Goal: Task Accomplishment & Management: Use online tool/utility

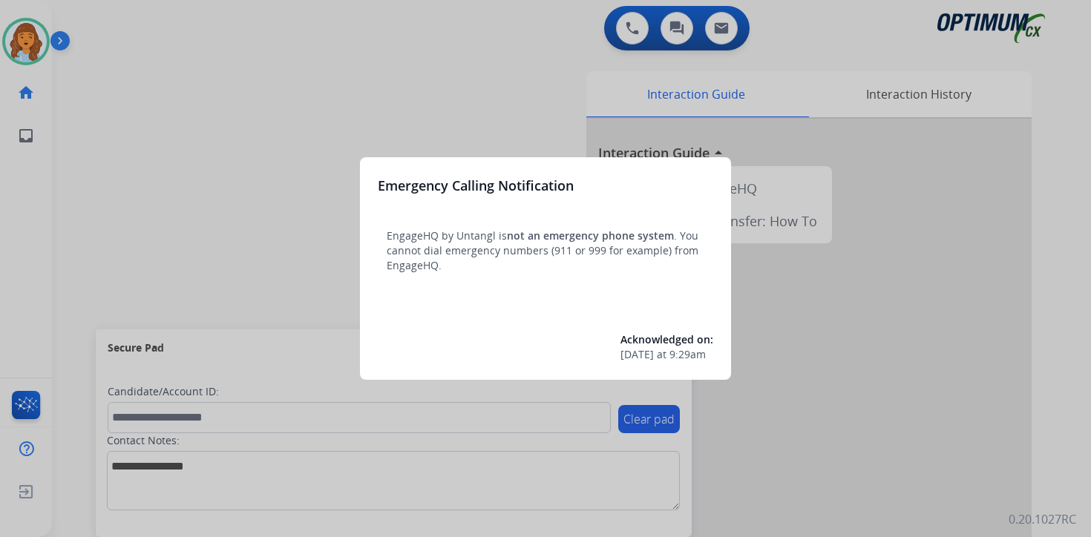
click at [220, 203] on div at bounding box center [545, 268] width 1091 height 537
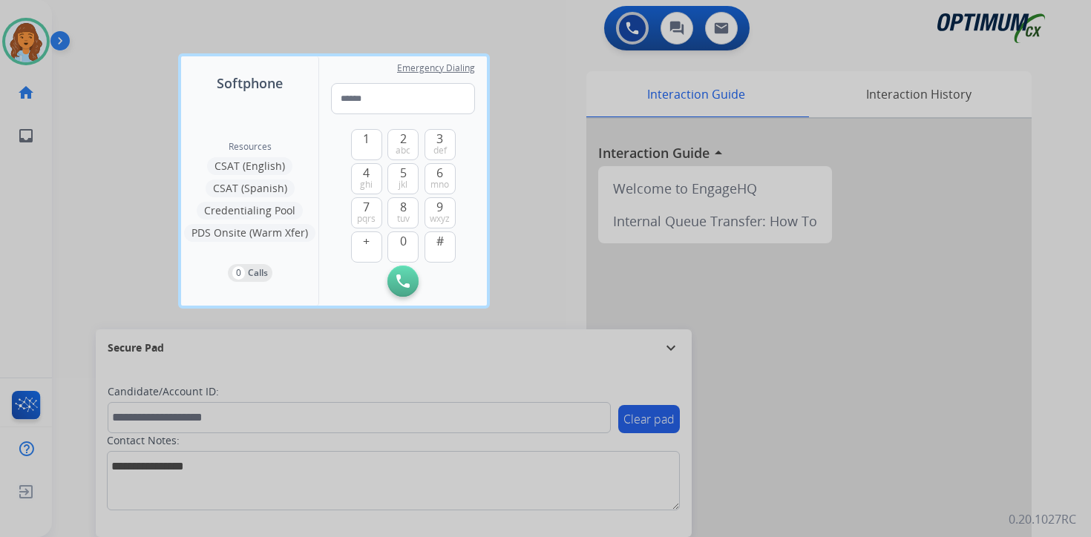
click at [126, 151] on div at bounding box center [545, 268] width 1091 height 537
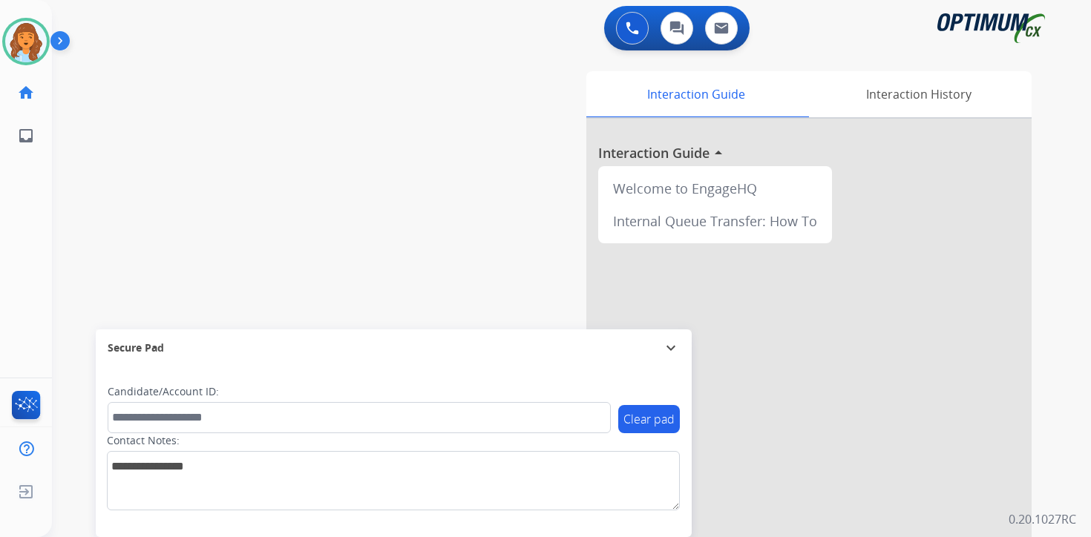
click at [65, 47] on img at bounding box center [62, 44] width 25 height 28
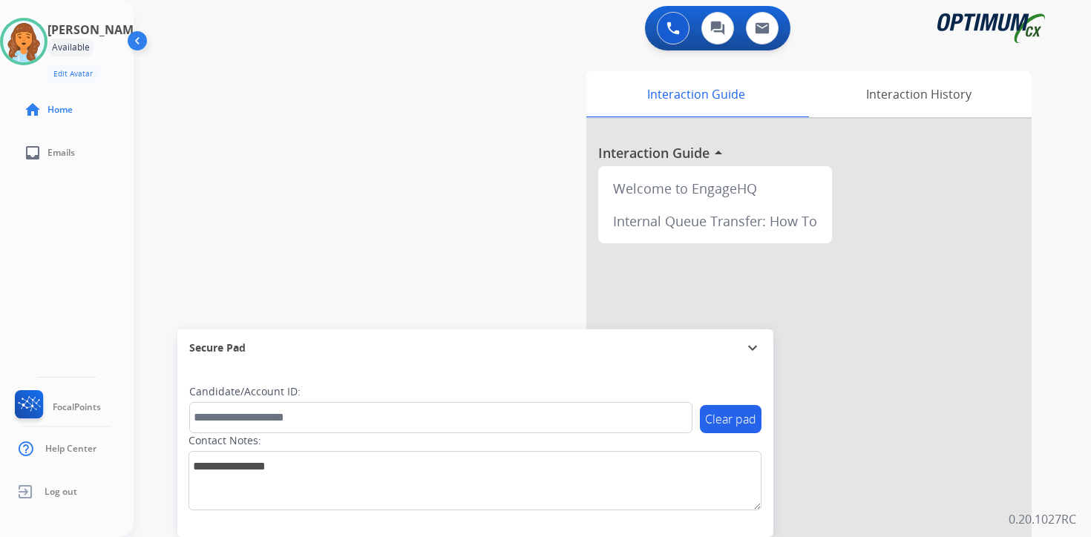
click at [1052, 506] on div "Interaction Guide Interaction History Interaction Guide arrow_drop_up Welcome t…" at bounding box center [786, 368] width 538 height 607
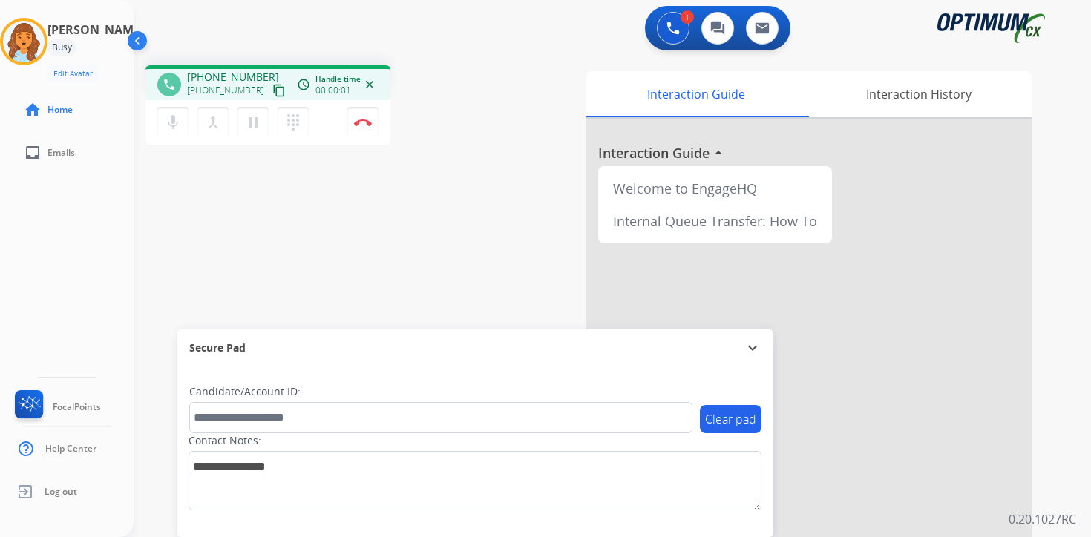
click at [270, 82] on button "content_copy" at bounding box center [279, 91] width 18 height 18
click at [272, 86] on mat-icon "content_copy" at bounding box center [278, 90] width 13 height 13
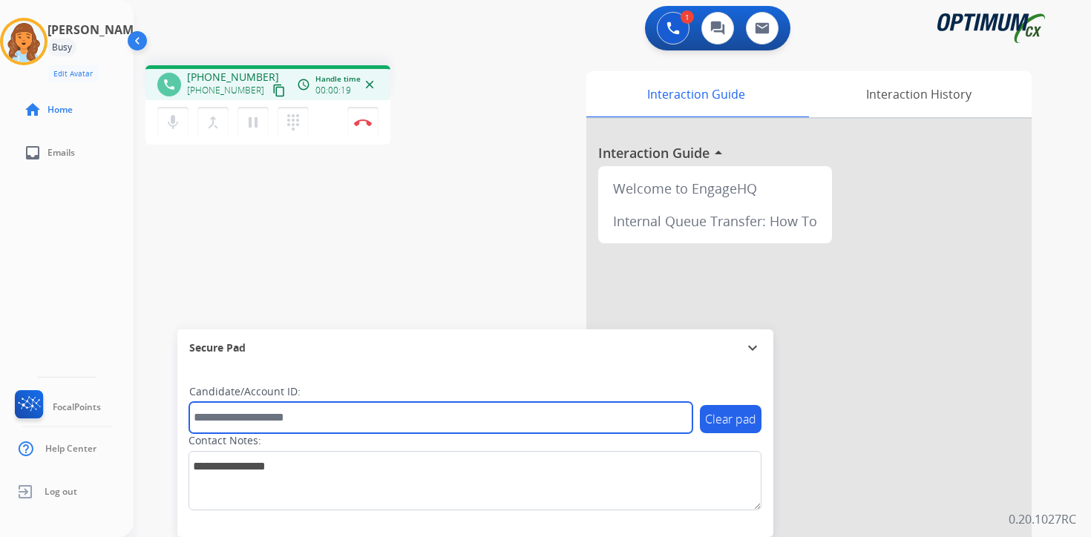
click at [220, 418] on input "text" at bounding box center [440, 417] width 503 height 31
type input "********"
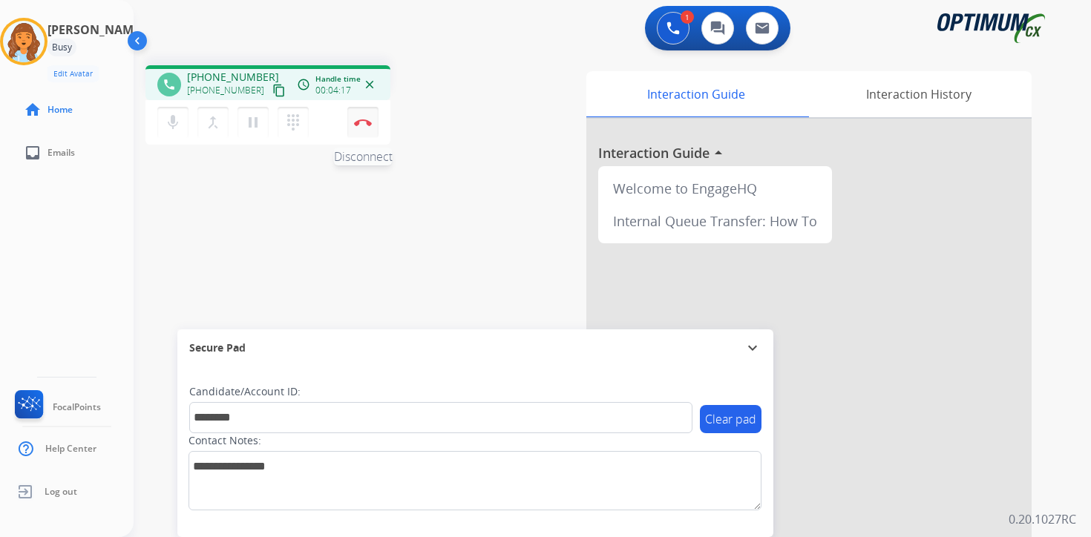
click at [367, 128] on button "Disconnect" at bounding box center [362, 122] width 31 height 31
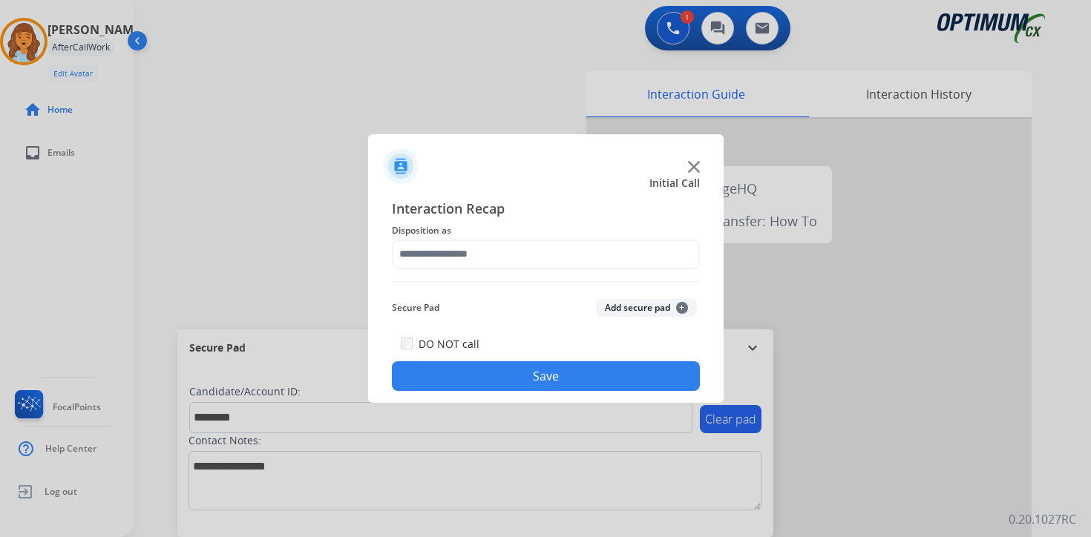
click at [674, 306] on button "Add secure pad +" at bounding box center [646, 308] width 101 height 18
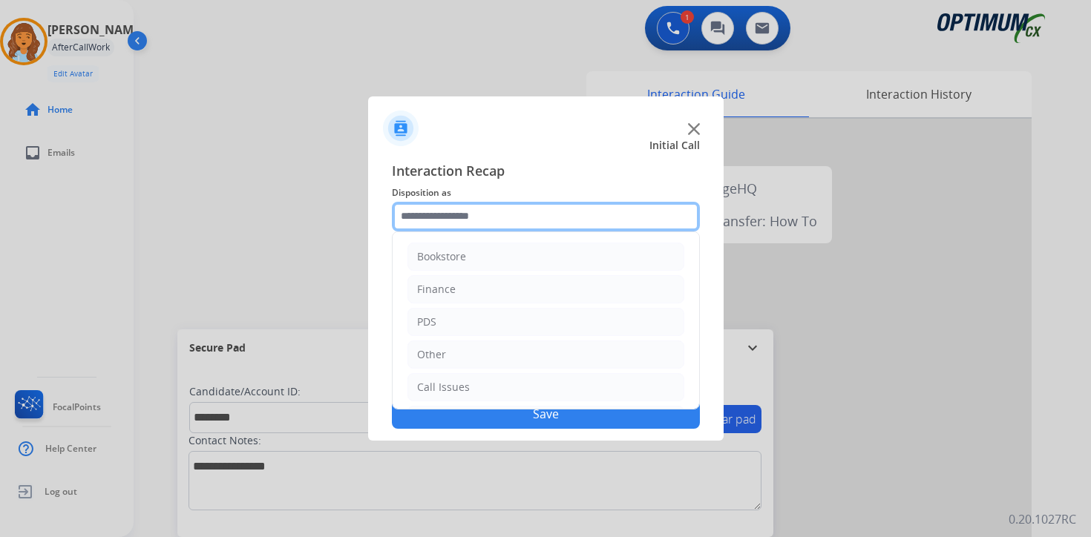
click at [418, 220] on input "text" at bounding box center [546, 217] width 308 height 30
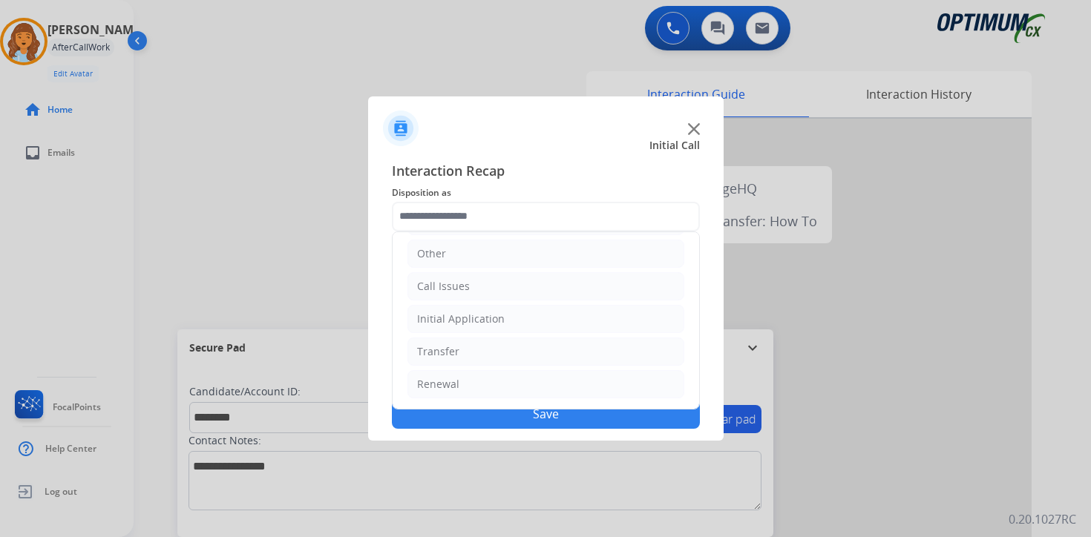
drag, startPoint x: 438, startPoint y: 318, endPoint x: 461, endPoint y: 334, distance: 28.8
click at [437, 318] on div "Initial Application" at bounding box center [461, 319] width 88 height 15
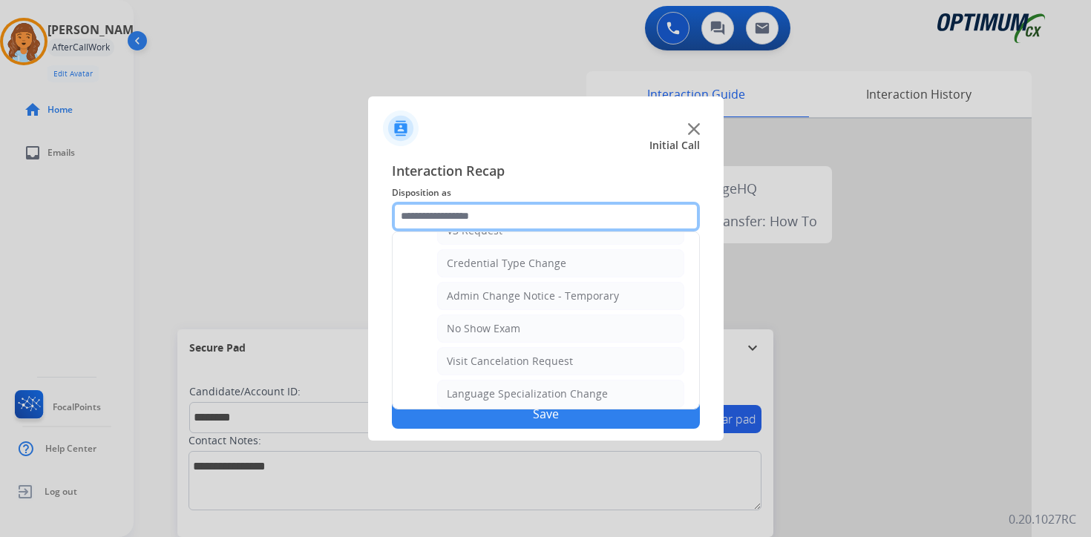
scroll to position [843, 0]
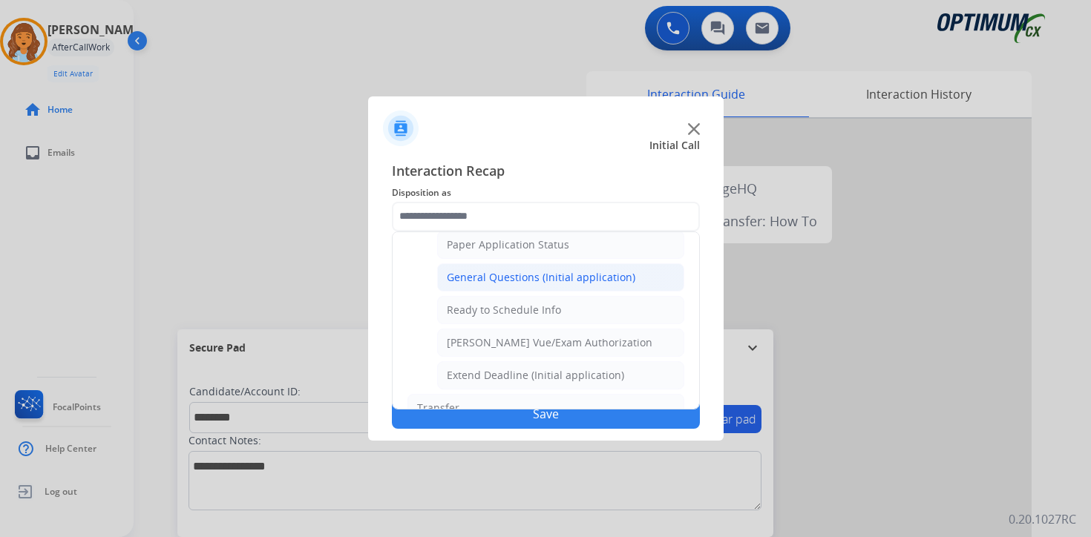
click at [501, 279] on div "General Questions (Initial application)" at bounding box center [541, 277] width 188 height 15
type input "**********"
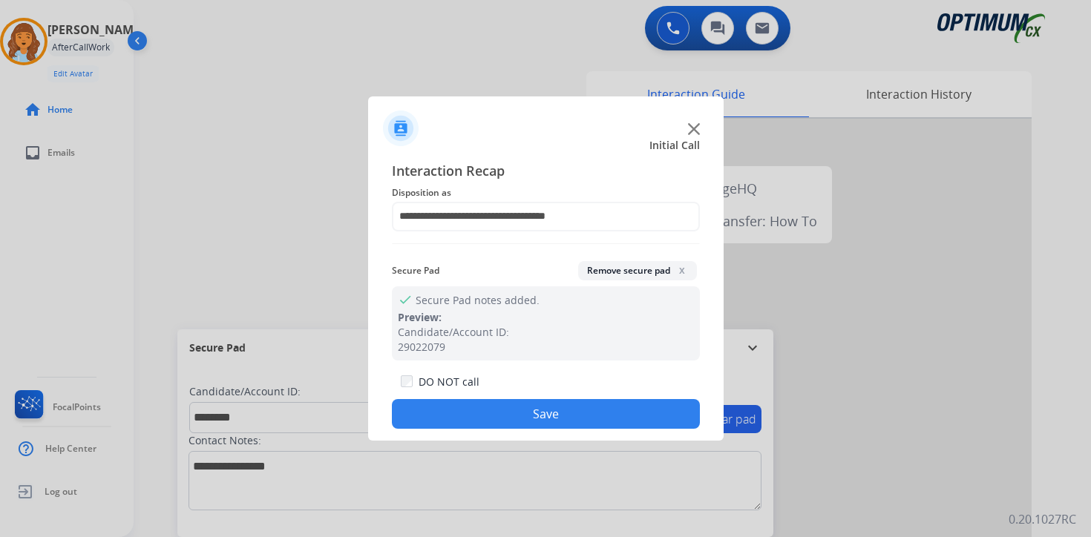
click at [501, 421] on button "Save" at bounding box center [546, 414] width 308 height 30
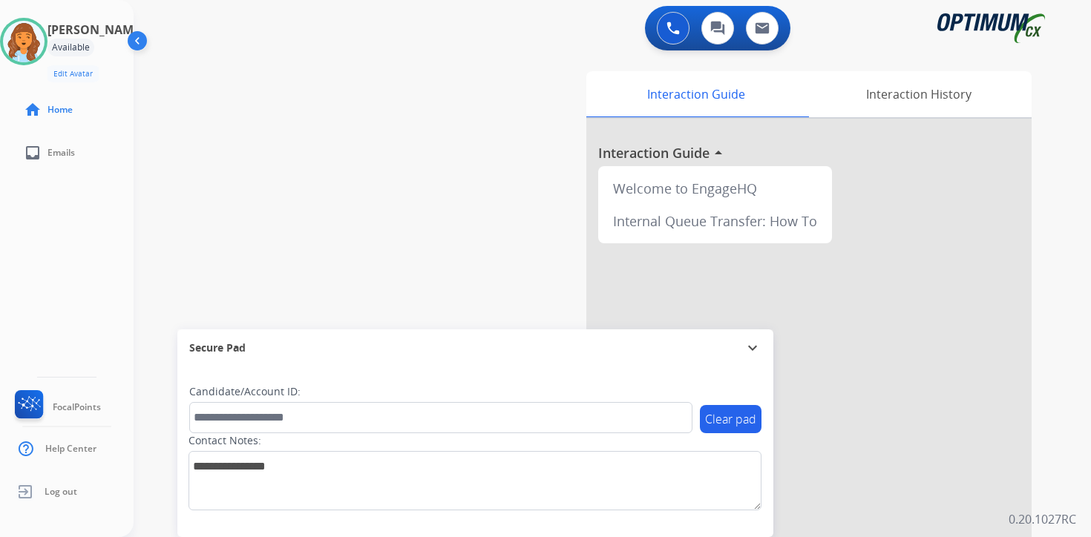
click at [743, 522] on div "Clear pad Candidate/Account ID: Contact Notes:" at bounding box center [475, 452] width 596 height 171
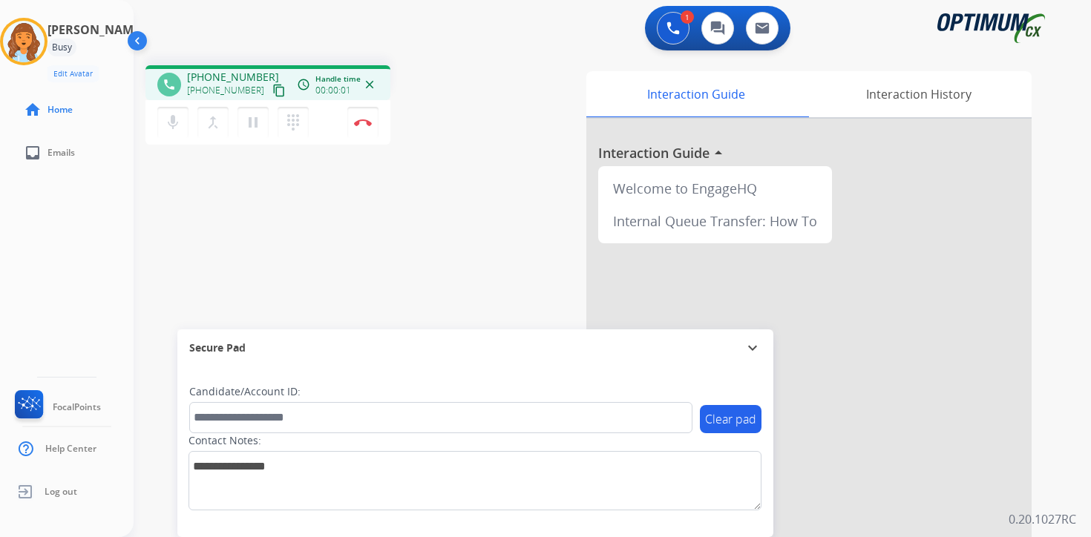
click at [270, 99] on button "content_copy" at bounding box center [279, 91] width 18 height 18
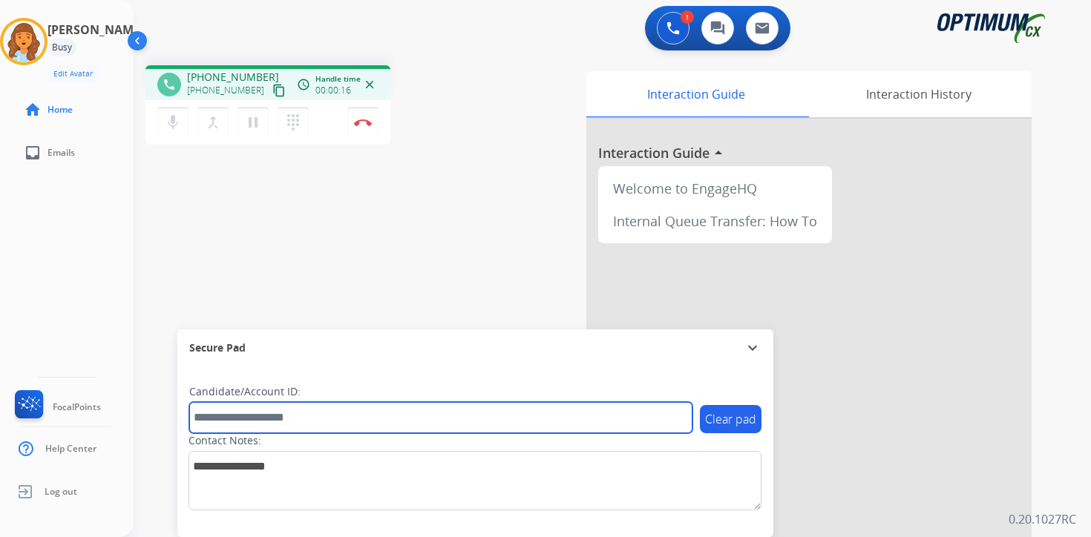
click at [272, 430] on input "text" at bounding box center [440, 417] width 503 height 31
type input "*********"
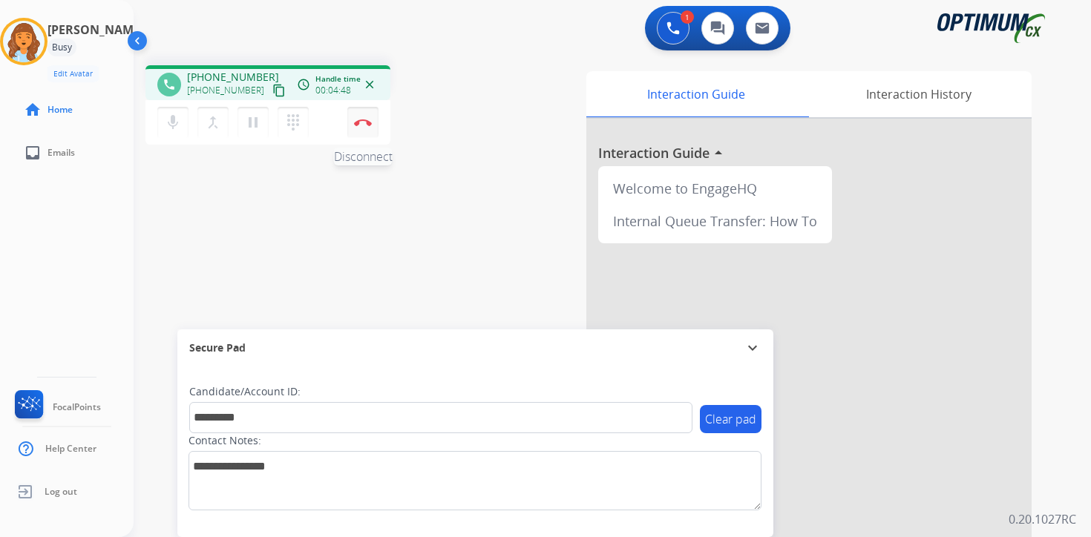
click at [362, 123] on img at bounding box center [363, 122] width 18 height 7
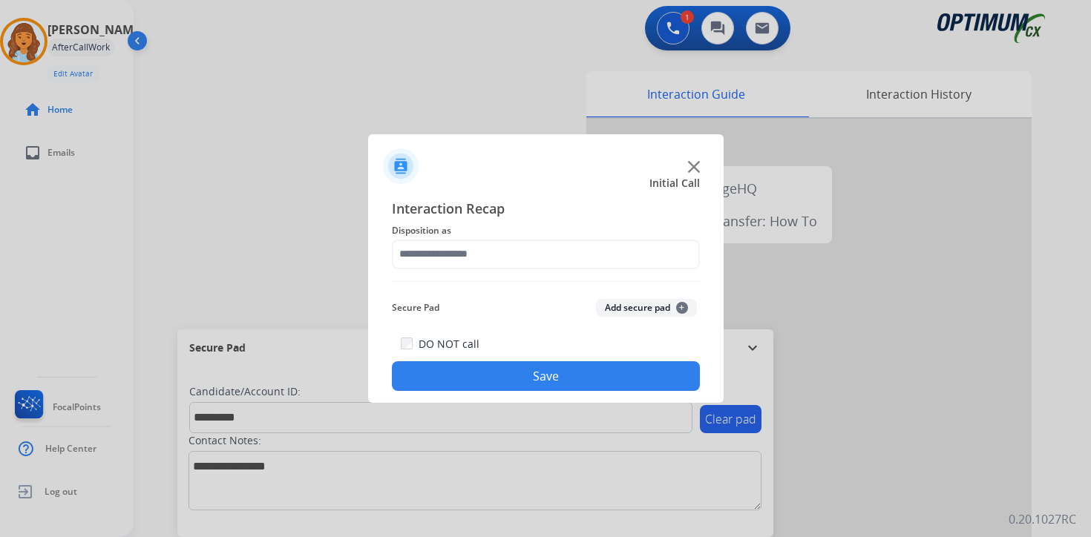
click at [676, 303] on button "Add secure pad +" at bounding box center [646, 308] width 101 height 18
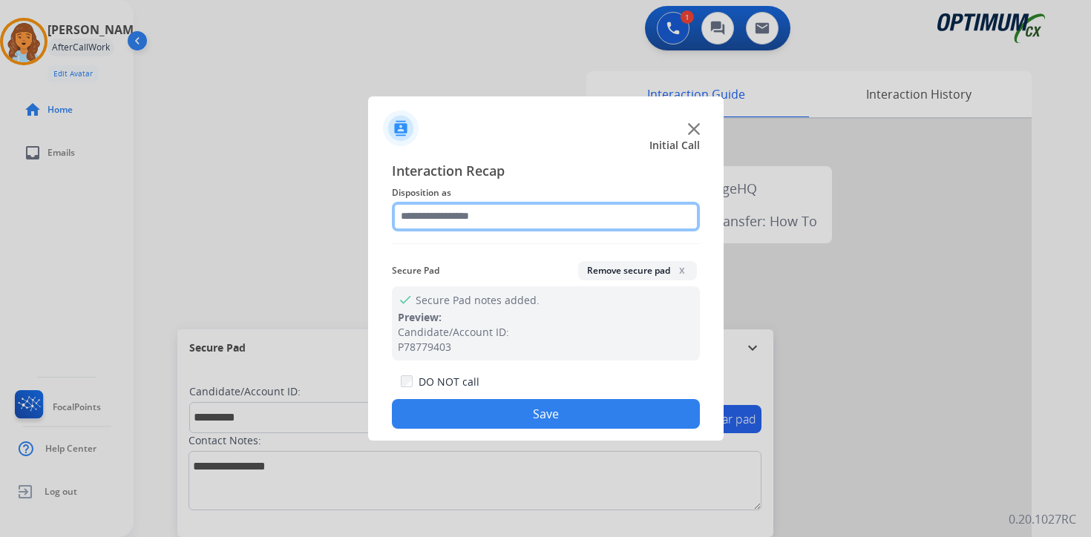
click at [517, 215] on input "text" at bounding box center [546, 217] width 308 height 30
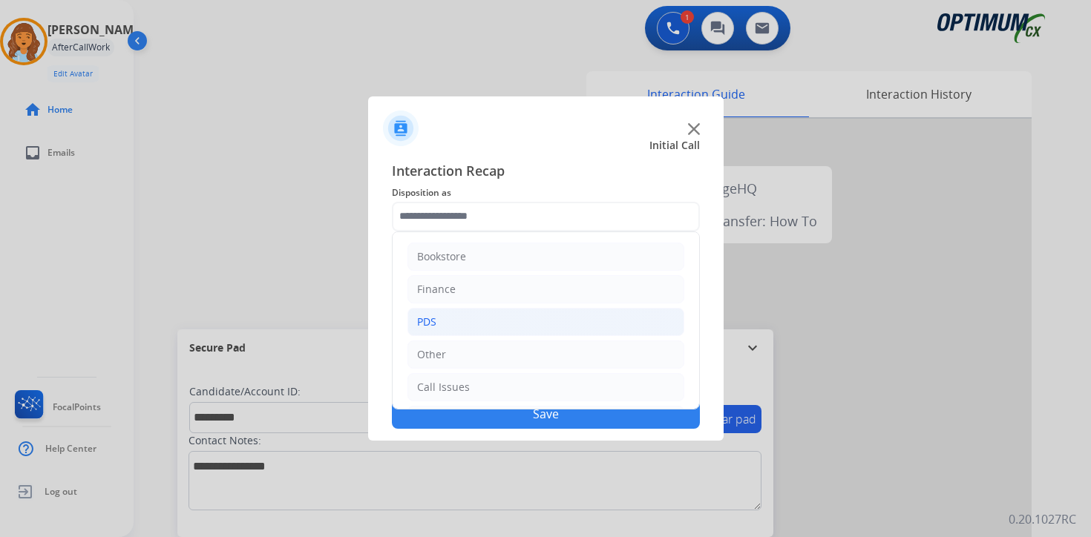
click at [473, 314] on li "PDS" at bounding box center [545, 322] width 277 height 28
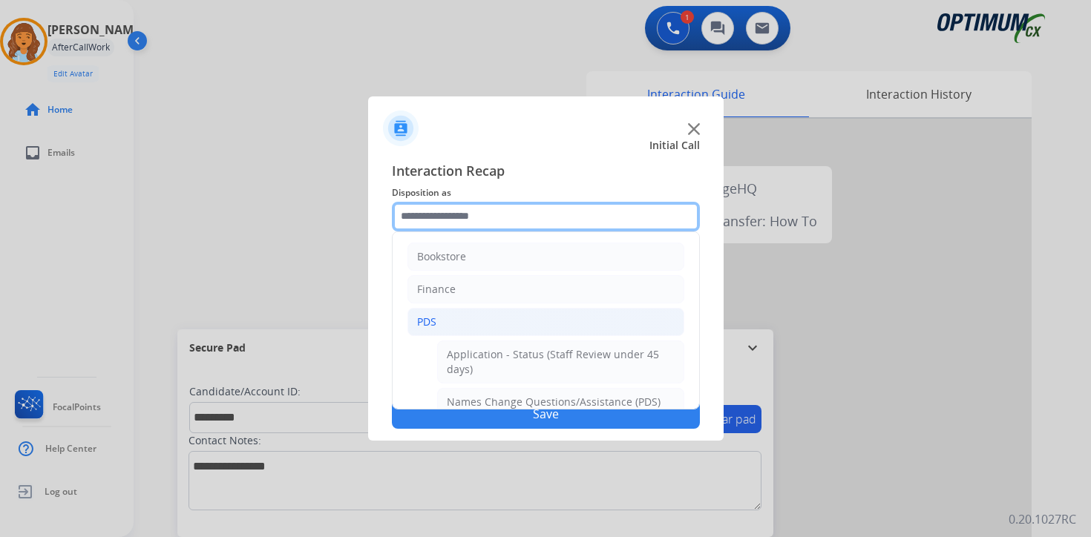
scroll to position [247, 0]
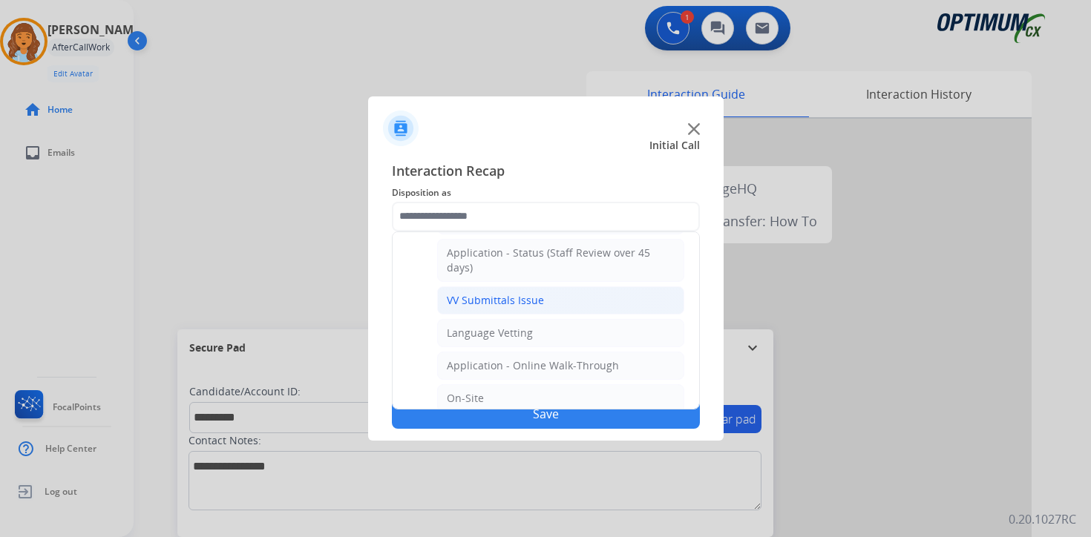
click at [467, 301] on div "VV Submittals Issue" at bounding box center [495, 300] width 97 height 15
type input "**********"
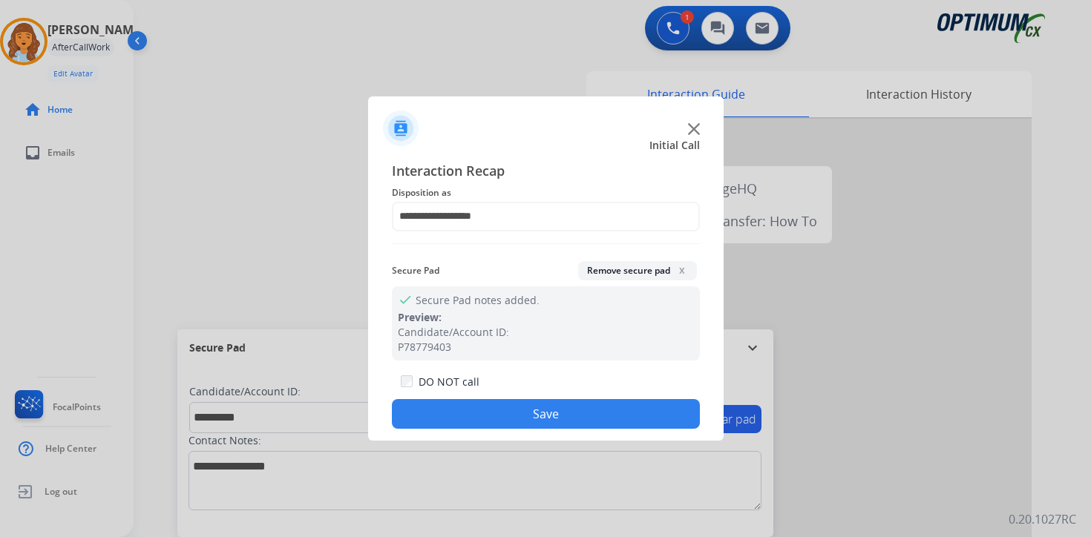
click at [473, 414] on button "Save" at bounding box center [546, 414] width 308 height 30
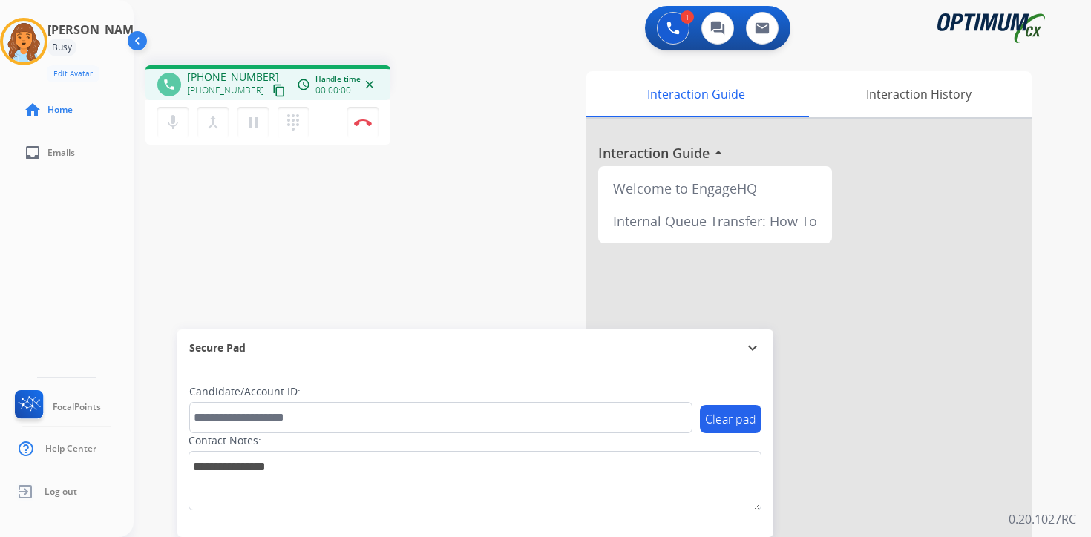
click at [272, 95] on mat-icon "content_copy" at bounding box center [278, 90] width 13 height 13
click at [752, 527] on div "Clear pad Candidate/Account ID: Contact Notes:" at bounding box center [475, 452] width 596 height 171
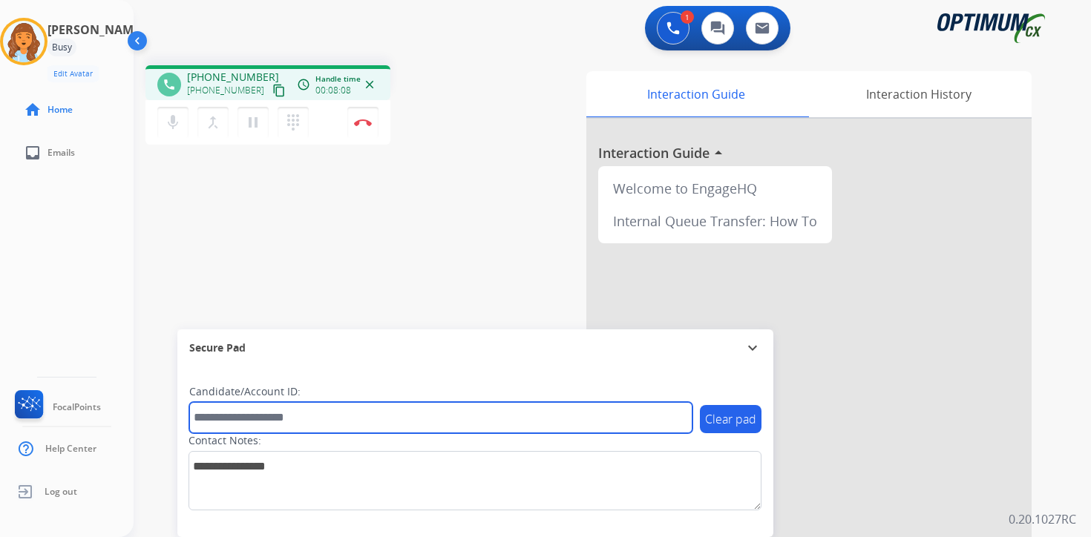
click at [207, 422] on input "text" at bounding box center [440, 417] width 503 height 31
type input "****"
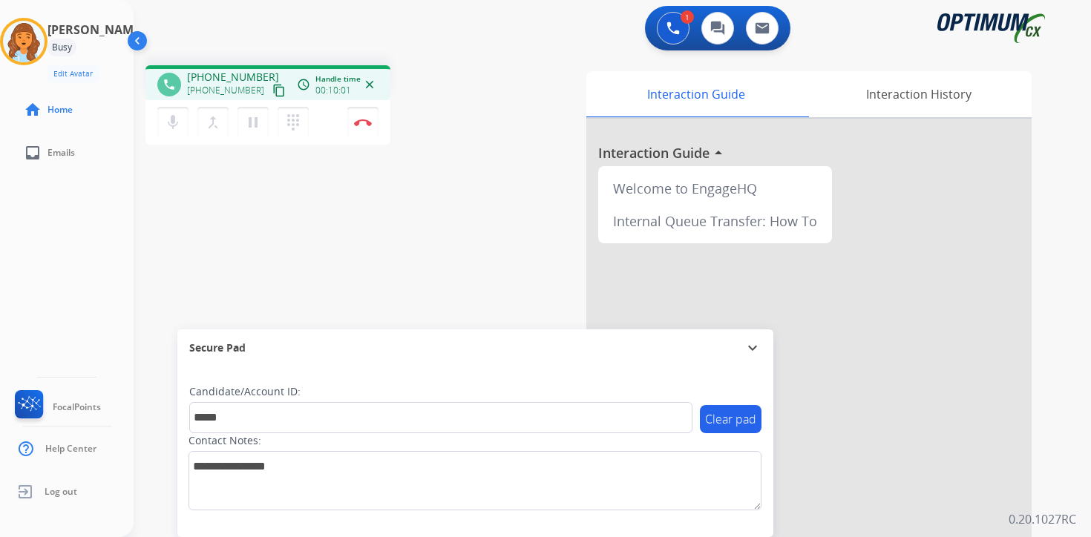
click at [1060, 367] on div "1 Voice Interactions 0 Chat Interactions 0 Email Interactions phone [PHONE_NUMB…" at bounding box center [612, 268] width 957 height 537
click at [369, 125] on img at bounding box center [363, 122] width 18 height 7
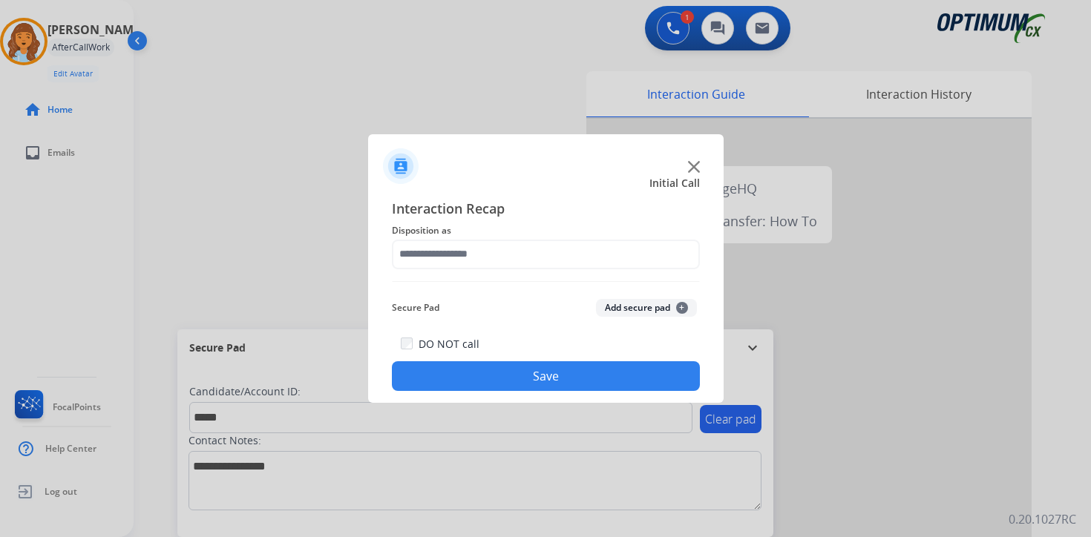
click at [658, 304] on button "Add secure pad +" at bounding box center [646, 308] width 101 height 18
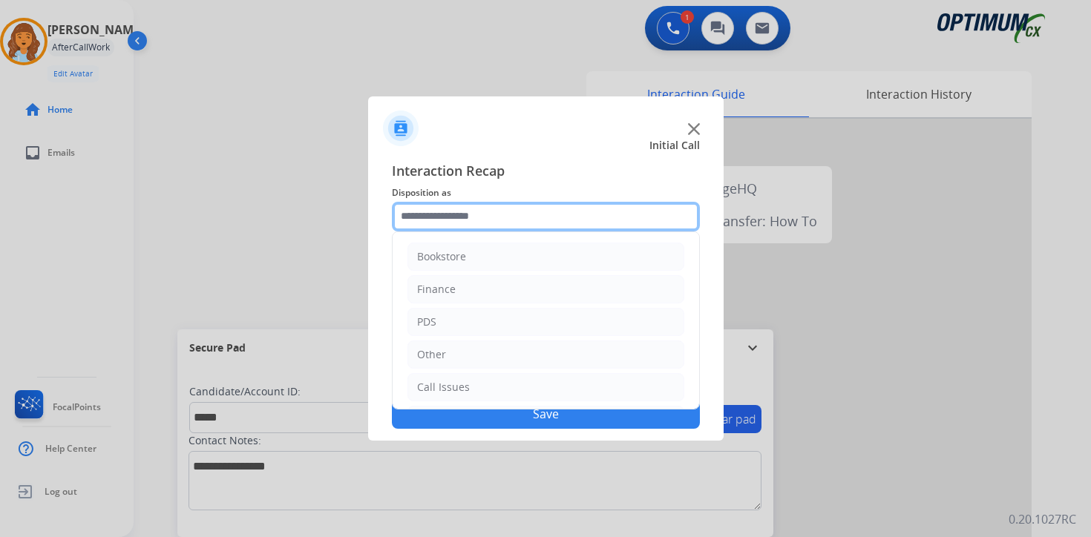
click at [444, 229] on input "text" at bounding box center [546, 217] width 308 height 30
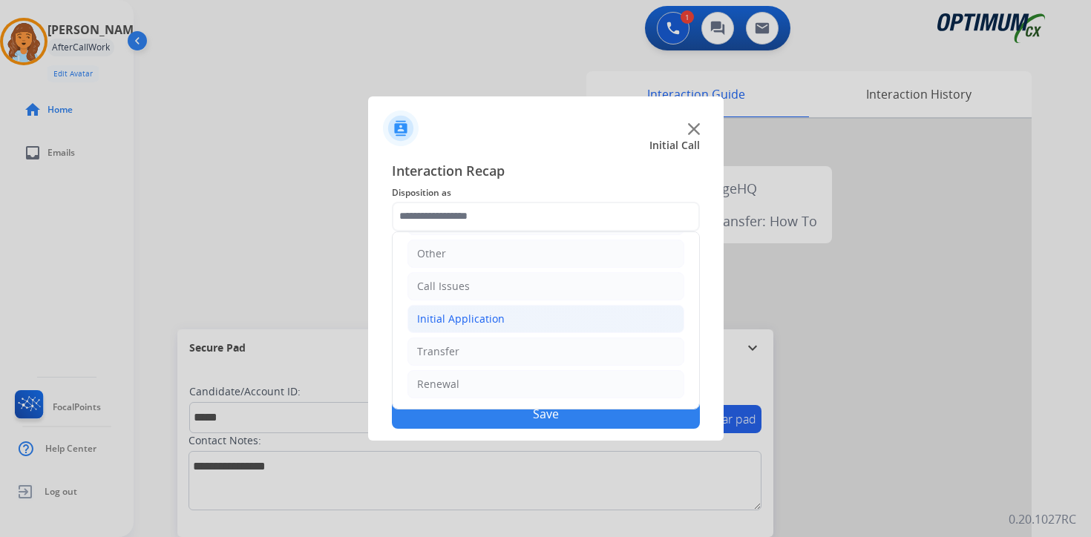
click at [461, 323] on div "Initial Application" at bounding box center [461, 319] width 88 height 15
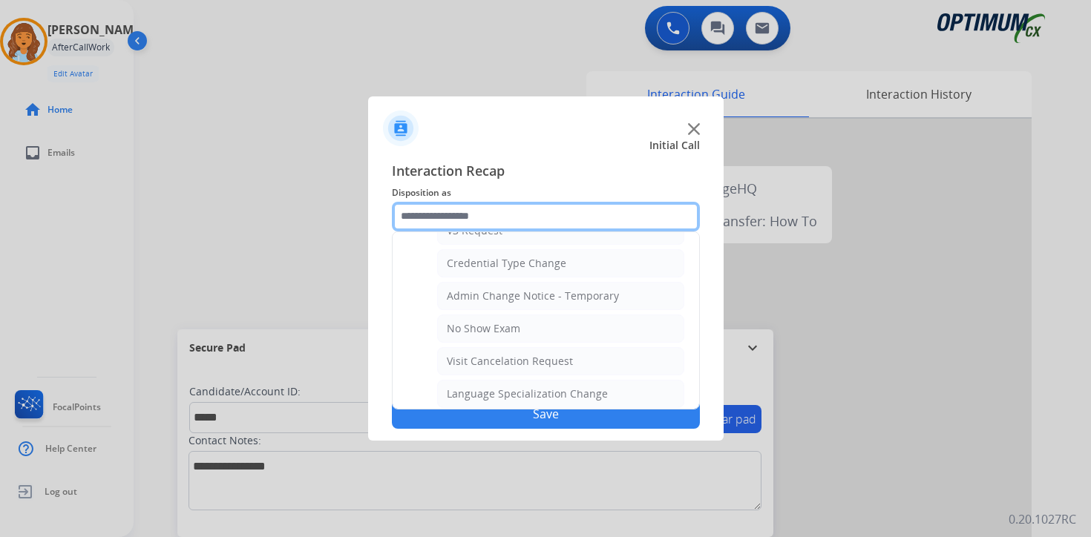
scroll to position [843, 0]
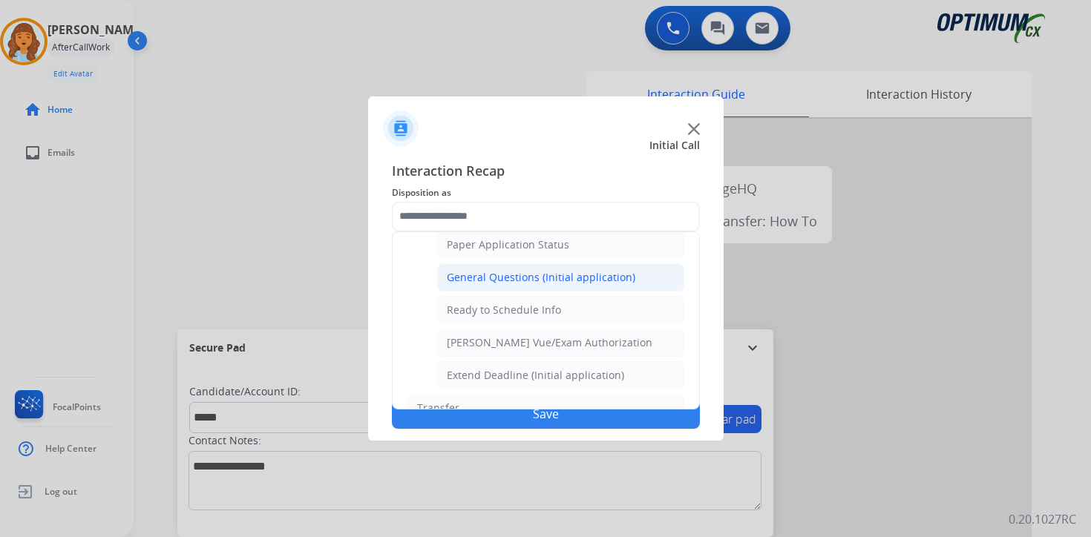
click at [457, 271] on div "General Questions (Initial application)" at bounding box center [541, 277] width 188 height 15
type input "**********"
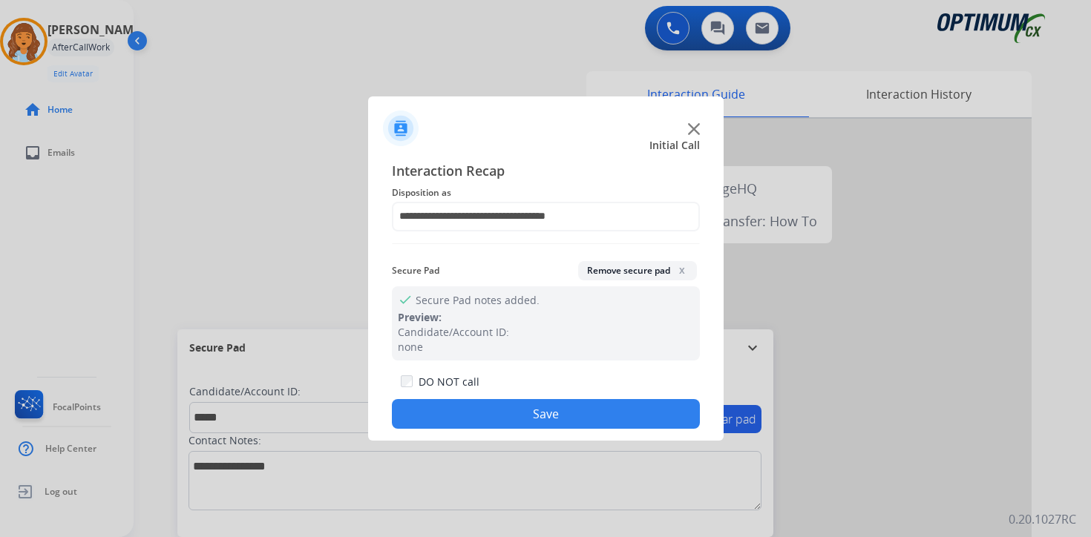
click at [451, 412] on button "Save" at bounding box center [546, 414] width 308 height 30
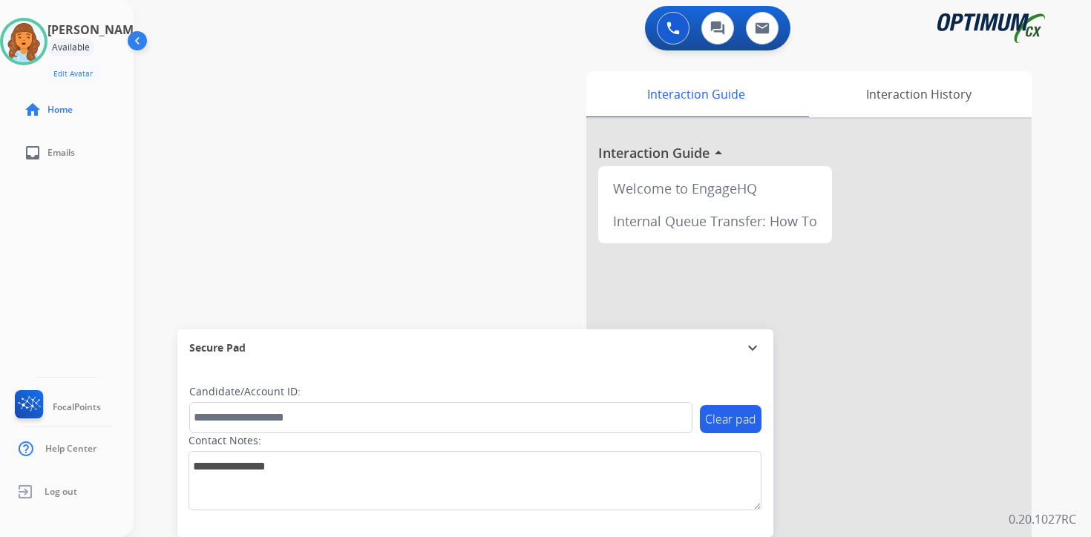
click at [1036, 363] on div "Interaction Guide Interaction History Interaction Guide arrow_drop_up Welcome t…" at bounding box center [786, 368] width 538 height 607
drag, startPoint x: 1076, startPoint y: 352, endPoint x: 1074, endPoint y: 360, distance: 8.3
click at [1075, 352] on div "0 Voice Interactions 0 Chat Interactions 0 Email Interactions swap_horiz Break …" at bounding box center [612, 268] width 957 height 537
click at [1068, 461] on div "0 Voice Interactions 0 Chat Interactions 0 Email Interactions swap_horiz Break …" at bounding box center [612, 268] width 957 height 537
drag, startPoint x: 1083, startPoint y: 399, endPoint x: 1074, endPoint y: 398, distance: 9.7
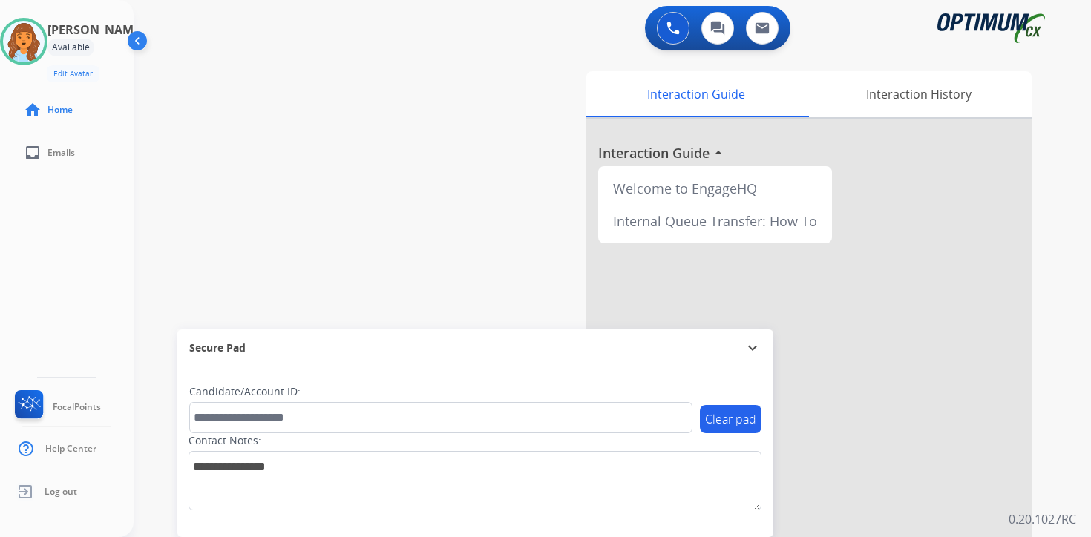
click at [1083, 399] on div "0 Voice Interactions 0 Chat Interactions 0 Email Interactions swap_horiz Break …" at bounding box center [612, 268] width 957 height 537
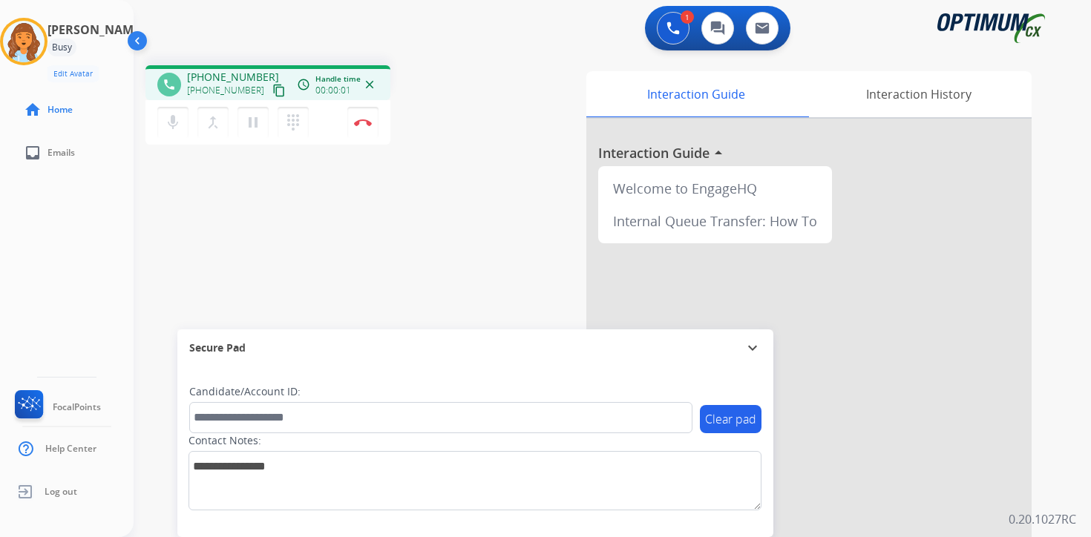
click at [272, 91] on mat-icon "content_copy" at bounding box center [278, 90] width 13 height 13
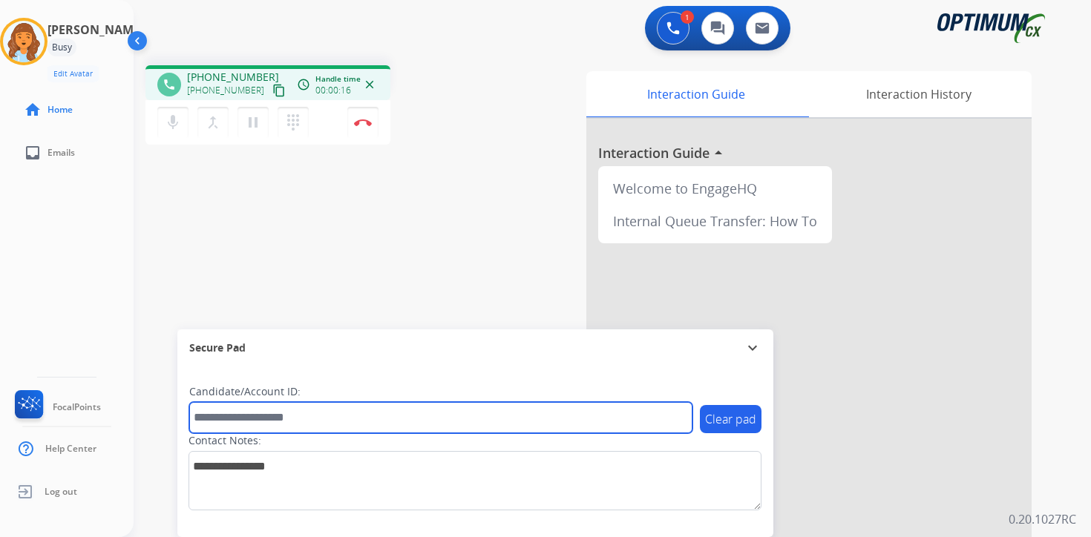
click at [309, 416] on input "text" at bounding box center [440, 417] width 503 height 31
type input "*******"
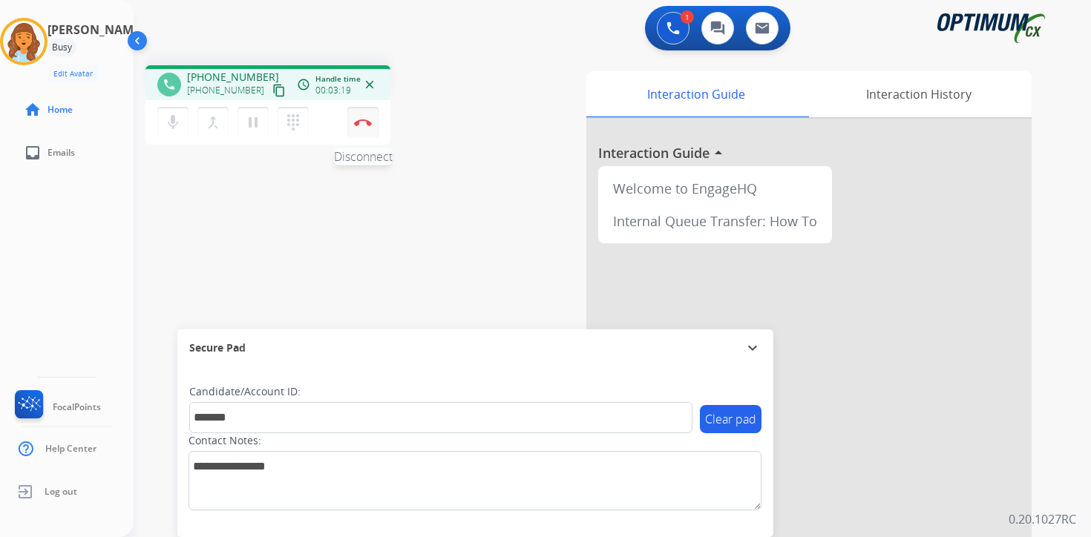
click at [364, 119] on img at bounding box center [363, 122] width 18 height 7
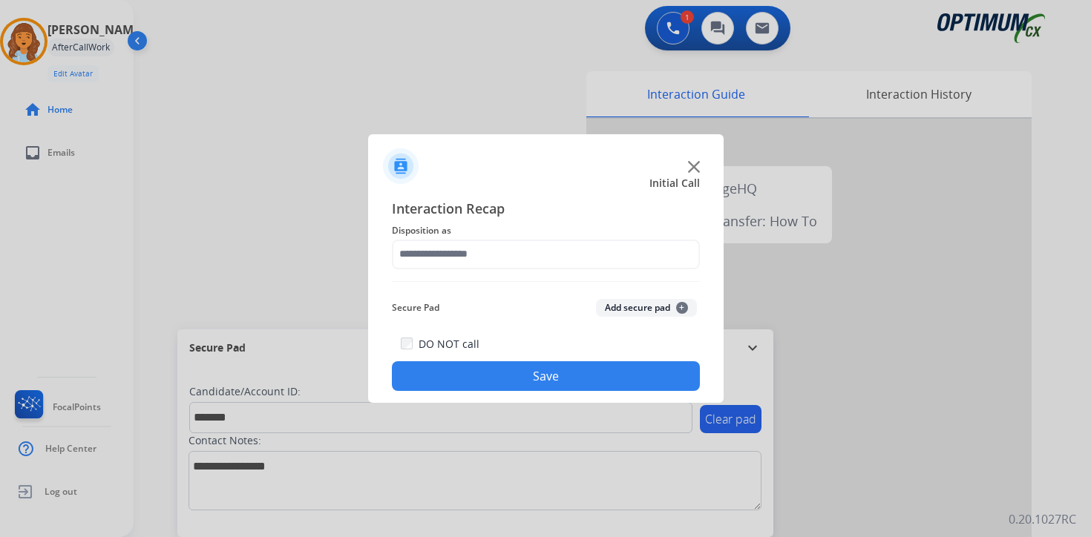
click at [682, 286] on div "Interaction Recap Disposition as Secure Pad Add secure pad + DO NOT call Save" at bounding box center [546, 295] width 308 height 194
click at [684, 309] on span "+" at bounding box center [682, 308] width 12 height 12
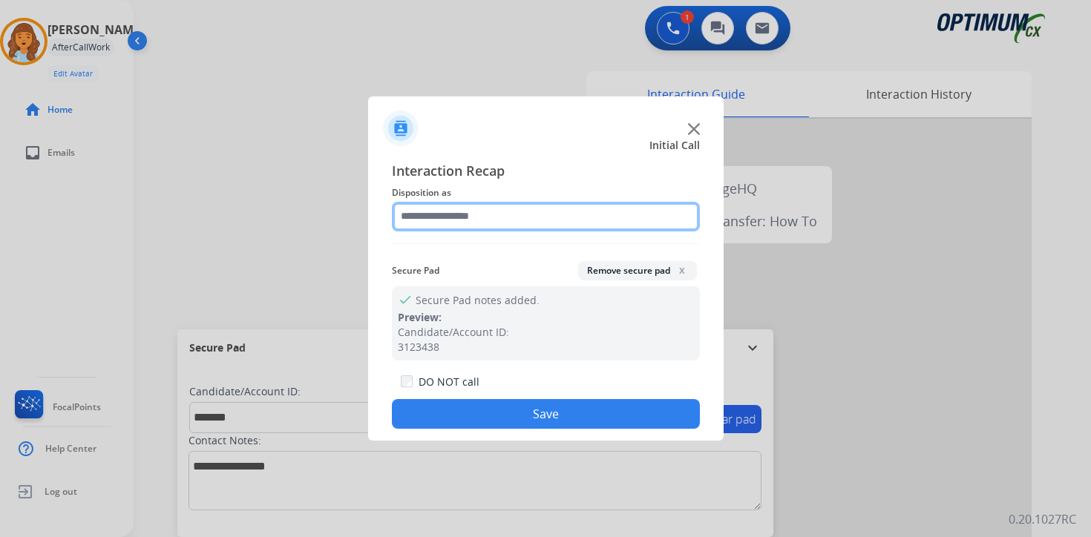
click at [427, 215] on input "text" at bounding box center [546, 217] width 308 height 30
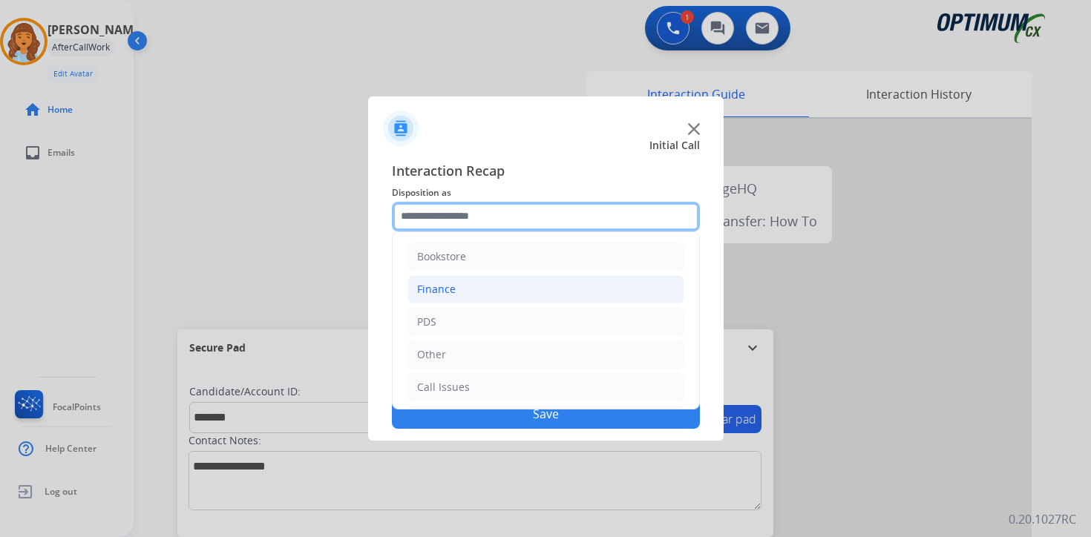
scroll to position [101, 0]
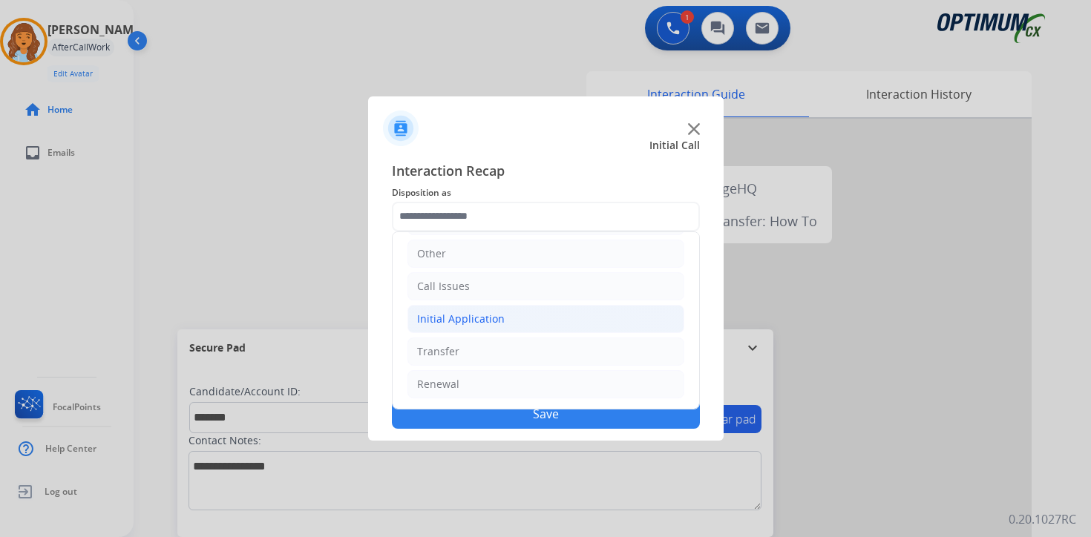
click at [461, 327] on li "Initial Application" at bounding box center [545, 319] width 277 height 28
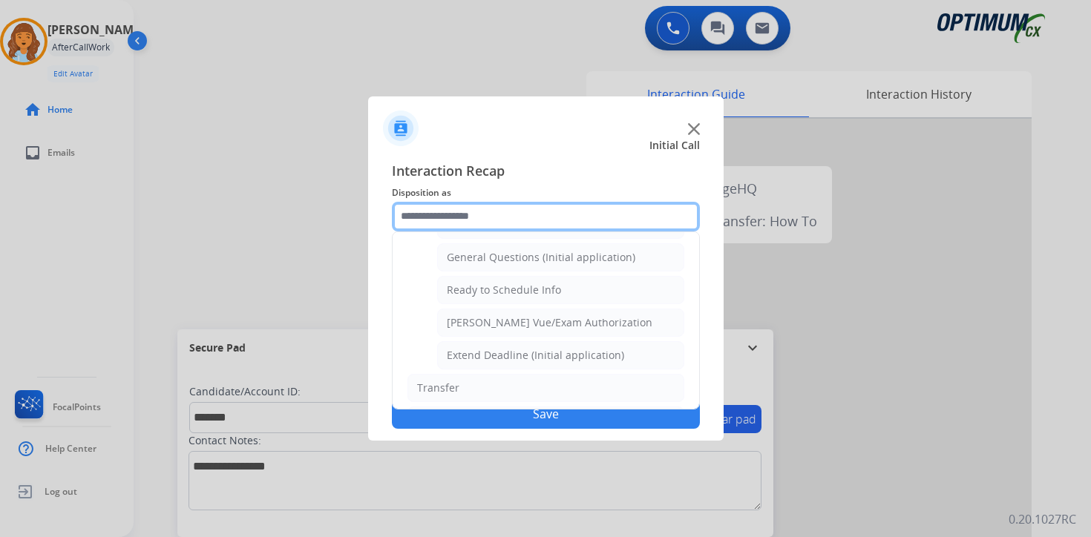
scroll to position [867, 0]
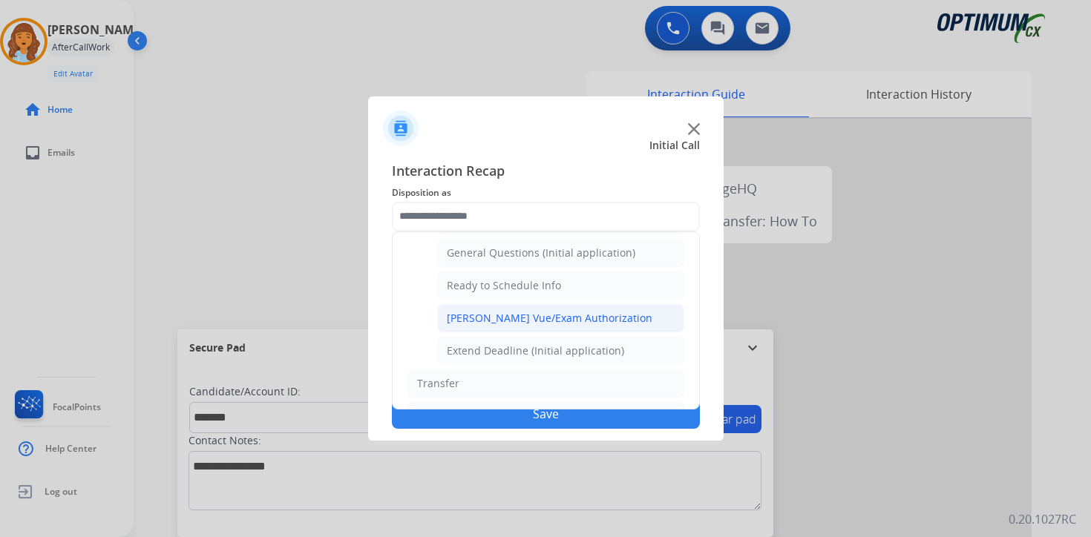
click at [555, 321] on div "[PERSON_NAME] Vue/Exam Authorization" at bounding box center [550, 318] width 206 height 15
type input "**********"
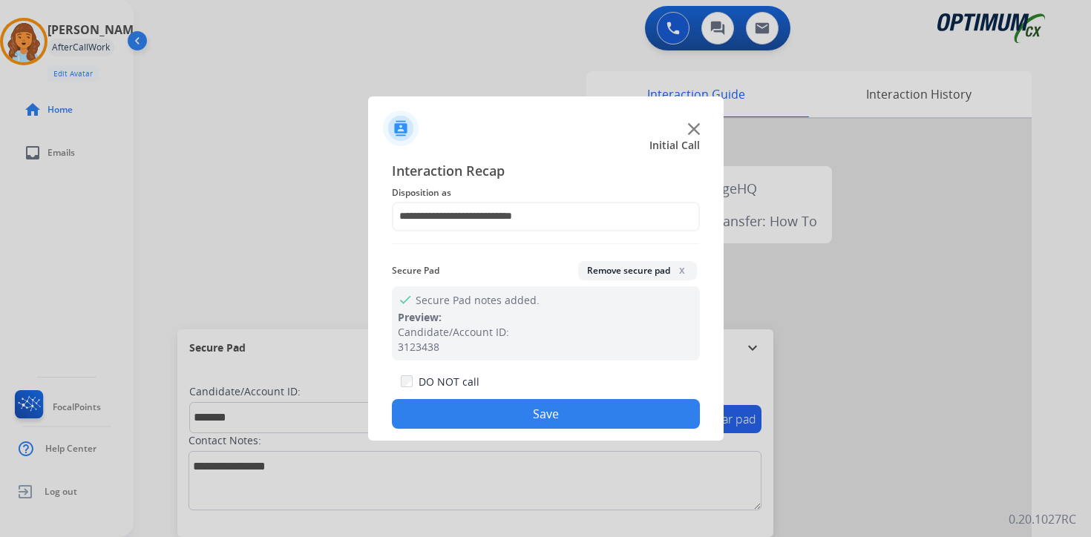
click at [576, 405] on button "Save" at bounding box center [546, 414] width 308 height 30
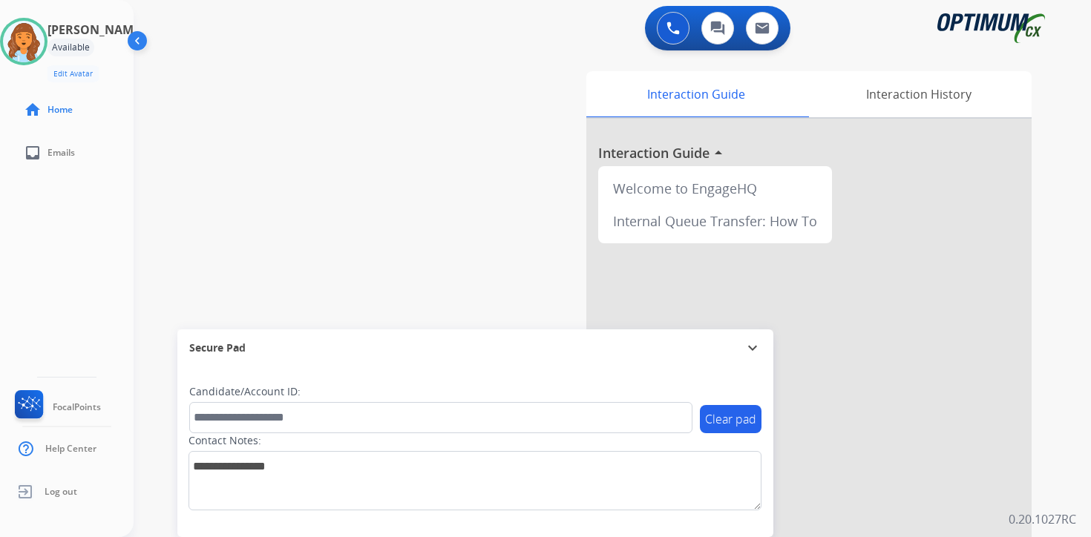
click at [740, 529] on div "Clear pad Candidate/Account ID: Contact Notes:" at bounding box center [475, 452] width 596 height 171
click at [37, 34] on img at bounding box center [24, 42] width 42 height 42
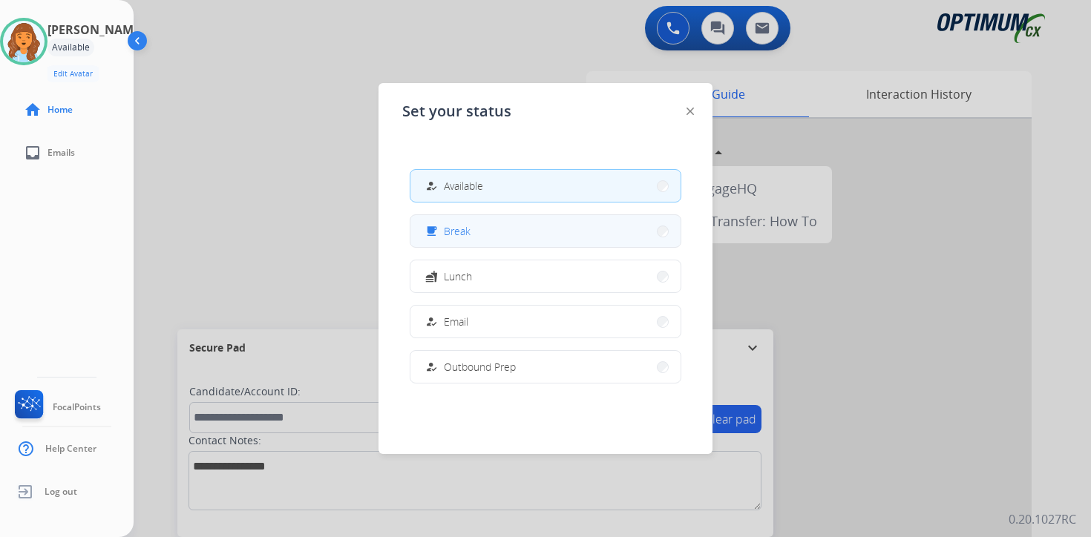
click at [519, 226] on button "free_breakfast Break" at bounding box center [545, 231] width 270 height 32
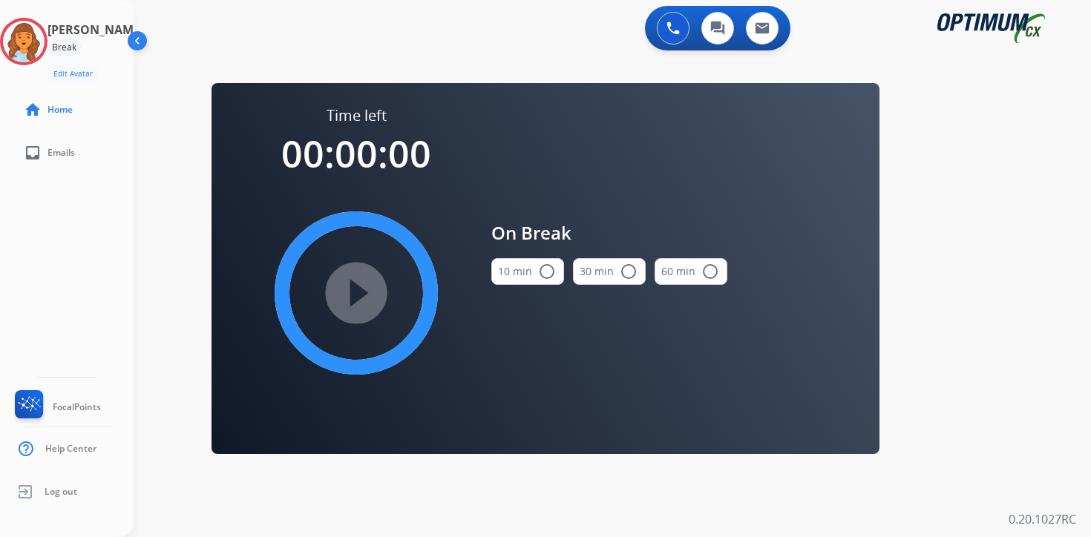
click at [976, 374] on div "0 Voice Interactions 0 Chat Interactions 0 Email Interactions swap_horiz Break …" at bounding box center [612, 268] width 957 height 537
click at [24, 30] on img at bounding box center [24, 42] width 42 height 42
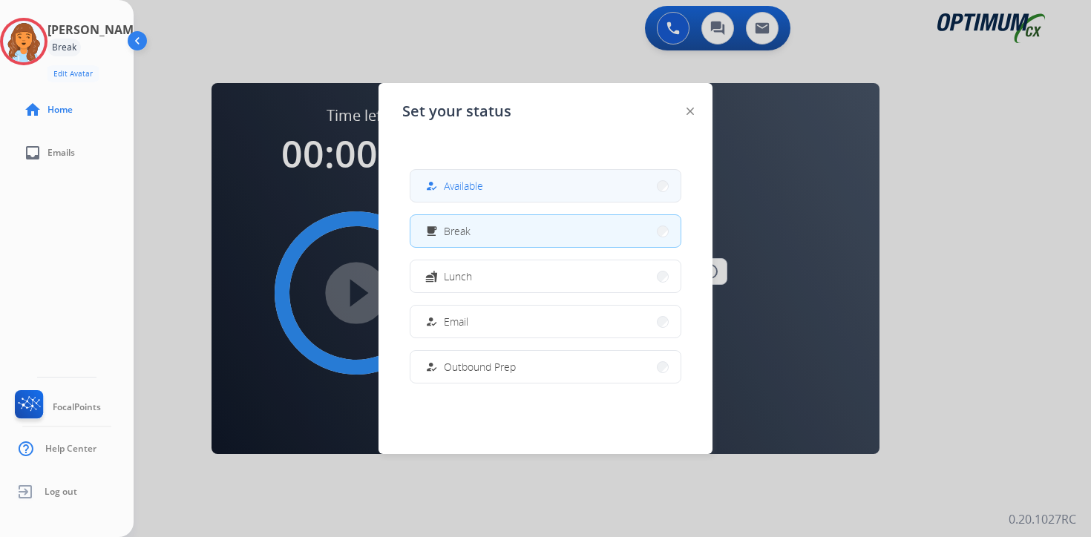
click at [447, 191] on div "how_to_reg Available" at bounding box center [452, 186] width 61 height 18
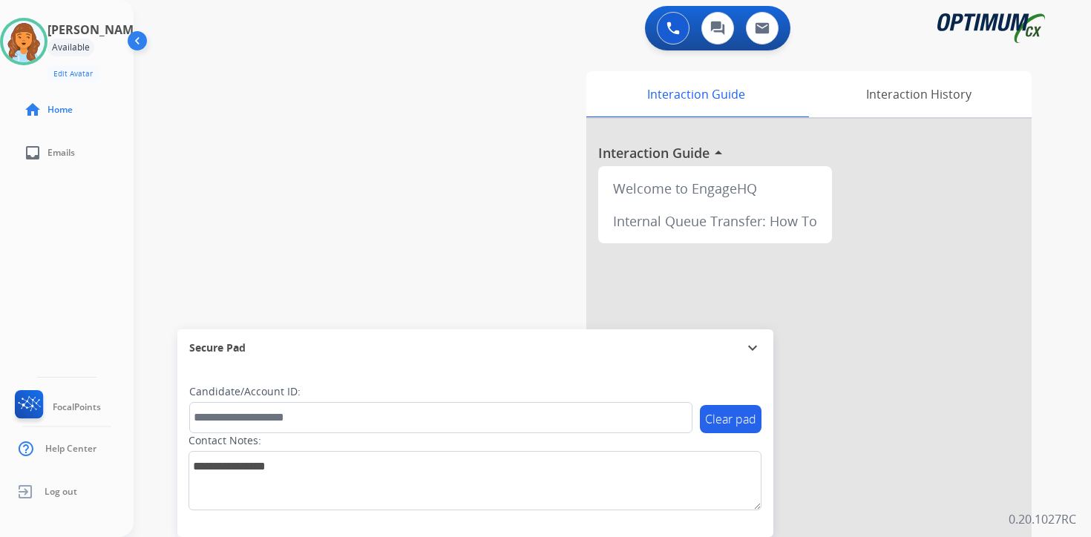
click at [1052, 462] on div "Interaction Guide Interaction History Interaction Guide arrow_drop_up Welcome t…" at bounding box center [786, 368] width 538 height 607
click at [754, 529] on div "Clear pad Candidate/Account ID: Contact Notes:" at bounding box center [475, 452] width 596 height 171
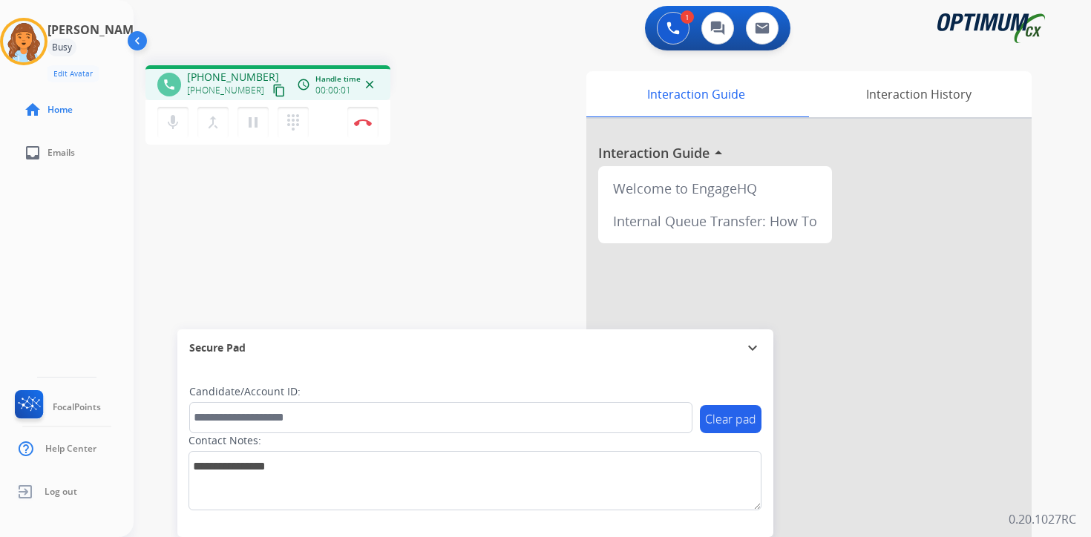
click at [272, 93] on mat-icon "content_copy" at bounding box center [278, 90] width 13 height 13
click at [725, 530] on div "Clear pad Candidate/Account ID: Contact Notes:" at bounding box center [475, 452] width 596 height 171
click at [365, 128] on button "Disconnect" at bounding box center [362, 122] width 31 height 31
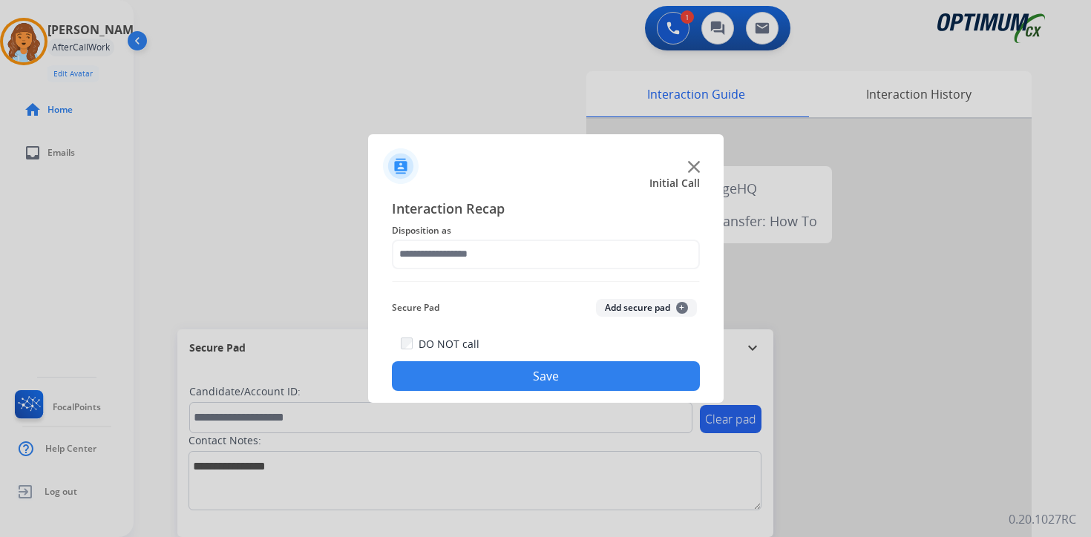
click at [675, 301] on button "Add secure pad +" at bounding box center [646, 308] width 101 height 18
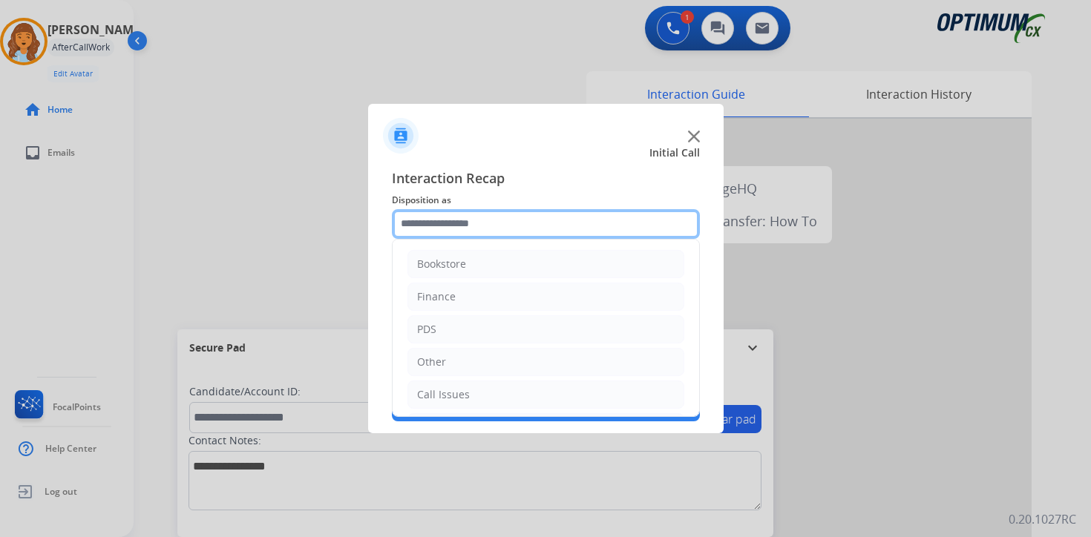
click at [435, 218] on input "text" at bounding box center [546, 224] width 308 height 30
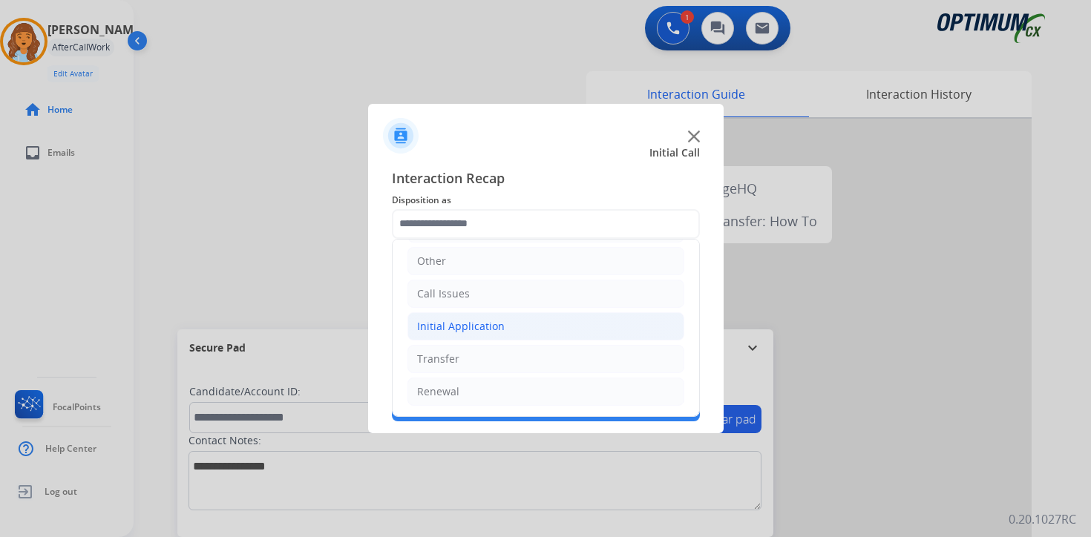
click at [461, 334] on li "Initial Application" at bounding box center [545, 326] width 277 height 28
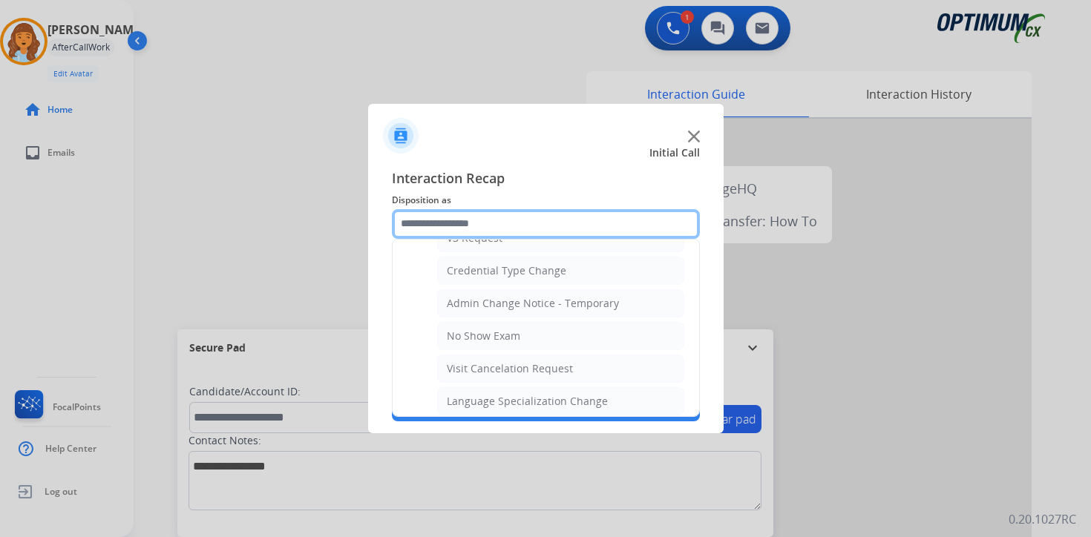
scroll to position [843, 0]
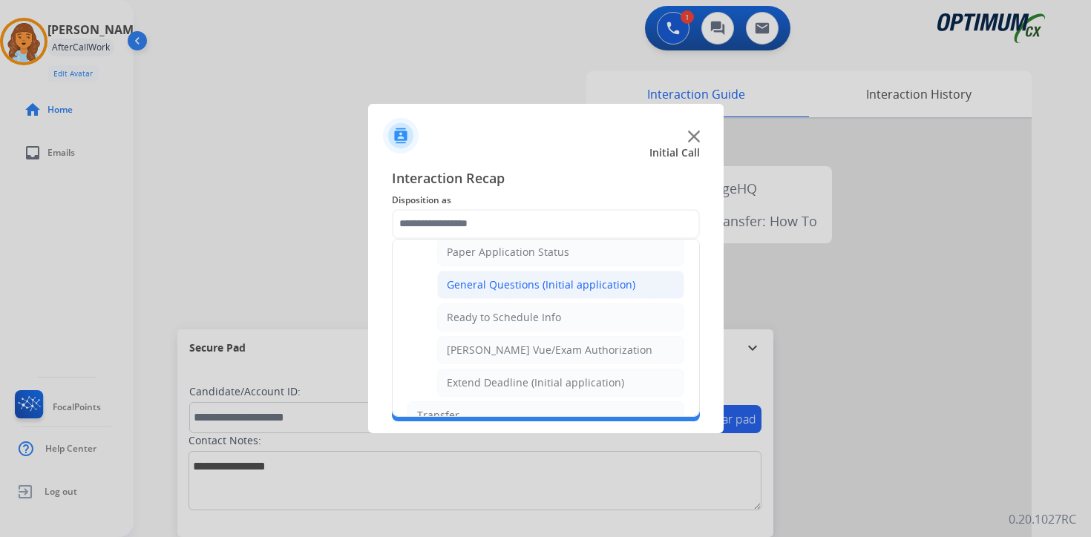
click at [467, 289] on div "General Questions (Initial application)" at bounding box center [541, 284] width 188 height 15
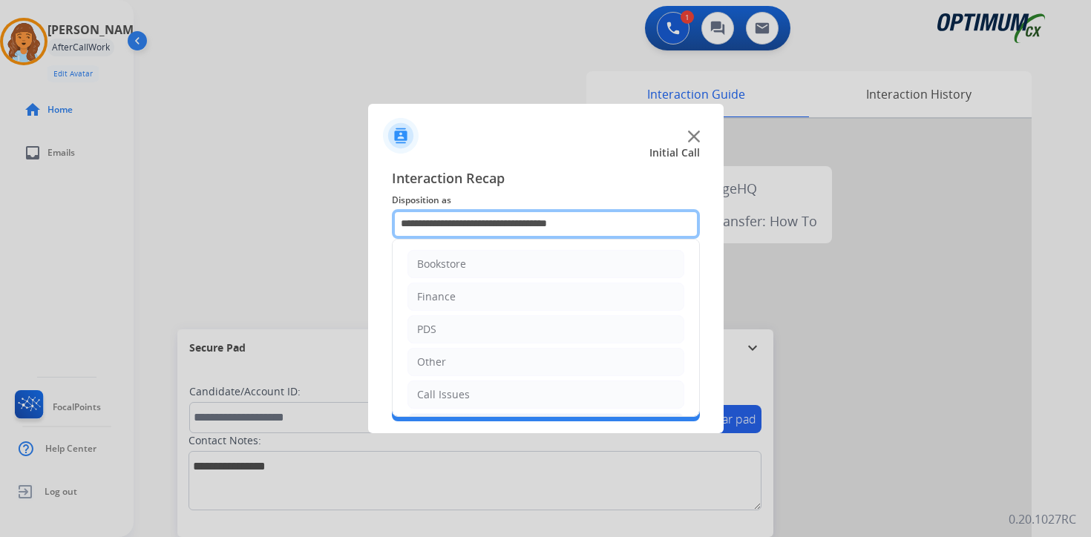
click at [493, 227] on input "**********" at bounding box center [546, 224] width 308 height 30
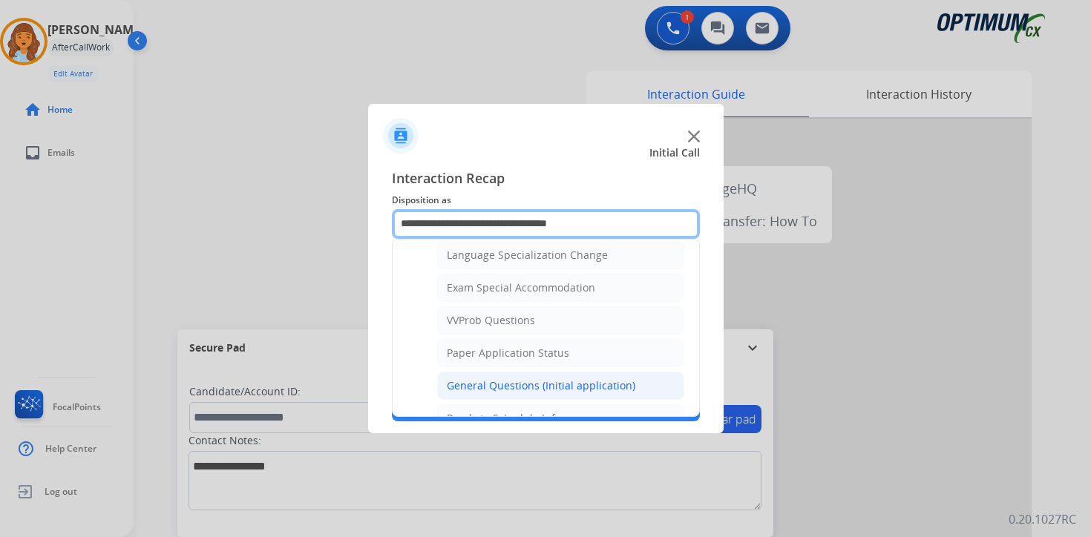
scroll to position [899, 0]
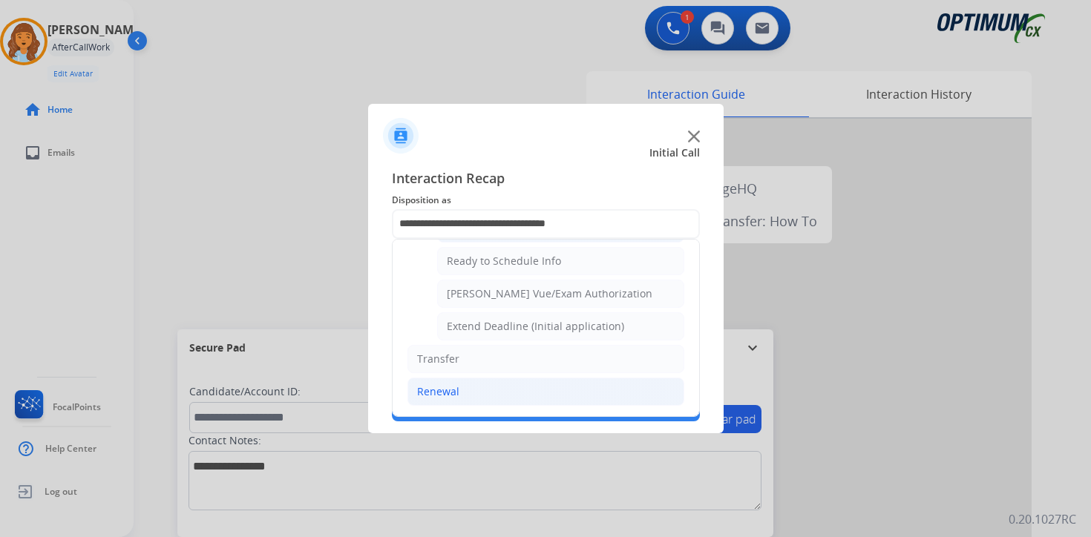
click at [473, 394] on li "Renewal" at bounding box center [545, 392] width 277 height 28
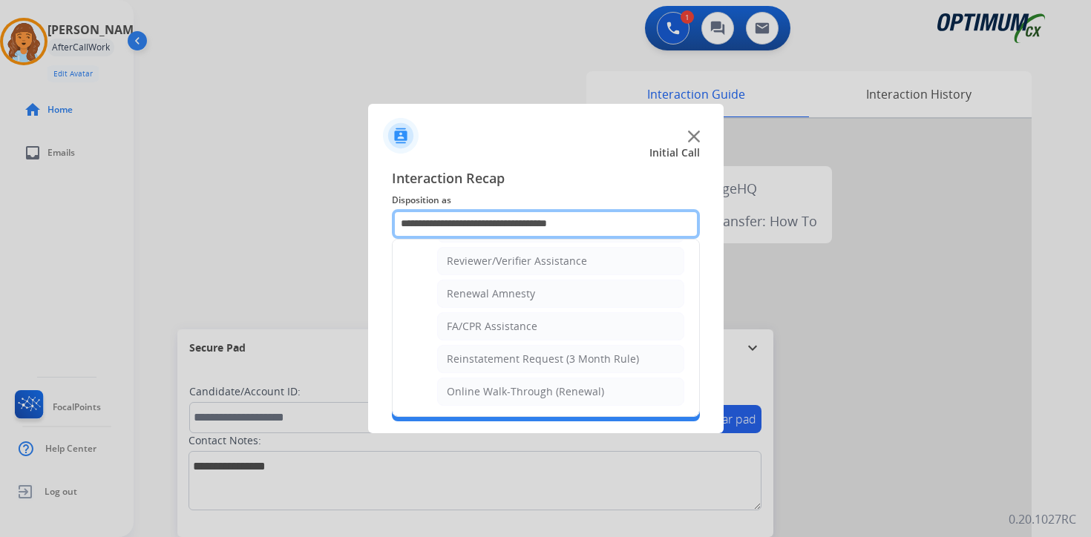
scroll to position [326, 0]
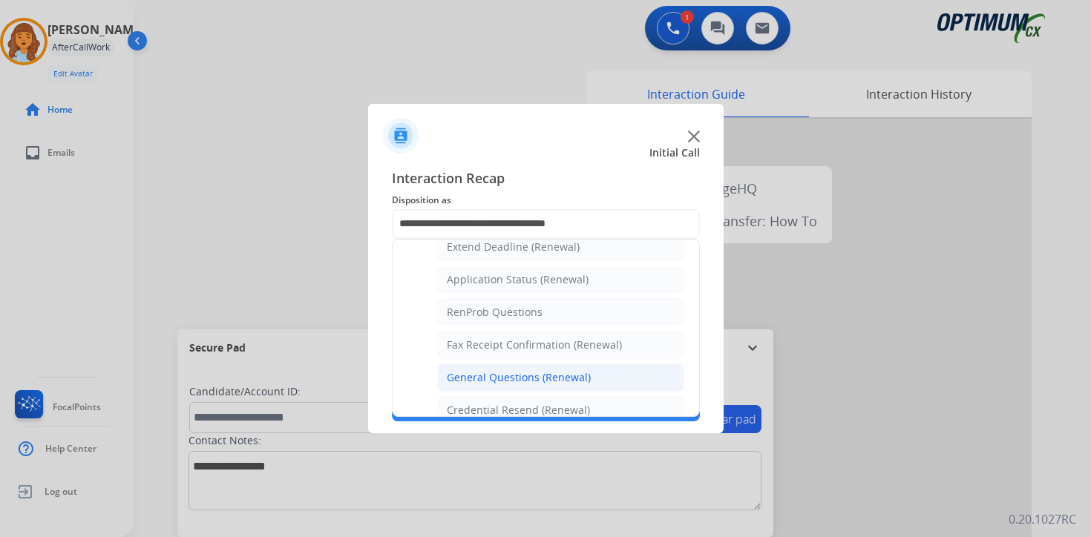
click at [492, 374] on div "General Questions (Renewal)" at bounding box center [519, 377] width 144 height 15
type input "**********"
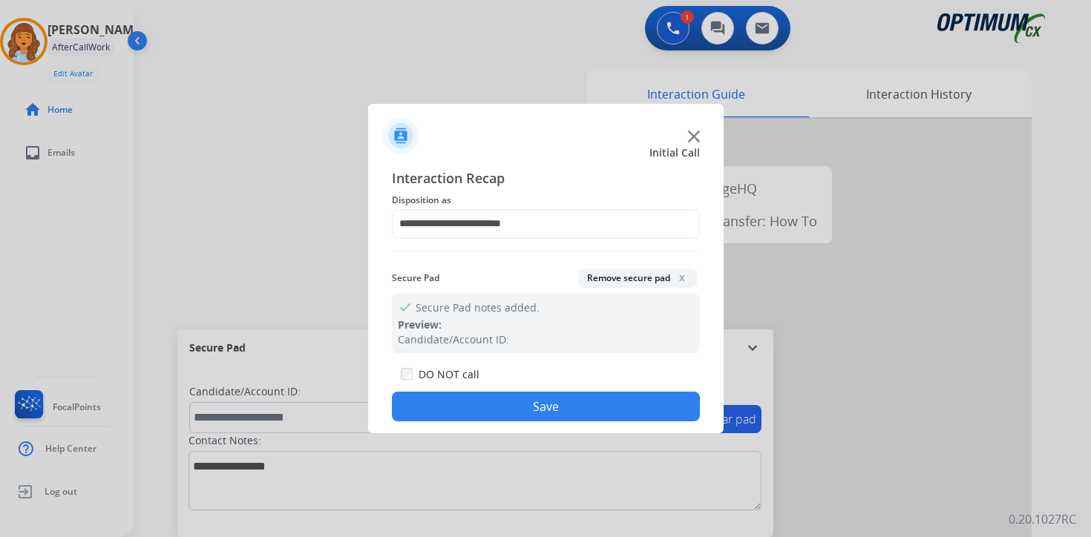
click at [515, 415] on button "Save" at bounding box center [546, 407] width 308 height 30
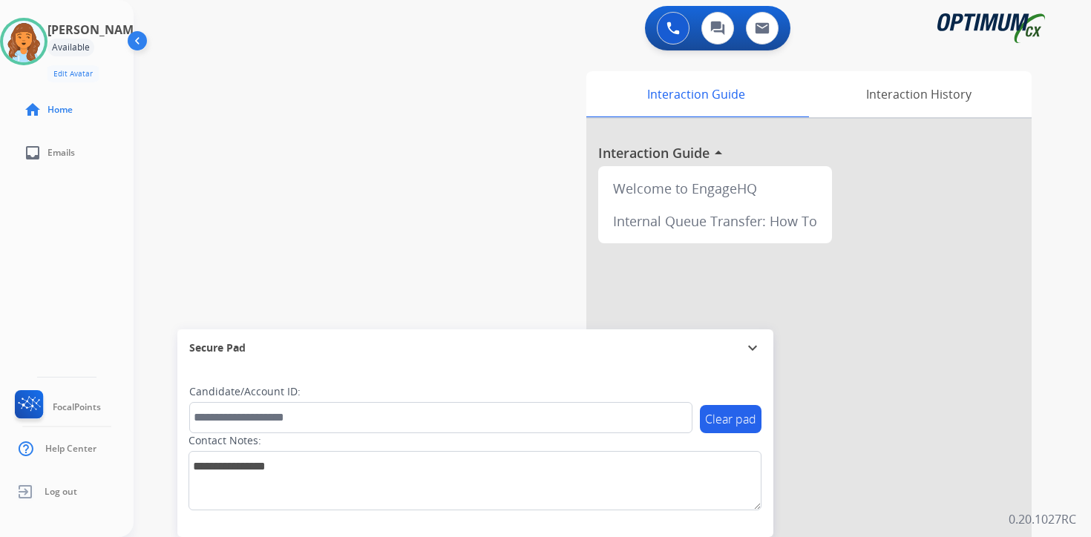
click at [1061, 418] on div "0 Voice Interactions 0 Chat Interactions 0 Email Interactions swap_horiz Break …" at bounding box center [612, 268] width 957 height 537
click at [1048, 496] on div "Interaction Guide Interaction History Interaction Guide arrow_drop_up Welcome t…" at bounding box center [786, 368] width 538 height 607
click at [1058, 472] on div "0 Voice Interactions 0 Chat Interactions 0 Email Interactions swap_horiz Break …" at bounding box center [612, 268] width 957 height 537
click at [1069, 406] on div "0 Voice Interactions 0 Chat Interactions 0 Email Interactions swap_horiz Break …" at bounding box center [612, 268] width 957 height 537
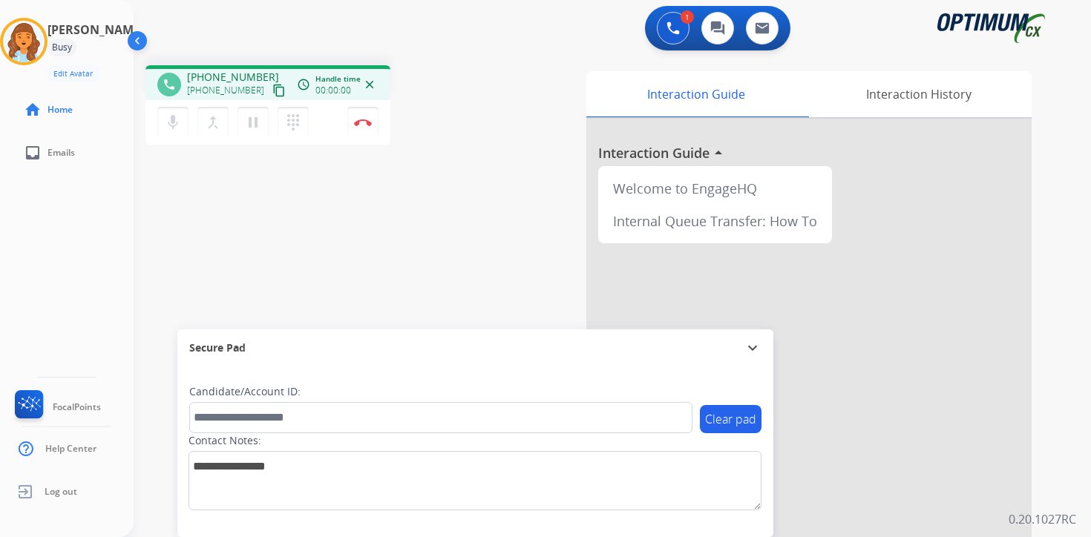
click at [272, 90] on mat-icon "content_copy" at bounding box center [278, 90] width 13 height 13
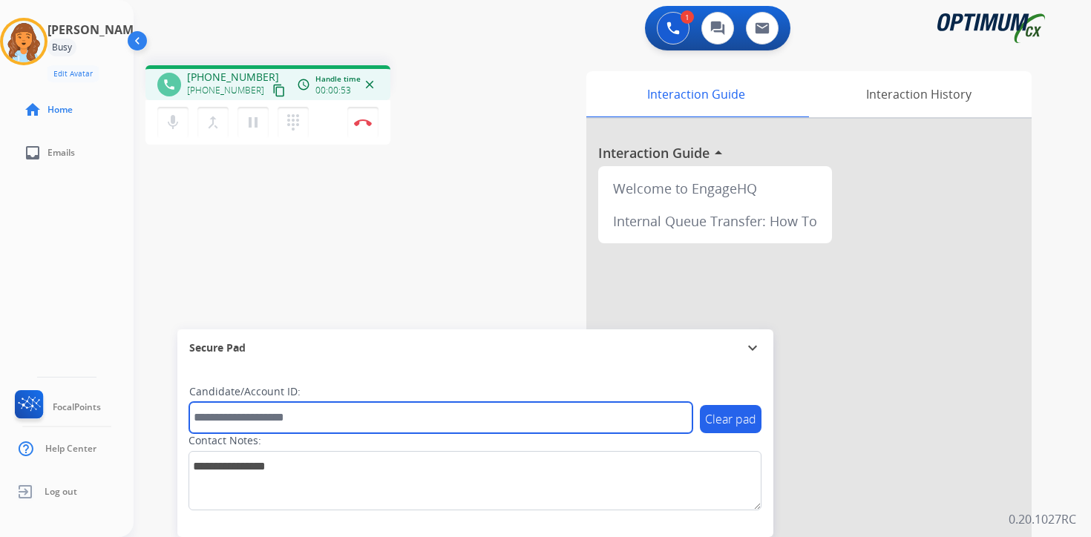
click at [324, 419] on input "text" at bounding box center [440, 417] width 503 height 31
type input "*******"
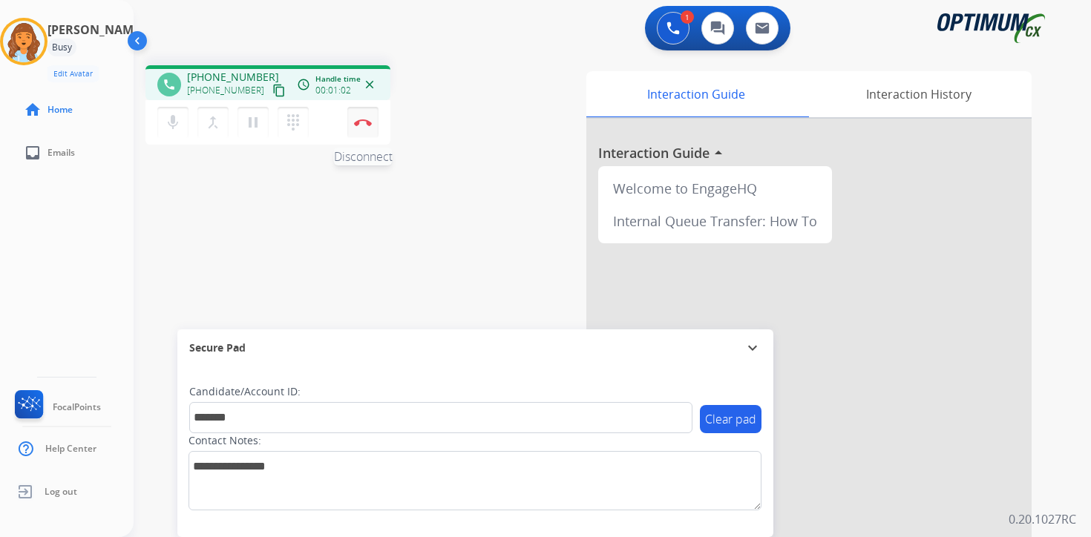
click at [368, 134] on button "Disconnect" at bounding box center [362, 122] width 31 height 31
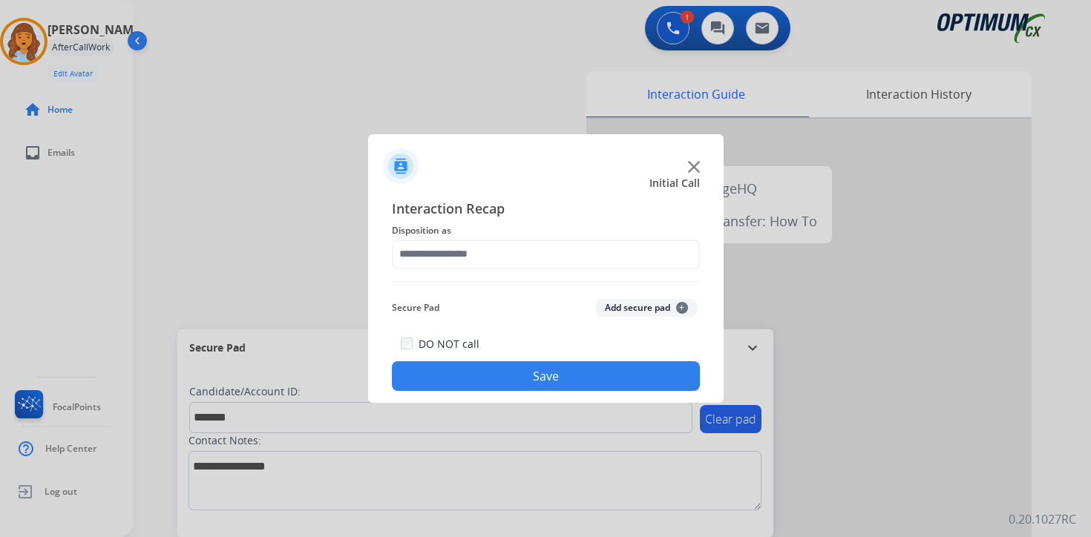
click at [684, 302] on button "Add secure pad +" at bounding box center [646, 308] width 101 height 18
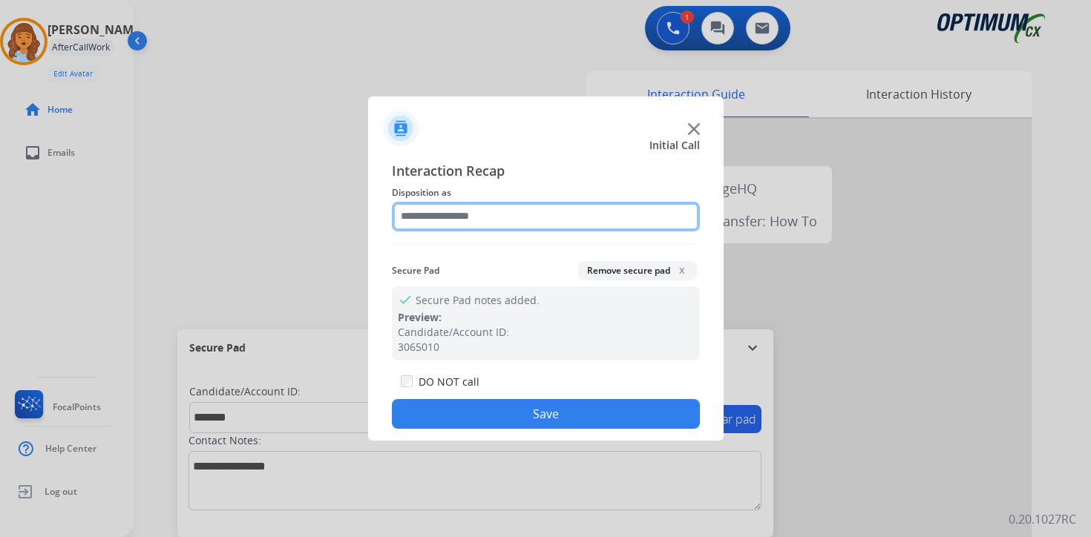
click at [437, 211] on input "text" at bounding box center [546, 217] width 308 height 30
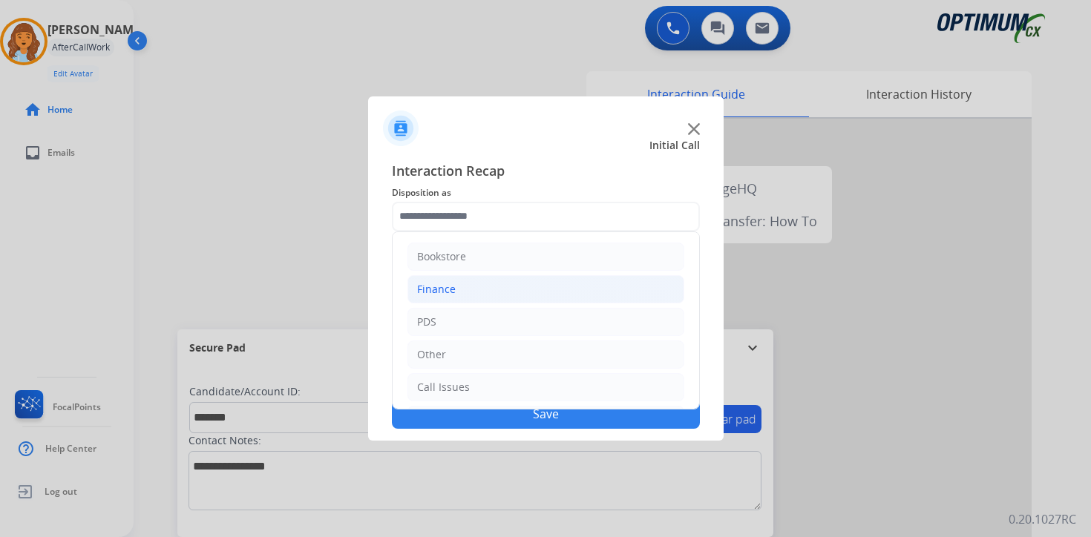
click at [458, 295] on li "Finance" at bounding box center [545, 289] width 277 height 28
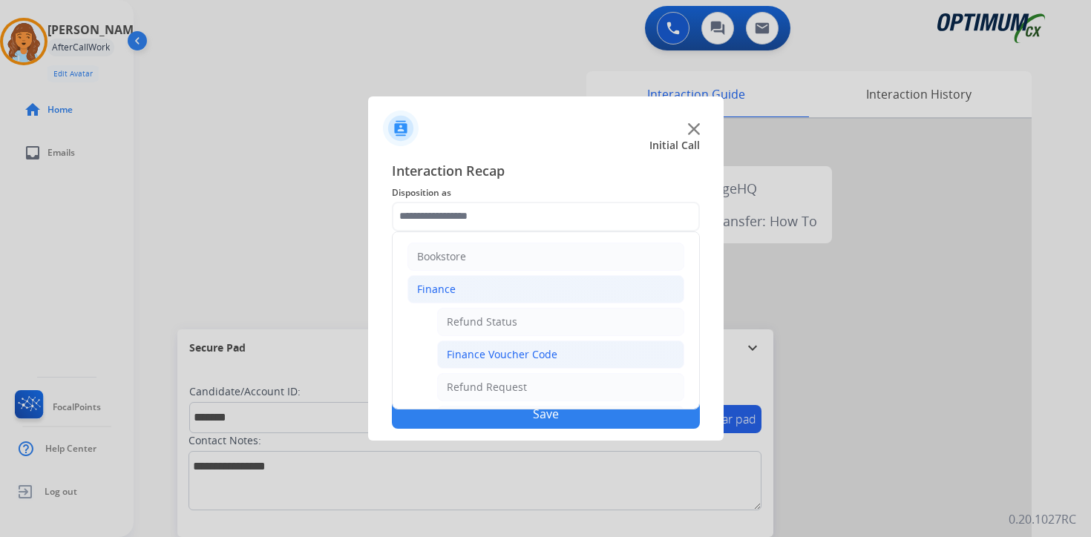
click at [490, 360] on div "Finance Voucher Code" at bounding box center [502, 354] width 111 height 15
type input "**********"
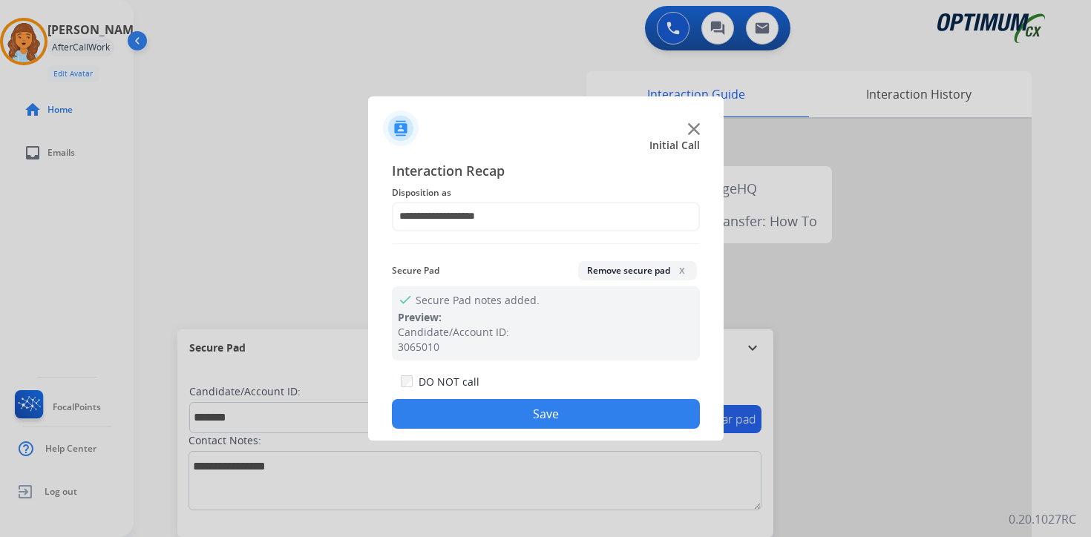
click at [529, 406] on button "Save" at bounding box center [546, 414] width 308 height 30
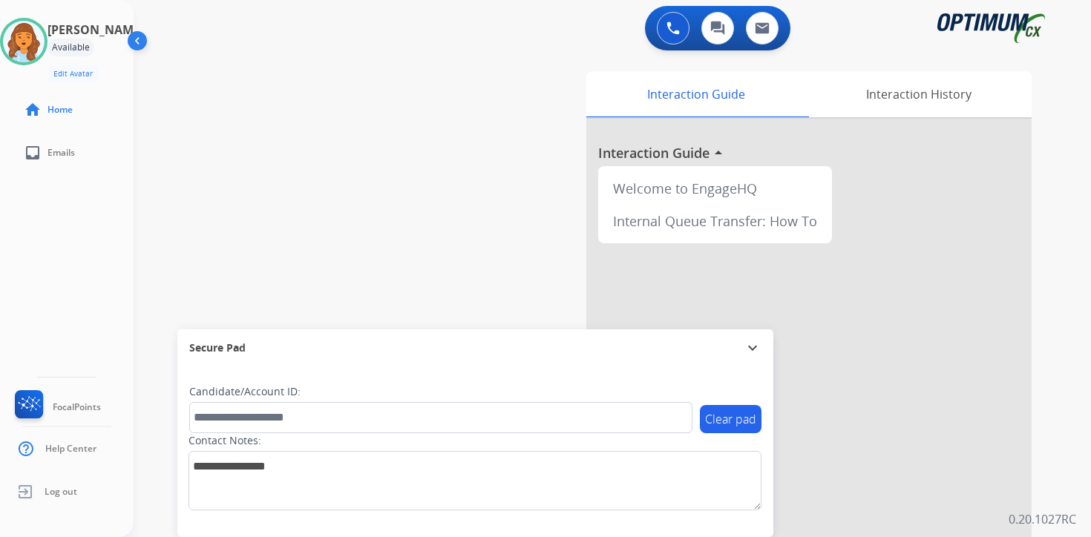
click at [755, 519] on div "Clear pad Candidate/Account ID: Contact Notes:" at bounding box center [475, 452] width 596 height 171
click at [1054, 436] on div "Interaction Guide Interaction History Interaction Guide arrow_drop_up Welcome t…" at bounding box center [786, 368] width 538 height 607
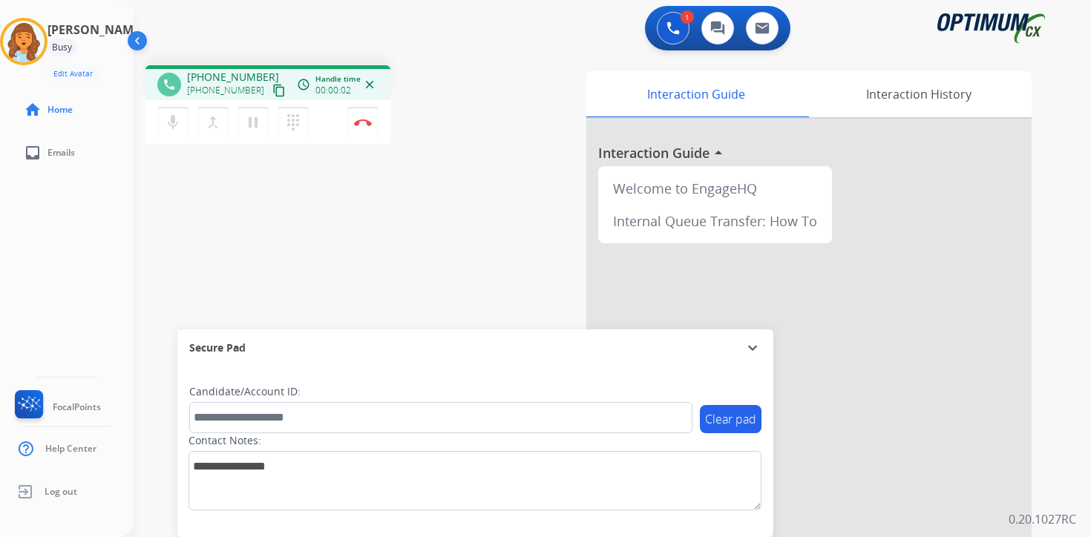
click at [272, 92] on mat-icon "content_copy" at bounding box center [278, 90] width 13 height 13
drag, startPoint x: 277, startPoint y: 398, endPoint x: 278, endPoint y: 410, distance: 11.2
click at [278, 400] on div "Candidate/Account ID:" at bounding box center [440, 408] width 503 height 49
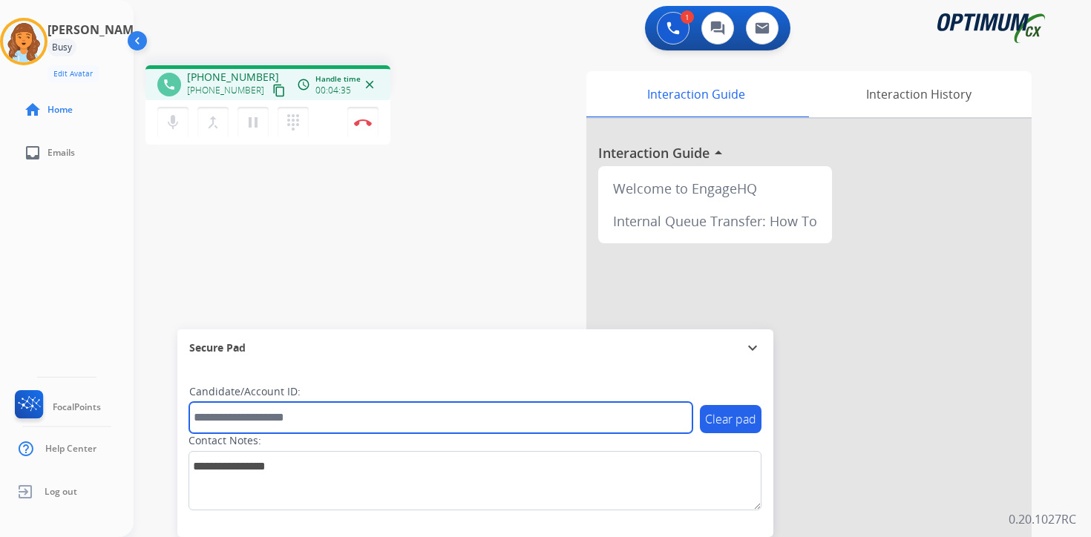
click at [275, 412] on input "text" at bounding box center [440, 417] width 503 height 31
type input "*******"
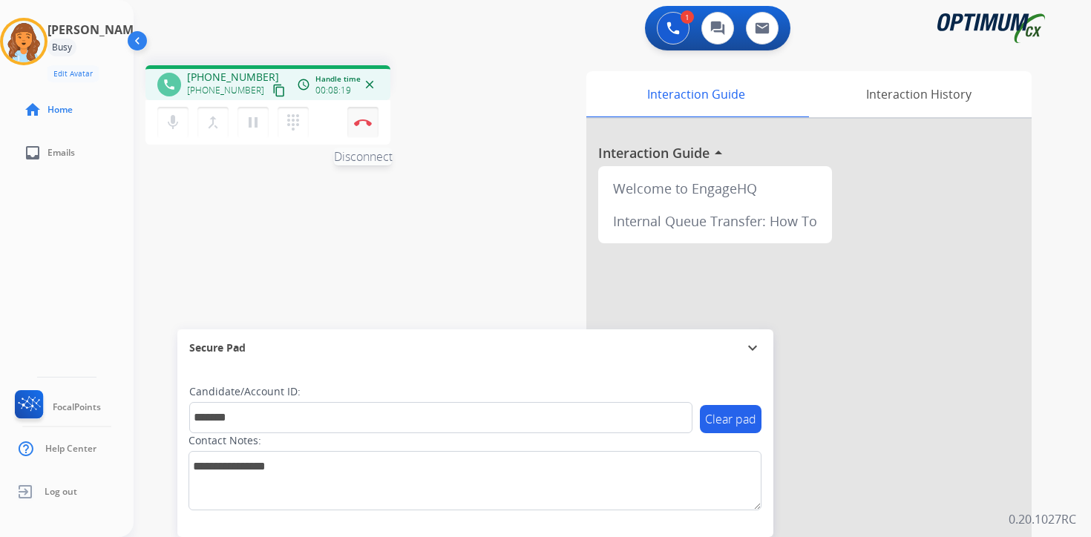
click at [367, 124] on img at bounding box center [363, 122] width 18 height 7
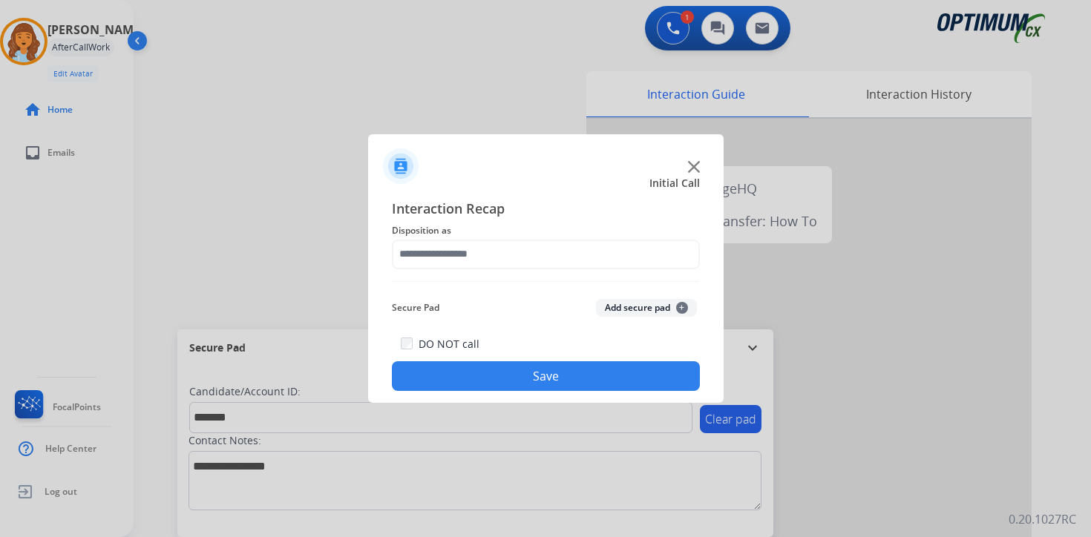
click at [665, 303] on button "Add secure pad +" at bounding box center [646, 308] width 101 height 18
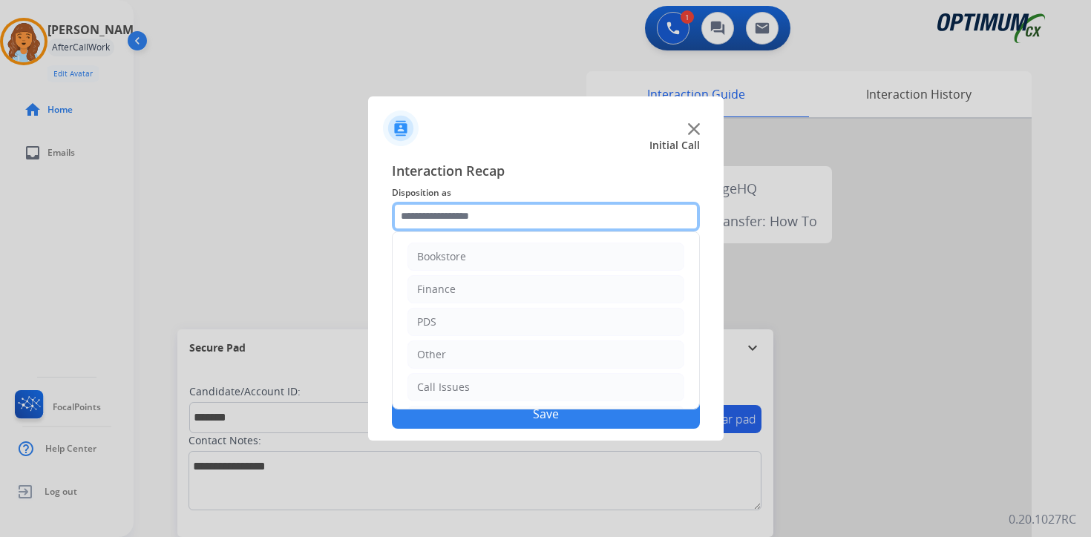
click at [504, 221] on input "text" at bounding box center [546, 217] width 308 height 30
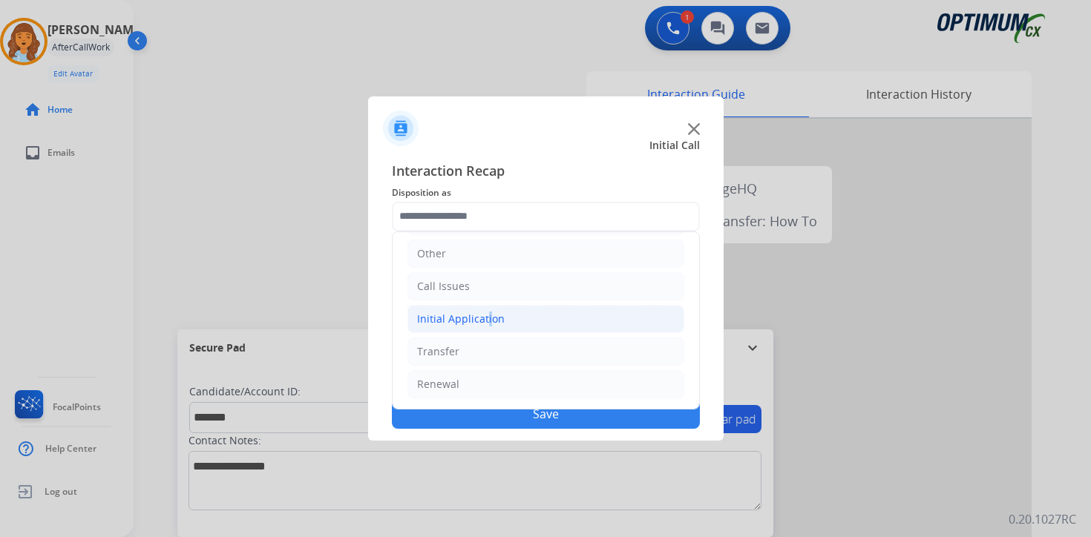
click at [485, 315] on li "Initial Application" at bounding box center [545, 319] width 277 height 28
click at [484, 378] on div "Appeals" at bounding box center [467, 384] width 40 height 15
type input "*******"
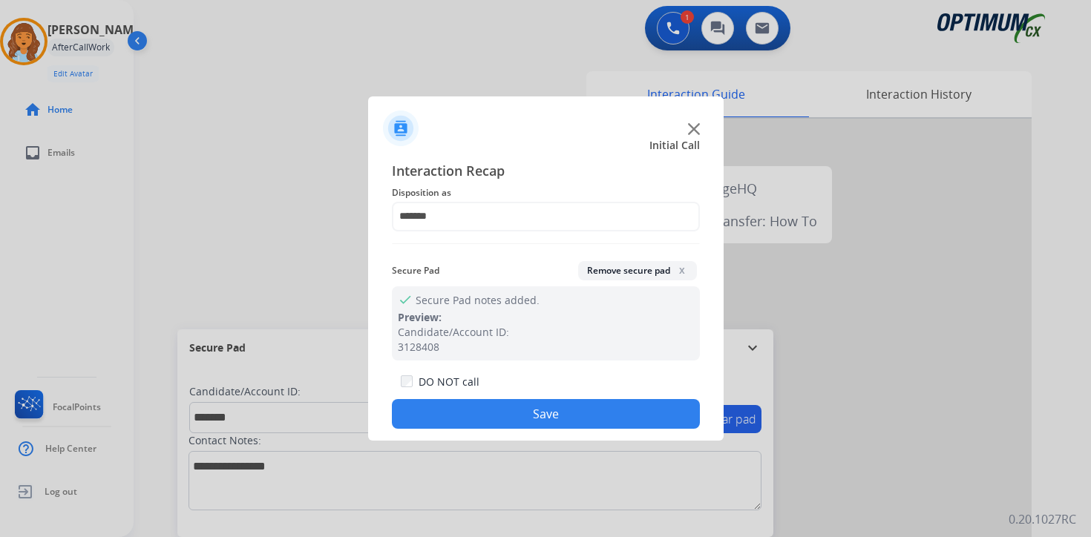
click at [489, 415] on button "Save" at bounding box center [546, 414] width 308 height 30
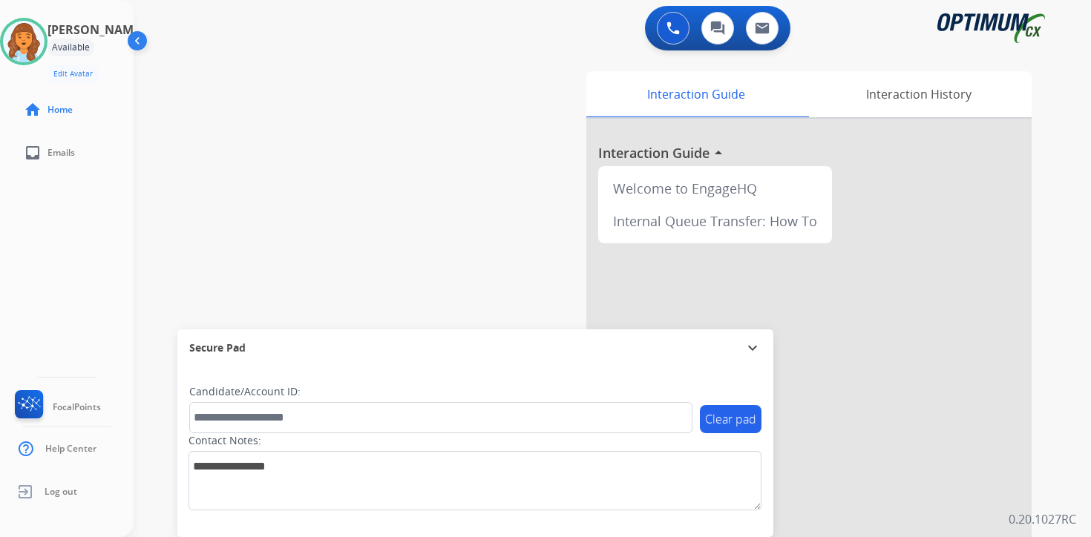
click at [736, 521] on div "Clear pad Candidate/Account ID: Contact Notes:" at bounding box center [475, 452] width 596 height 171
click at [1056, 419] on div "0 Voice Interactions 0 Chat Interactions 0 Email Interactions swap_horiz Break …" at bounding box center [612, 268] width 957 height 537
click at [39, 39] on img at bounding box center [24, 42] width 42 height 42
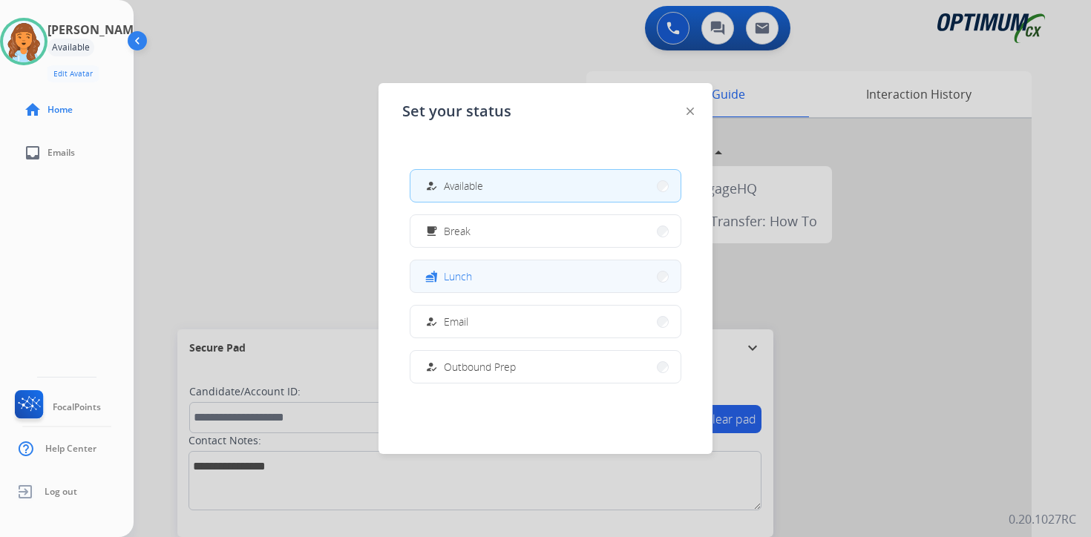
click at [450, 280] on span "Lunch" at bounding box center [458, 277] width 28 height 16
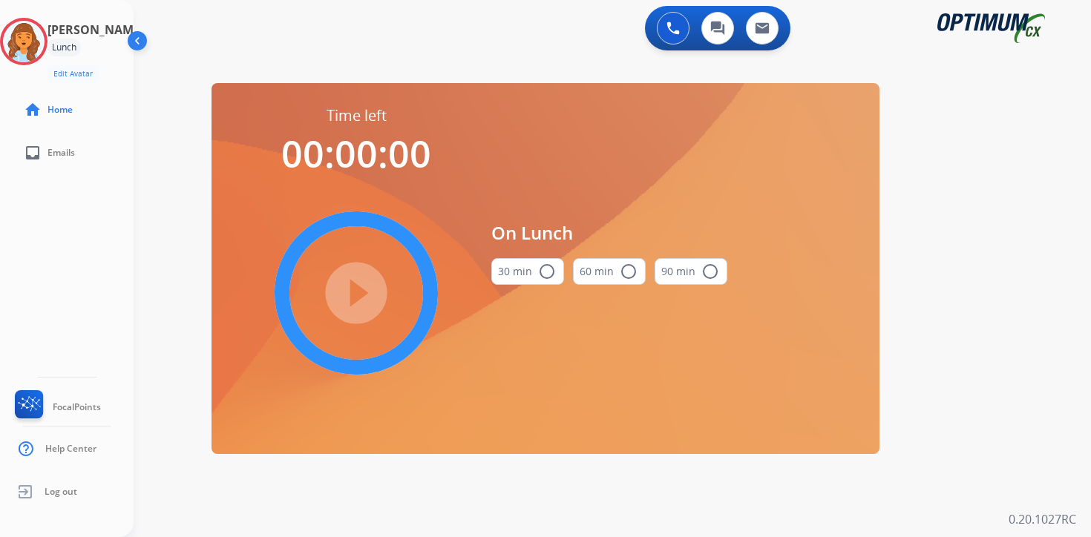
click at [966, 431] on div "0 Voice Interactions 0 Chat Interactions 0 Email Interactions swap_horiz Break …" at bounding box center [612, 268] width 957 height 537
click at [34, 36] on img at bounding box center [24, 42] width 42 height 42
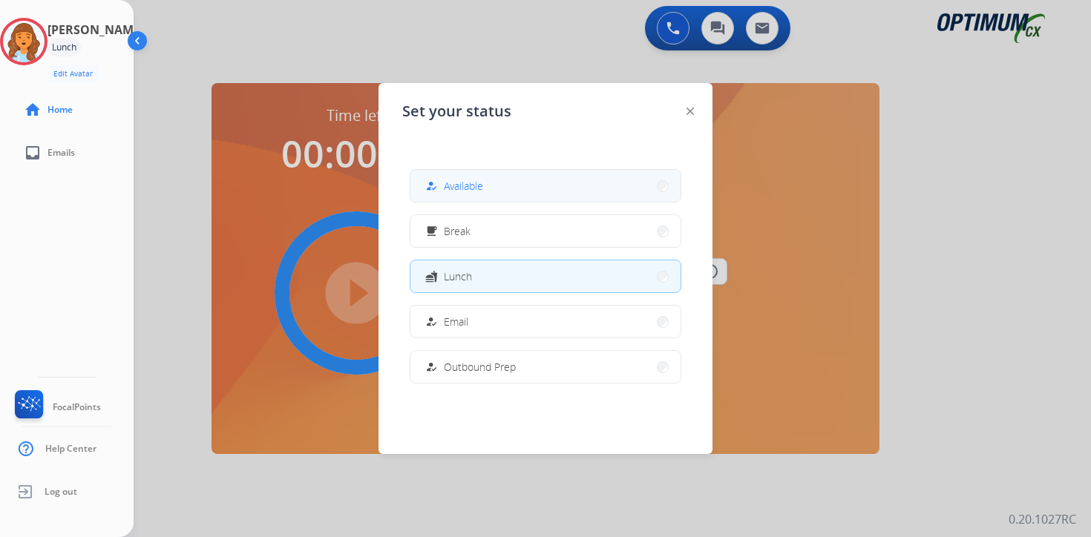
click at [476, 186] on span "Available" at bounding box center [463, 186] width 39 height 16
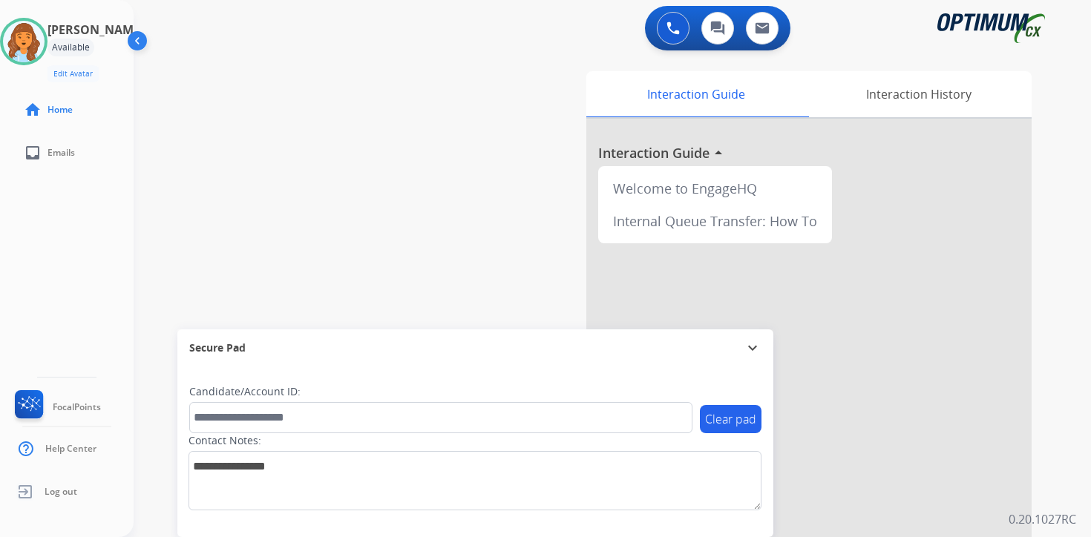
click at [1054, 444] on div "Interaction Guide Interaction History Interaction Guide arrow_drop_up Welcome t…" at bounding box center [786, 368] width 538 height 607
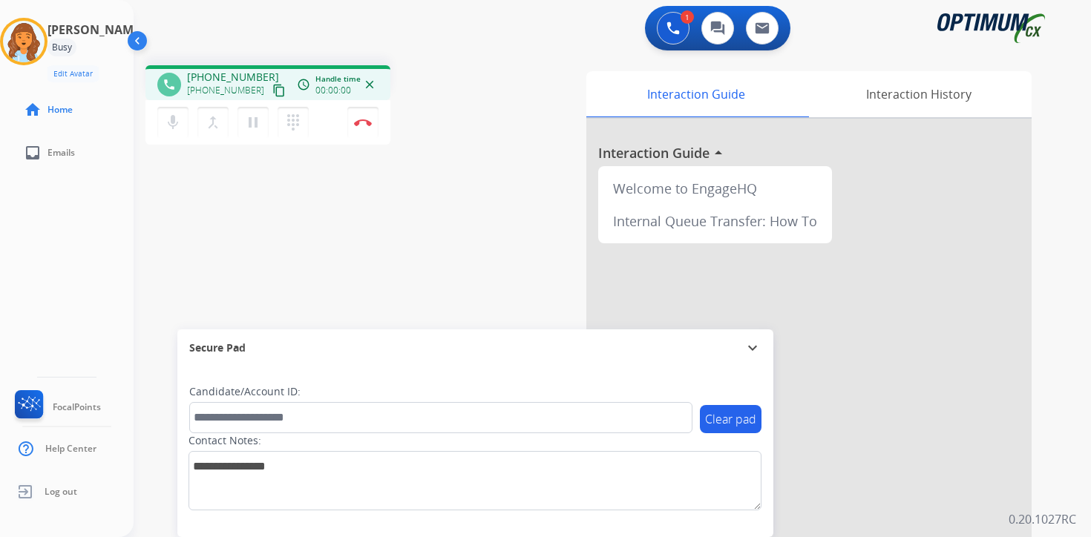
click at [272, 93] on mat-icon "content_copy" at bounding box center [278, 90] width 13 height 13
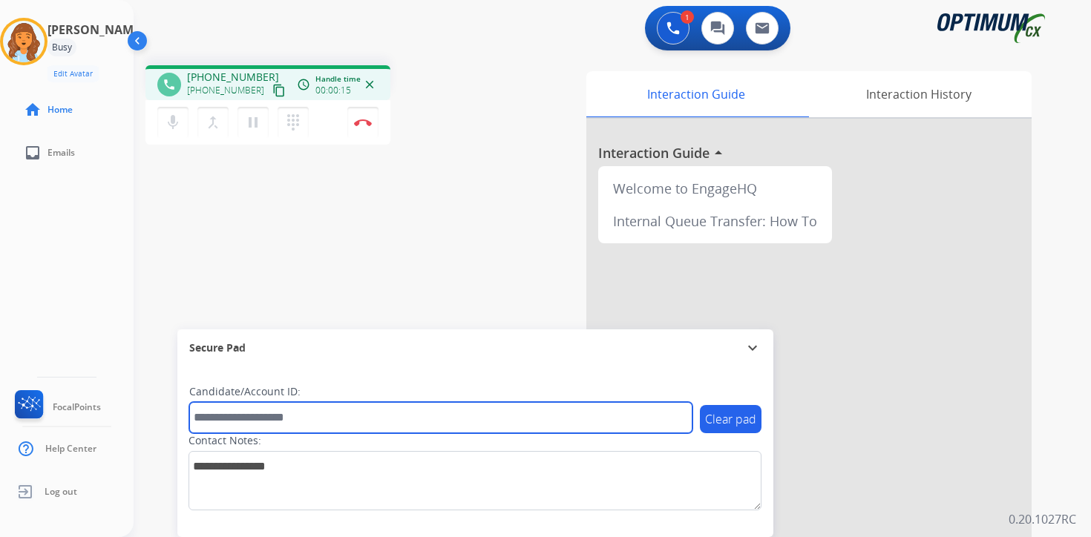
click at [246, 415] on input "text" at bounding box center [440, 417] width 503 height 31
type input "*******"
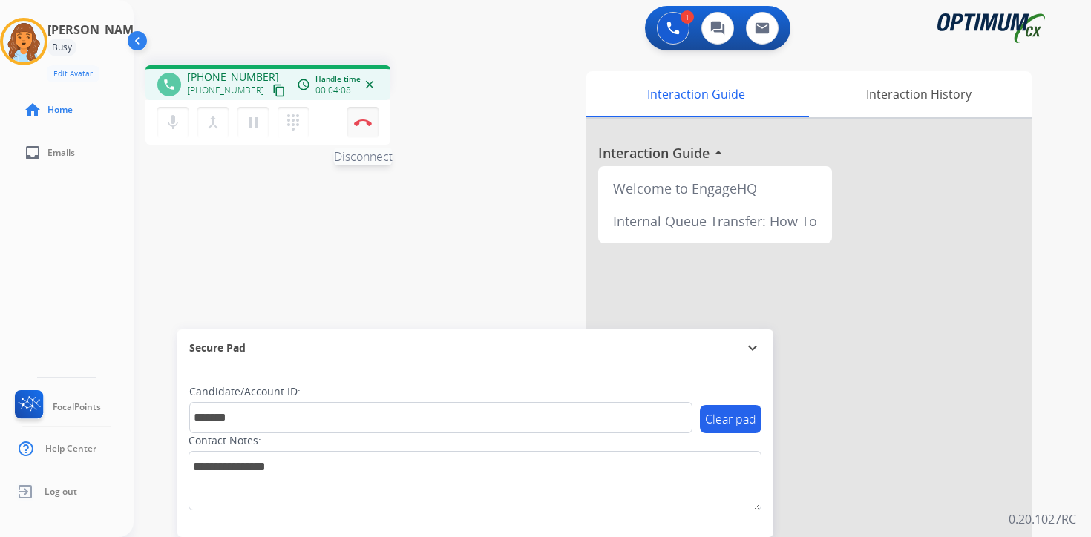
click at [359, 123] on img at bounding box center [363, 122] width 18 height 7
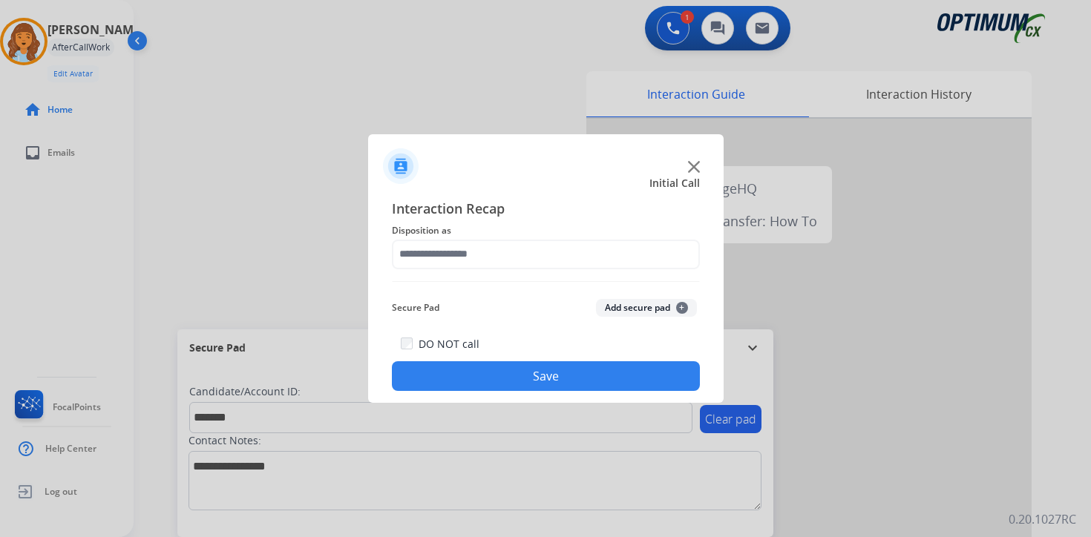
click at [677, 297] on div "Secure Pad Add secure pad +" at bounding box center [546, 308] width 308 height 30
click at [680, 308] on span "+" at bounding box center [682, 308] width 12 height 12
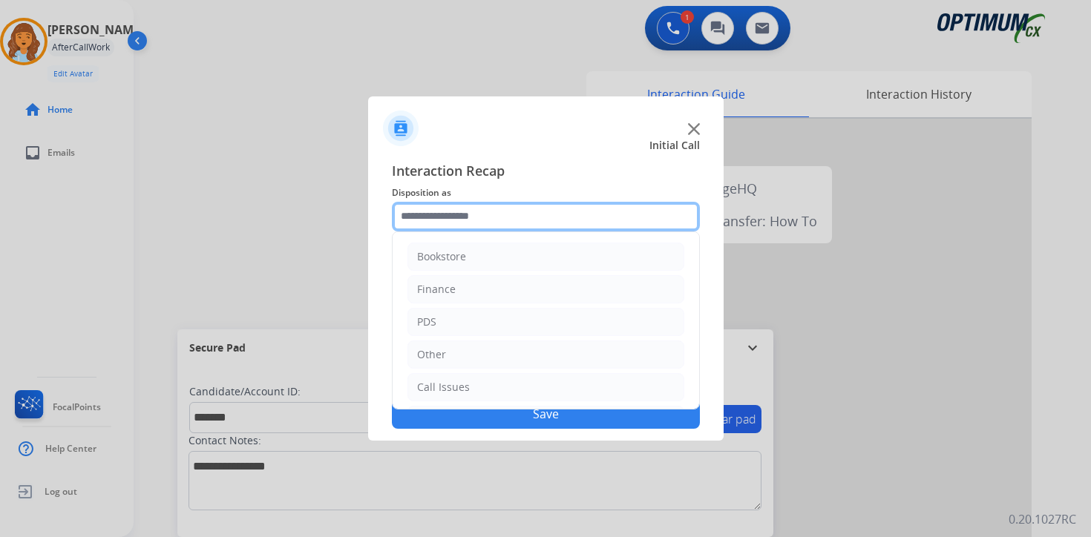
click at [457, 213] on input "text" at bounding box center [546, 217] width 308 height 30
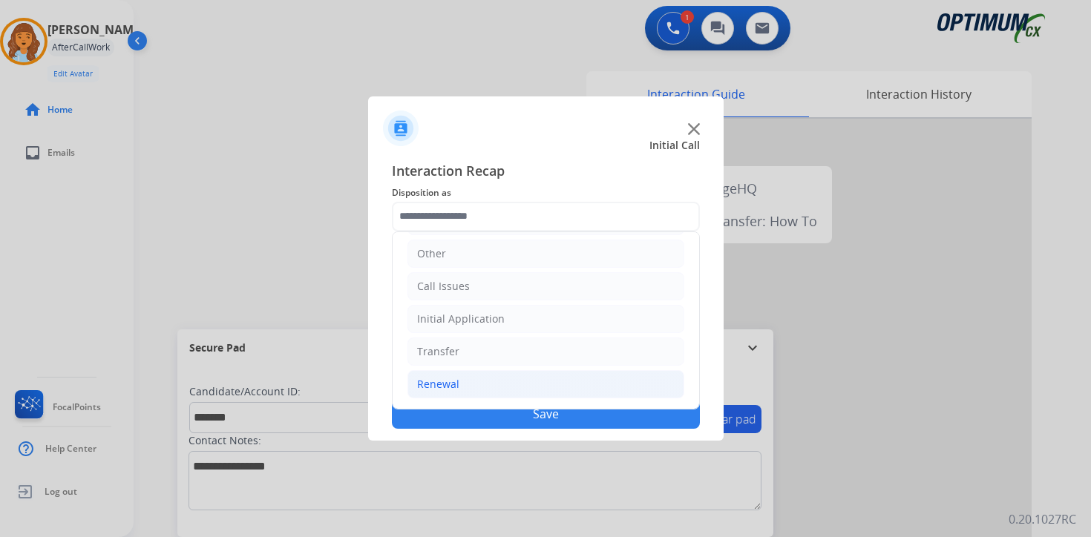
click at [481, 373] on li "Renewal" at bounding box center [545, 384] width 277 height 28
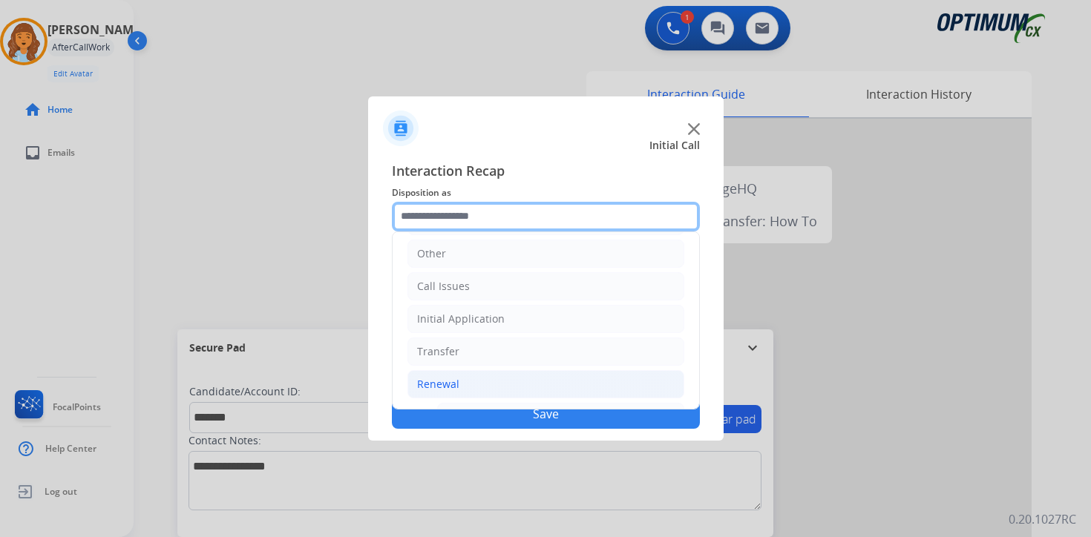
scroll to position [348, 0]
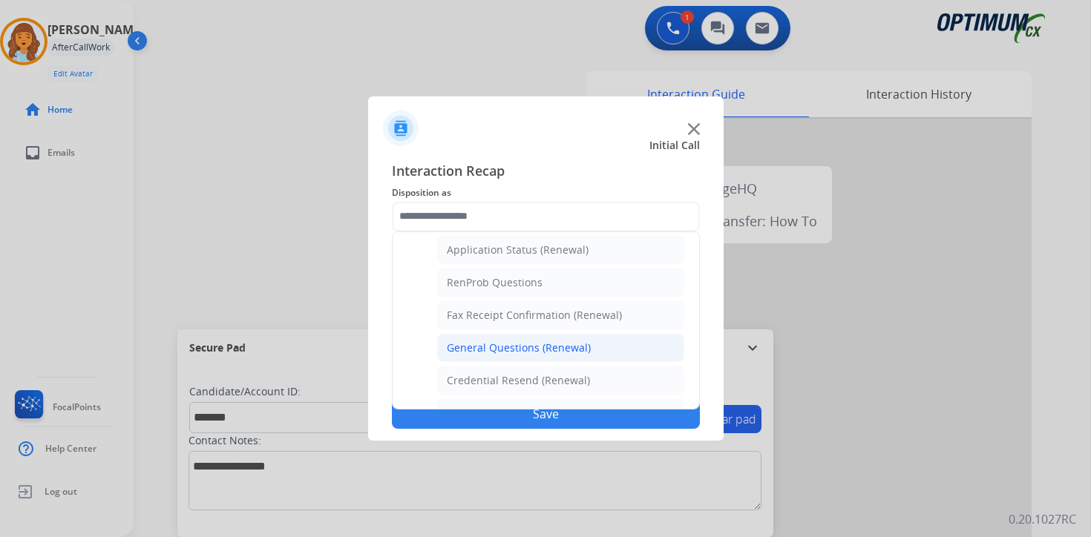
click at [499, 341] on div "General Questions (Renewal)" at bounding box center [519, 348] width 144 height 15
type input "**********"
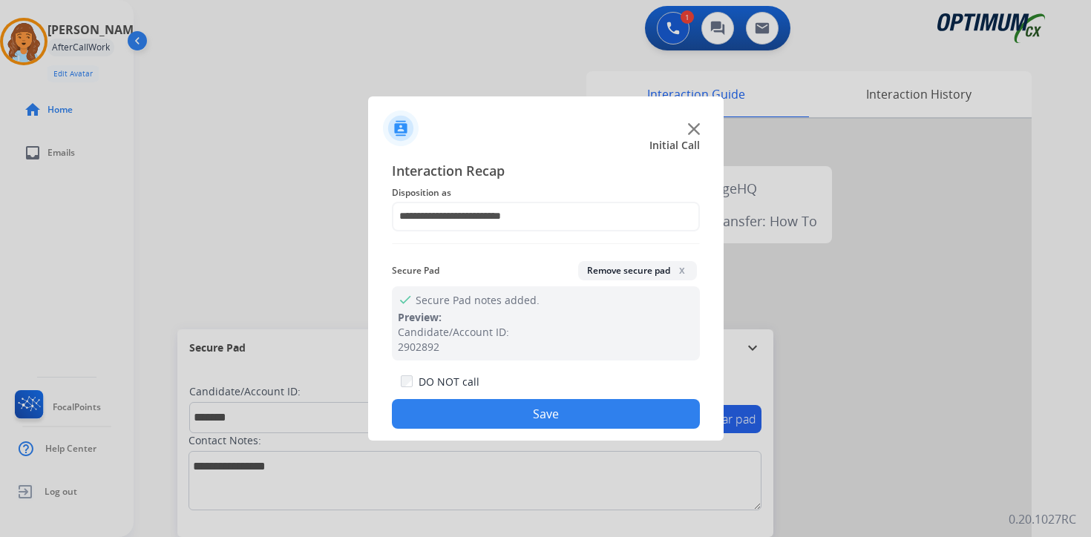
click at [516, 427] on button "Save" at bounding box center [546, 414] width 308 height 30
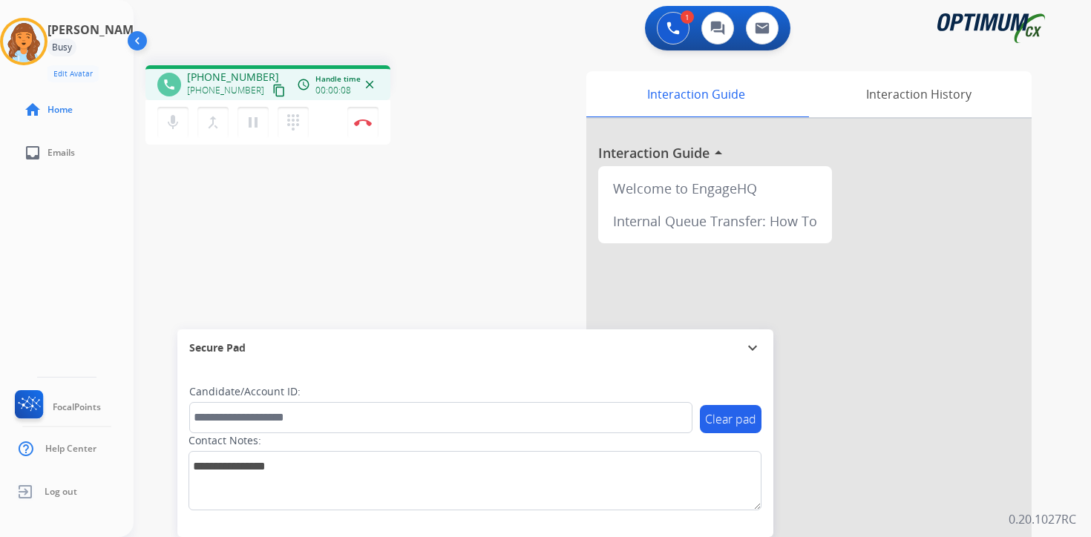
click at [272, 88] on mat-icon "content_copy" at bounding box center [278, 90] width 13 height 13
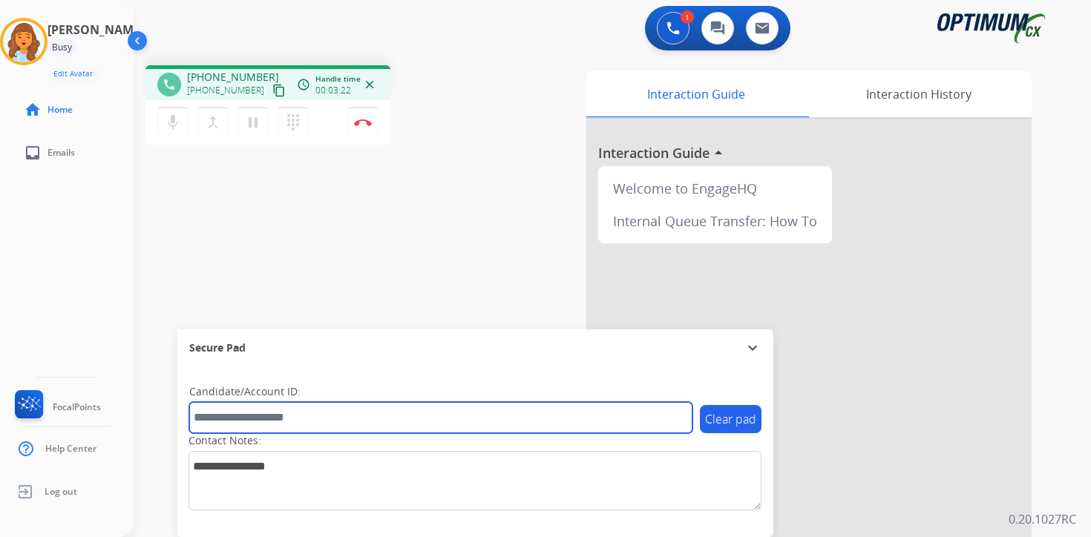
click at [365, 419] on input "text" at bounding box center [440, 417] width 503 height 31
type input "*******"
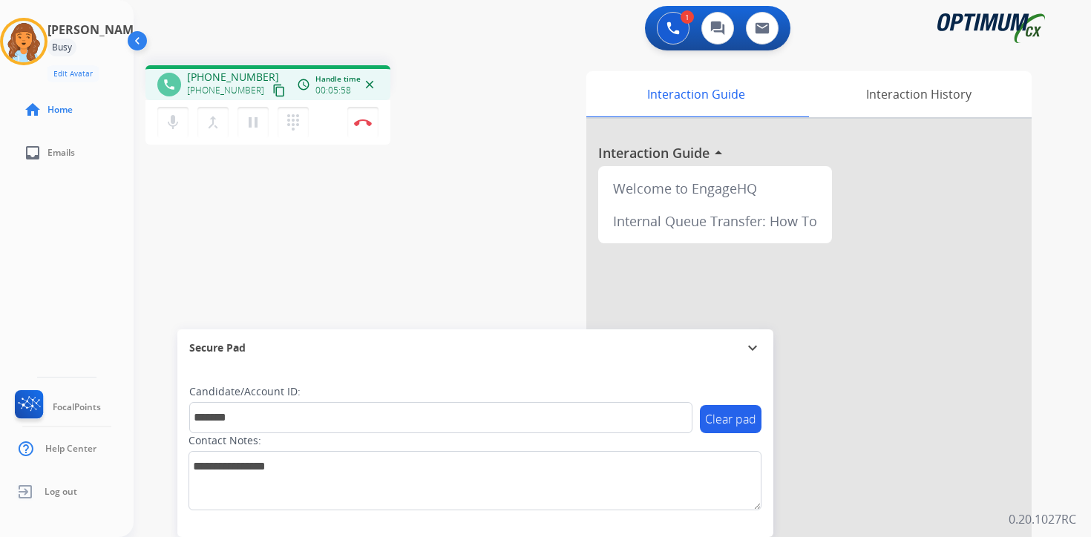
click at [1040, 369] on div "Interaction Guide Interaction History Interaction Guide arrow_drop_up Welcome t…" at bounding box center [786, 368] width 538 height 607
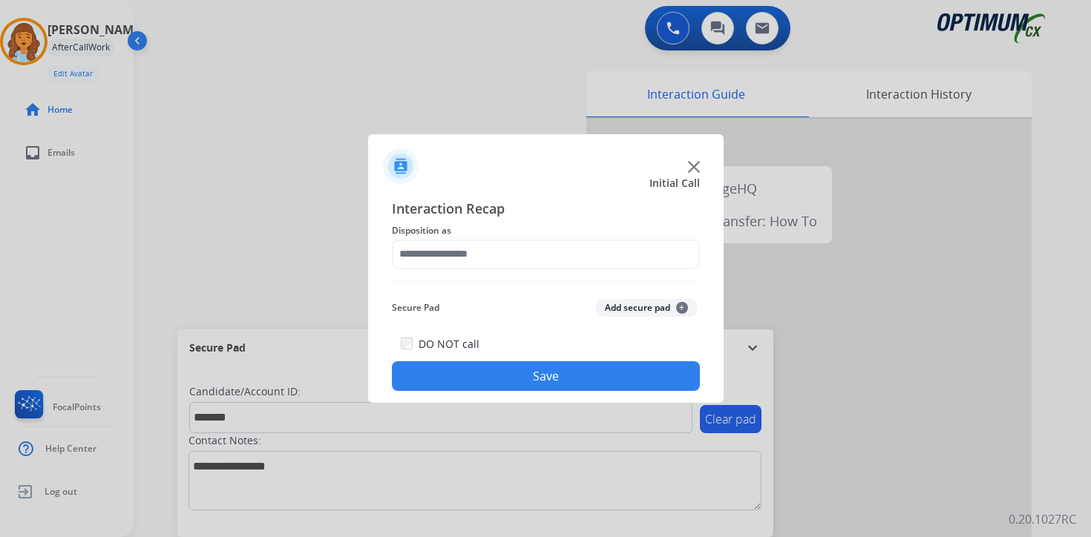
click at [684, 309] on span "+" at bounding box center [682, 308] width 12 height 12
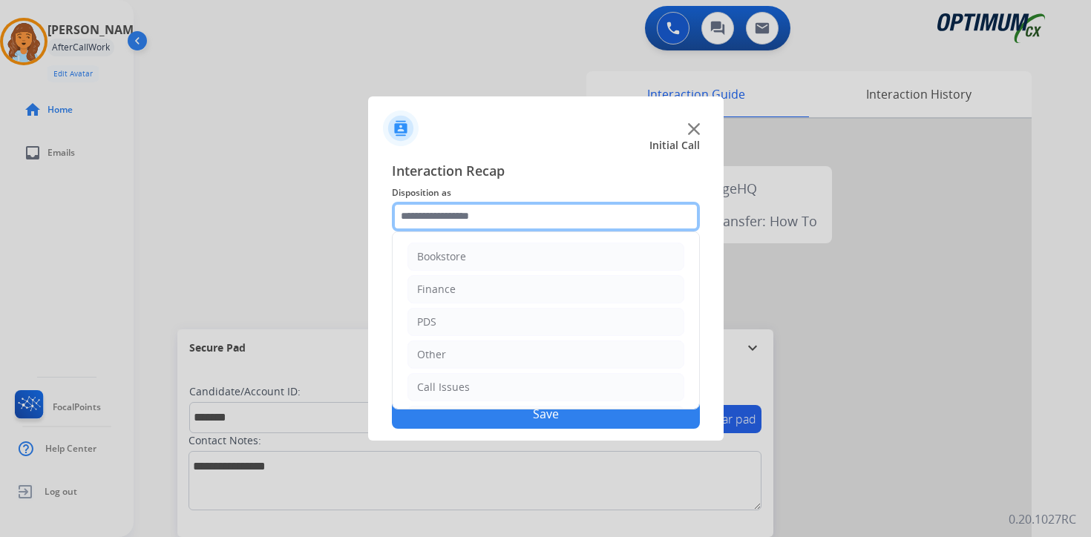
click at [583, 228] on input "text" at bounding box center [546, 217] width 308 height 30
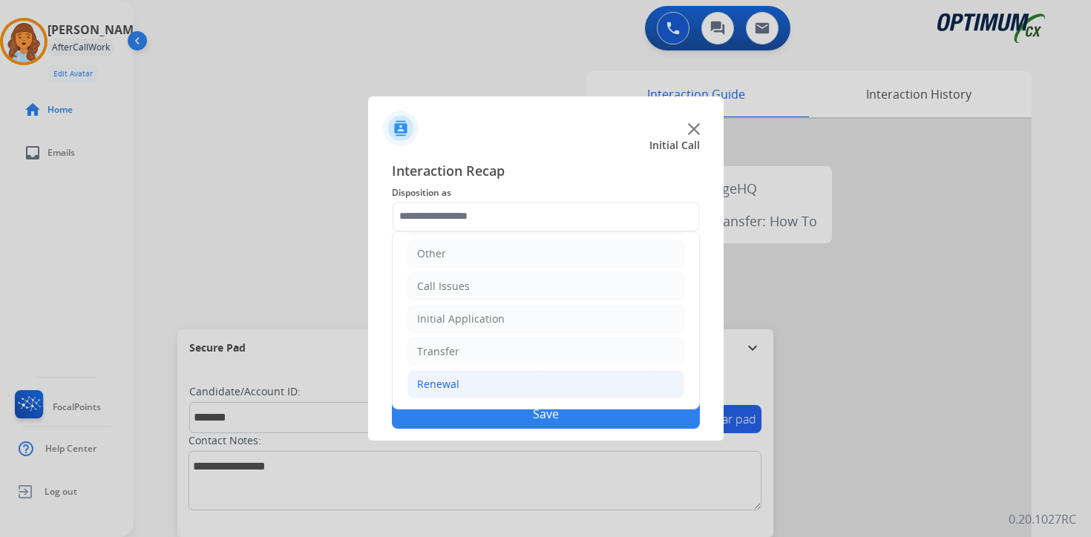
click at [464, 383] on li "Renewal" at bounding box center [545, 384] width 277 height 28
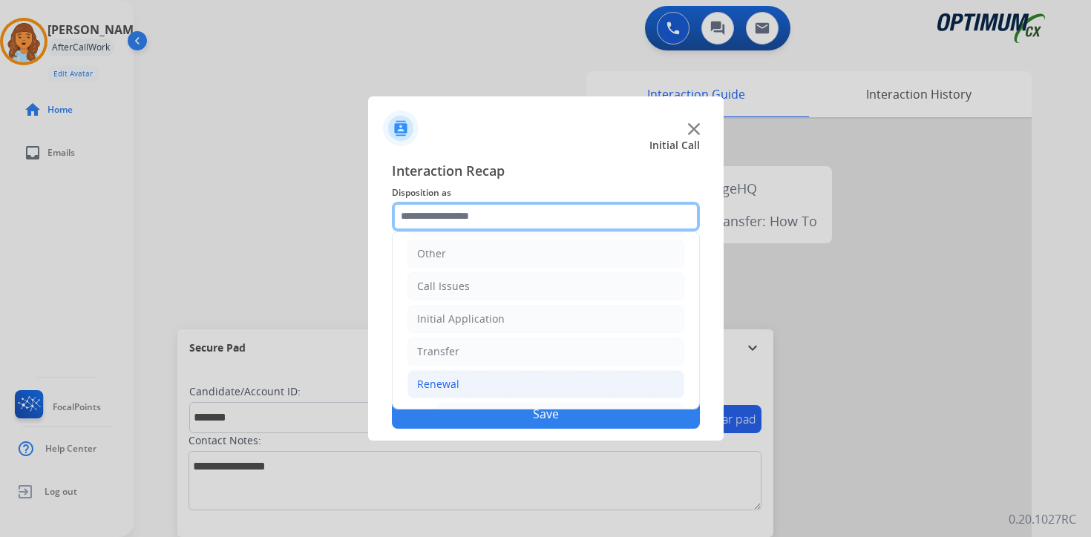
scroll to position [348, 0]
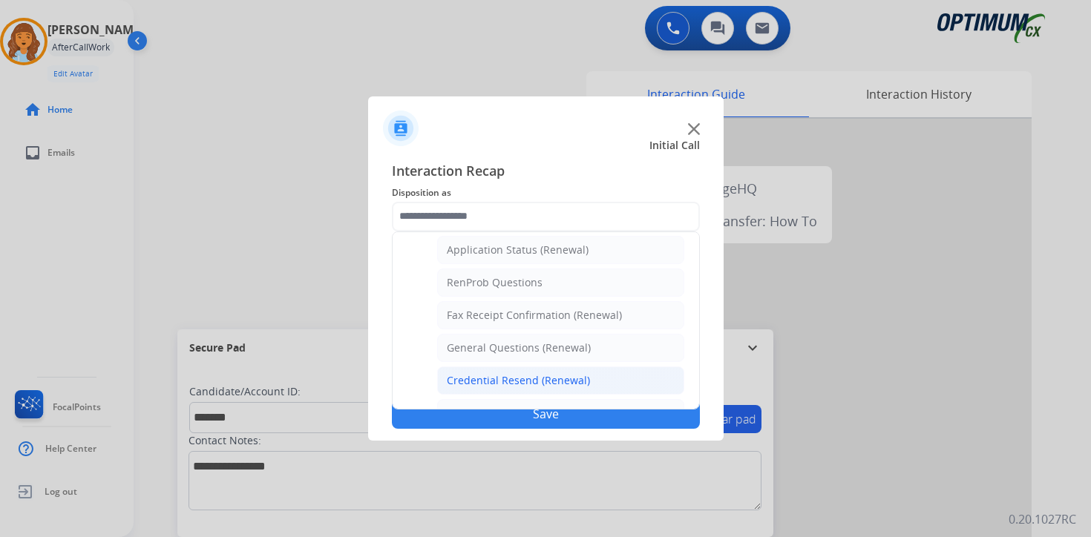
click at [480, 367] on li "Credential Resend (Renewal)" at bounding box center [560, 381] width 247 height 28
type input "**********"
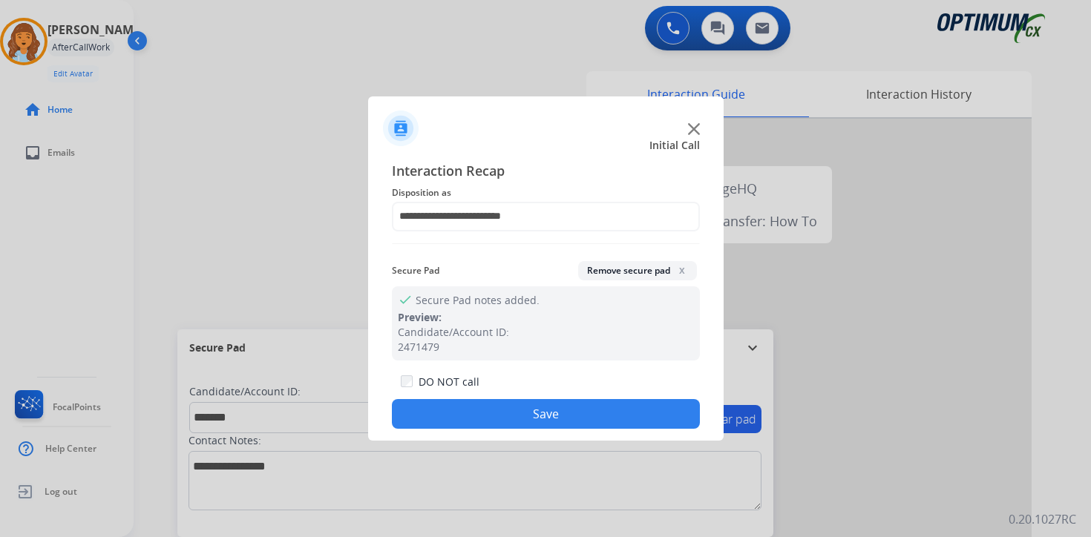
click at [476, 424] on button "Save" at bounding box center [546, 414] width 308 height 30
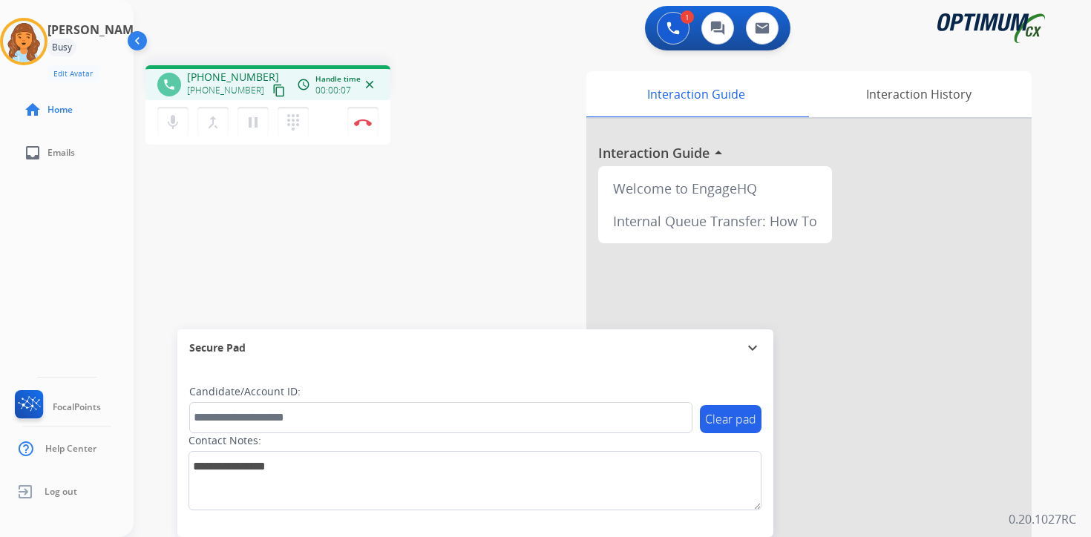
click at [1056, 372] on div "1 Voice Interactions 0 Chat Interactions 0 Email Interactions phone [PHONE_NUMB…" at bounding box center [612, 268] width 957 height 537
click at [272, 90] on mat-icon "content_copy" at bounding box center [278, 90] width 13 height 13
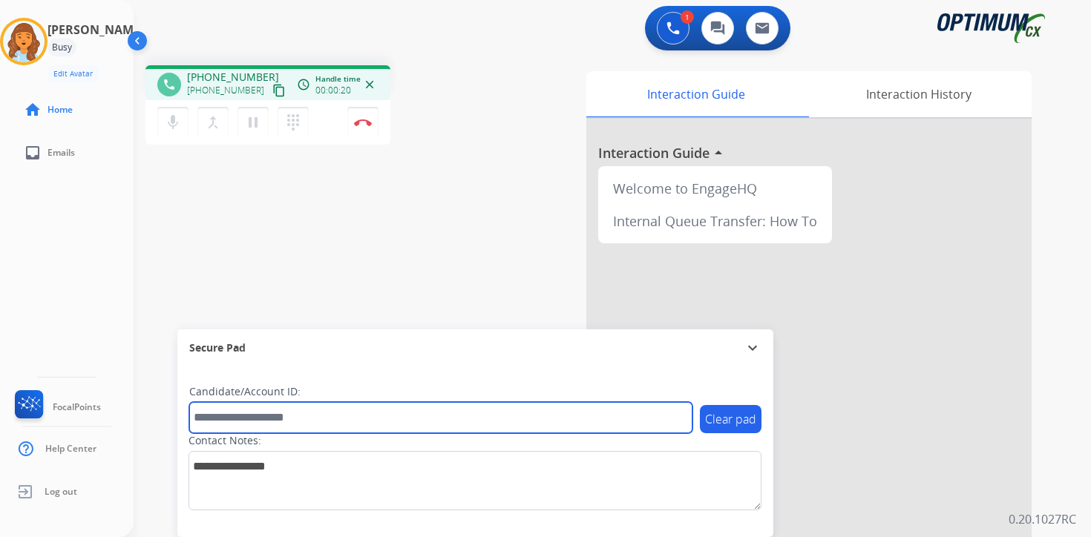
click at [264, 414] on input "text" at bounding box center [440, 417] width 503 height 31
type input "*******"
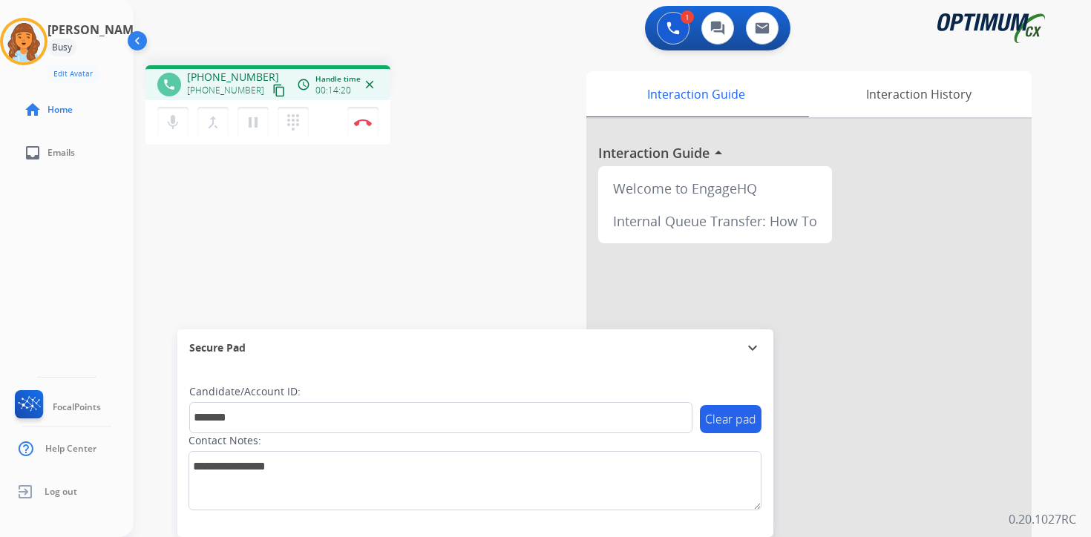
click at [1082, 410] on div "1 Voice Interactions 0 Chat Interactions 0 Email Interactions phone [PHONE_NUMB…" at bounding box center [612, 268] width 957 height 537
click at [375, 125] on button "Disconnect" at bounding box center [362, 122] width 31 height 31
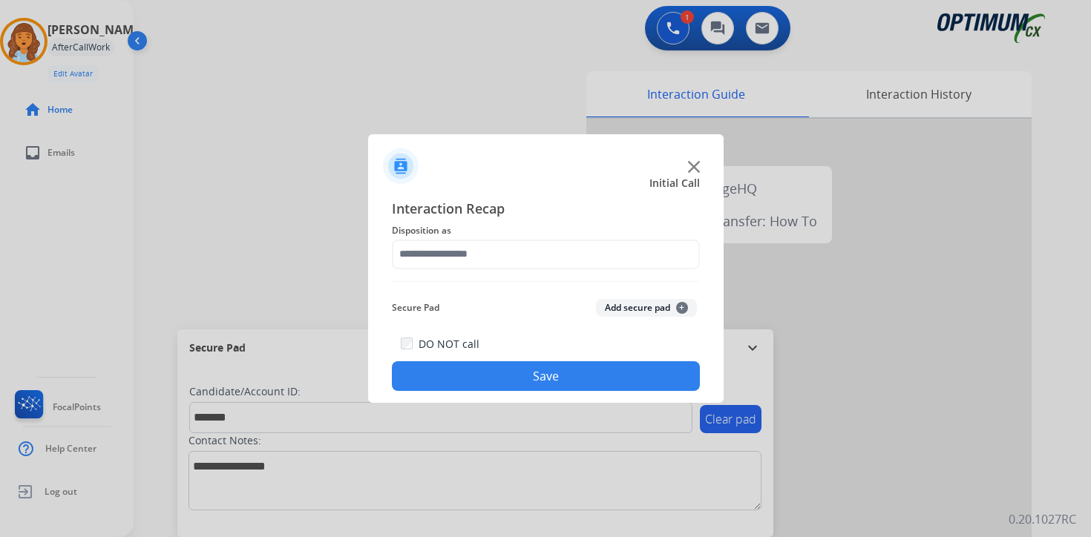
click at [651, 307] on button "Add secure pad +" at bounding box center [646, 308] width 101 height 18
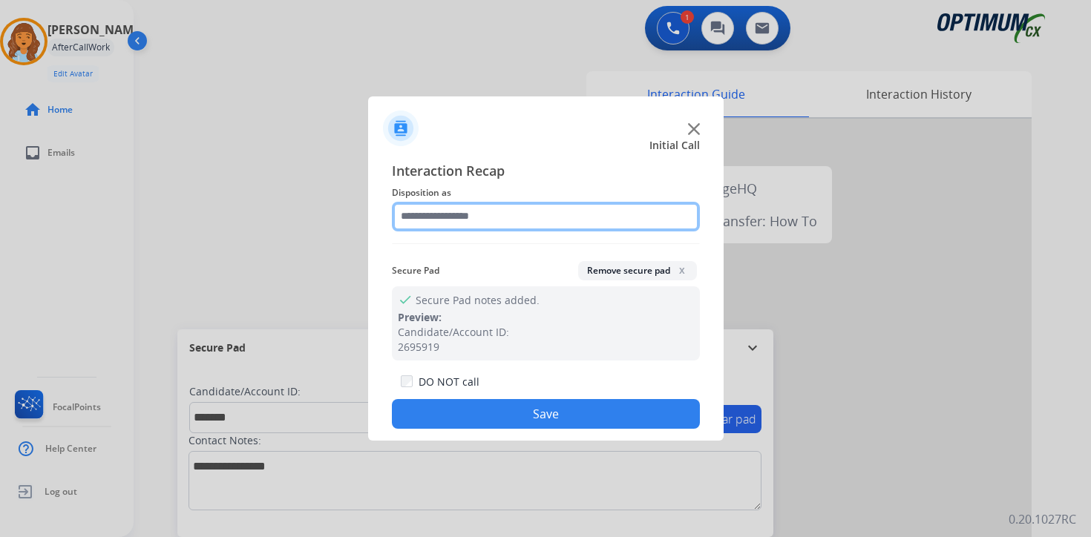
click at [457, 215] on input "text" at bounding box center [546, 217] width 308 height 30
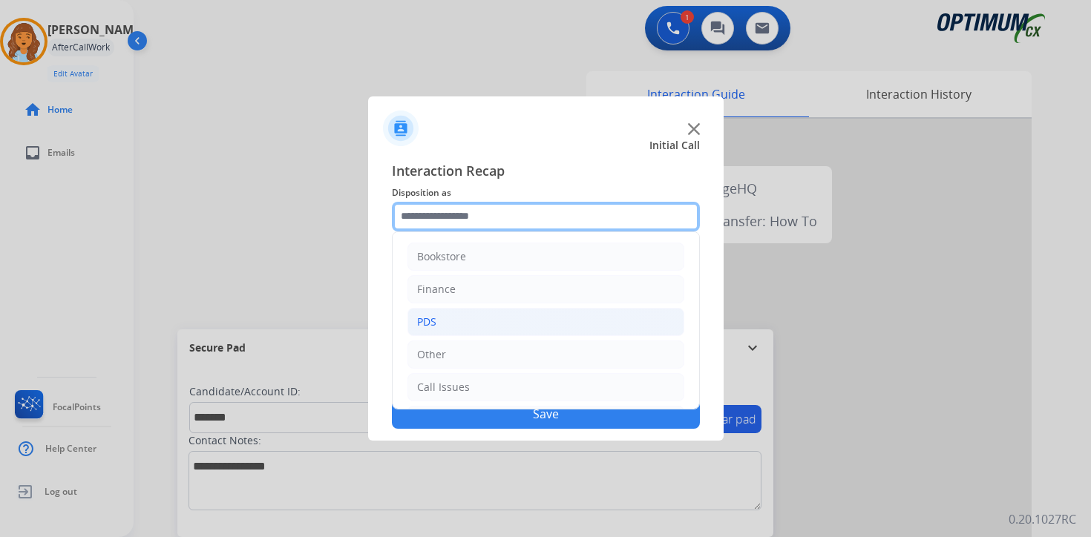
scroll to position [101, 0]
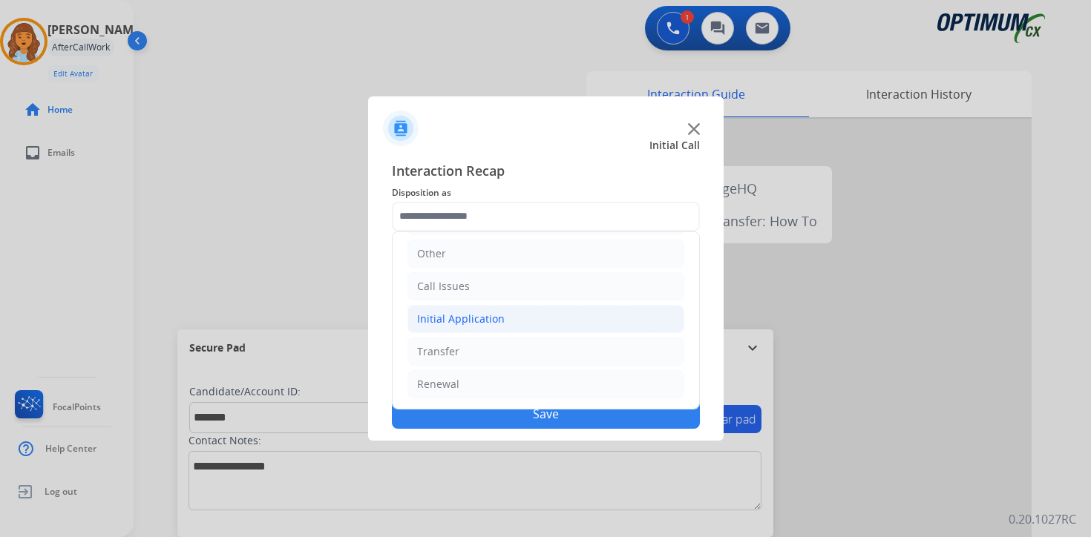
click at [461, 315] on div "Initial Application" at bounding box center [461, 319] width 88 height 15
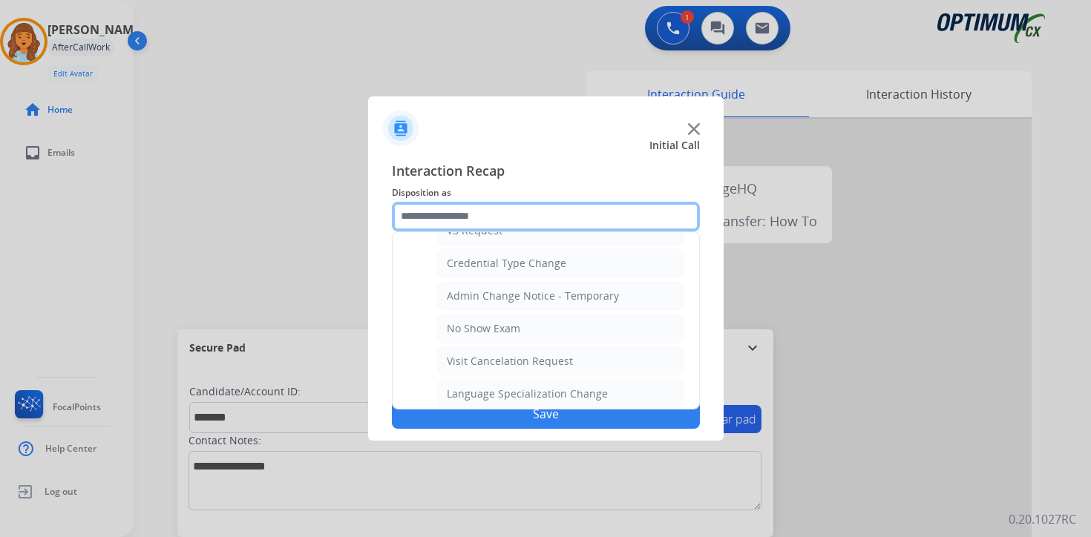
scroll to position [843, 0]
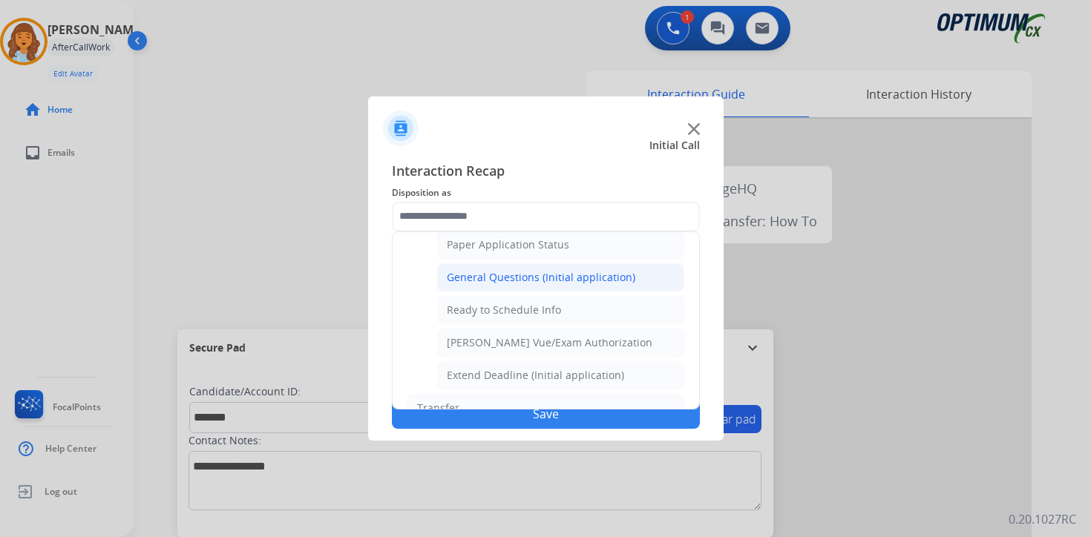
click at [450, 275] on div "General Questions (Initial application)" at bounding box center [541, 277] width 188 height 15
type input "**********"
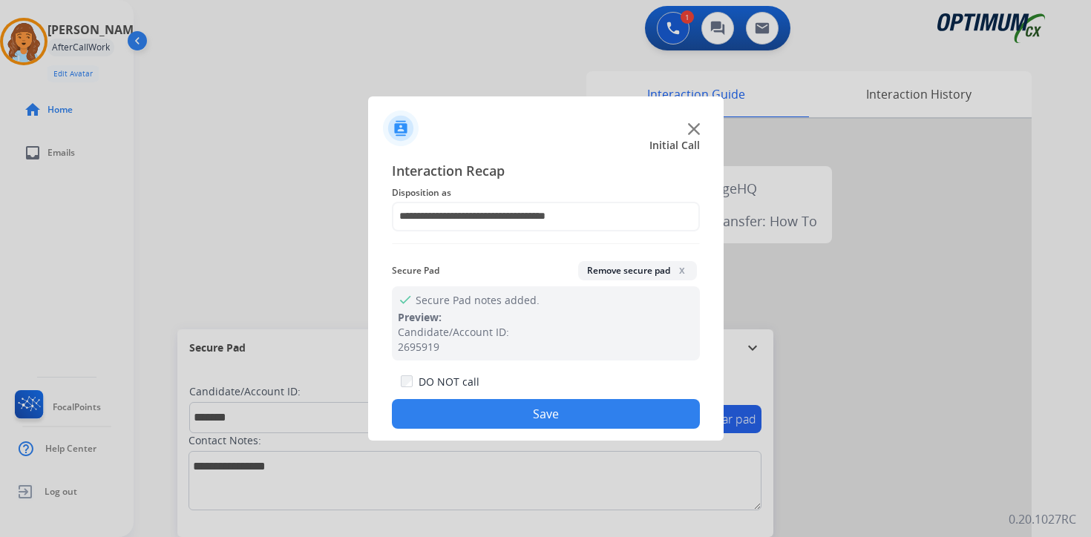
click at [481, 409] on button "Save" at bounding box center [546, 414] width 308 height 30
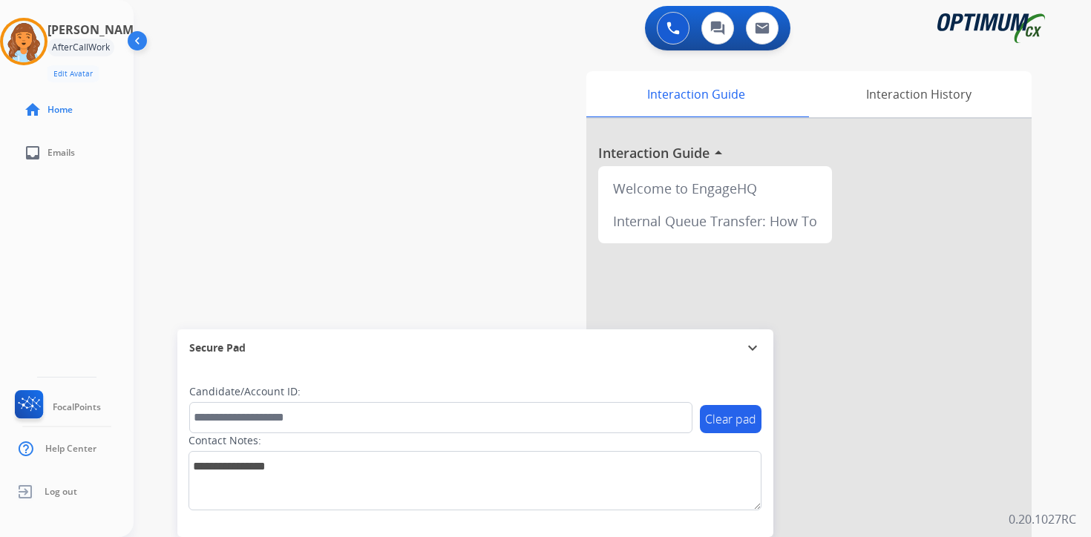
drag, startPoint x: 1039, startPoint y: 470, endPoint x: 983, endPoint y: 472, distance: 55.7
click at [1039, 470] on div "Interaction Guide Interaction History Interaction Guide arrow_drop_up Welcome t…" at bounding box center [786, 368] width 538 height 607
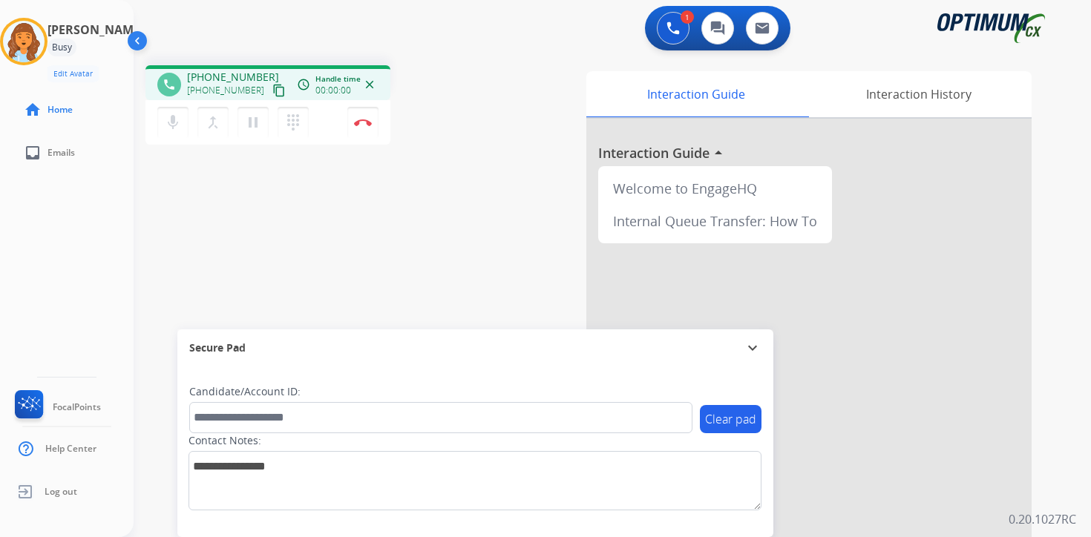
click at [270, 96] on button "content_copy" at bounding box center [279, 91] width 18 height 18
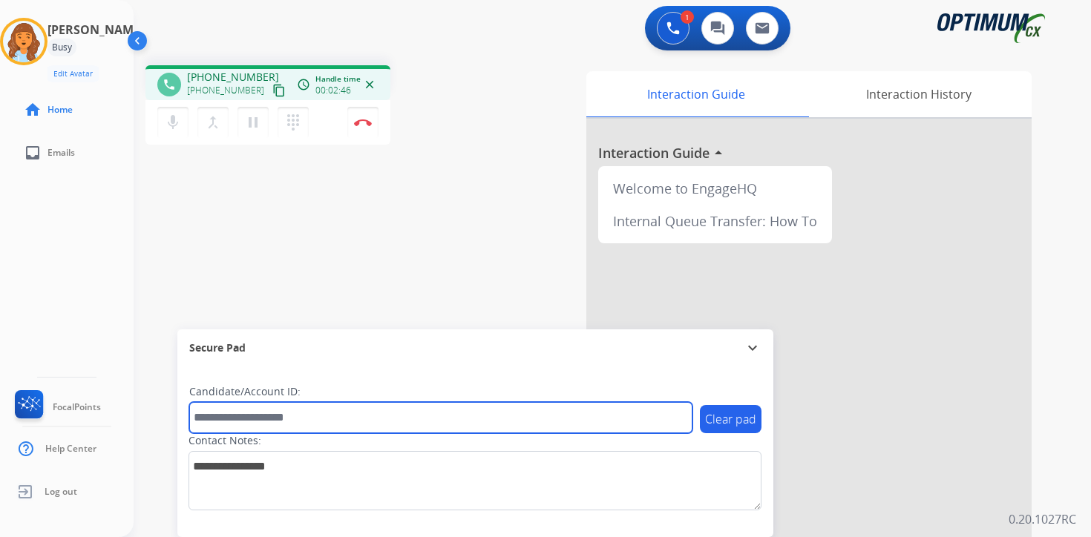
click at [220, 419] on input "text" at bounding box center [440, 417] width 503 height 31
type input "****"
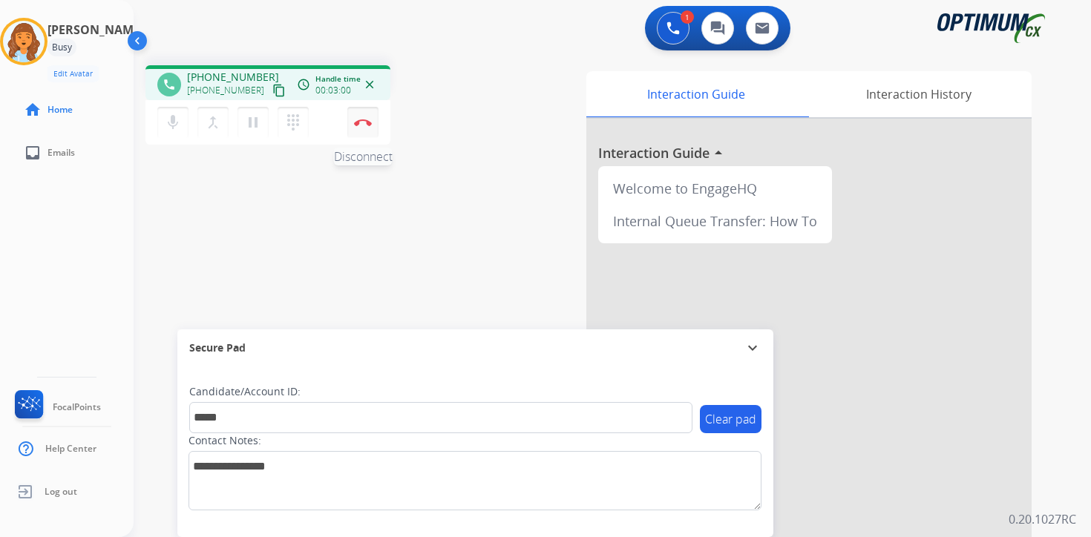
click at [357, 130] on button "Disconnect" at bounding box center [362, 122] width 31 height 31
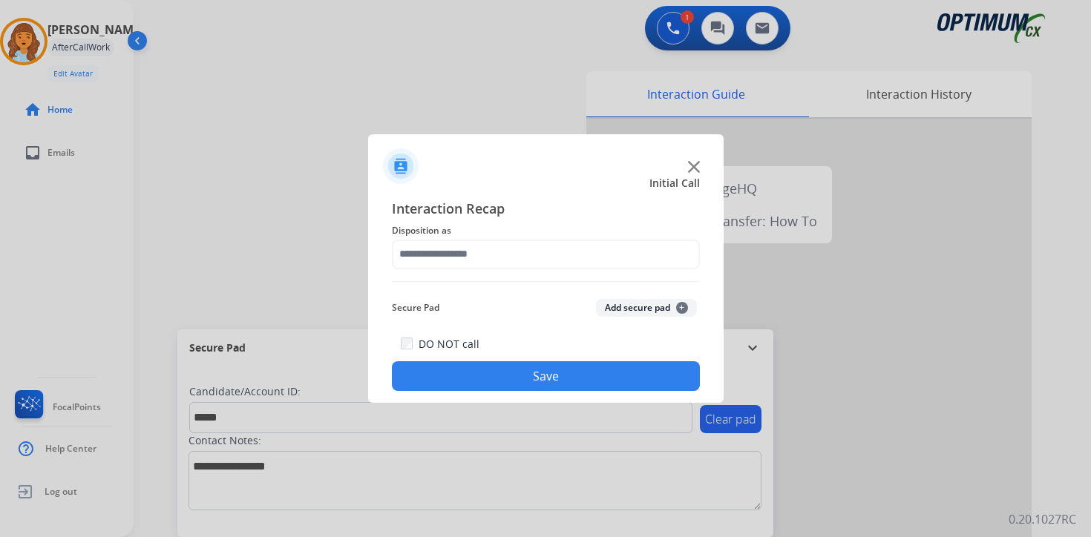
click at [676, 307] on span "+" at bounding box center [682, 308] width 12 height 12
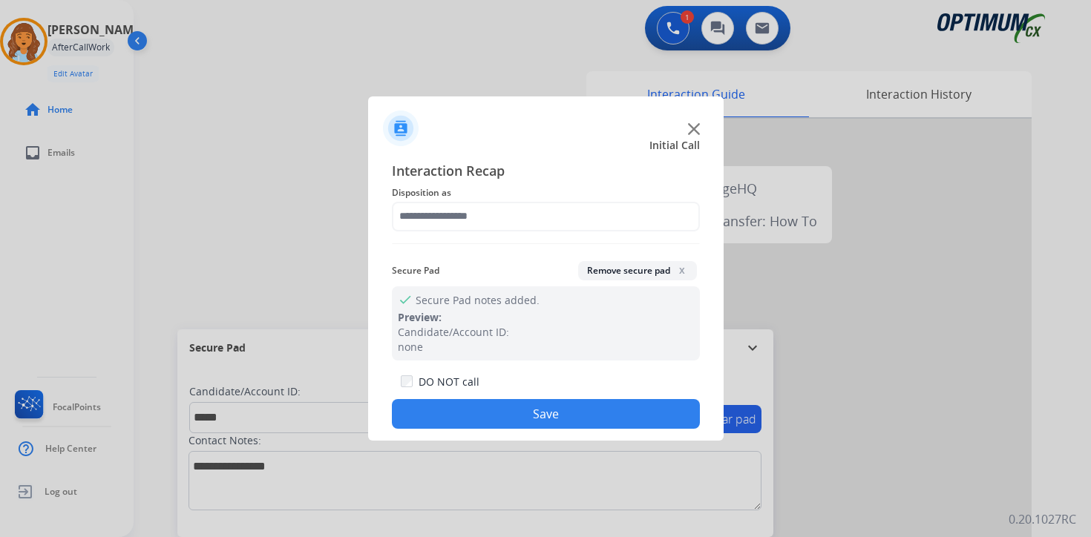
click at [487, 200] on span "Disposition as" at bounding box center [546, 193] width 308 height 18
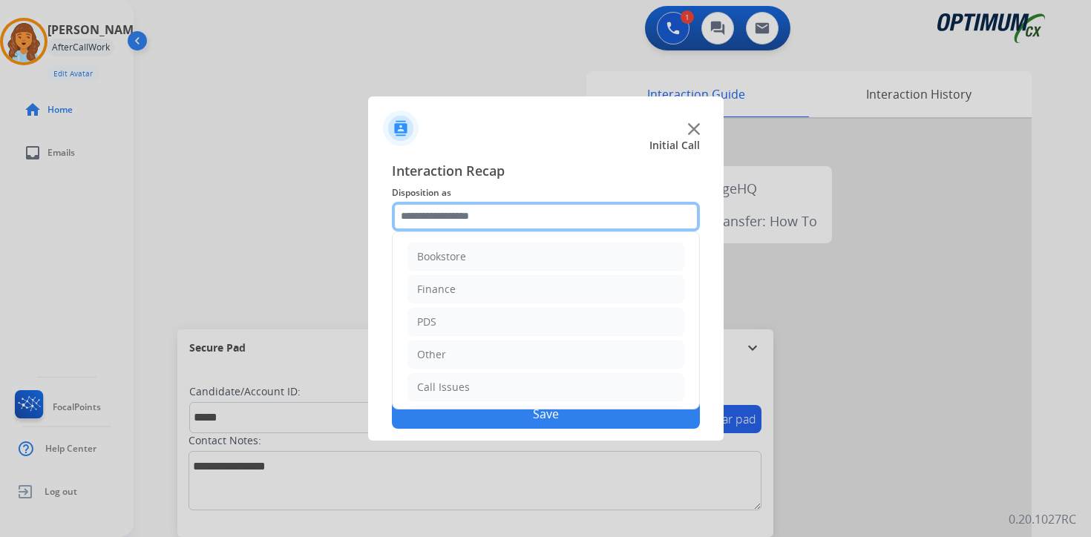
click at [486, 221] on input "text" at bounding box center [546, 217] width 308 height 30
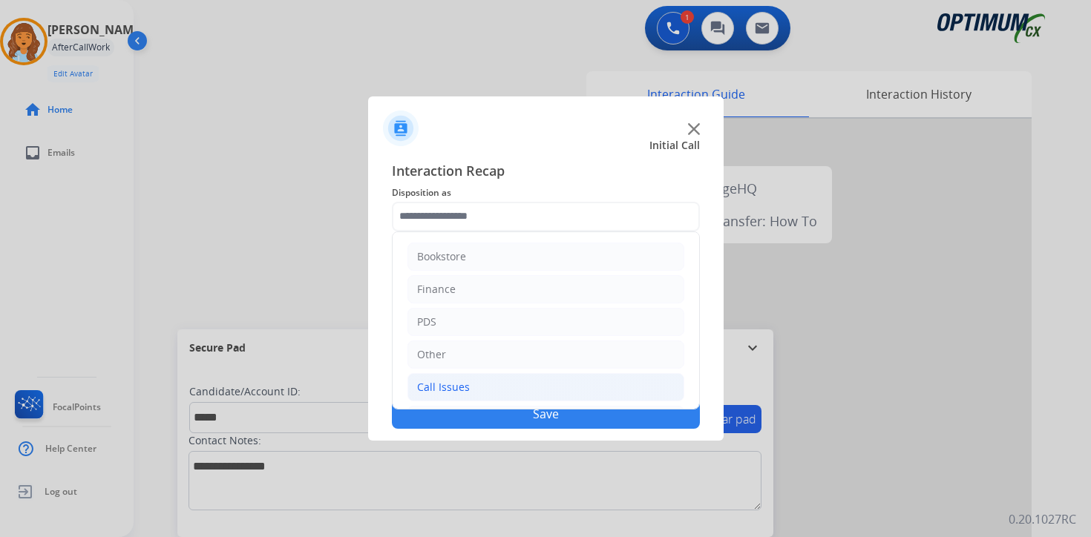
click at [457, 393] on div "Call Issues" at bounding box center [443, 387] width 53 height 15
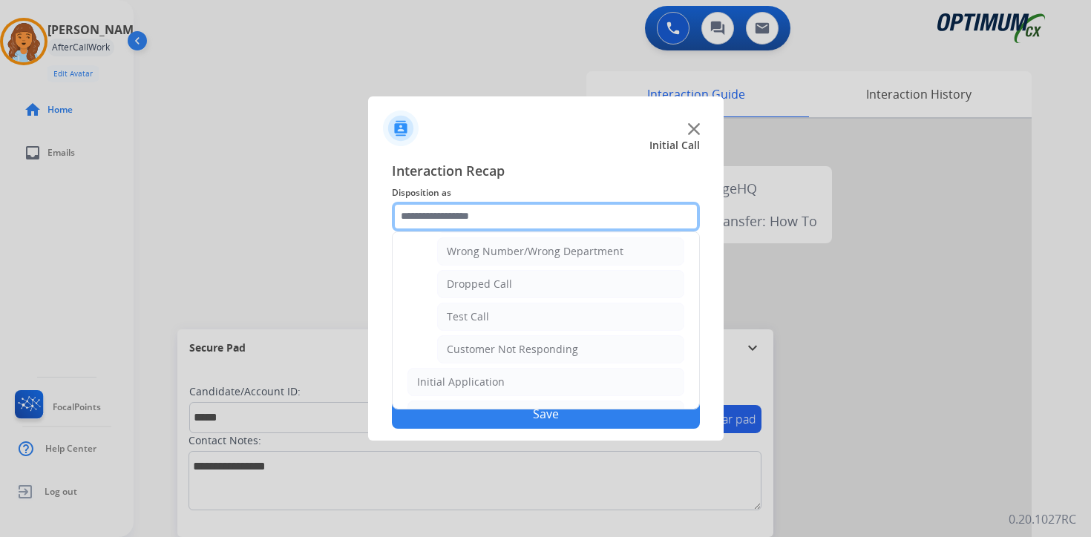
scroll to position [192, 0]
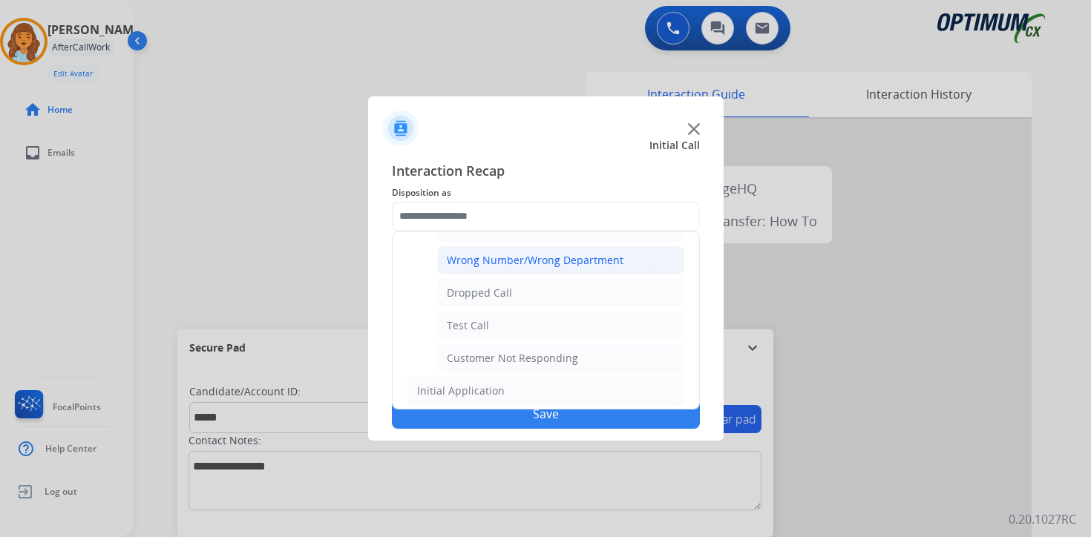
click at [568, 262] on div "Wrong Number/Wrong Department" at bounding box center [535, 260] width 177 height 15
type input "**********"
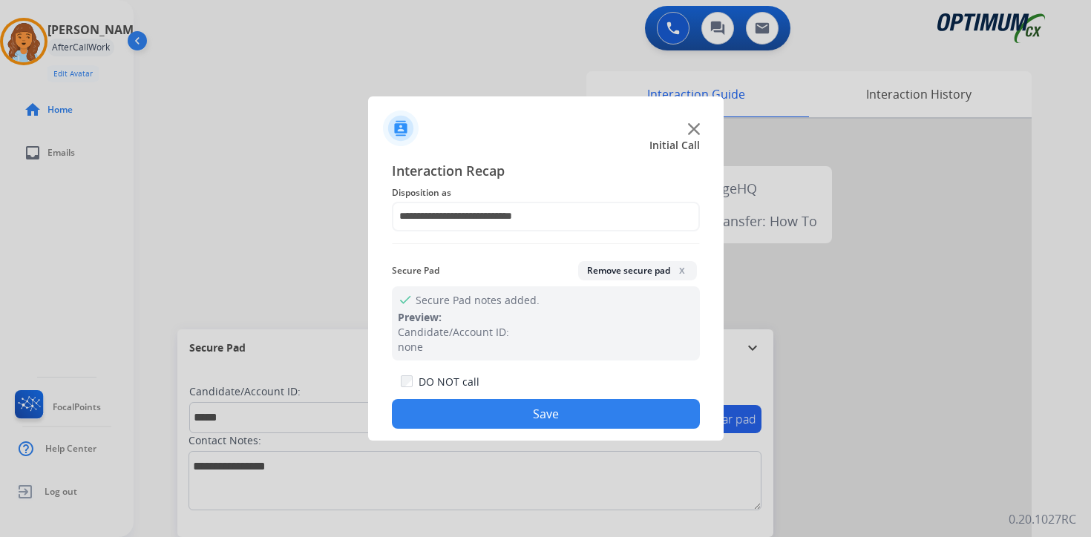
click at [585, 406] on button "Save" at bounding box center [546, 414] width 308 height 30
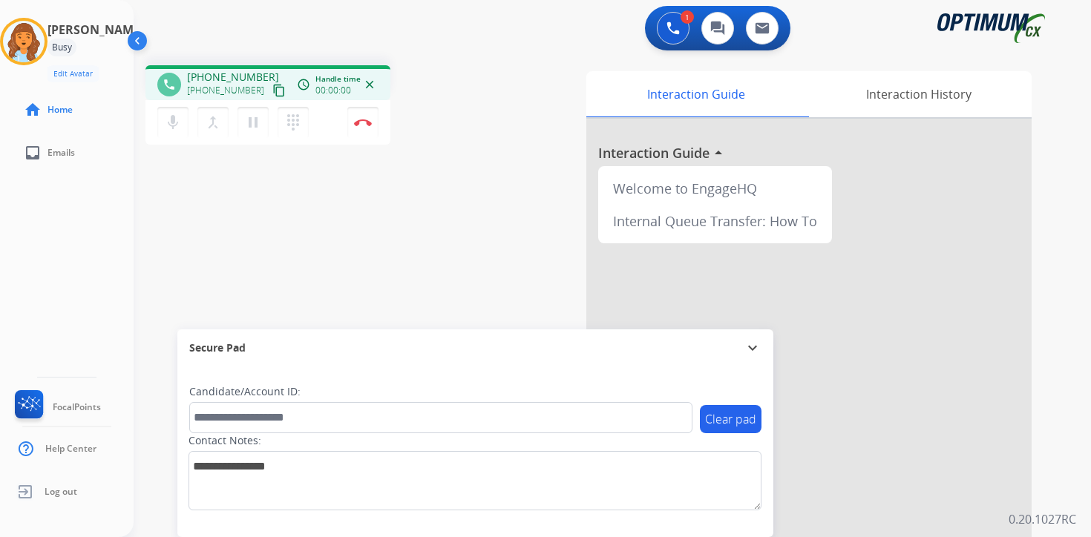
click at [272, 85] on mat-icon "content_copy" at bounding box center [278, 90] width 13 height 13
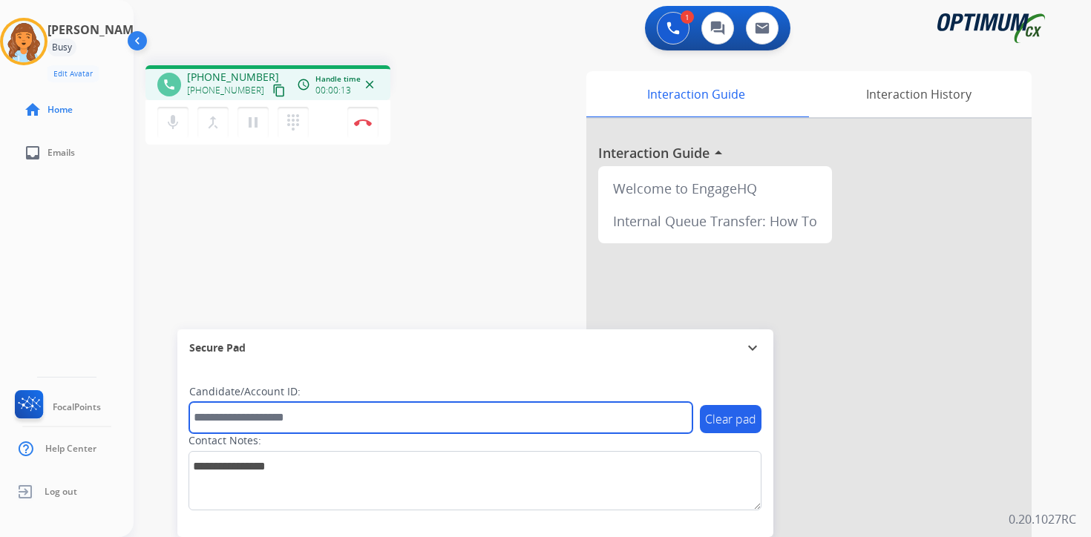
click at [308, 409] on input "text" at bounding box center [440, 417] width 503 height 31
type input "*******"
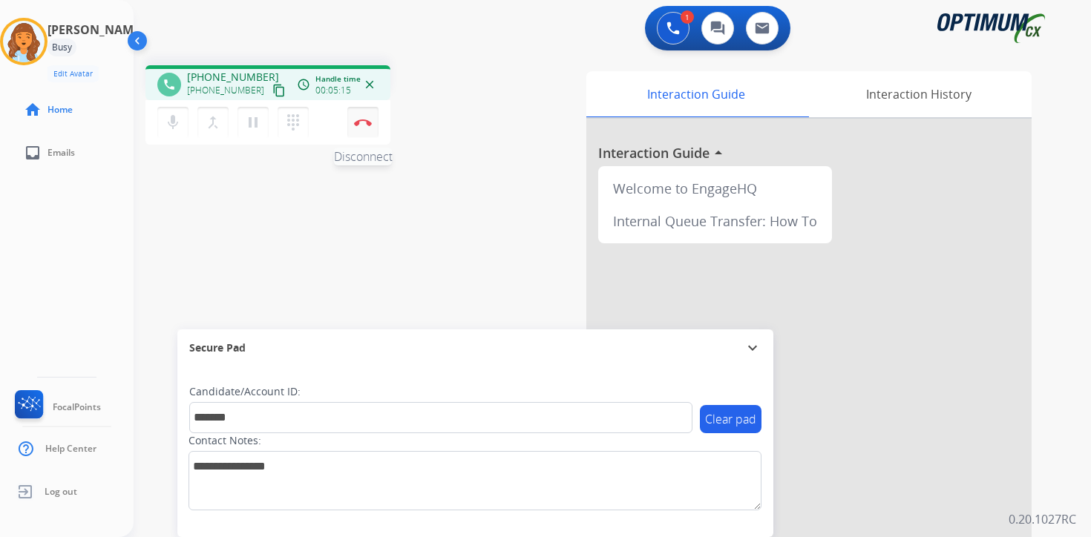
click at [374, 126] on button "Disconnect" at bounding box center [362, 122] width 31 height 31
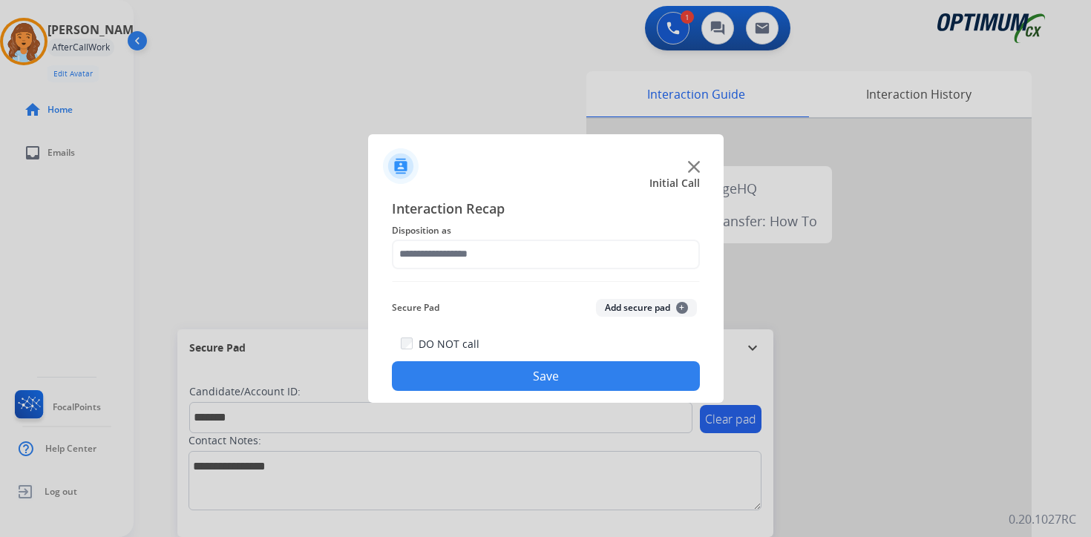
click at [671, 315] on button "Add secure pad +" at bounding box center [646, 308] width 101 height 18
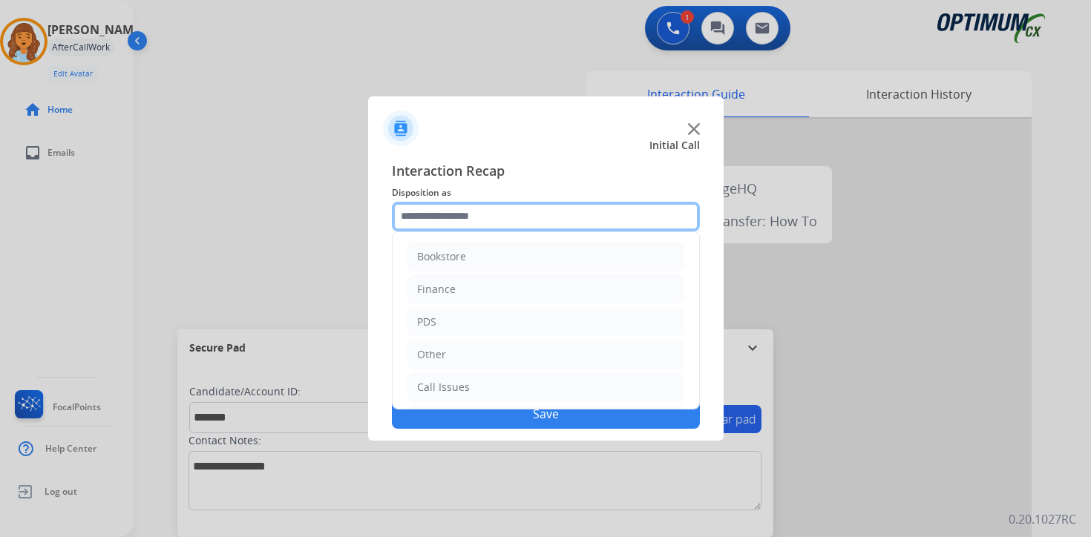
click at [464, 212] on input "text" at bounding box center [546, 217] width 308 height 30
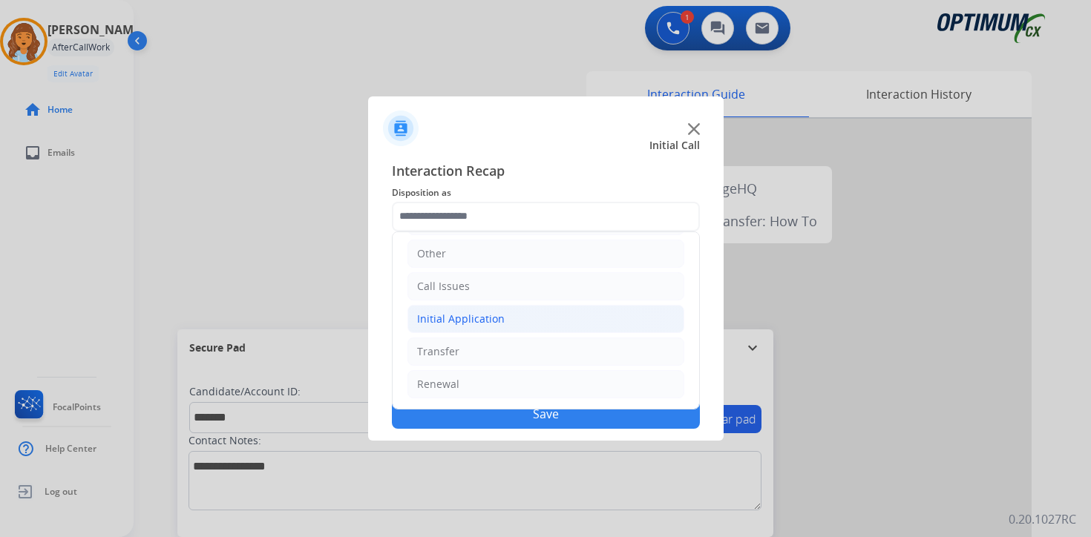
click at [465, 320] on div "Initial Application" at bounding box center [461, 319] width 88 height 15
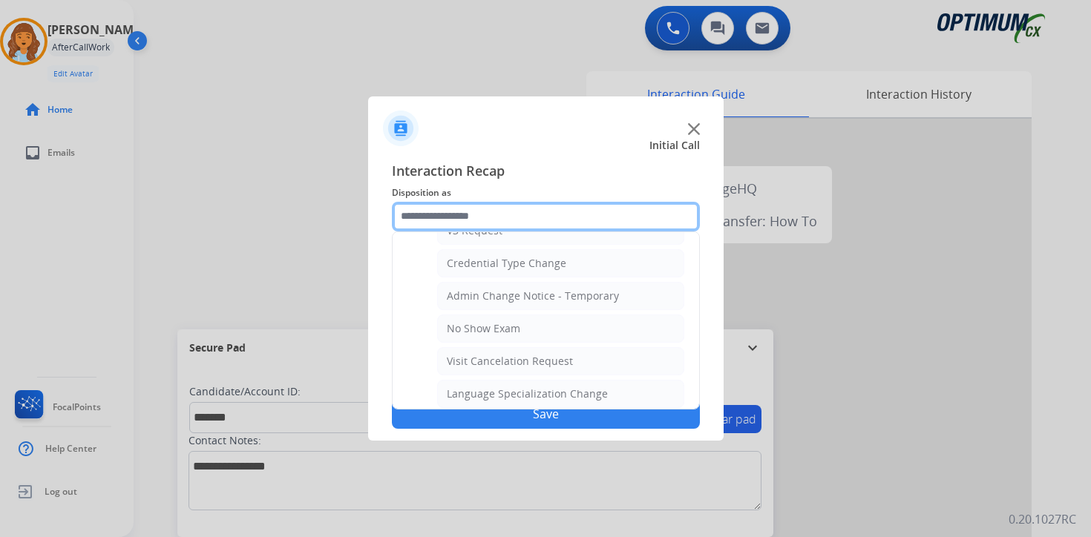
scroll to position [843, 0]
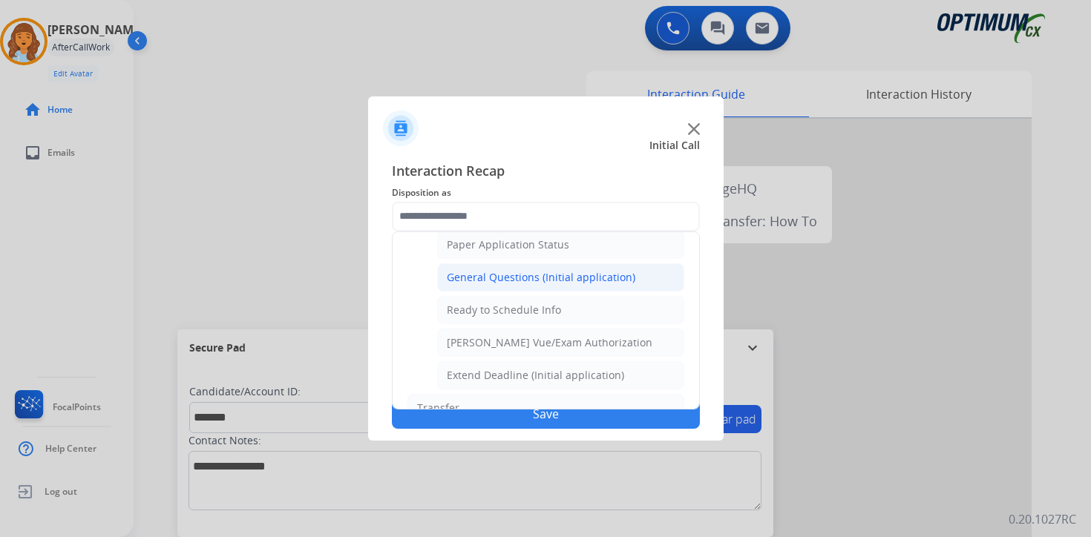
click at [459, 287] on li "General Questions (Initial application)" at bounding box center [560, 277] width 247 height 28
type input "**********"
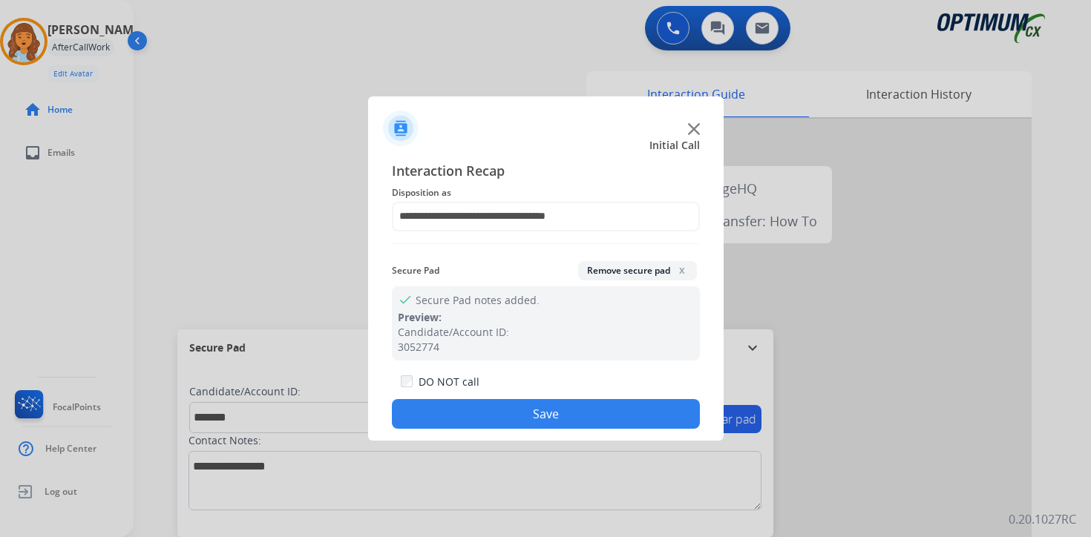
click at [487, 404] on button "Save" at bounding box center [546, 414] width 308 height 30
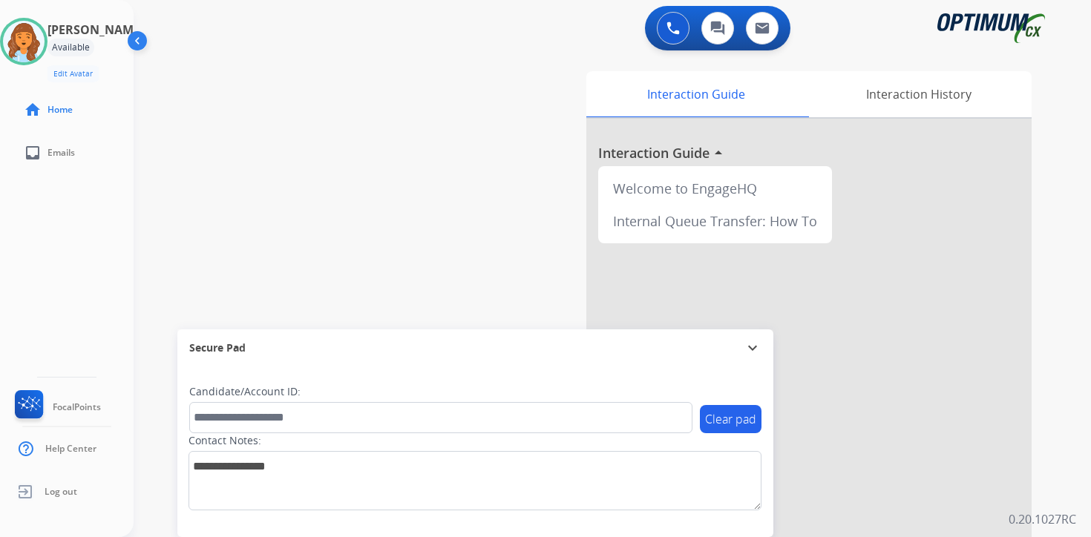
click at [1074, 386] on div "0 Voice Interactions 0 Chat Interactions 0 Email Interactions swap_horiz Break …" at bounding box center [612, 268] width 957 height 537
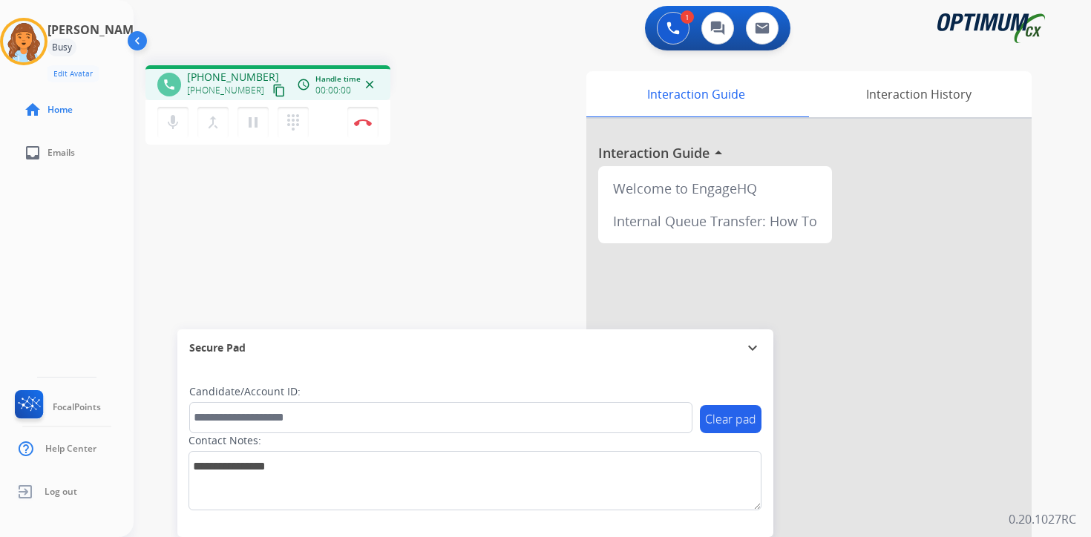
click at [270, 97] on button "content_copy" at bounding box center [279, 91] width 18 height 18
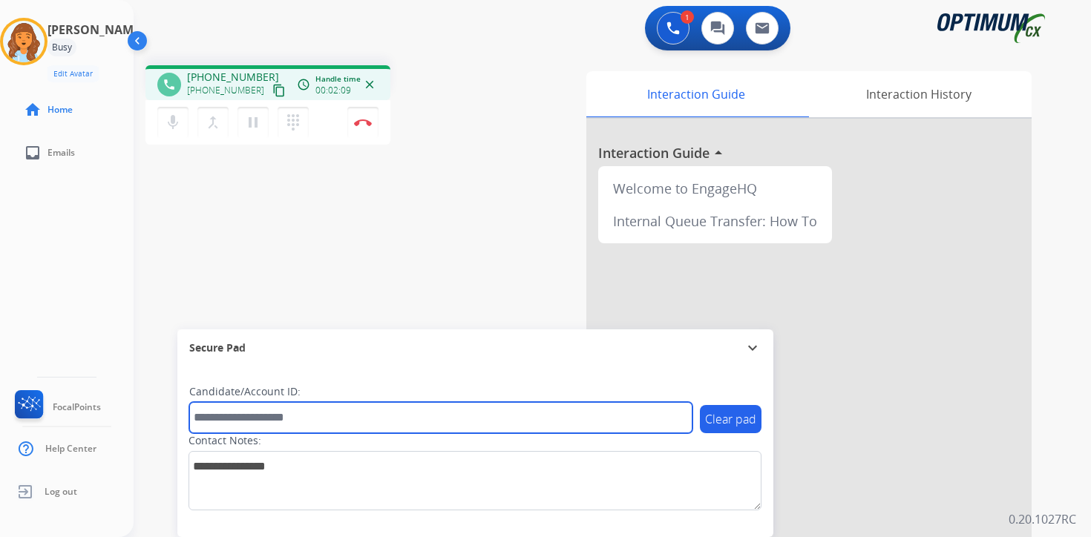
click at [289, 407] on input "text" at bounding box center [440, 417] width 503 height 31
type input "****"
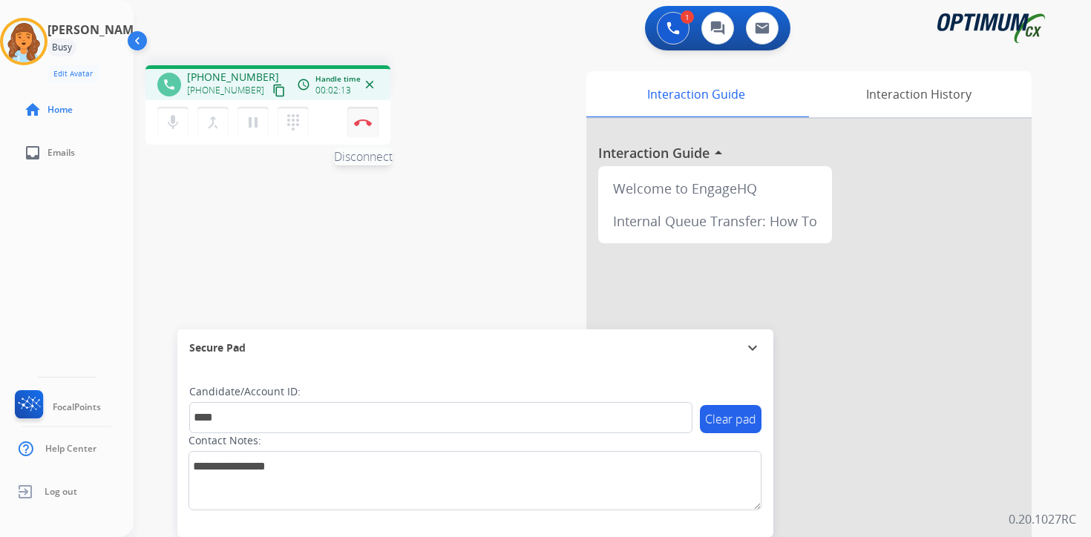
click at [369, 130] on button "Disconnect" at bounding box center [362, 122] width 31 height 31
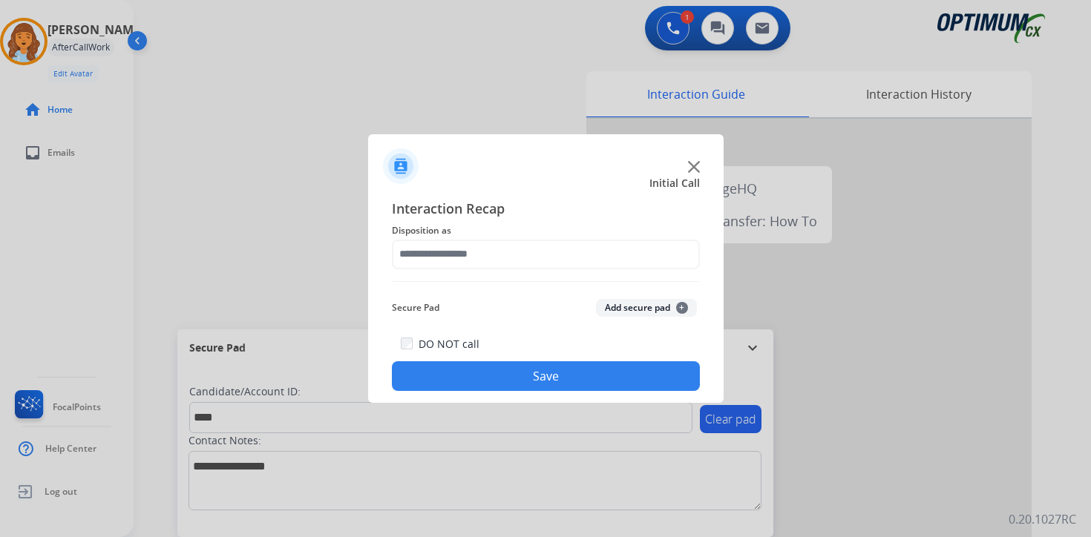
click at [678, 302] on button "Add secure pad +" at bounding box center [646, 308] width 101 height 18
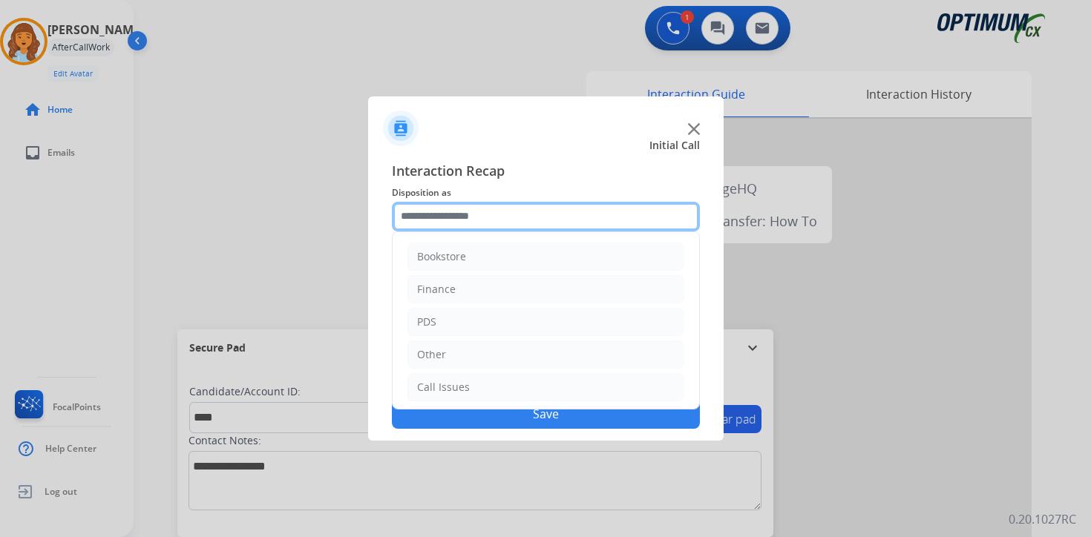
click at [418, 218] on input "text" at bounding box center [546, 217] width 308 height 30
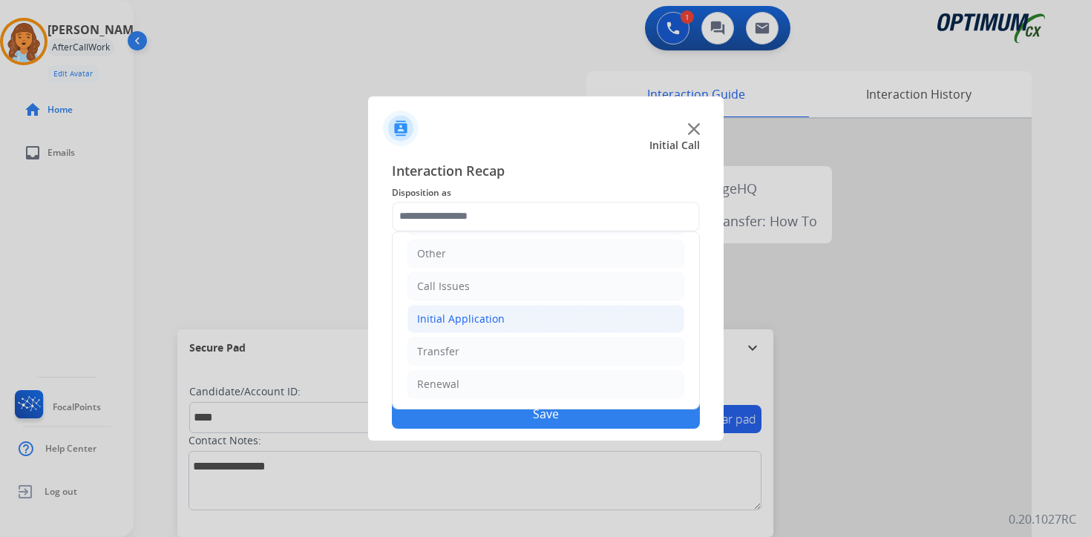
click at [441, 318] on div "Initial Application" at bounding box center [461, 319] width 88 height 15
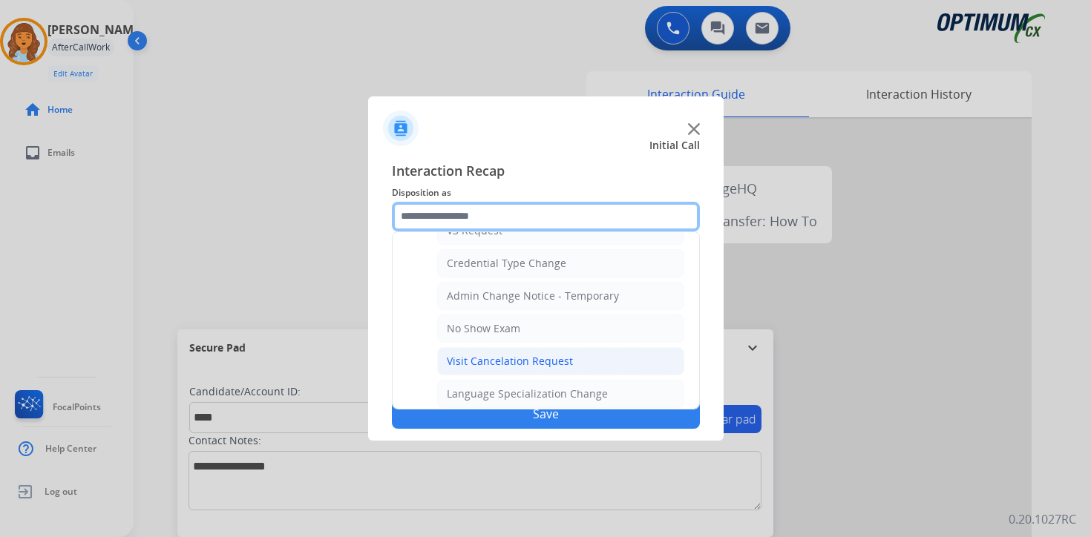
scroll to position [843, 0]
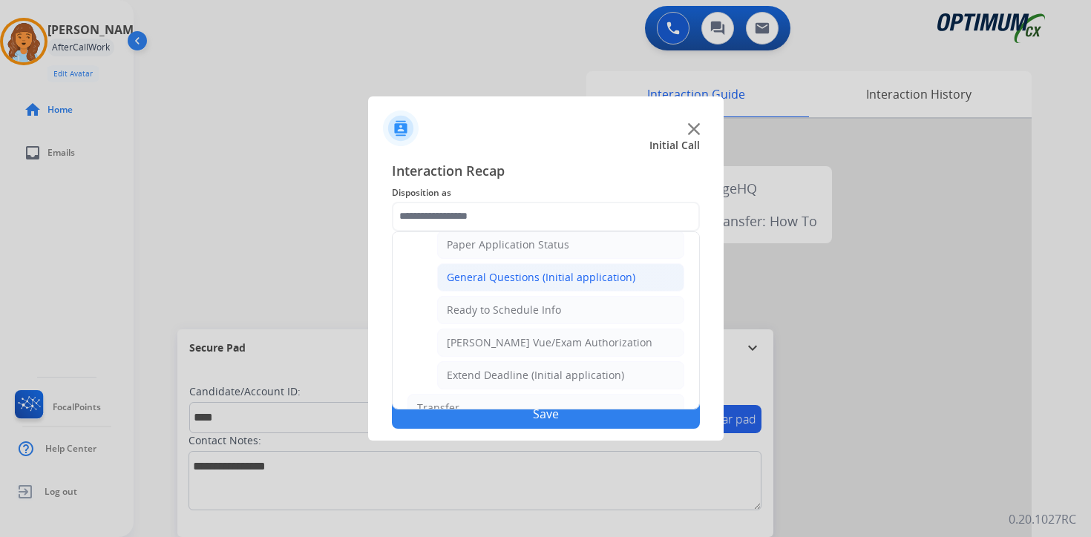
click at [456, 280] on div "General Questions (Initial application)" at bounding box center [541, 277] width 188 height 15
type input "**********"
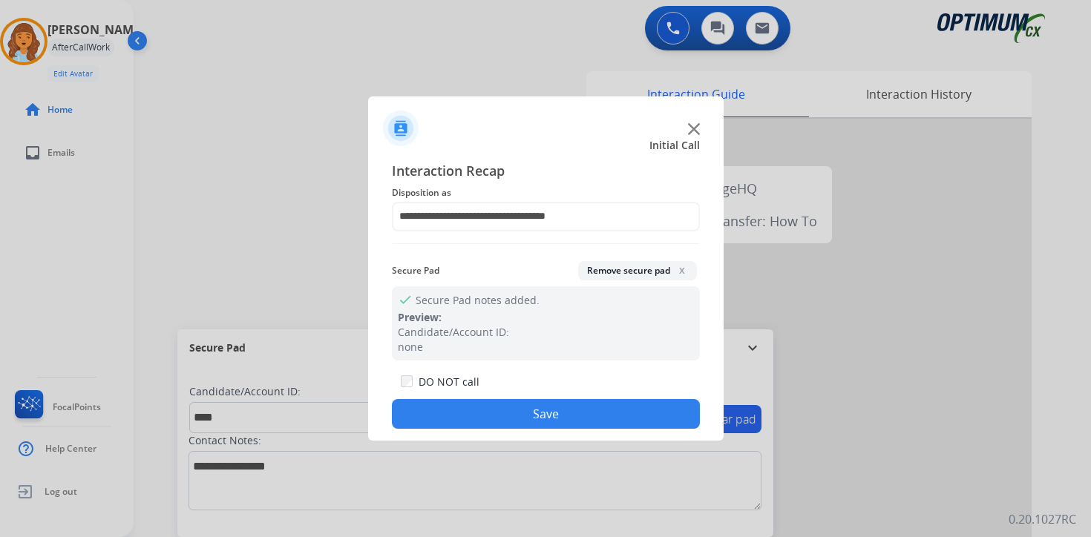
click at [481, 406] on button "Save" at bounding box center [546, 414] width 308 height 30
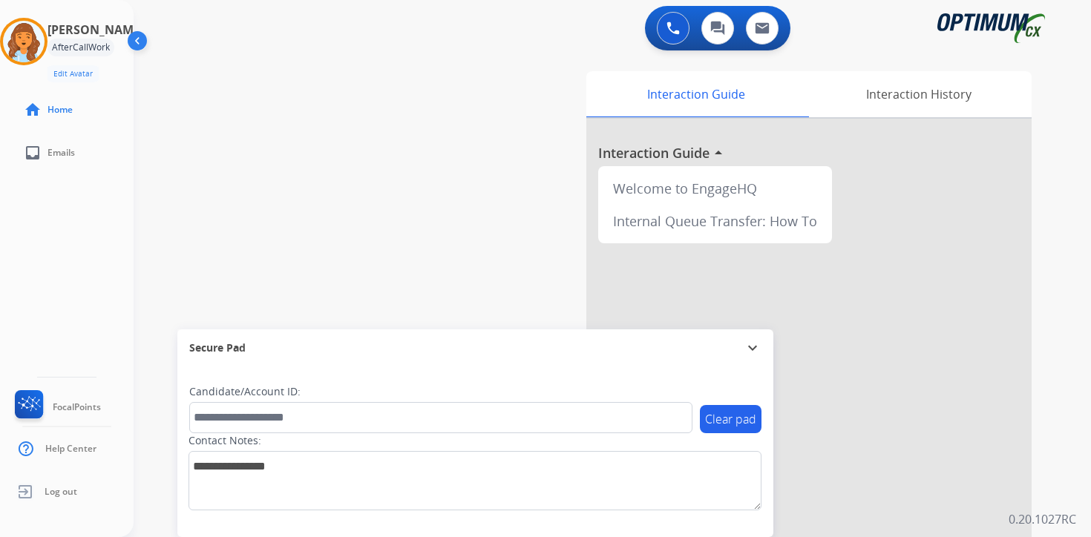
click at [1042, 391] on div "Interaction Guide Interaction History Interaction Guide arrow_drop_up Welcome t…" at bounding box center [786, 368] width 538 height 607
click at [1041, 418] on div "Interaction Guide Interaction History Interaction Guide arrow_drop_up Welcome t…" at bounding box center [786, 368] width 538 height 607
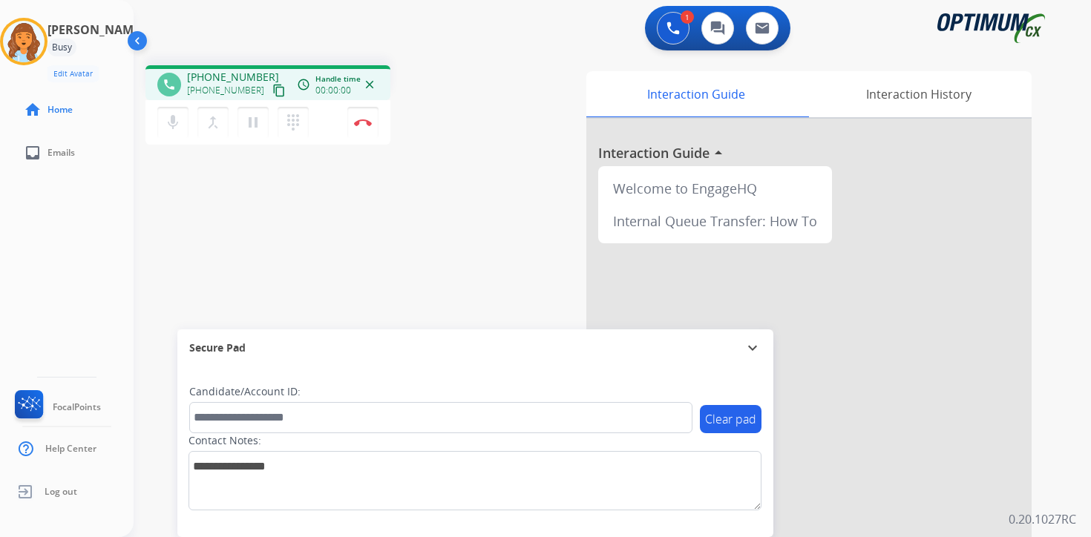
click at [1073, 360] on div "1 Voice Interactions 0 Chat Interactions 0 Email Interactions phone [PHONE_NUMB…" at bounding box center [612, 268] width 957 height 537
click at [272, 91] on mat-icon "content_copy" at bounding box center [278, 90] width 13 height 13
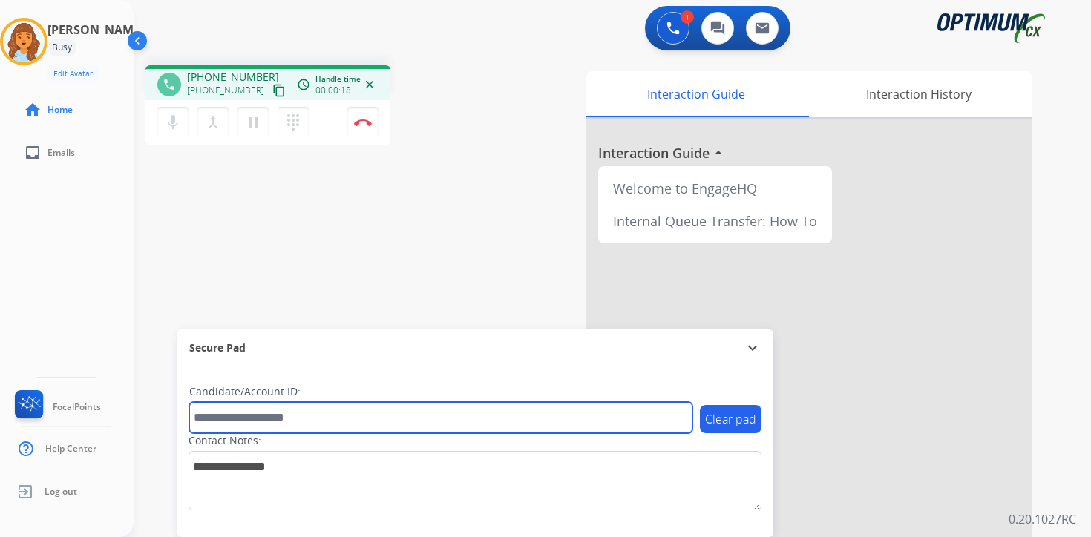
click at [238, 413] on input "text" at bounding box center [440, 417] width 503 height 31
type input "*******"
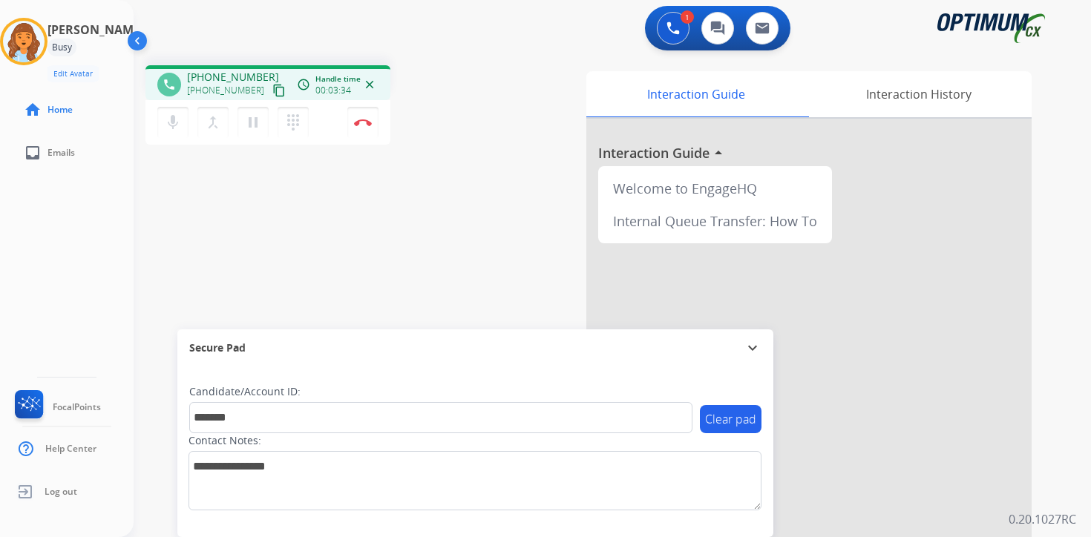
click at [1073, 215] on div "1 Voice Interactions 0 Chat Interactions 0 Email Interactions phone [PHONE_NUMB…" at bounding box center [612, 268] width 957 height 537
click at [1074, 510] on div "1 Voice Interactions 0 Chat Interactions 0 Email Interactions phone [PHONE_NUMB…" at bounding box center [612, 268] width 957 height 537
click at [362, 121] on img at bounding box center [363, 122] width 18 height 7
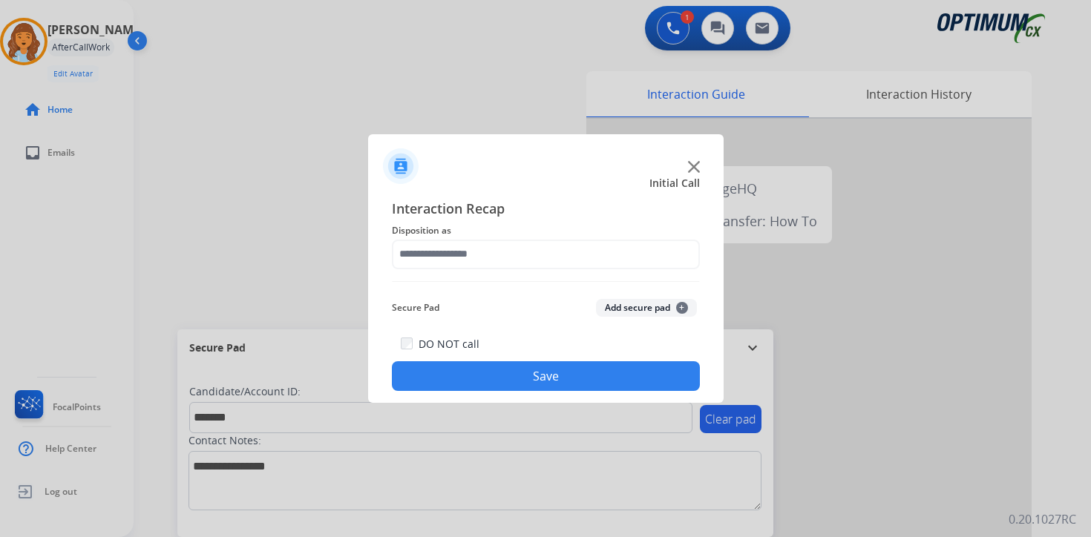
click at [685, 306] on span "+" at bounding box center [682, 308] width 12 height 12
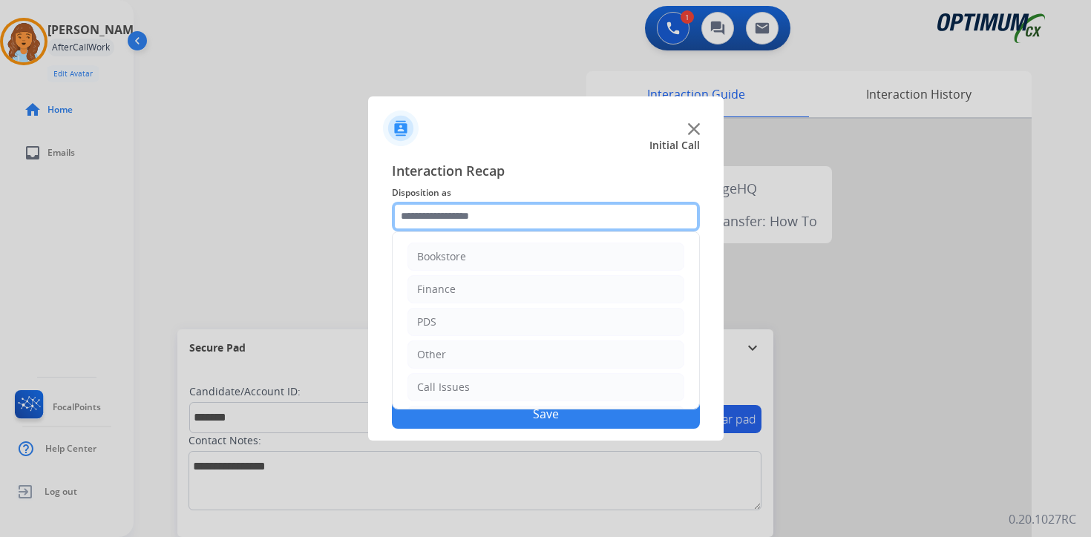
click at [435, 214] on input "text" at bounding box center [546, 217] width 308 height 30
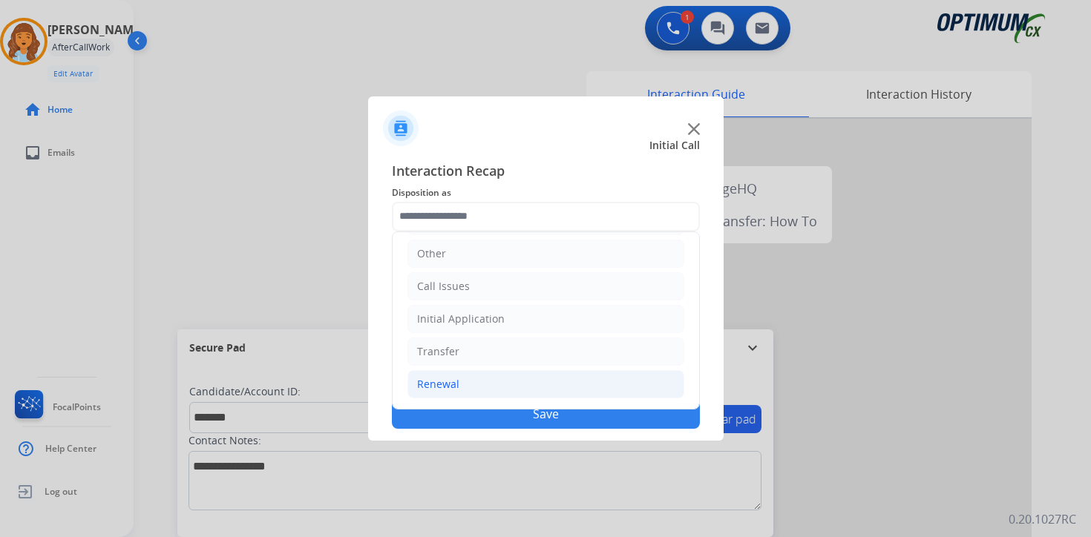
click at [464, 380] on li "Renewal" at bounding box center [545, 384] width 277 height 28
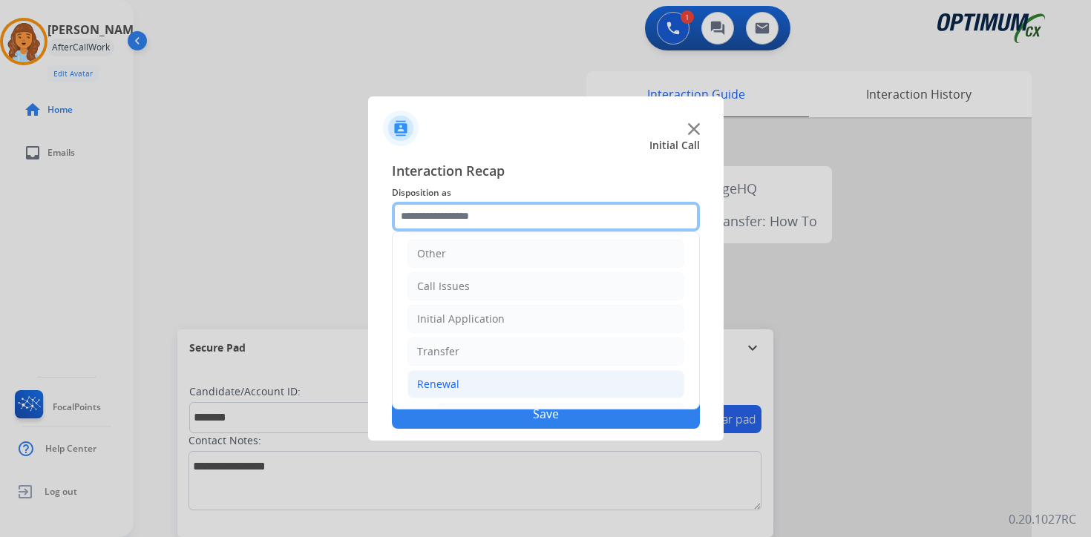
scroll to position [348, 0]
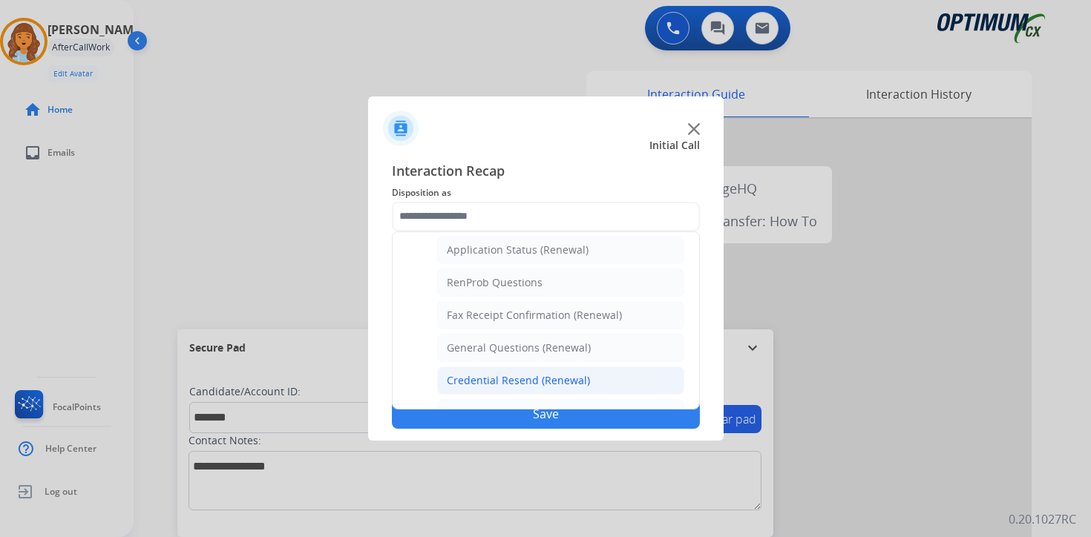
click at [474, 372] on li "Credential Resend (Renewal)" at bounding box center [560, 381] width 247 height 28
type input "**********"
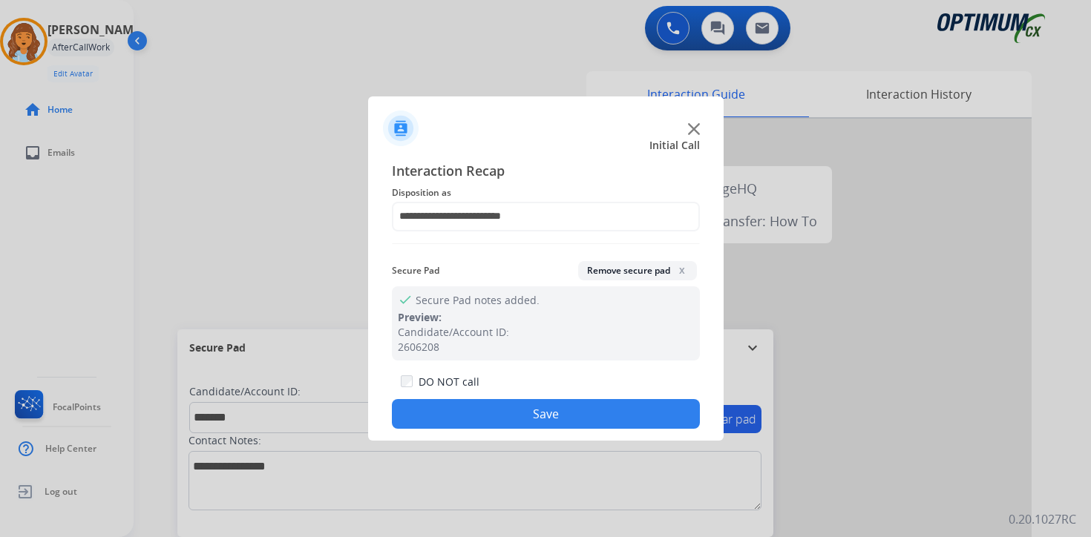
click at [504, 412] on button "Save" at bounding box center [546, 414] width 308 height 30
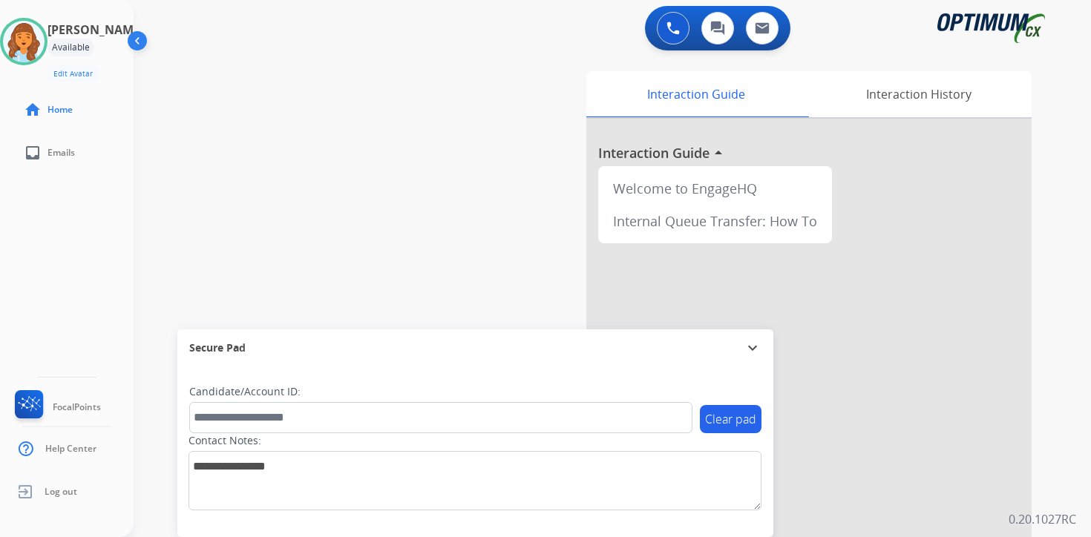
click at [1037, 386] on div "Interaction Guide Interaction History Interaction Guide arrow_drop_up Welcome t…" at bounding box center [786, 368] width 538 height 607
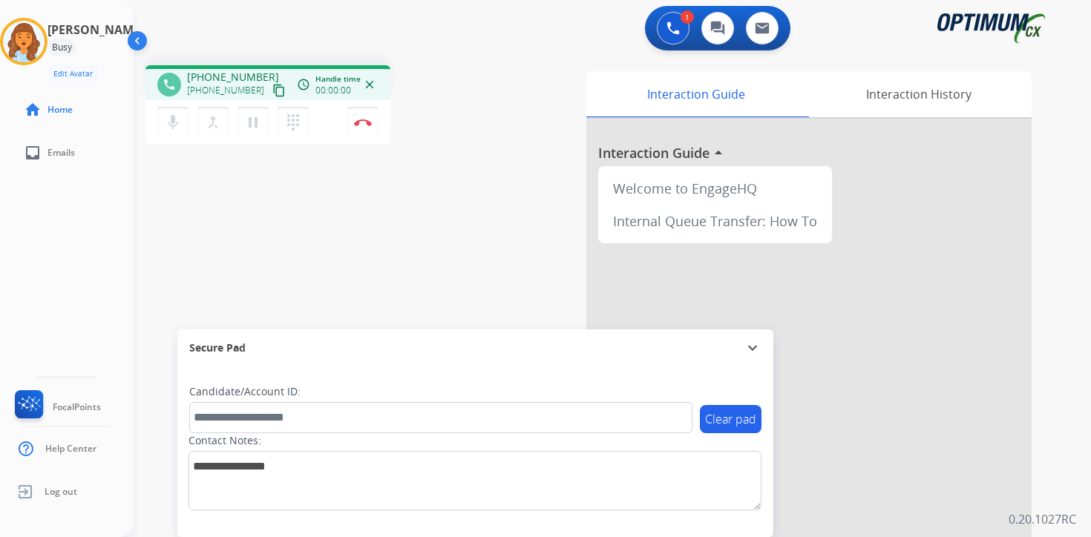
click at [270, 82] on button "content_copy" at bounding box center [279, 91] width 18 height 18
click at [1065, 369] on div "1 Voice Interactions 0 Chat Interactions 0 Email Interactions phone [PHONE_NUMB…" at bounding box center [612, 268] width 957 height 537
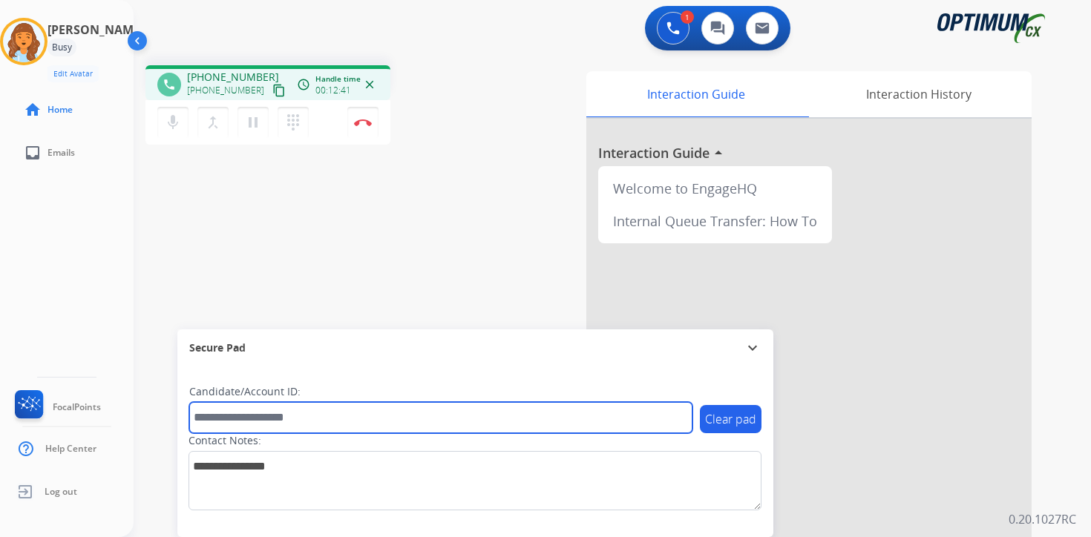
click at [287, 418] on input "text" at bounding box center [440, 417] width 503 height 31
type input "*******"
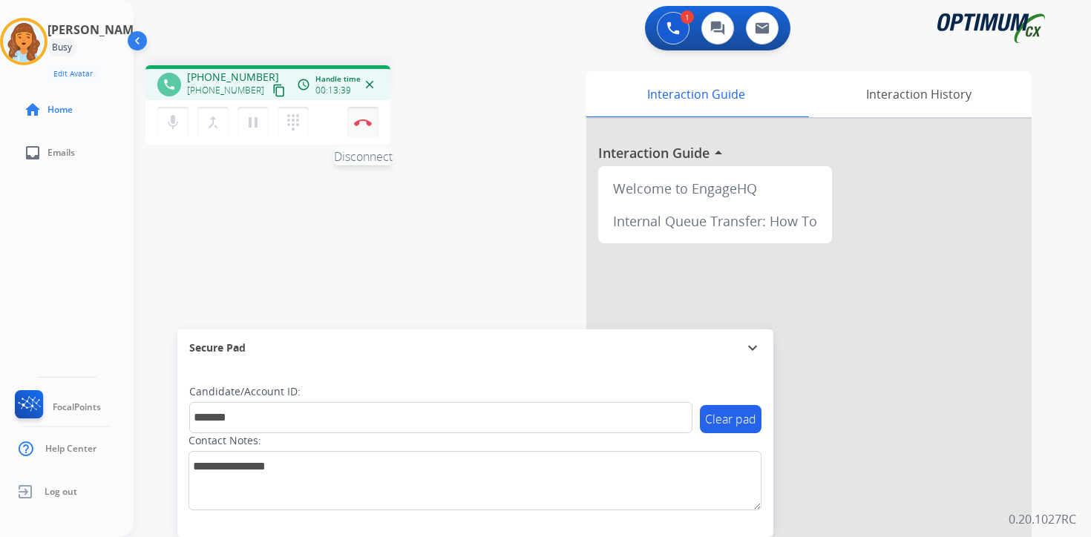
click at [375, 137] on div "mic Mute merge_type Bridge pause Hold dialpad Dialpad Disconnect" at bounding box center [267, 122] width 245 height 45
click at [375, 137] on button "Disconnect" at bounding box center [362, 122] width 31 height 31
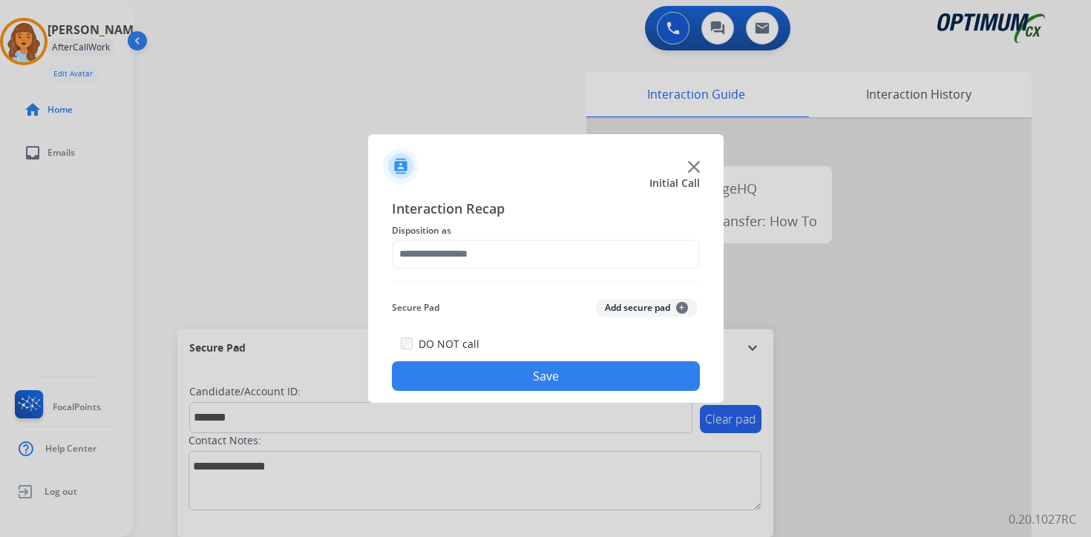
click at [682, 309] on span "+" at bounding box center [682, 308] width 12 height 12
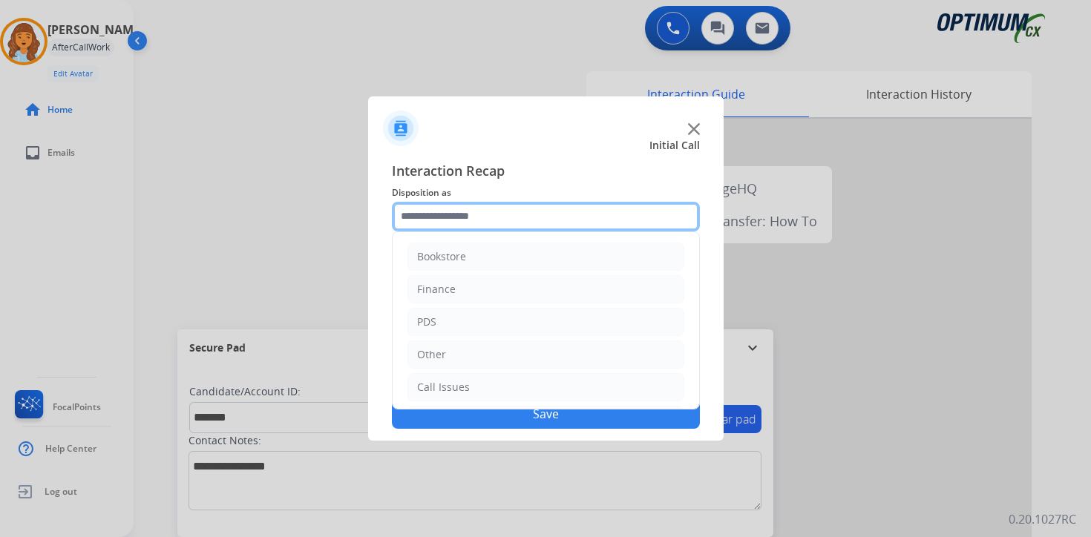
click at [467, 227] on input "text" at bounding box center [546, 217] width 308 height 30
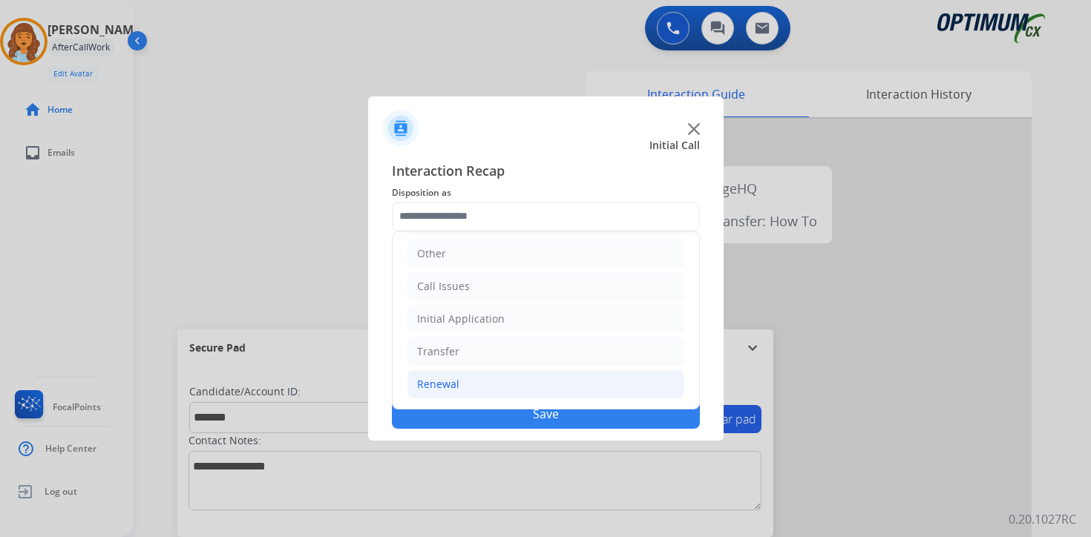
click at [447, 380] on div "Renewal" at bounding box center [438, 384] width 42 height 15
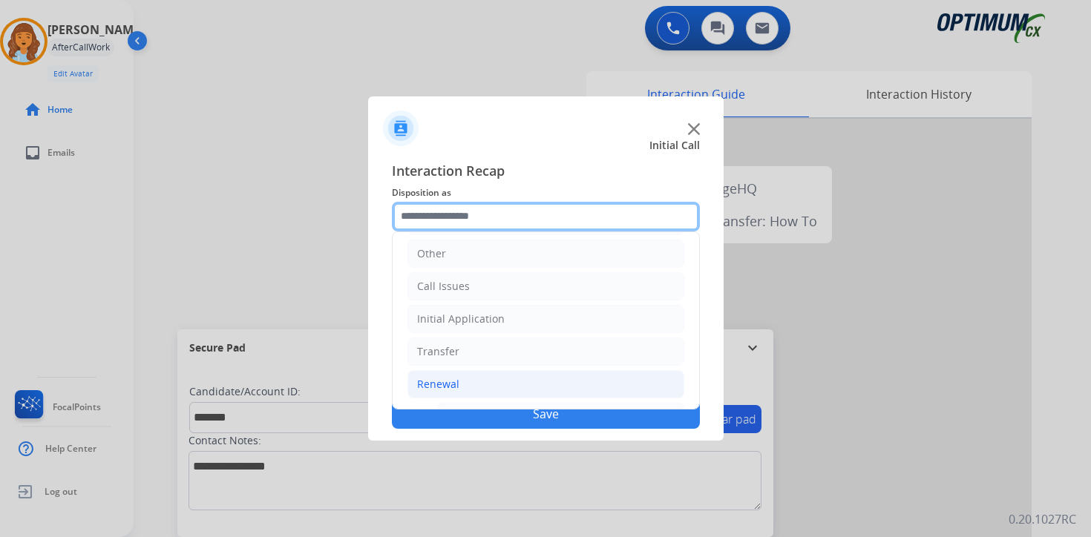
scroll to position [348, 0]
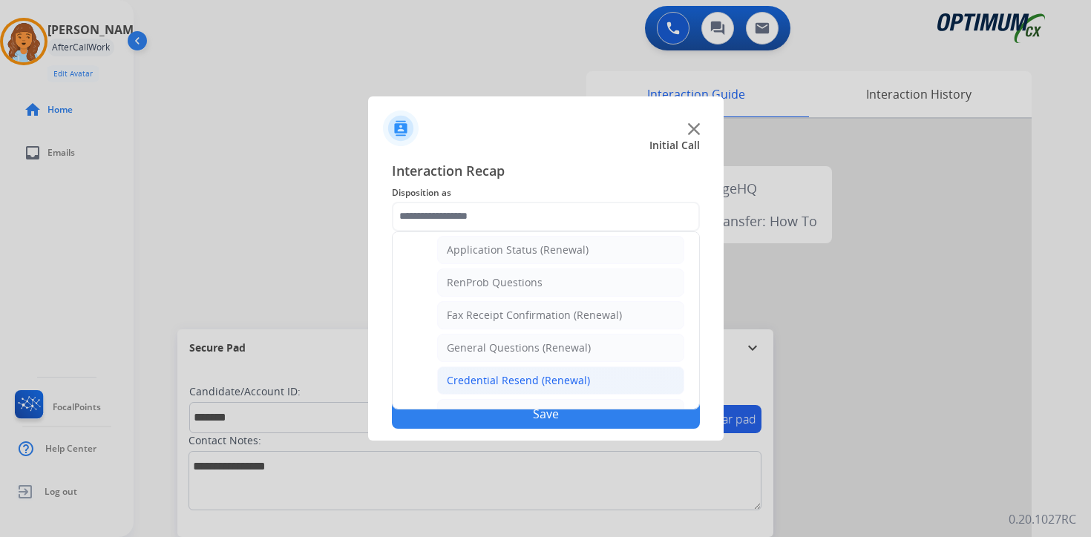
click at [473, 381] on div "Credential Resend (Renewal)" at bounding box center [518, 380] width 143 height 15
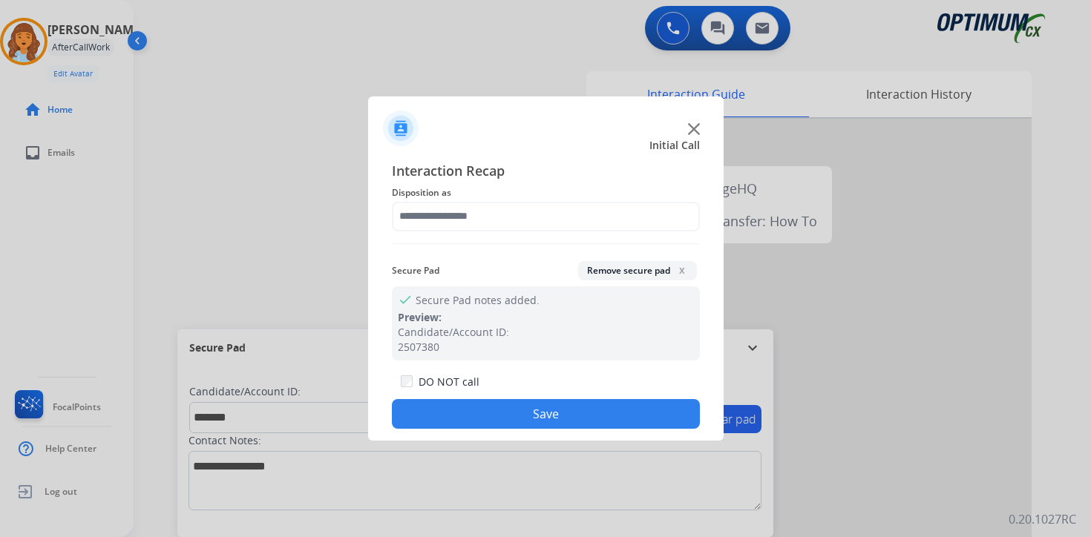
type input "**********"
click at [499, 406] on button "Save" at bounding box center [546, 414] width 308 height 30
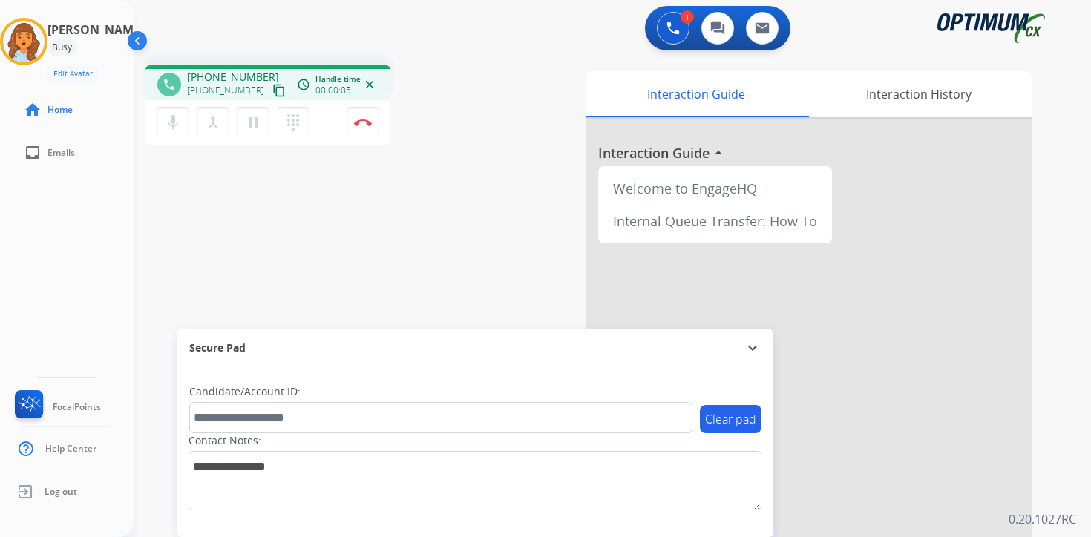
click at [272, 96] on mat-icon "content_copy" at bounding box center [278, 90] width 13 height 13
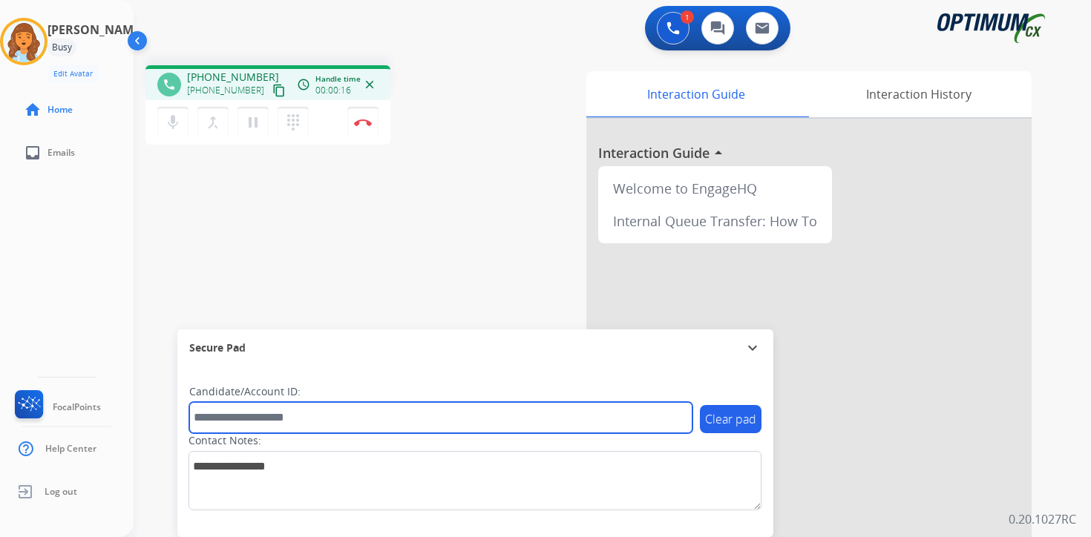
click at [341, 417] on input "text" at bounding box center [440, 417] width 503 height 31
type input "*******"
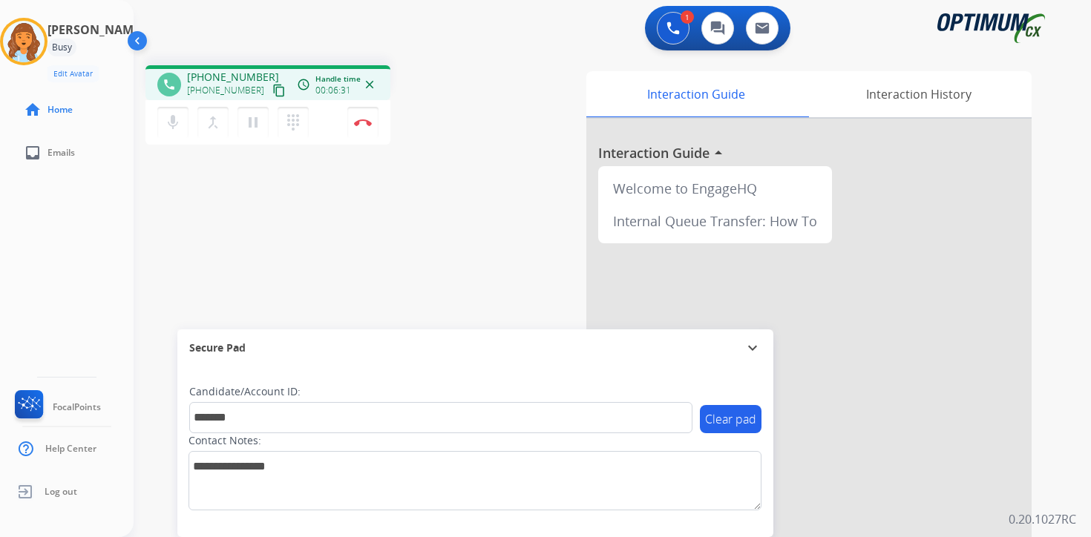
click at [1056, 355] on div "1 Voice Interactions 0 Chat Interactions 0 Email Interactions phone [PHONE_NUMB…" at bounding box center [612, 268] width 957 height 537
click at [364, 130] on button "Disconnect" at bounding box center [362, 122] width 31 height 31
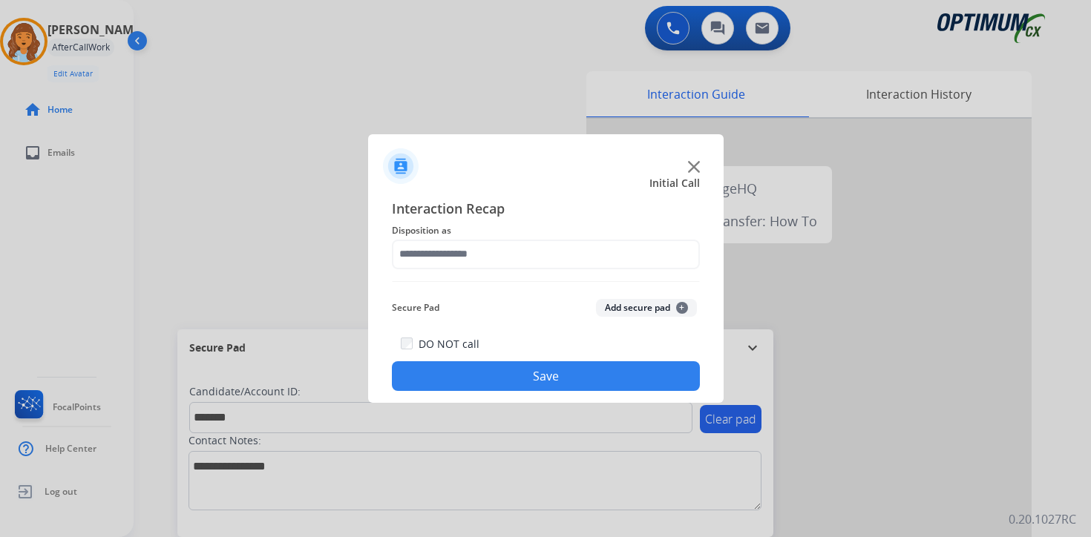
click at [668, 302] on button "Add secure pad +" at bounding box center [646, 308] width 101 height 18
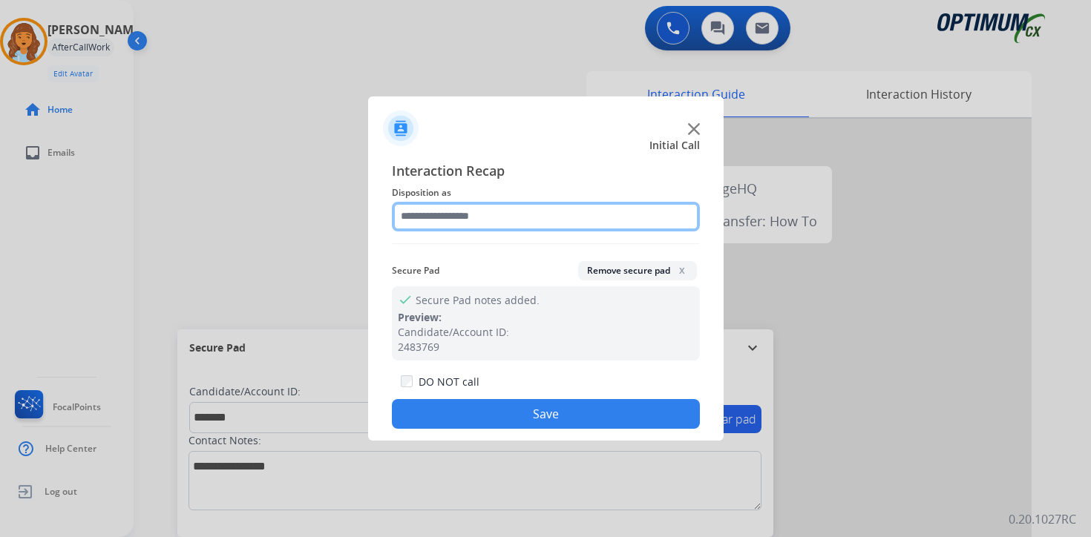
click at [471, 225] on input "text" at bounding box center [546, 217] width 308 height 30
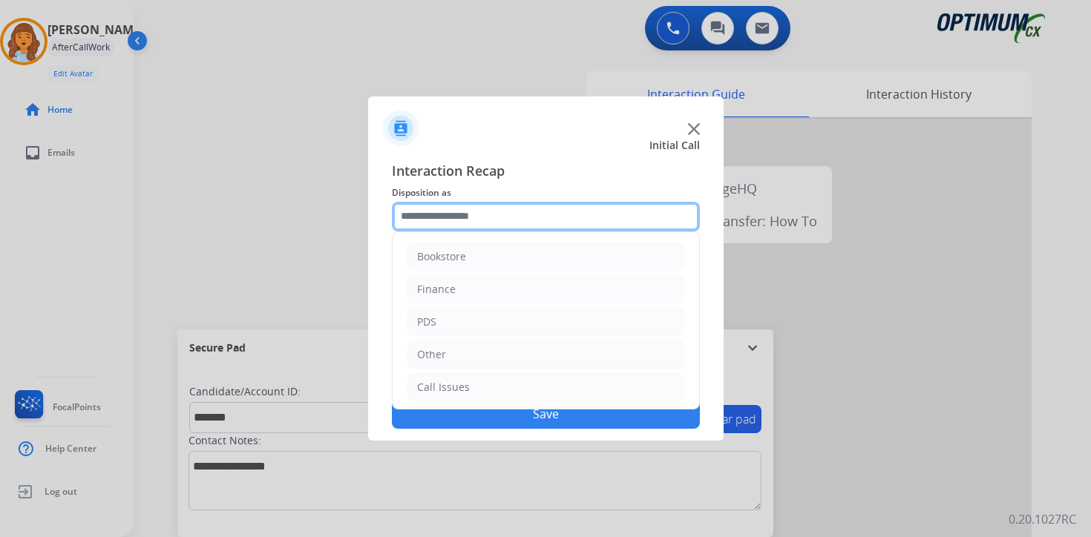
click at [430, 202] on input "text" at bounding box center [546, 217] width 308 height 30
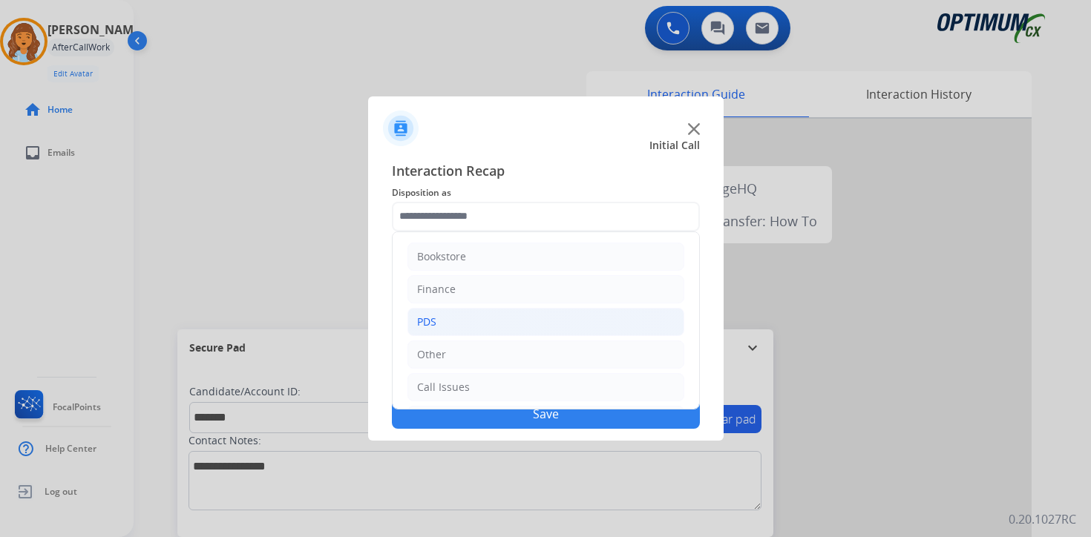
click at [432, 327] on div "PDS" at bounding box center [426, 322] width 19 height 15
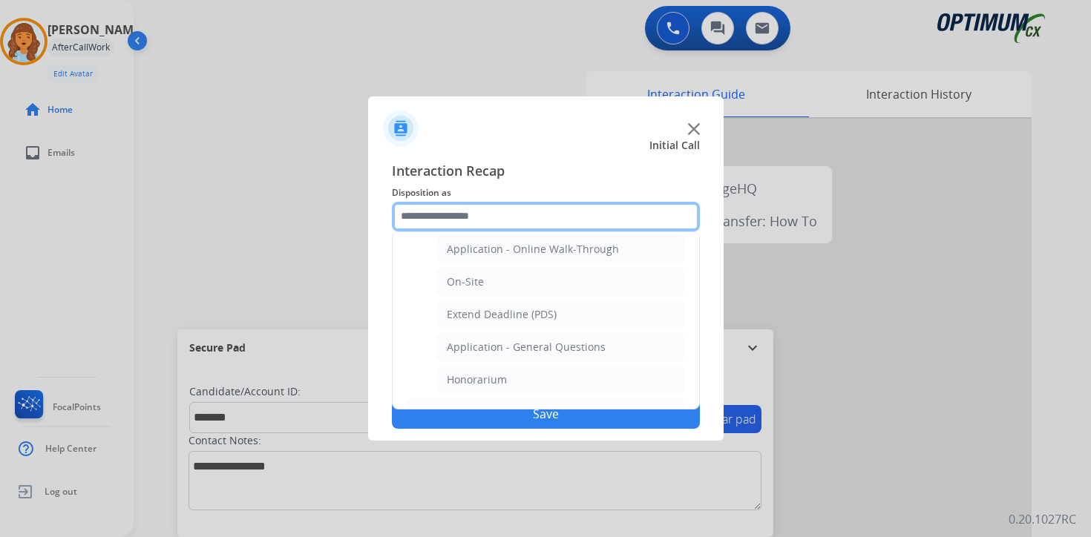
scroll to position [375, 0]
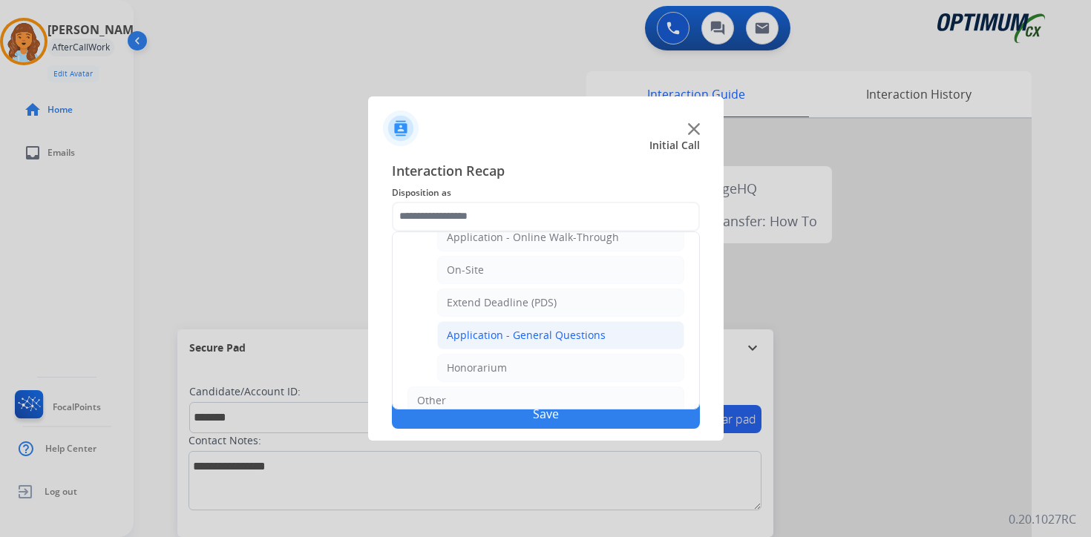
click at [576, 332] on div "Application - General Questions" at bounding box center [526, 335] width 159 height 15
type input "**********"
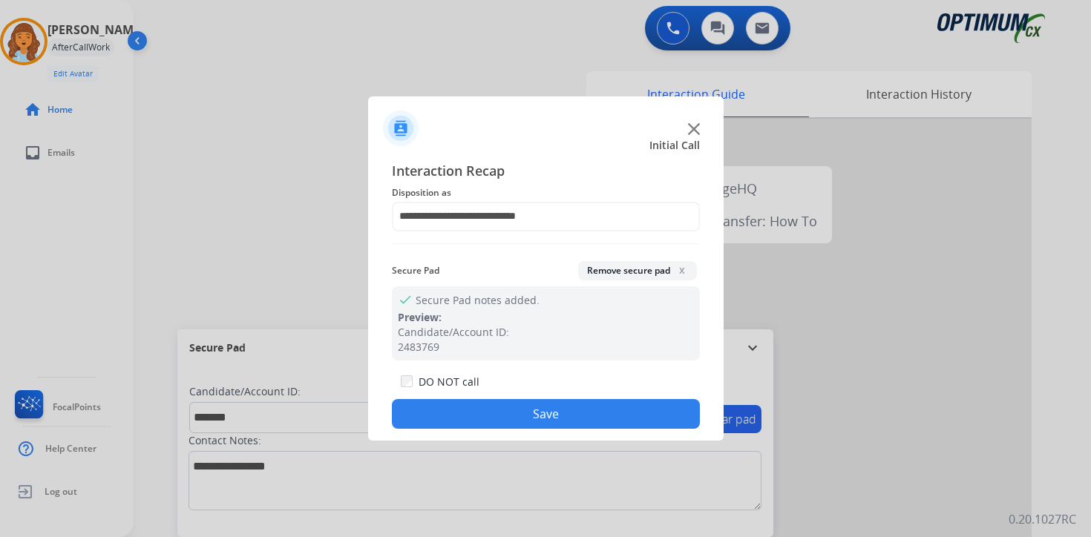
click at [481, 404] on button "Save" at bounding box center [546, 414] width 308 height 30
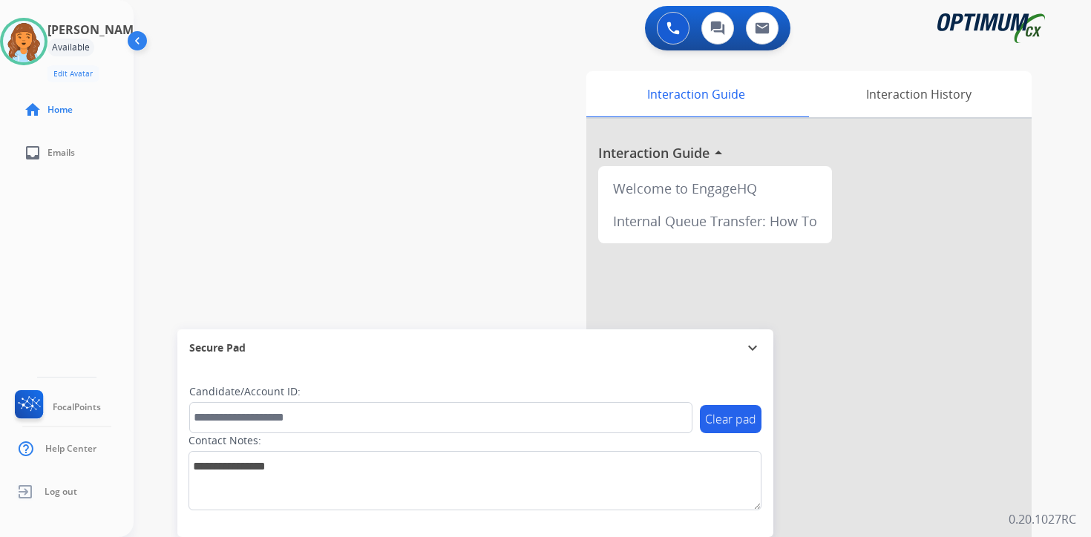
click at [1055, 379] on div "0 Voice Interactions 0 Chat Interactions 0 Email Interactions swap_horiz Break …" at bounding box center [612, 268] width 957 height 537
click at [1079, 353] on div "0 Voice Interactions 0 Chat Interactions 0 Email Interactions swap_horiz Break …" at bounding box center [612, 268] width 957 height 537
click at [45, 39] on img at bounding box center [24, 42] width 42 height 42
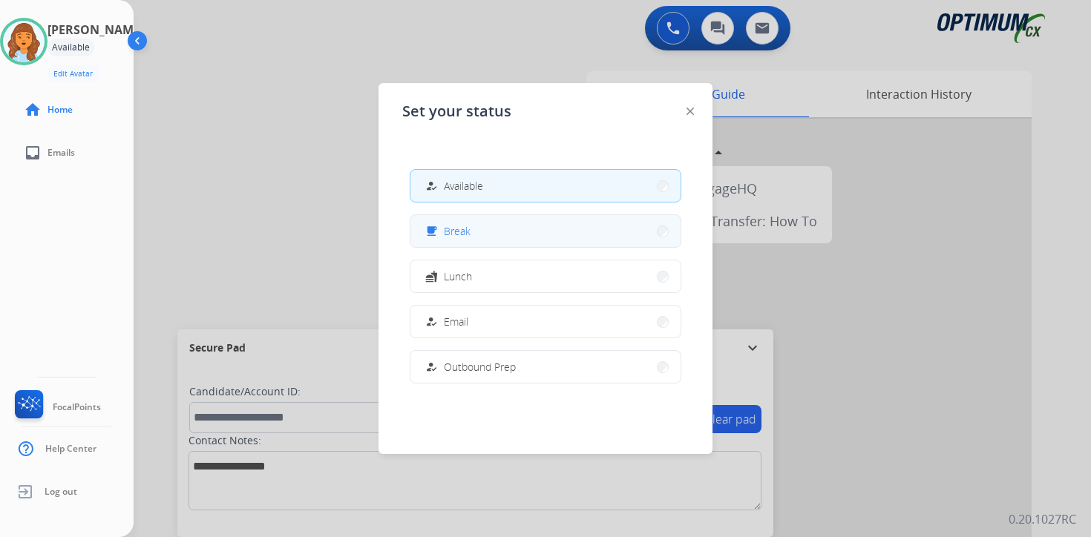
click at [484, 232] on button "free_breakfast Break" at bounding box center [545, 231] width 270 height 32
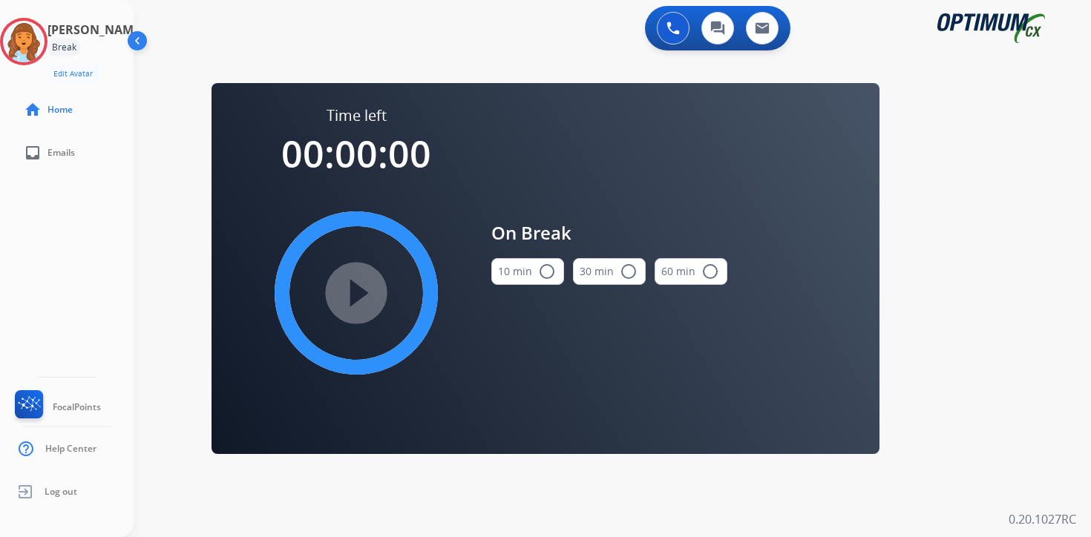
click at [964, 362] on div "0 Voice Interactions 0 Chat Interactions 0 Email Interactions swap_horiz Break …" at bounding box center [612, 268] width 957 height 537
click at [45, 39] on img at bounding box center [24, 42] width 42 height 42
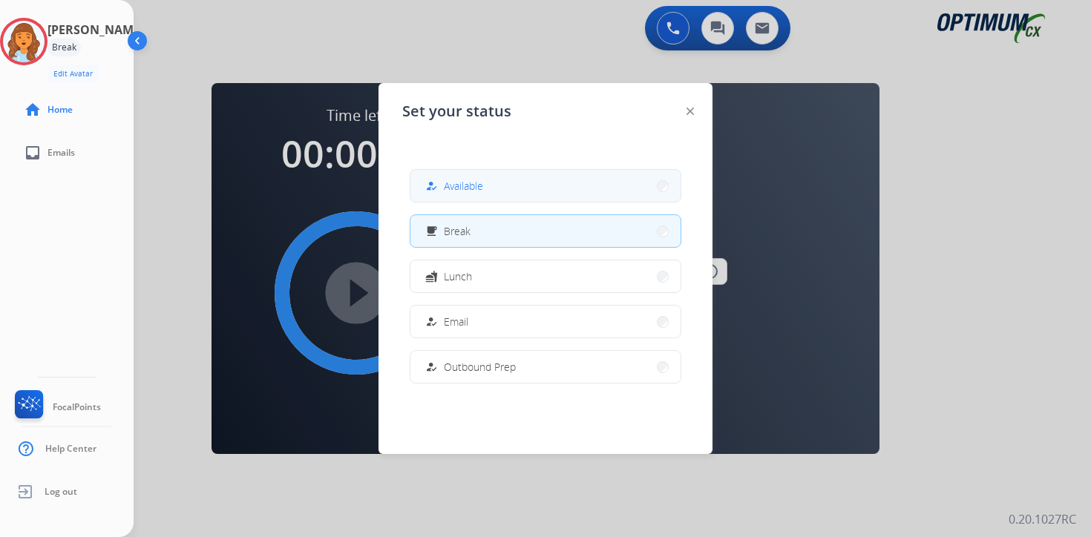
click at [440, 176] on button "how_to_reg Available" at bounding box center [545, 186] width 270 height 32
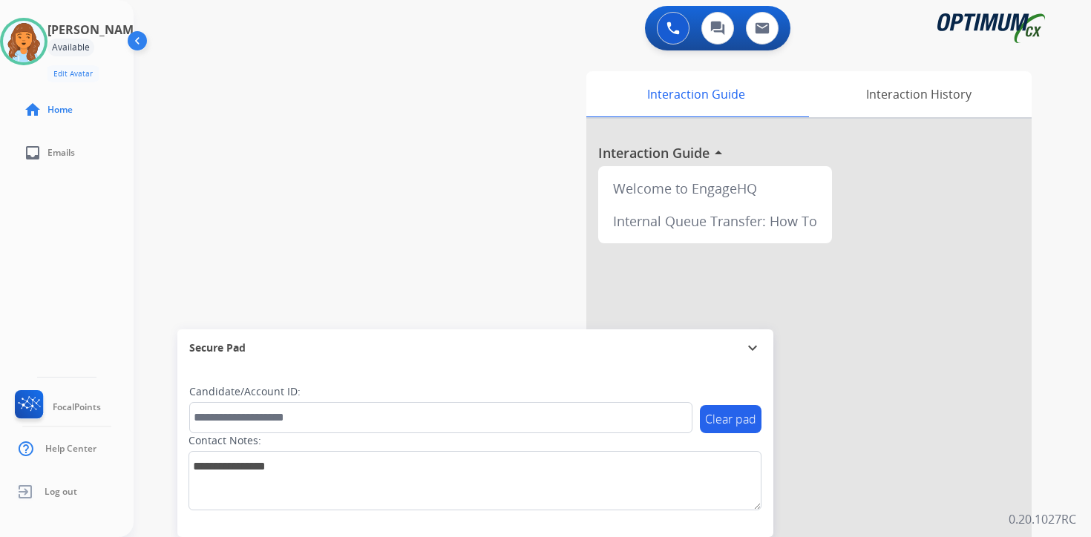
click at [1073, 413] on div "0 Voice Interactions 0 Chat Interactions 0 Email Interactions swap_horiz Break …" at bounding box center [612, 268] width 957 height 537
click at [1045, 436] on div "Interaction Guide Interaction History Interaction Guide arrow_drop_up Welcome t…" at bounding box center [786, 368] width 538 height 607
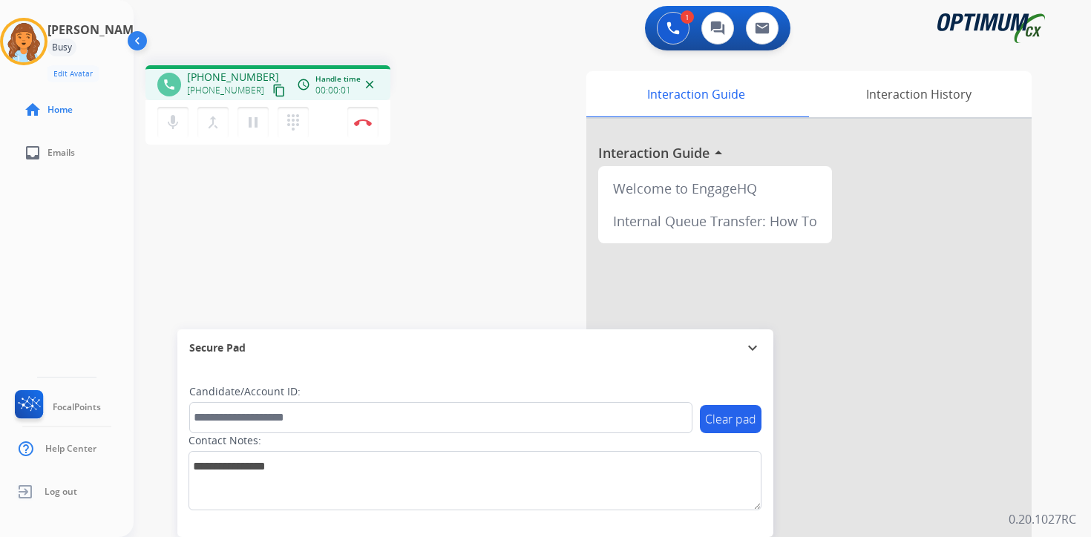
click at [272, 96] on mat-icon "content_copy" at bounding box center [278, 90] width 13 height 13
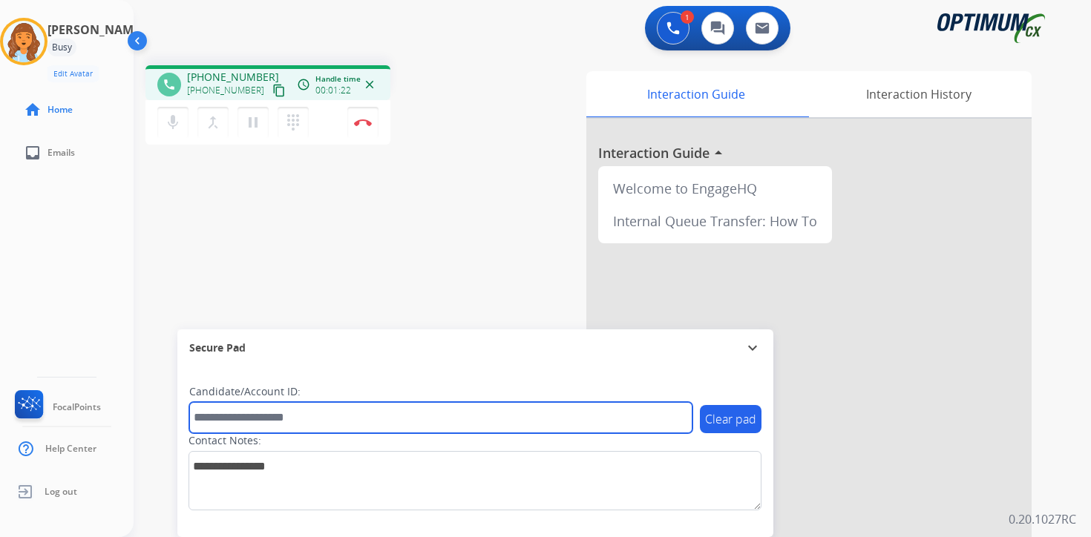
click at [226, 421] on input "text" at bounding box center [440, 417] width 503 height 31
type input "****"
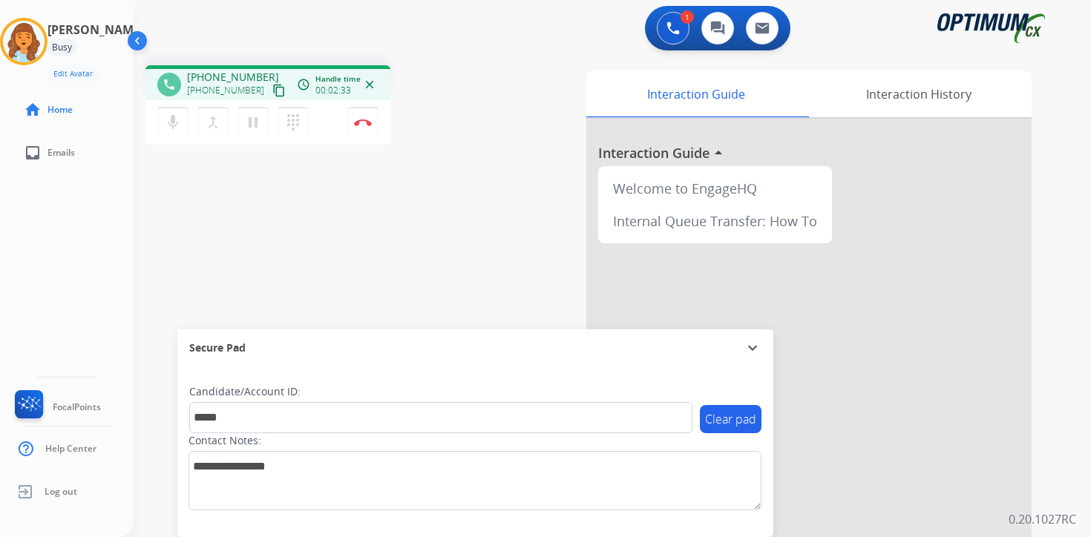
click at [273, 234] on div "phone [PHONE_NUMBER] [PHONE_NUMBER] content_copy access_time Call metrics Queue…" at bounding box center [594, 362] width 921 height 619
click at [369, 121] on img at bounding box center [363, 122] width 18 height 7
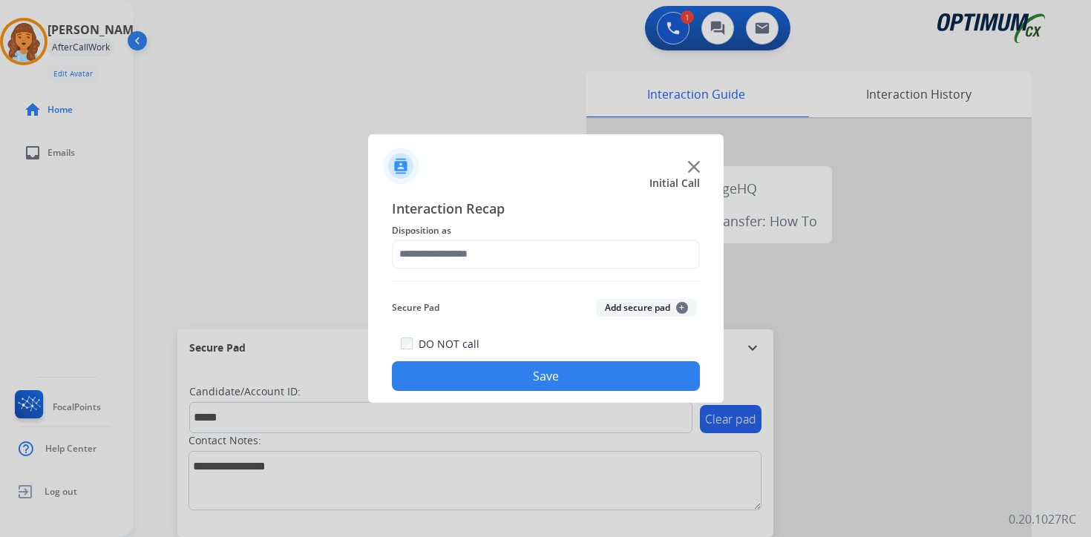
click at [683, 308] on span "+" at bounding box center [682, 308] width 12 height 12
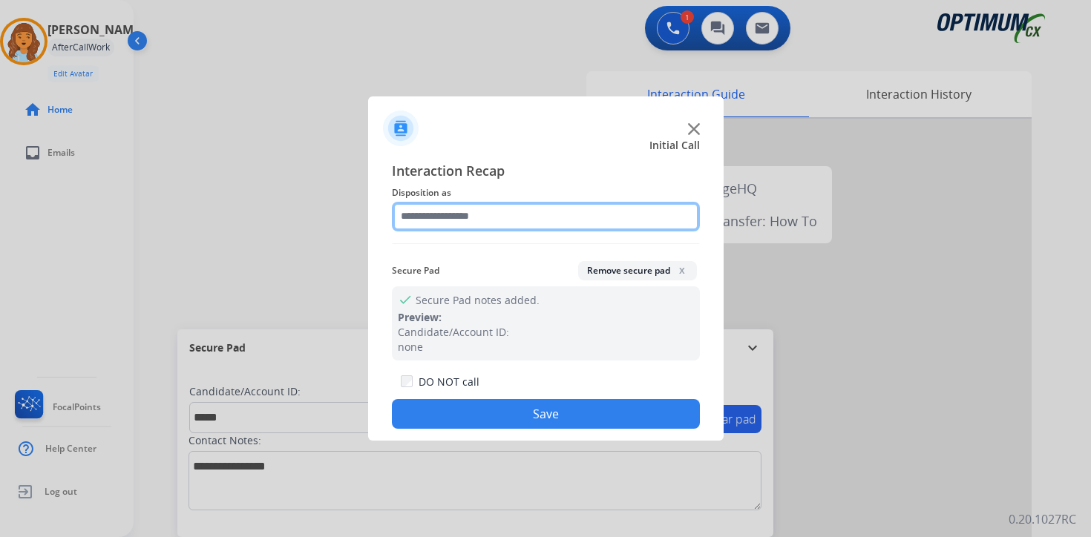
click at [433, 220] on input "text" at bounding box center [546, 217] width 308 height 30
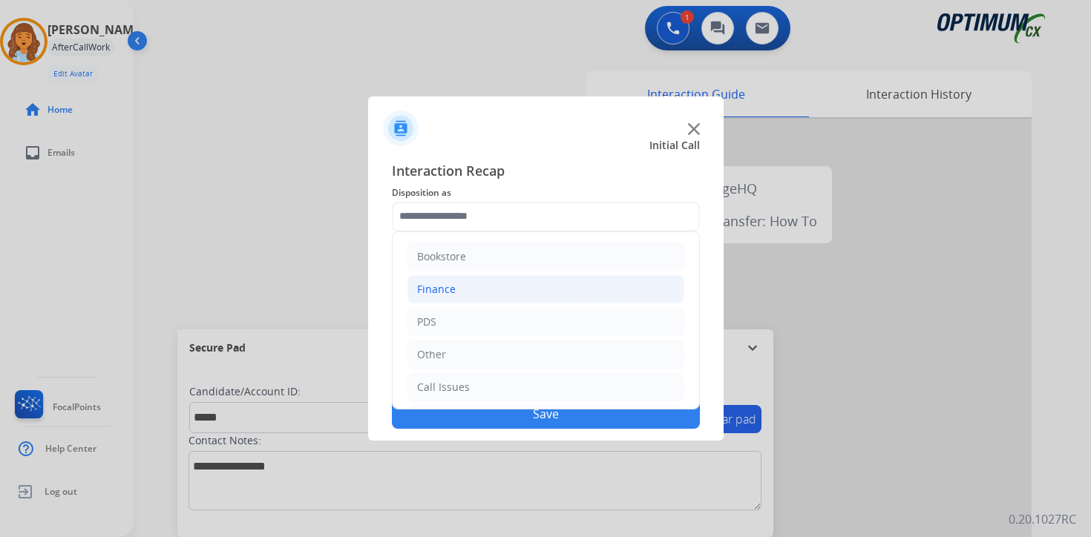
click at [441, 280] on li "Finance" at bounding box center [545, 289] width 277 height 28
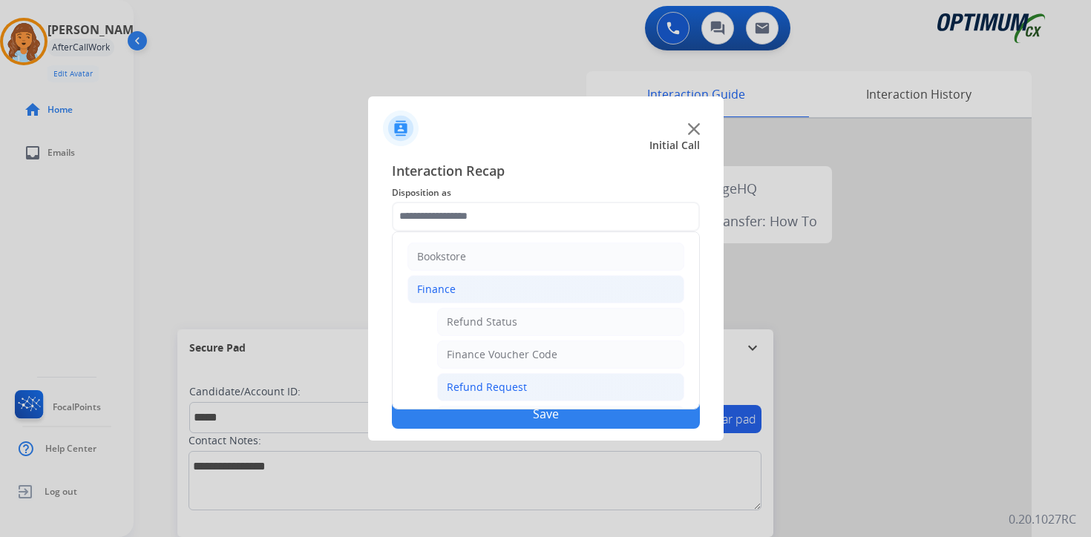
click at [522, 390] on div "Refund Request" at bounding box center [487, 387] width 80 height 15
type input "**********"
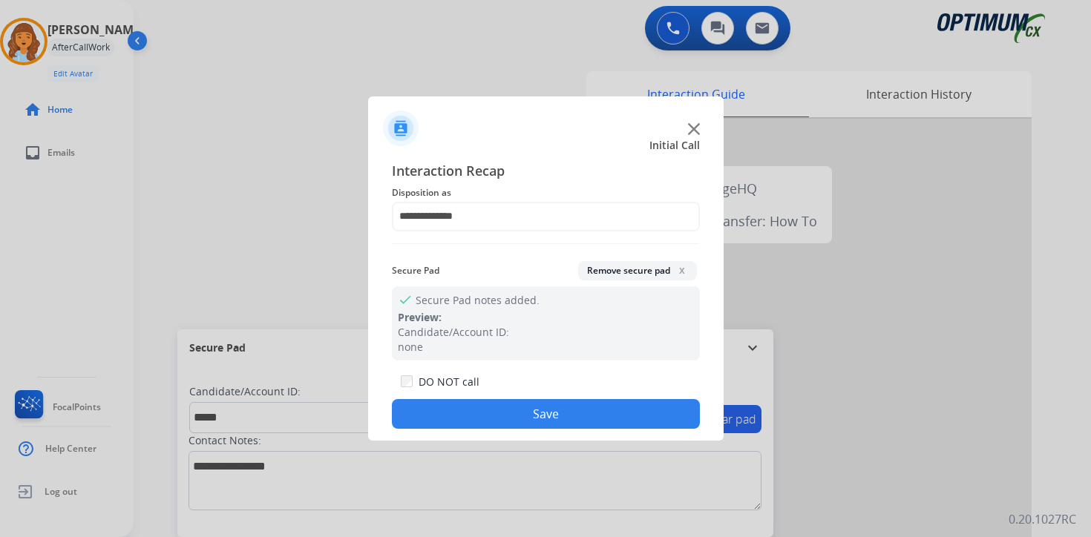
click at [519, 407] on button "Save" at bounding box center [546, 414] width 308 height 30
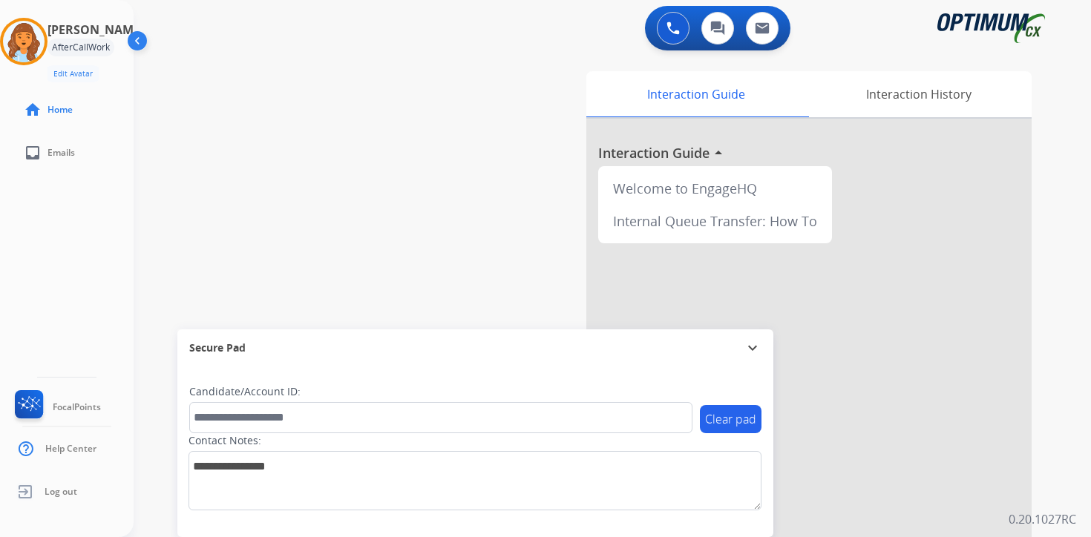
click at [1055, 436] on div "0 Voice Interactions 0 Chat Interactions 0 Email Interactions swap_horiz Break …" at bounding box center [612, 268] width 957 height 537
click at [1075, 456] on div "0 Voice Interactions 0 Chat Interactions 0 Email Interactions swap_horiz Break …" at bounding box center [612, 268] width 957 height 537
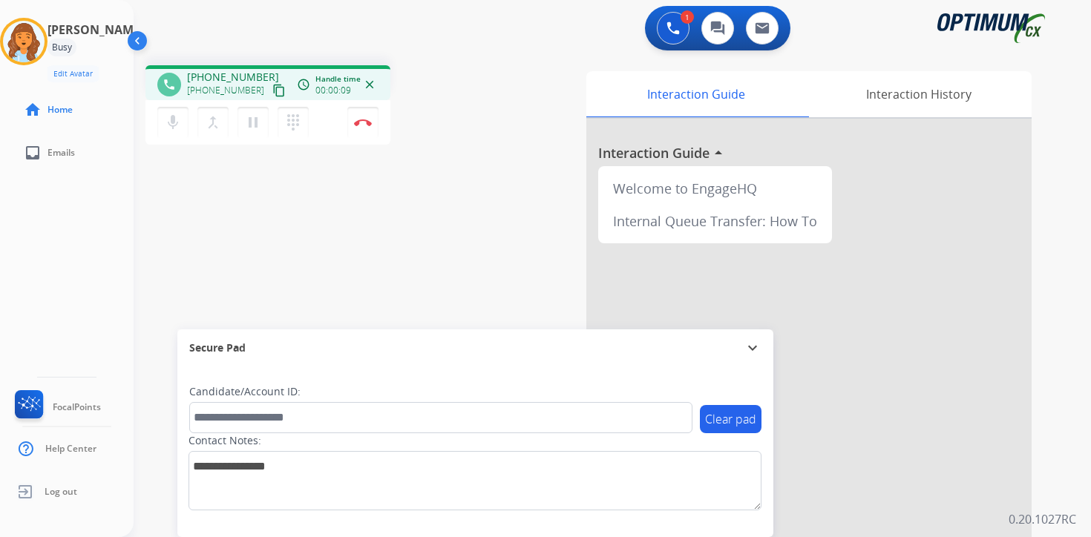
click at [272, 85] on mat-icon "content_copy" at bounding box center [278, 90] width 13 height 13
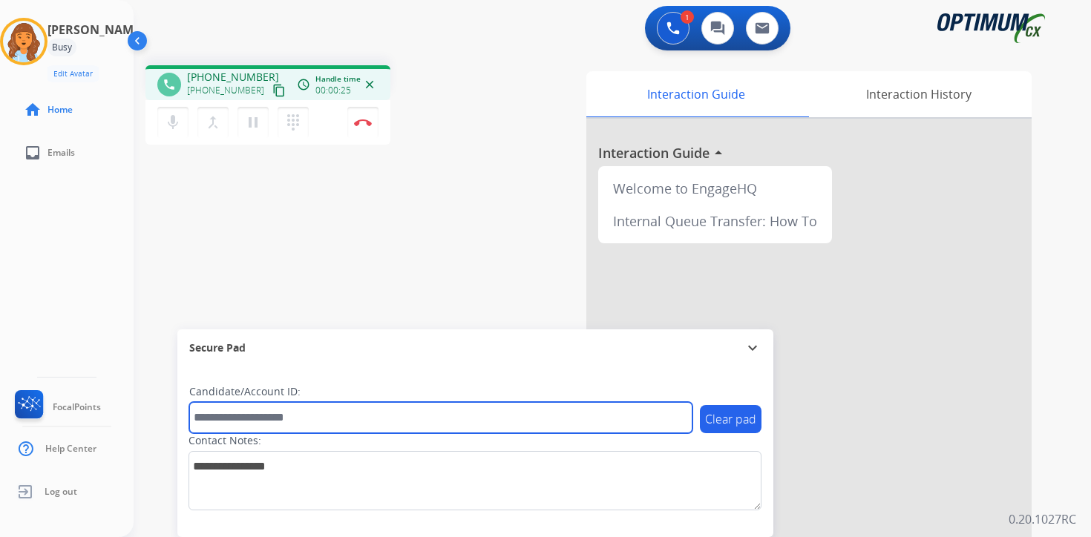
click at [326, 407] on input "text" at bounding box center [440, 417] width 503 height 31
type input "*******"
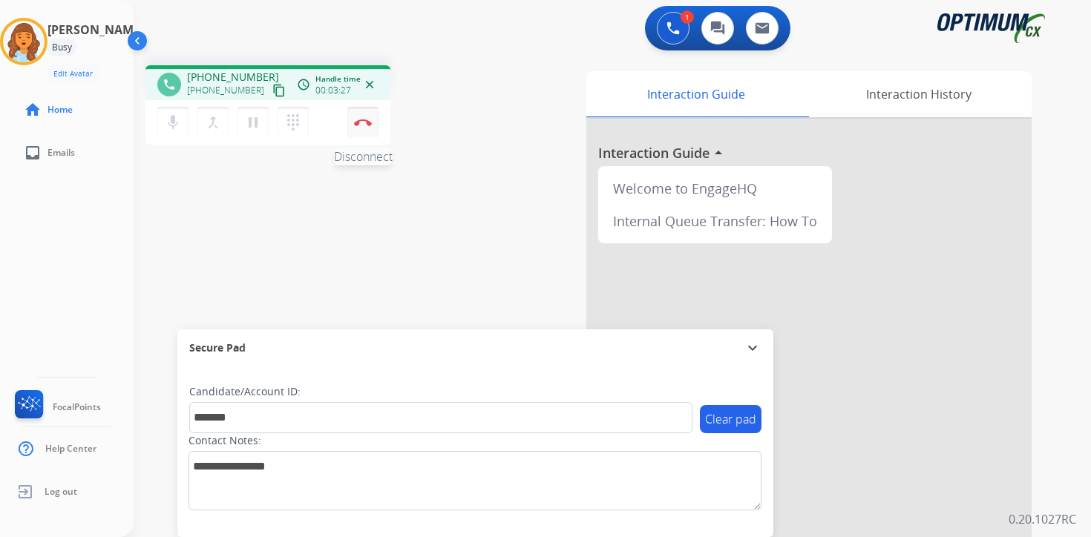
click at [361, 128] on button "Disconnect" at bounding box center [362, 122] width 31 height 31
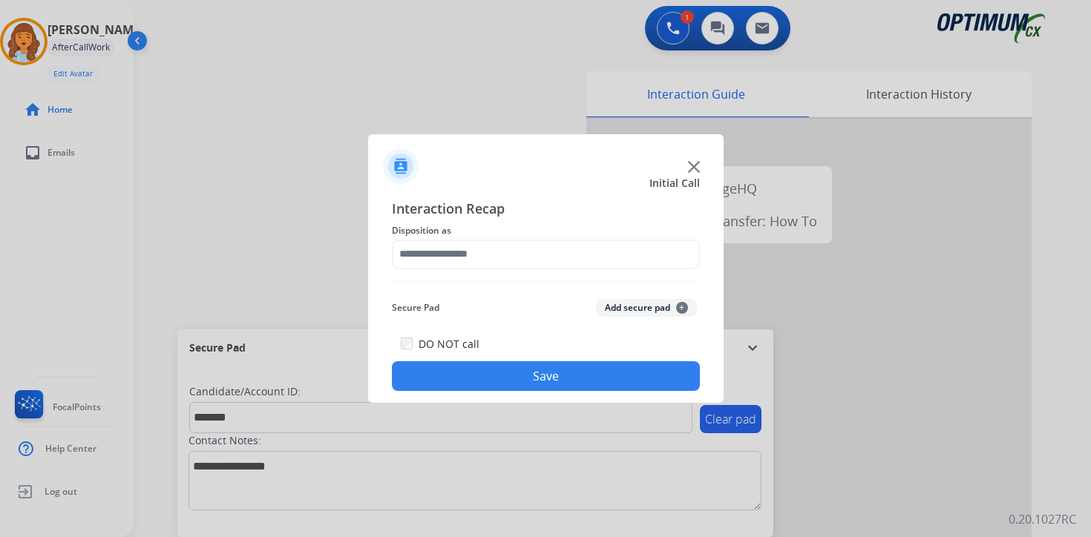
click at [671, 310] on button "Add secure pad +" at bounding box center [646, 308] width 101 height 18
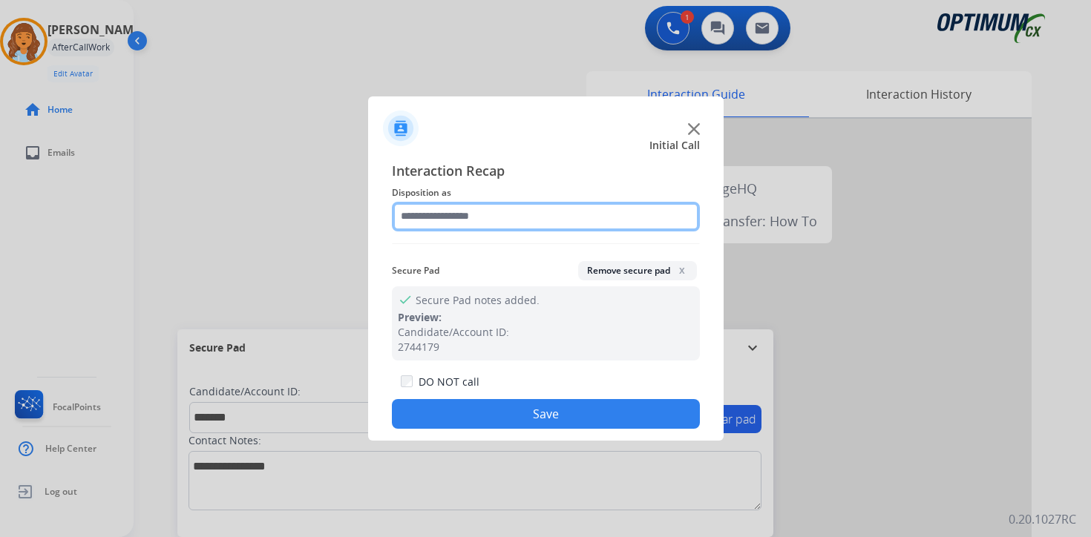
click at [457, 220] on input "text" at bounding box center [546, 217] width 308 height 30
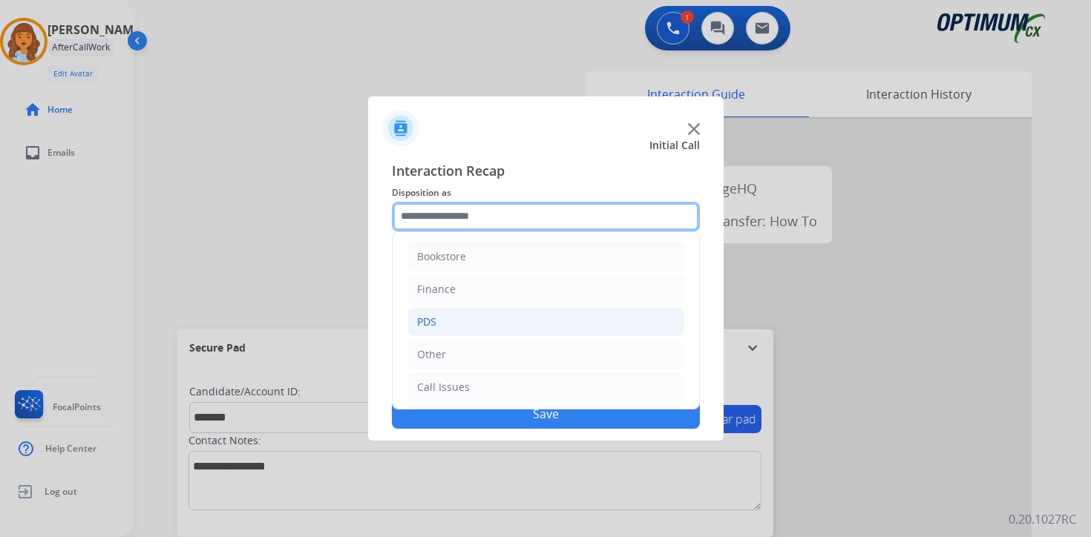
scroll to position [101, 0]
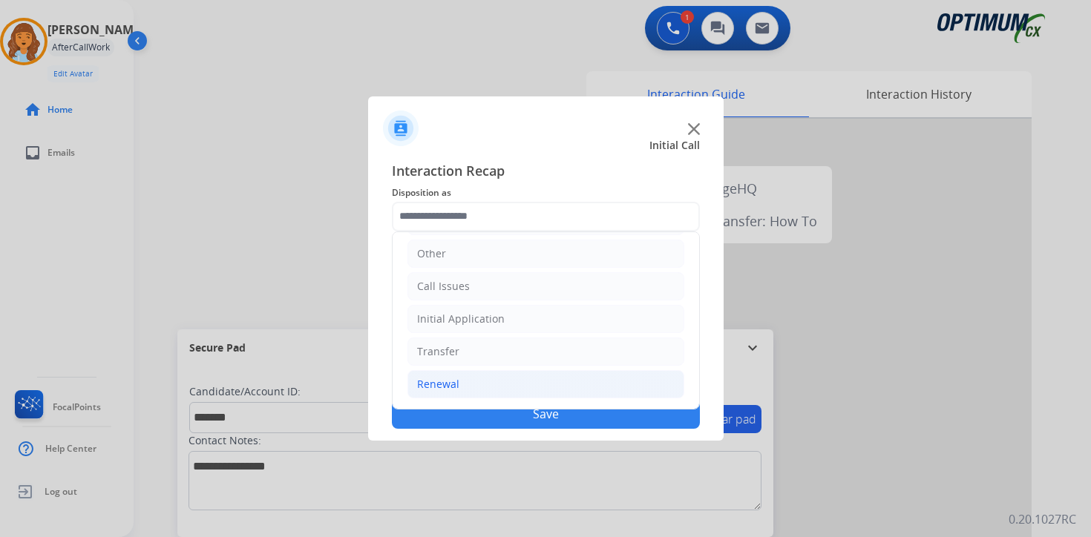
click at [454, 387] on div "Renewal" at bounding box center [438, 384] width 42 height 15
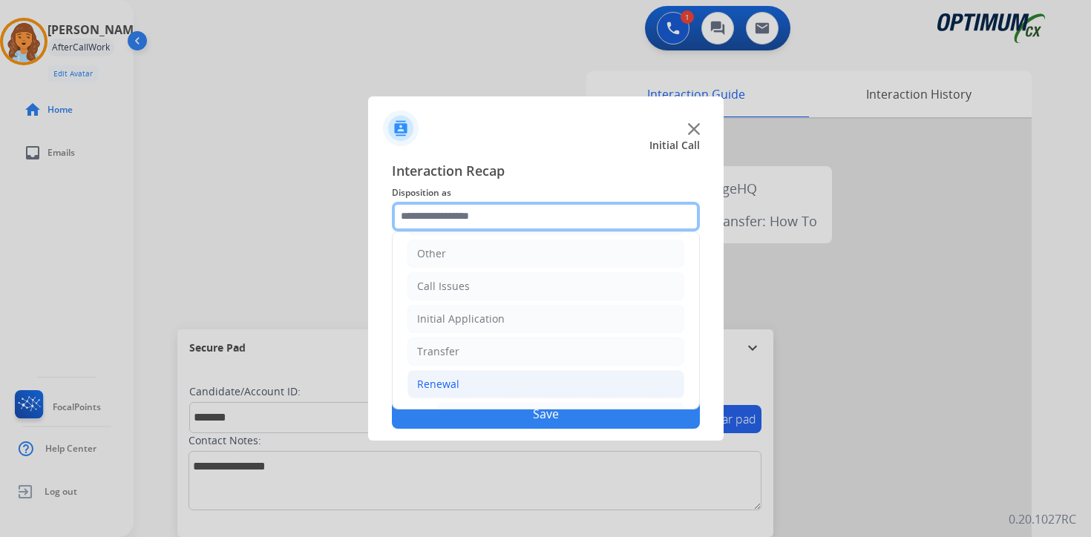
scroll to position [348, 0]
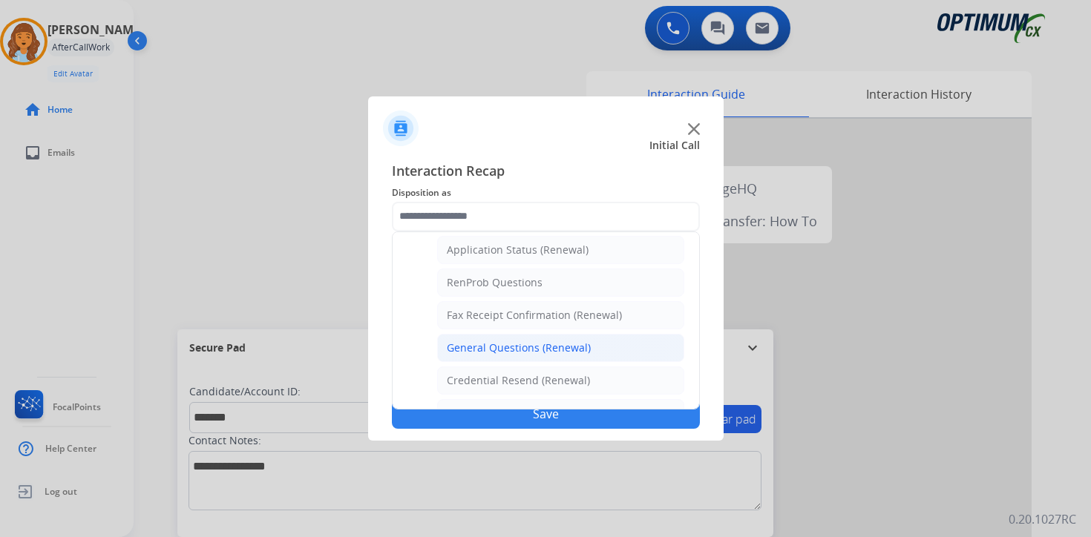
click at [504, 350] on div "General Questions (Renewal)" at bounding box center [519, 348] width 144 height 15
type input "**********"
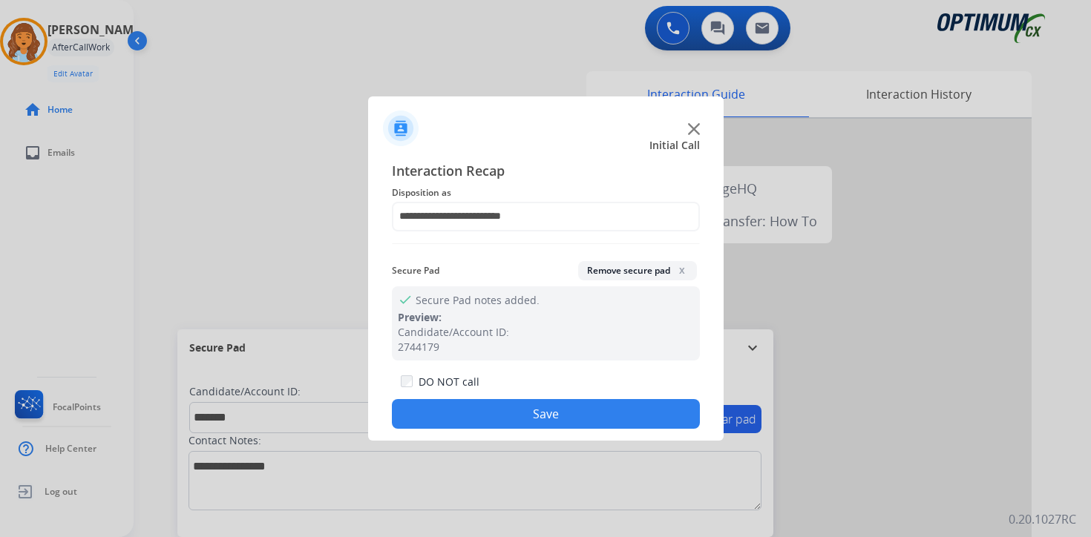
click at [493, 412] on button "Save" at bounding box center [546, 414] width 308 height 30
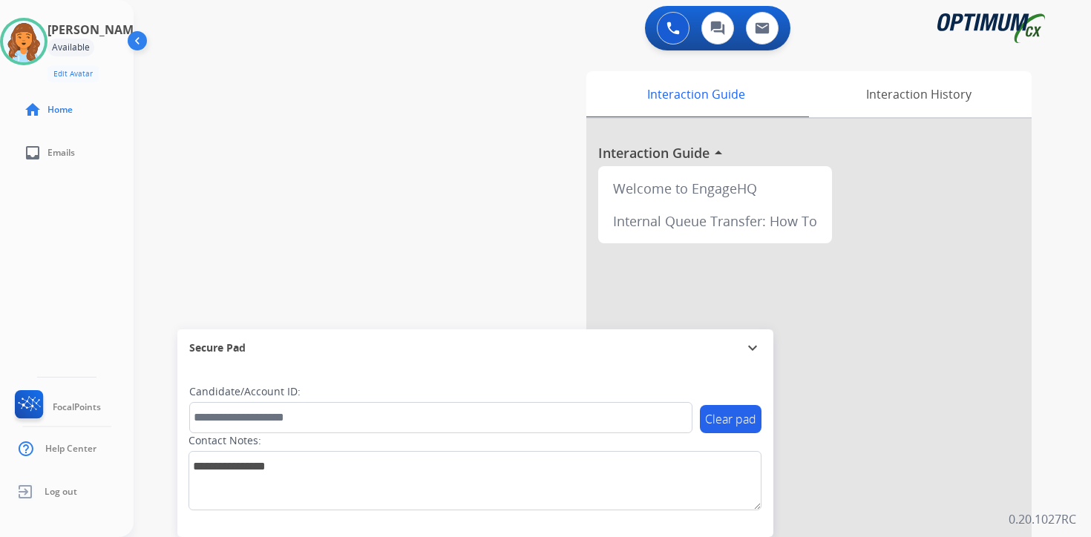
click at [1051, 498] on div "Interaction Guide Interaction History Interaction Guide arrow_drop_up Welcome t…" at bounding box center [786, 368] width 538 height 607
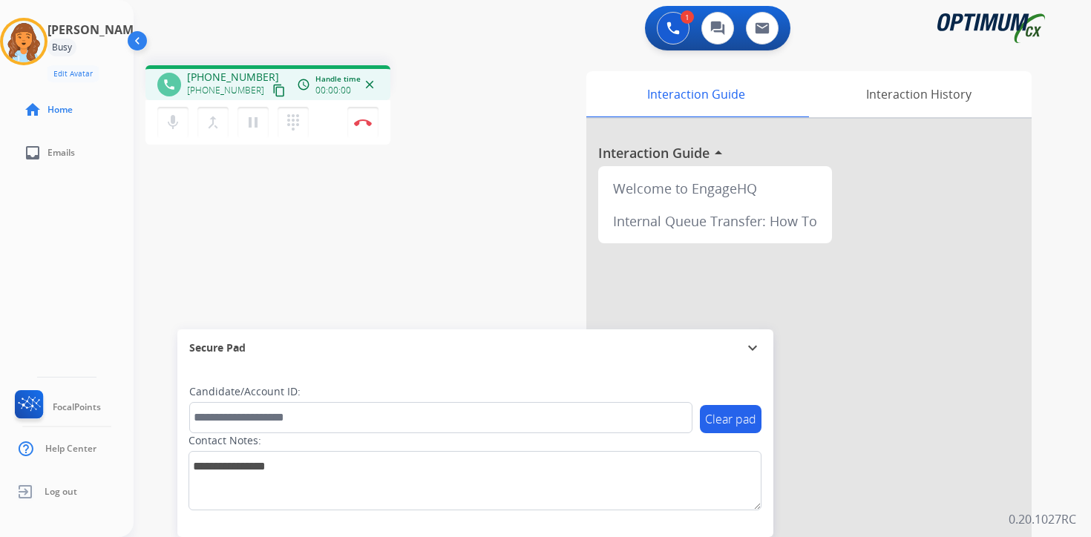
click at [272, 89] on mat-icon "content_copy" at bounding box center [278, 90] width 13 height 13
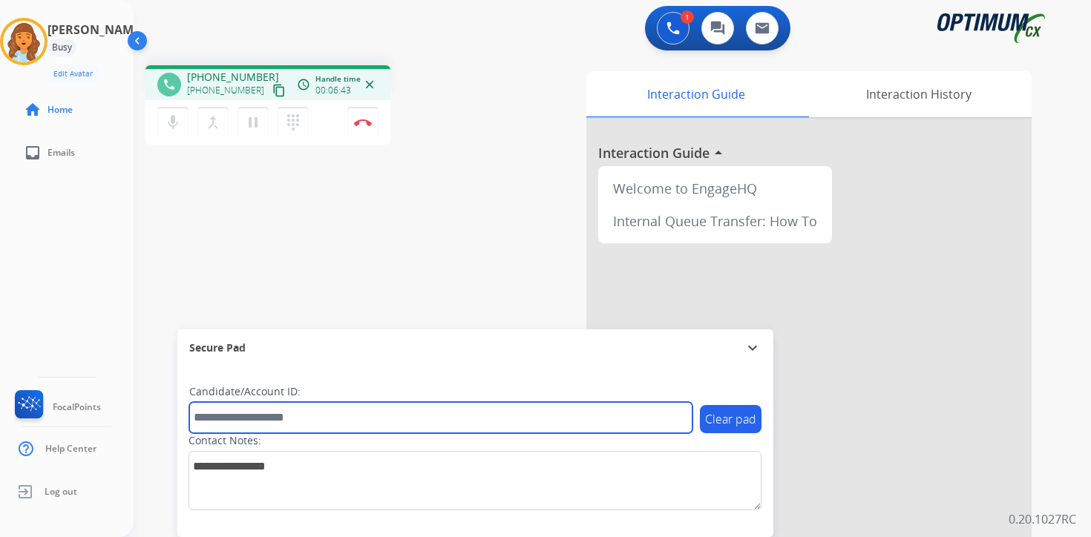
click at [266, 419] on input "text" at bounding box center [440, 417] width 503 height 31
type input "*******"
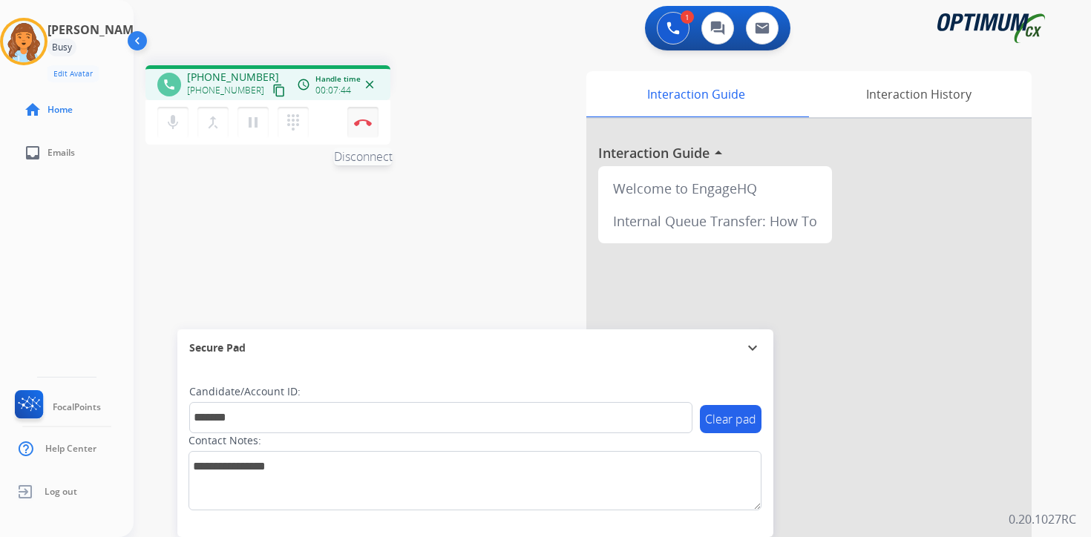
click at [373, 125] on button "Disconnect" at bounding box center [362, 122] width 31 height 31
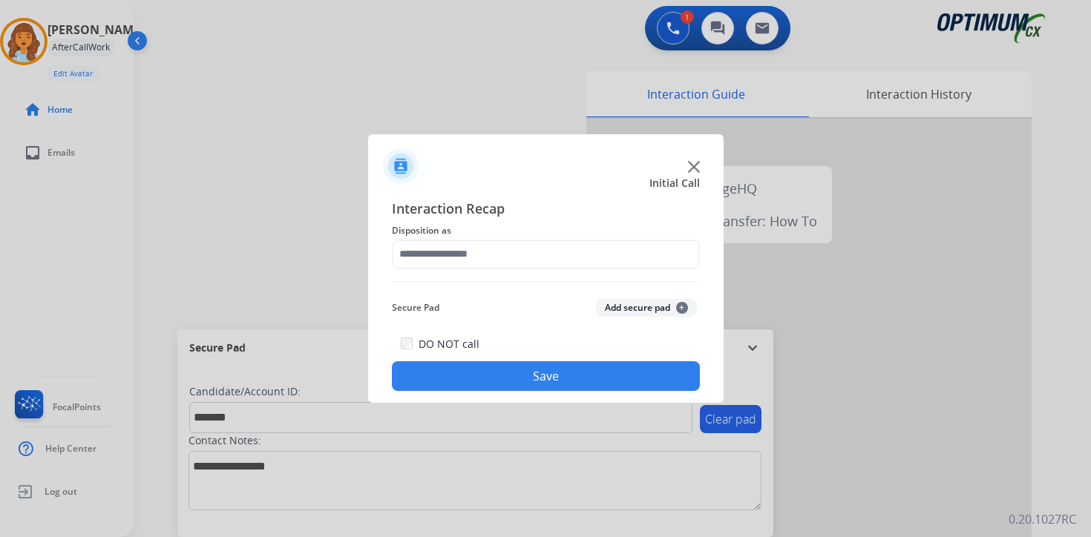
click at [694, 310] on div "Secure Pad Add secure pad +" at bounding box center [546, 308] width 308 height 30
click at [677, 312] on span "+" at bounding box center [682, 308] width 12 height 12
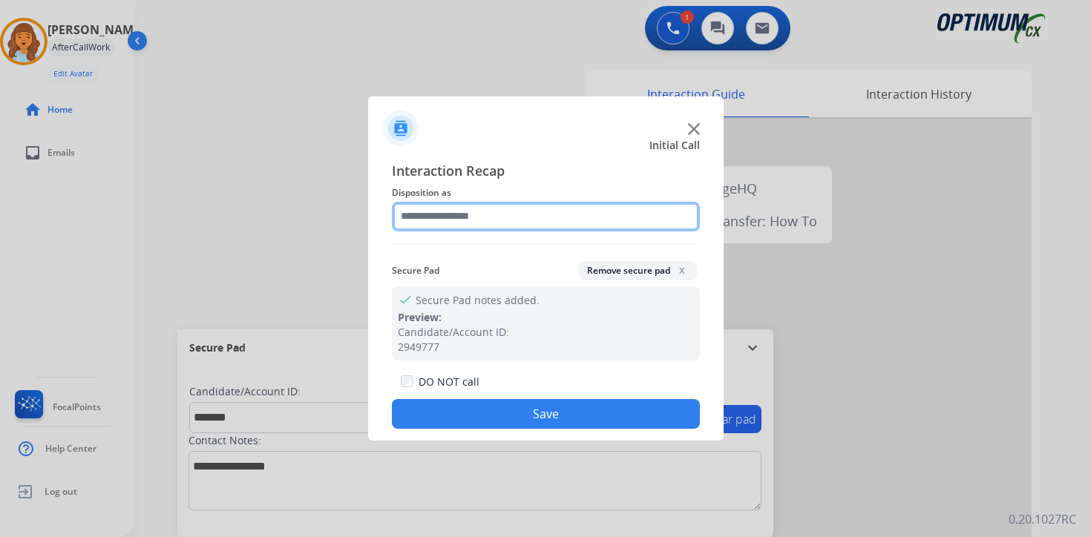
click at [463, 215] on input "text" at bounding box center [546, 217] width 308 height 30
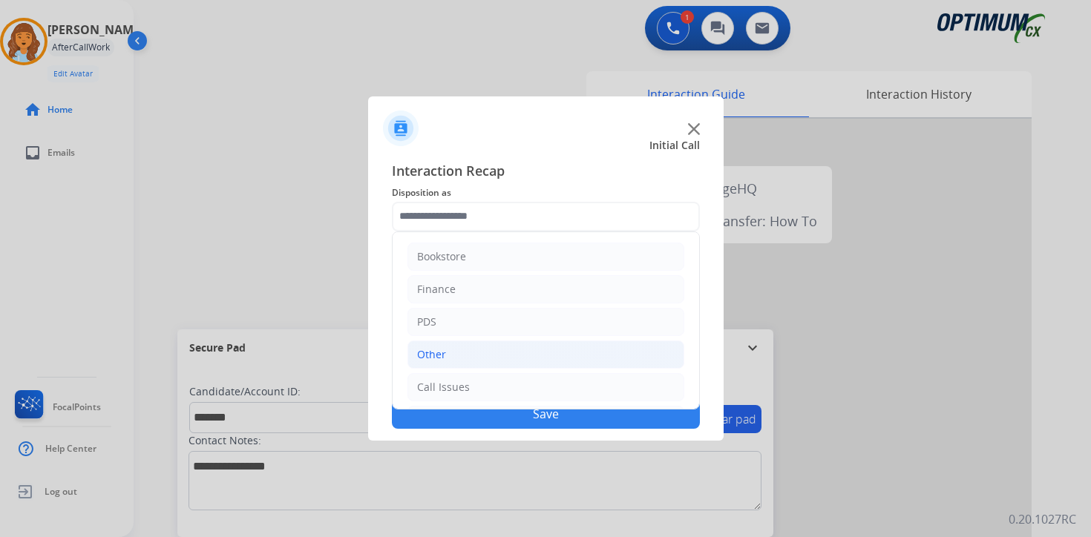
click at [458, 357] on li "Other" at bounding box center [545, 355] width 277 height 28
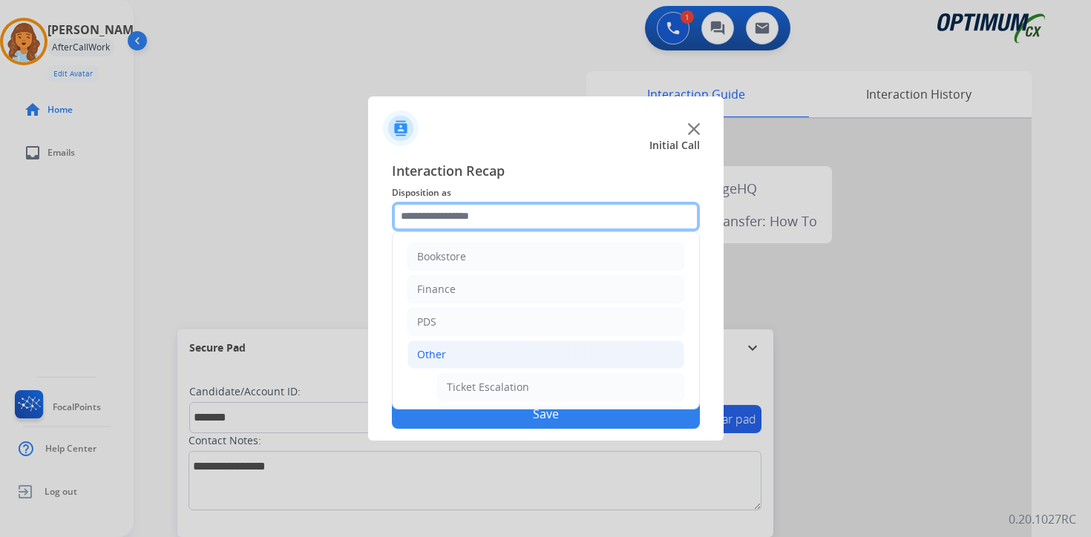
scroll to position [247, 0]
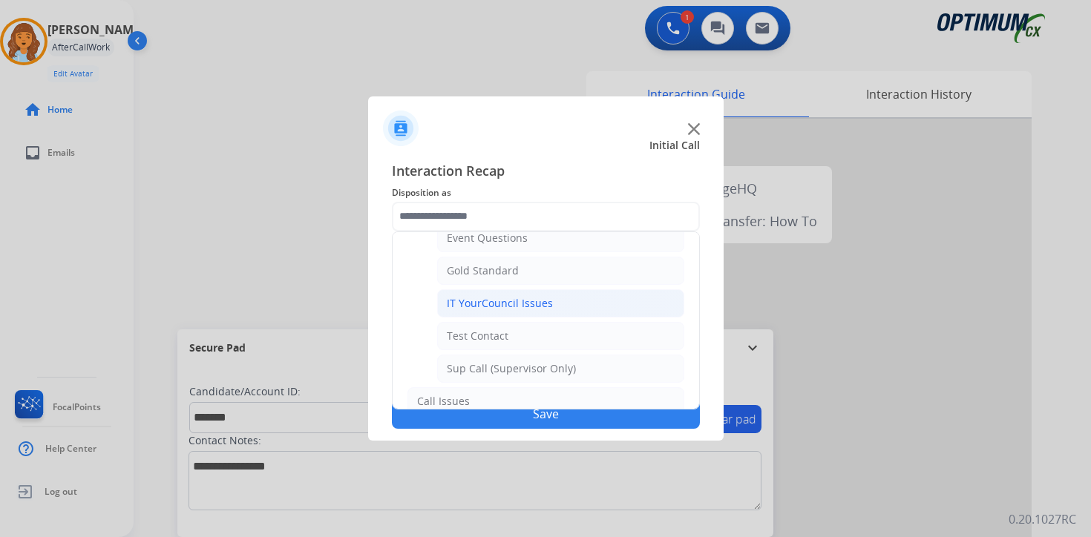
click at [462, 300] on div "IT YourCouncil Issues" at bounding box center [500, 303] width 106 height 15
type input "**********"
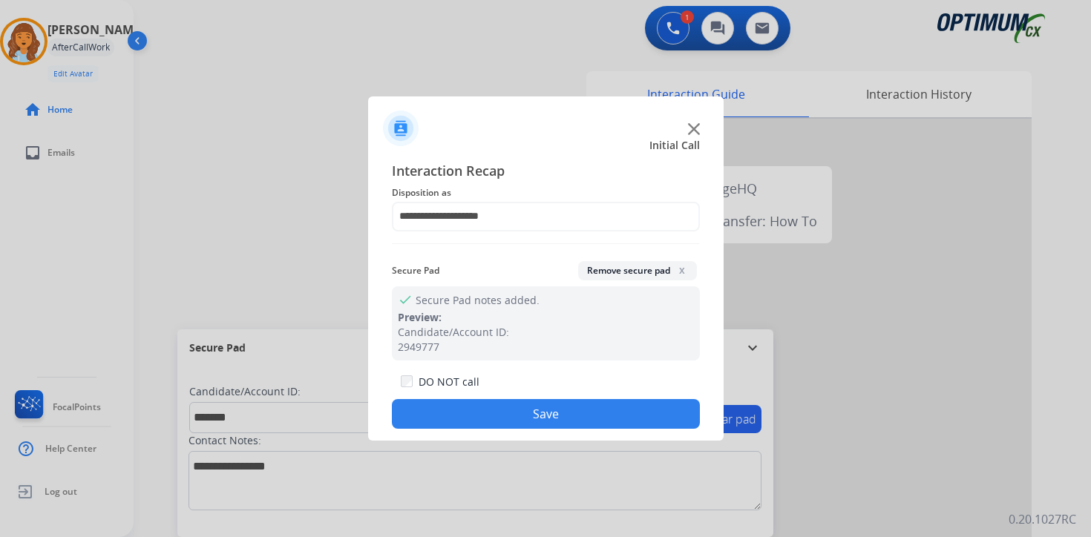
click at [502, 413] on button "Save" at bounding box center [546, 414] width 308 height 30
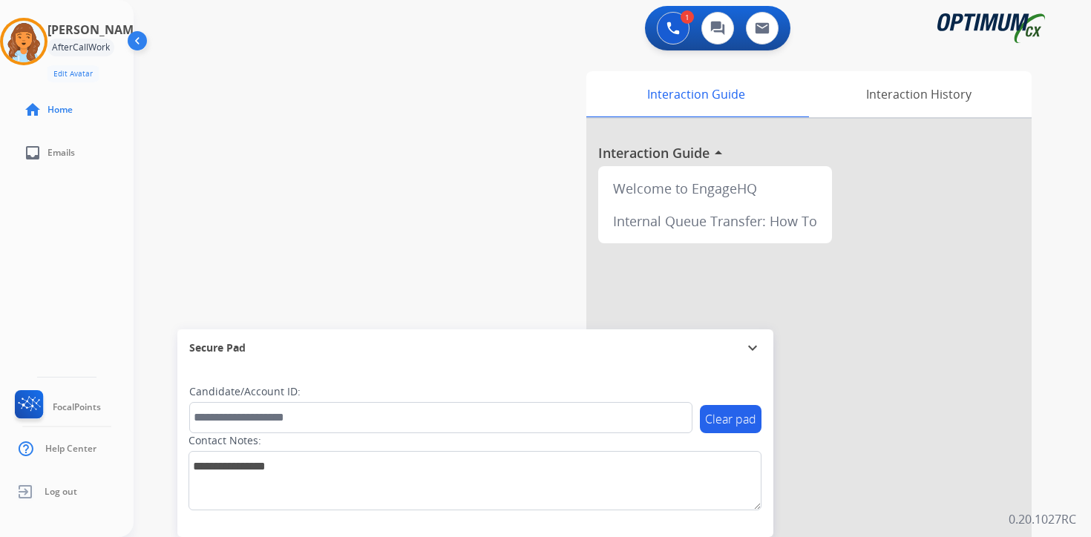
click at [1065, 488] on div "1 Voice Interactions 0 Chat Interactions 0 Email Interactions swap_horiz Break …" at bounding box center [612, 268] width 957 height 537
click at [1056, 344] on div "0 Voice Interactions 0 Chat Interactions 0 Email Interactions swap_horiz Break …" at bounding box center [612, 268] width 957 height 537
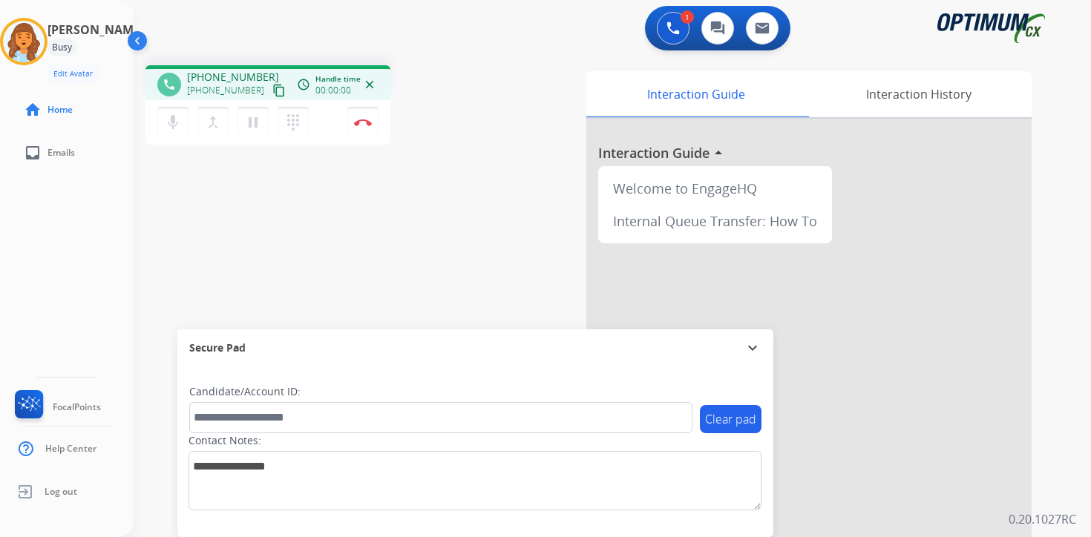
click at [270, 83] on button "content_copy" at bounding box center [279, 91] width 18 height 18
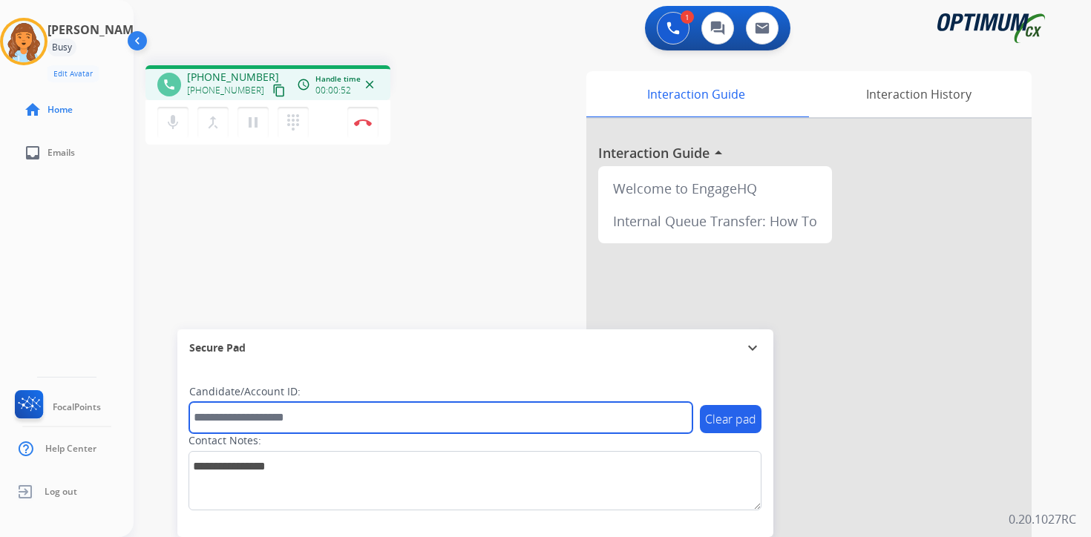
click at [246, 417] on input "text" at bounding box center [440, 417] width 503 height 31
type input "*******"
click at [290, 424] on input "*******" at bounding box center [440, 417] width 503 height 31
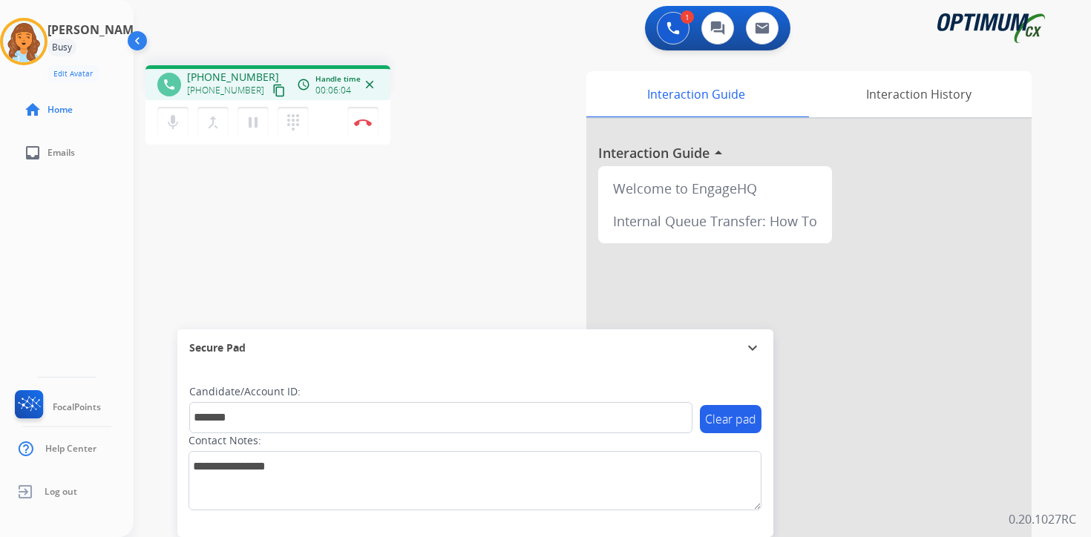
click at [1069, 422] on div "1 Voice Interactions 0 Chat Interactions 0 Email Interactions phone [PHONE_NUMB…" at bounding box center [612, 268] width 957 height 537
click at [366, 124] on img at bounding box center [363, 122] width 18 height 7
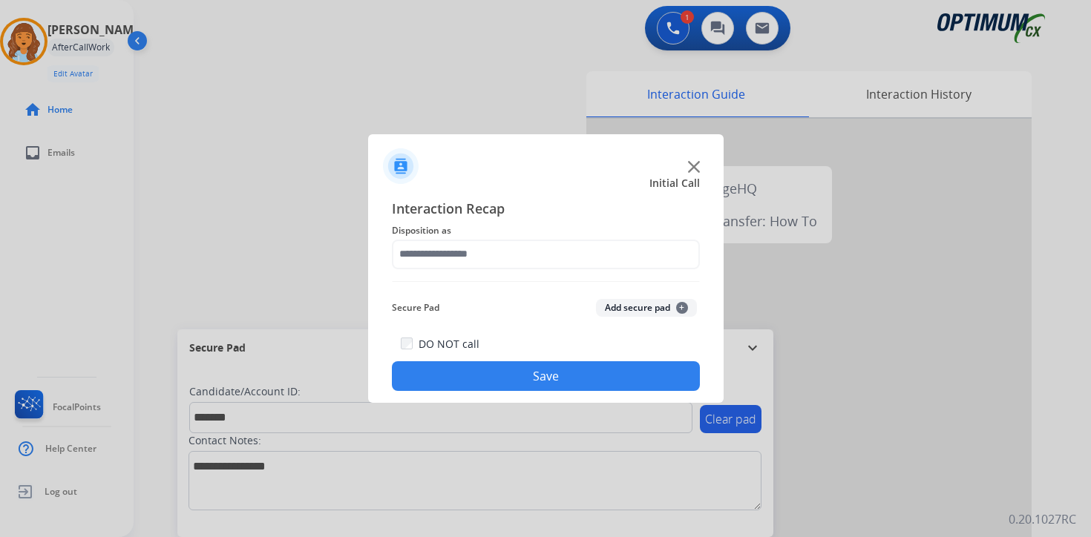
click at [673, 312] on button "Add secure pad +" at bounding box center [646, 308] width 101 height 18
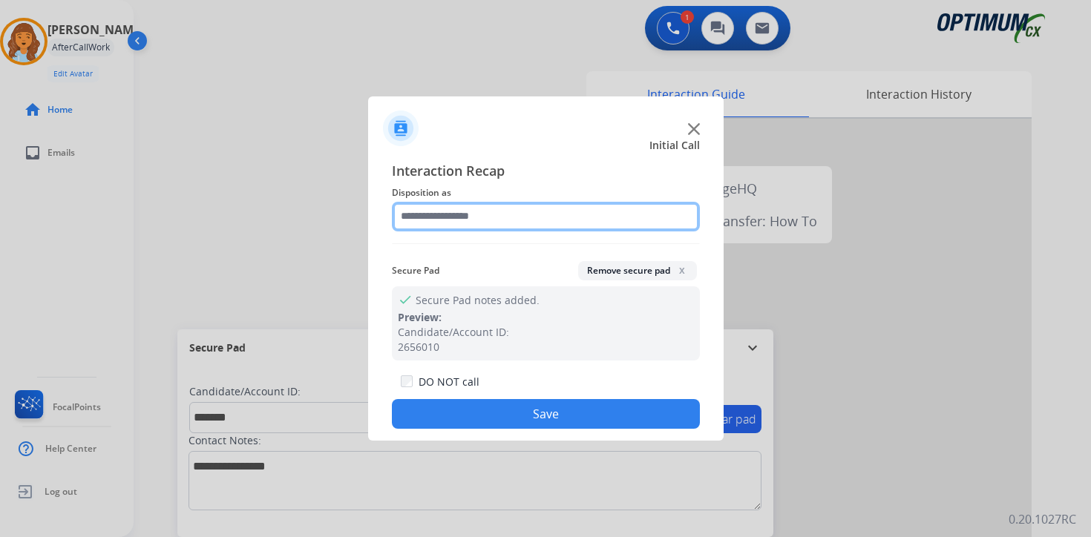
click at [435, 215] on input "text" at bounding box center [546, 217] width 308 height 30
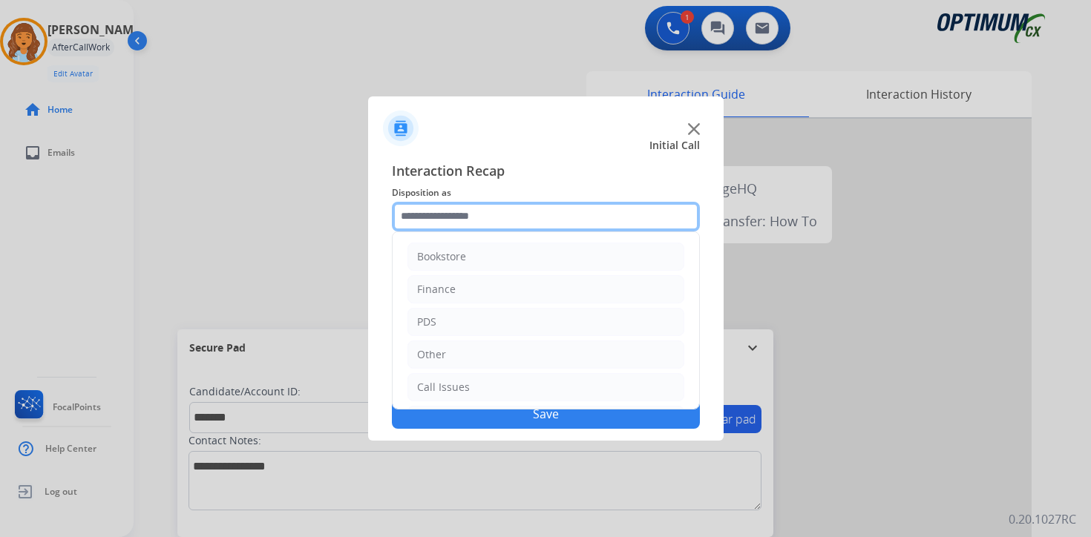
scroll to position [101, 0]
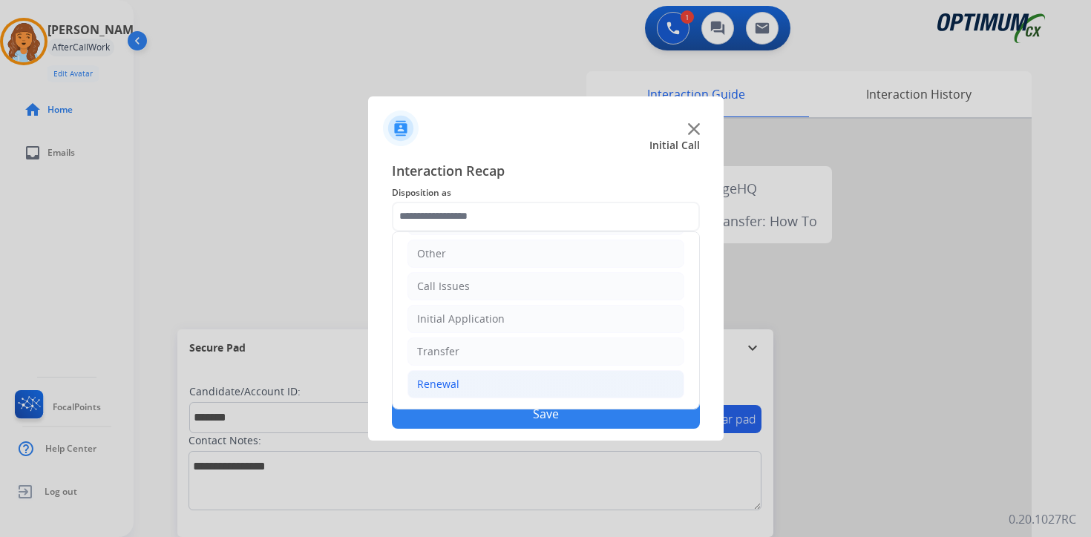
click at [441, 378] on div "Renewal" at bounding box center [438, 384] width 42 height 15
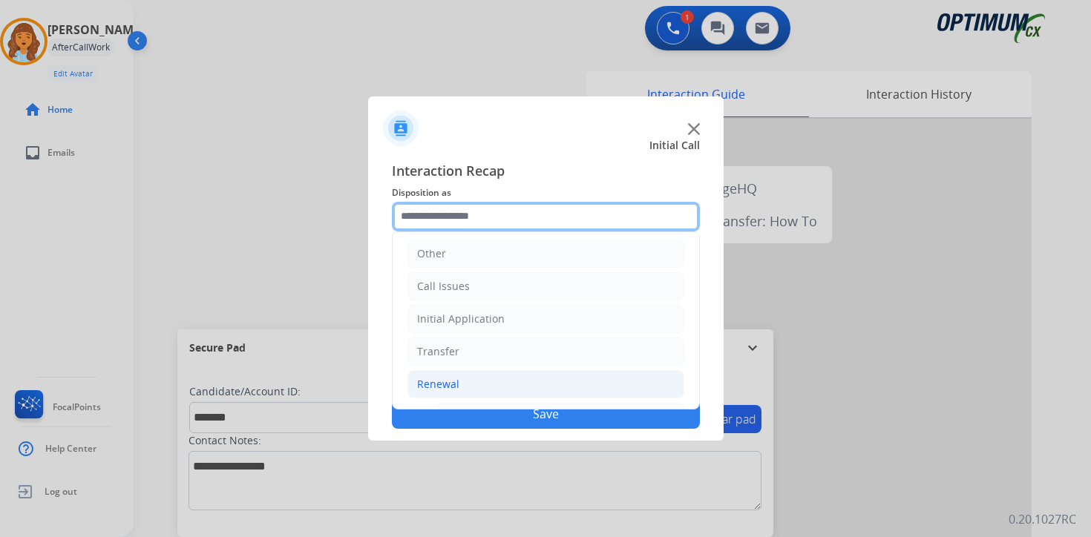
scroll to position [348, 0]
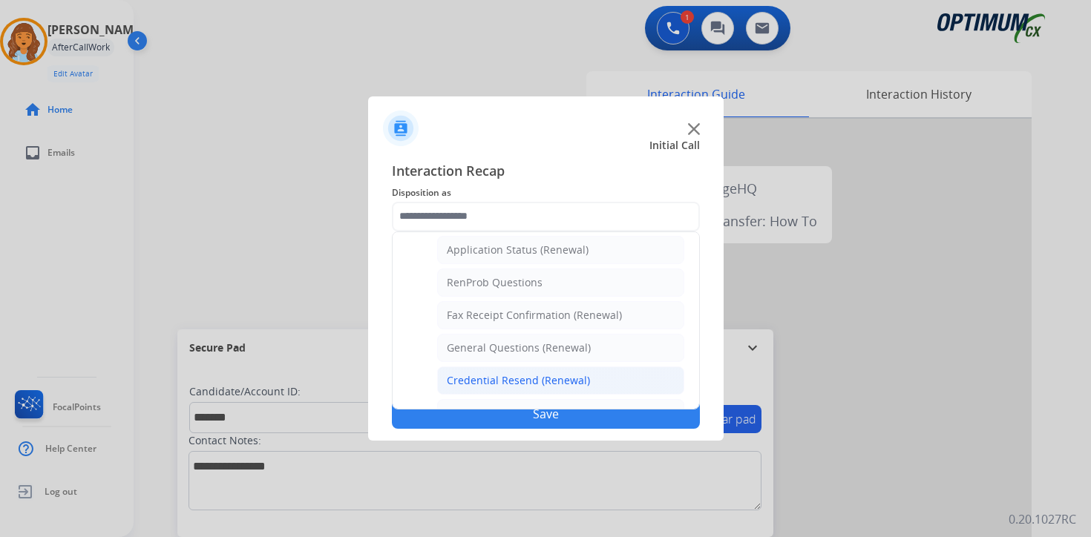
click at [484, 371] on li "Credential Resend (Renewal)" at bounding box center [560, 381] width 247 height 28
type input "**********"
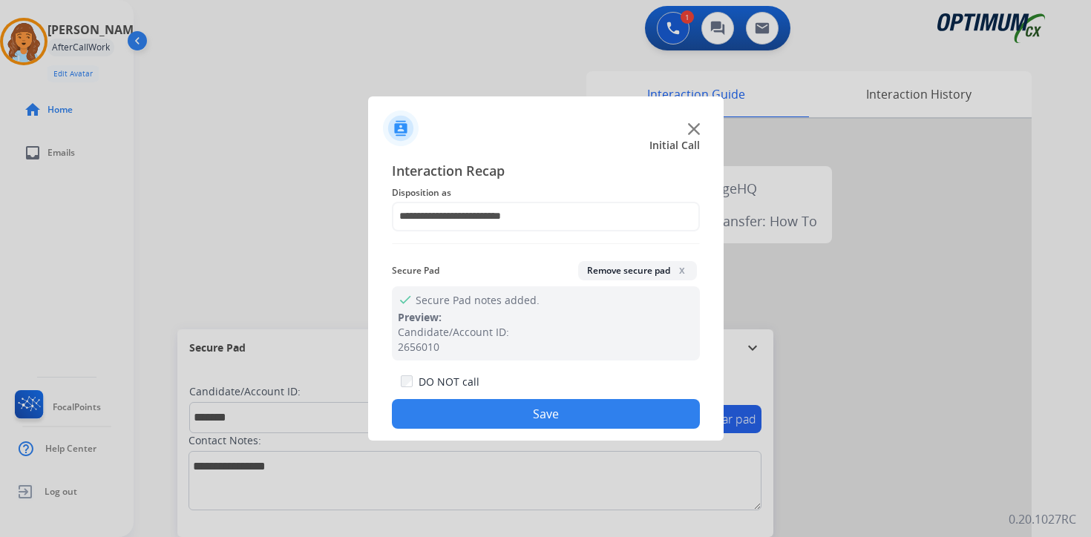
click at [483, 415] on button "Save" at bounding box center [546, 414] width 308 height 30
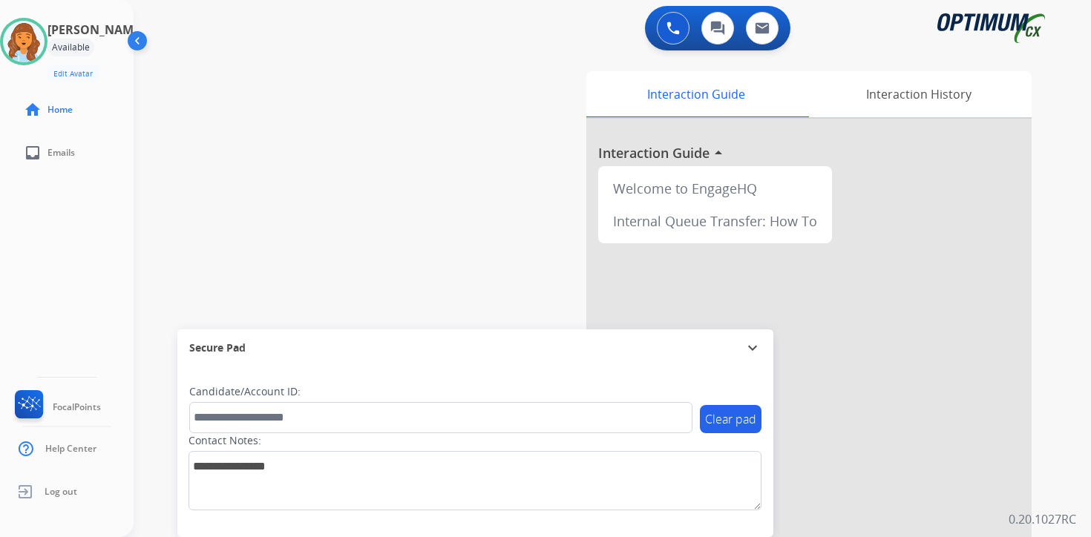
click at [1070, 428] on div "0 Voice Interactions 0 Chat Interactions 0 Email Interactions swap_horiz Break …" at bounding box center [612, 268] width 957 height 537
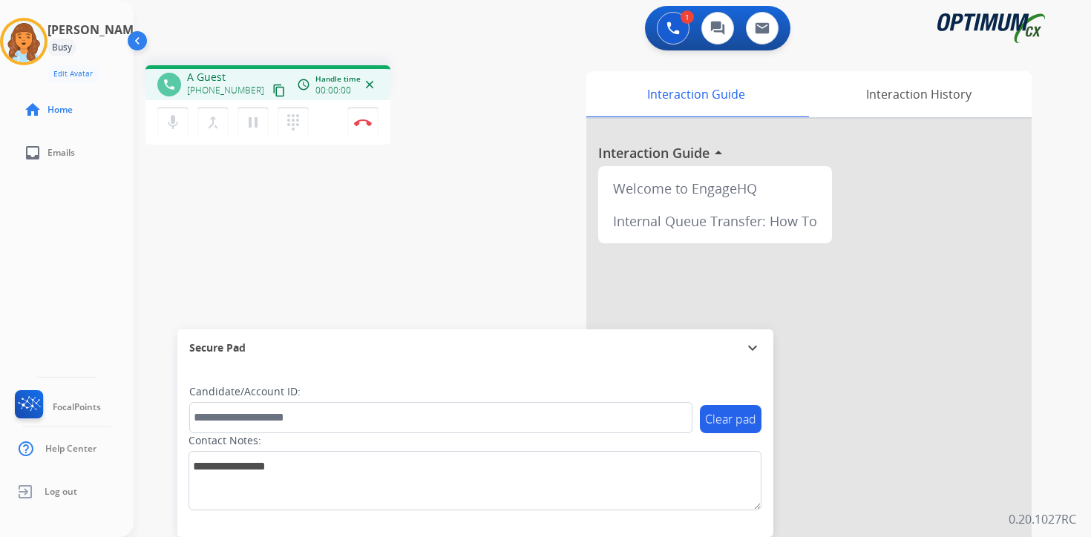
click at [270, 97] on button "content_copy" at bounding box center [279, 91] width 18 height 18
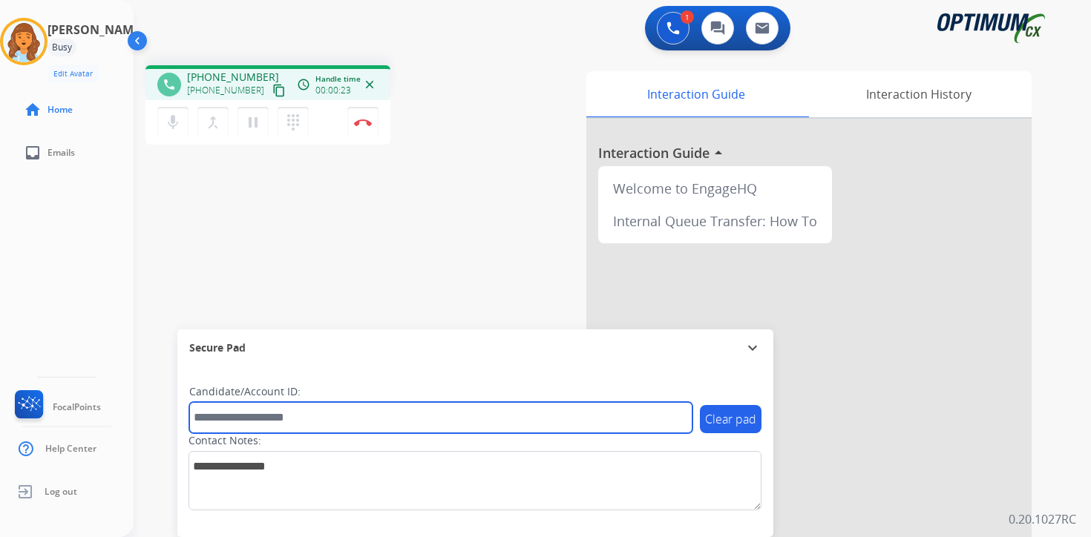
drag, startPoint x: 293, startPoint y: 424, endPoint x: 305, endPoint y: 424, distance: 11.9
click at [293, 424] on input "text" at bounding box center [440, 417] width 503 height 31
type input "*******"
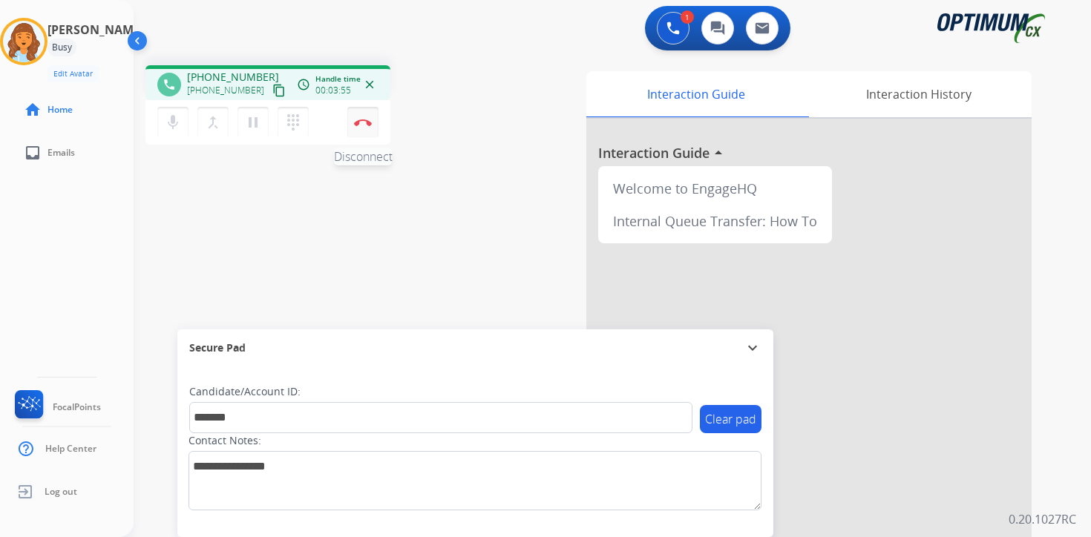
click at [364, 126] on button "Disconnect" at bounding box center [362, 122] width 31 height 31
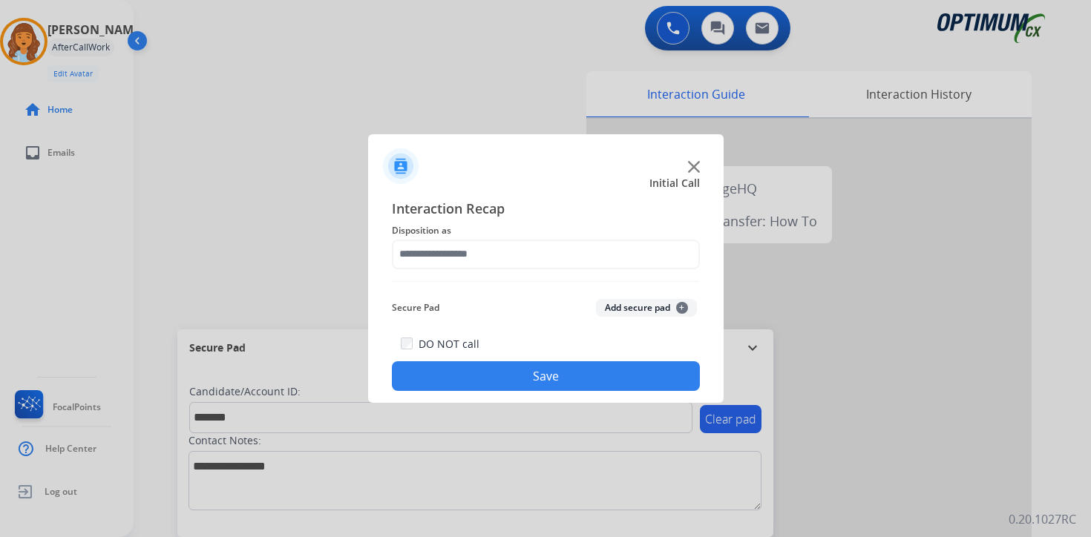
click at [677, 312] on span "+" at bounding box center [682, 308] width 12 height 12
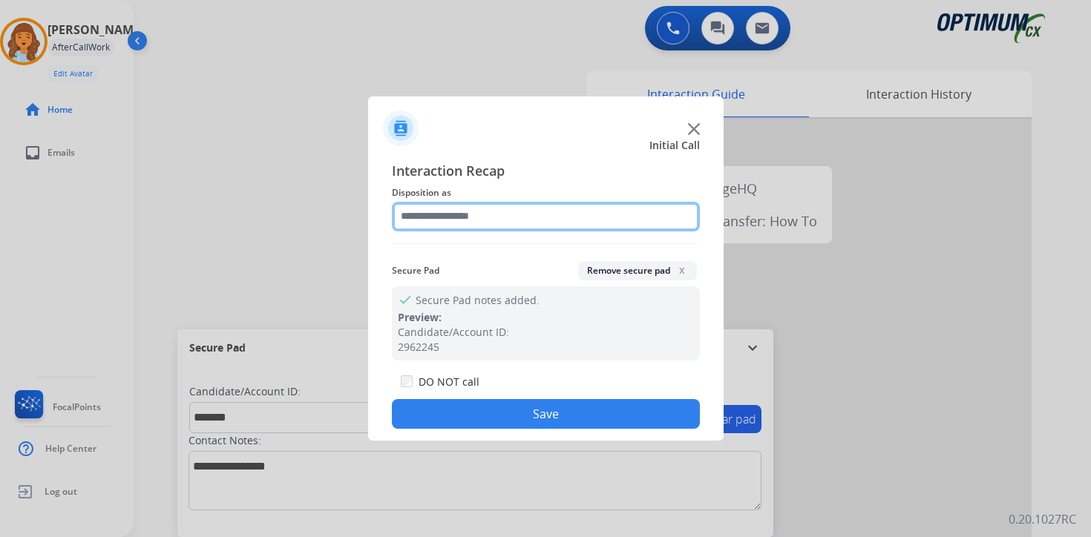
click at [464, 208] on input "text" at bounding box center [546, 217] width 308 height 30
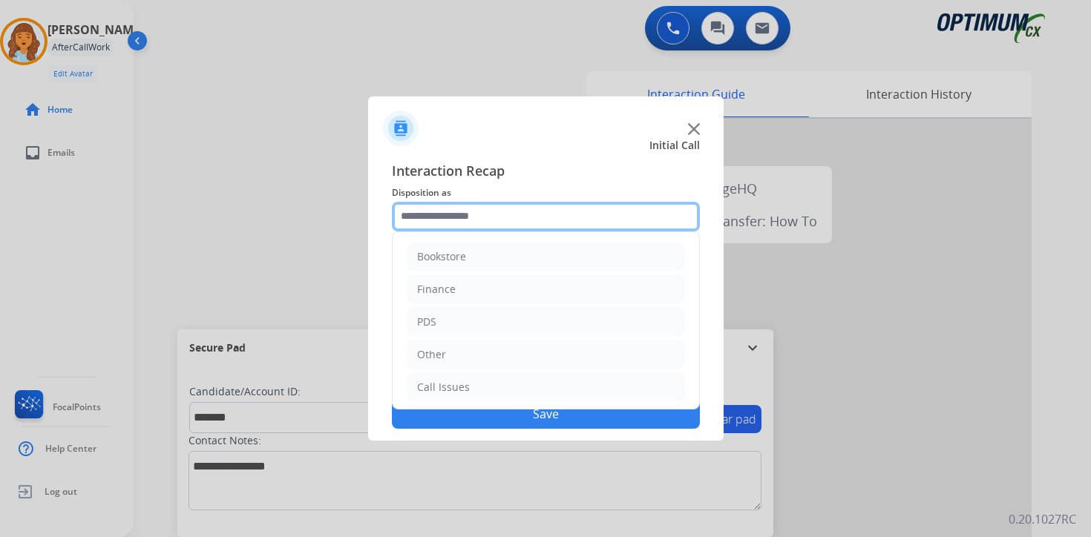
scroll to position [101, 0]
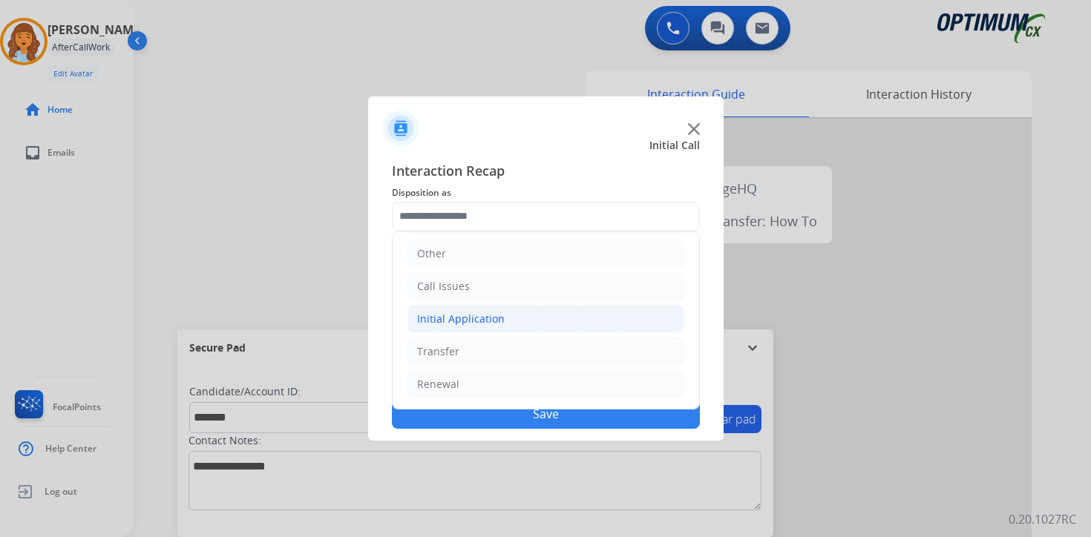
click at [463, 317] on div "Initial Application" at bounding box center [461, 319] width 88 height 15
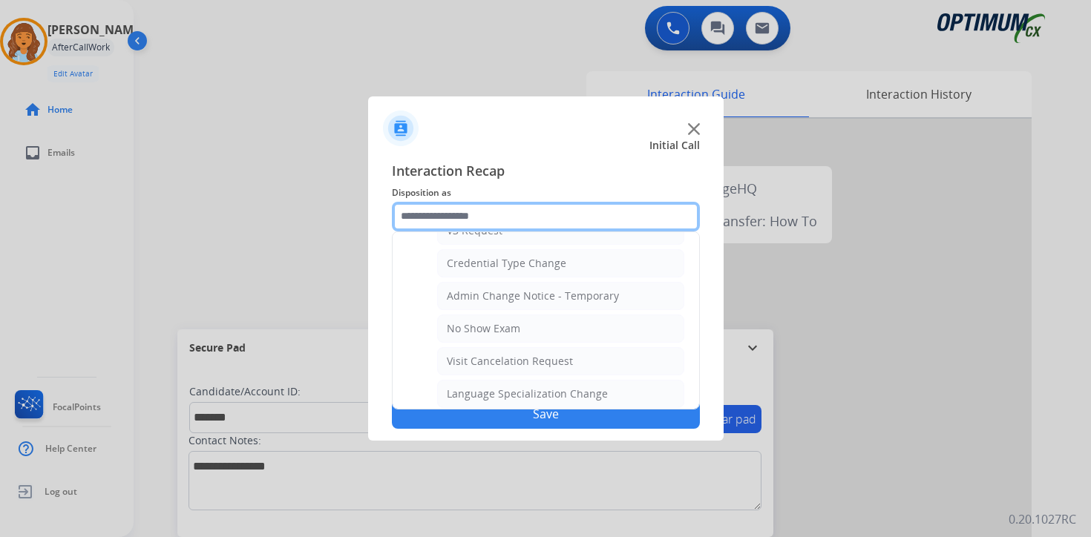
scroll to position [843, 0]
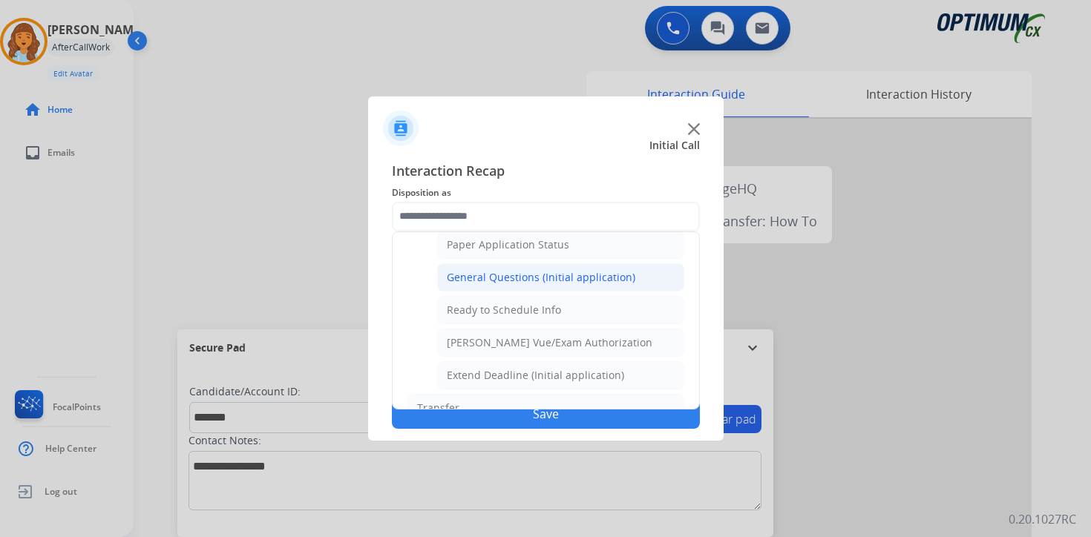
click at [481, 285] on li "General Questions (Initial application)" at bounding box center [560, 277] width 247 height 28
type input "**********"
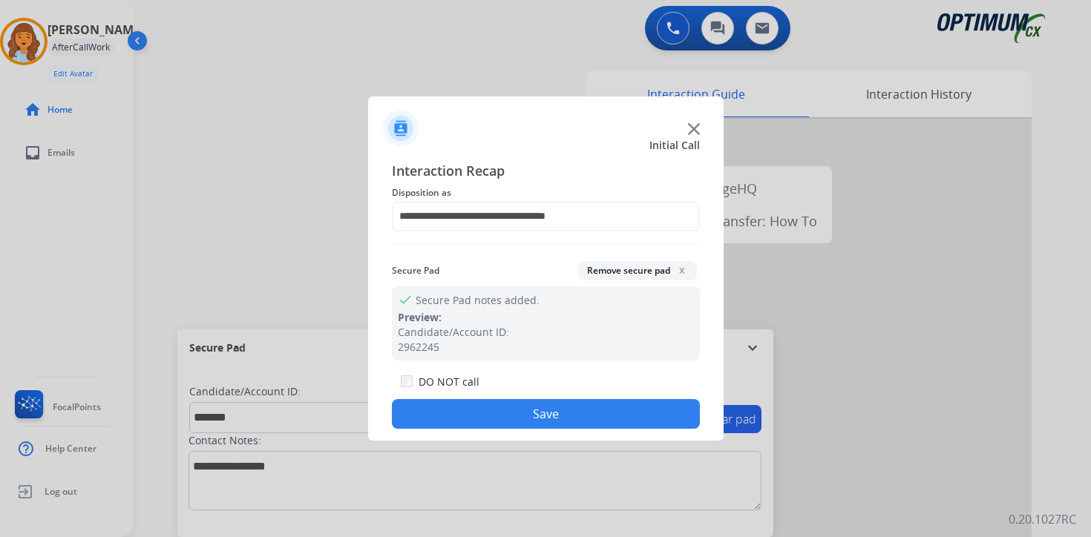
click at [500, 404] on button "Save" at bounding box center [546, 414] width 308 height 30
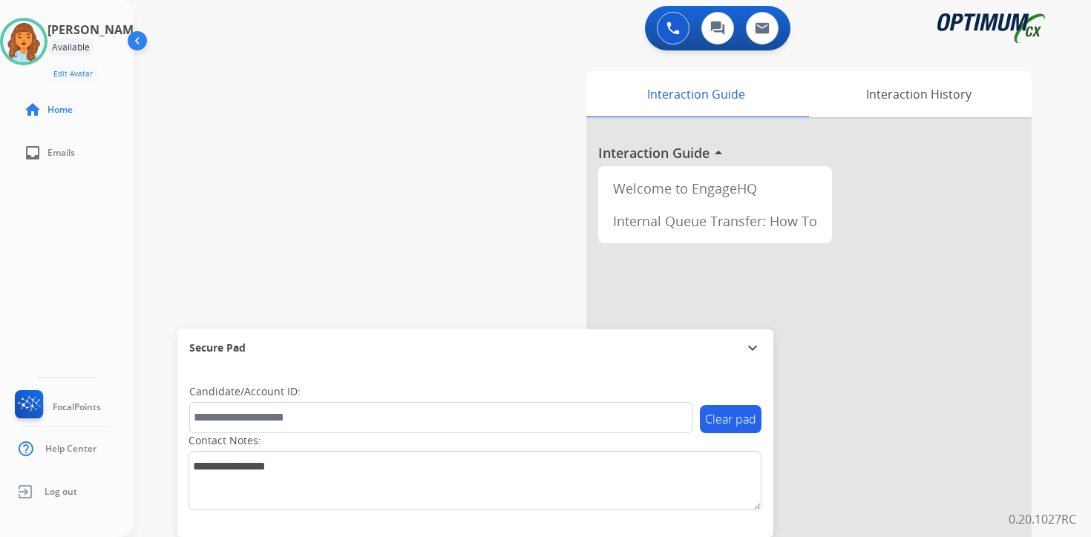
click at [1055, 392] on div "0 Voice Interactions 0 Chat Interactions 0 Email Interactions swap_horiz Break …" at bounding box center [612, 268] width 957 height 537
click at [43, 44] on img at bounding box center [24, 42] width 42 height 42
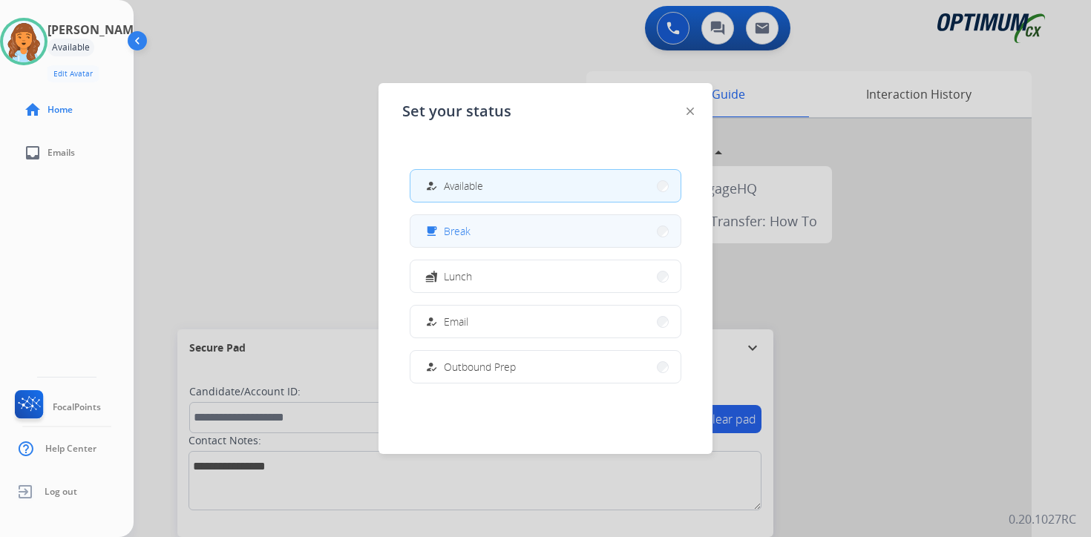
click at [468, 229] on span "Break" at bounding box center [457, 231] width 27 height 16
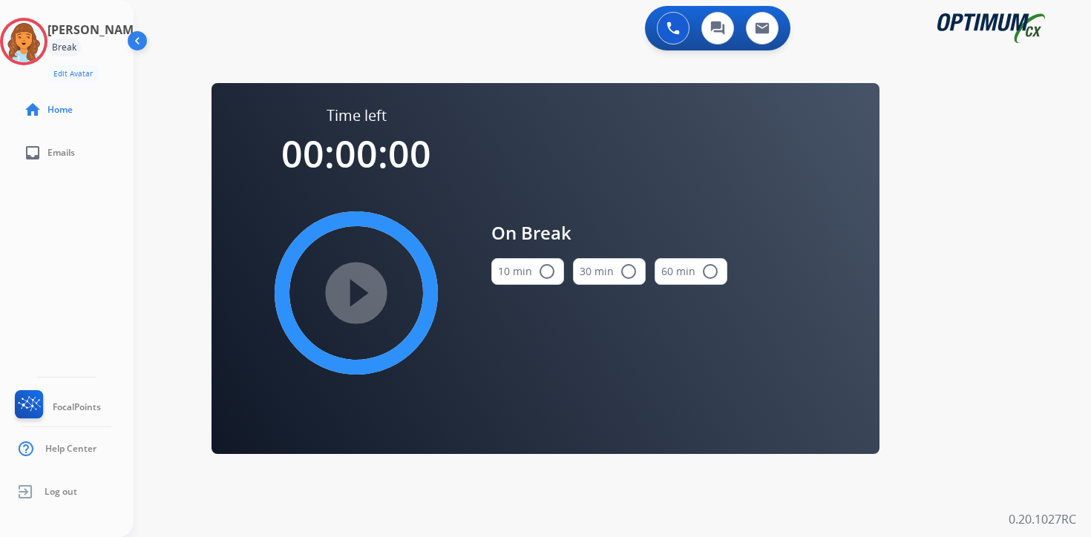
click at [974, 425] on div "0 Voice Interactions 0 Chat Interactions 0 Email Interactions swap_horiz Break …" at bounding box center [612, 268] width 957 height 537
click at [45, 47] on img at bounding box center [24, 42] width 42 height 42
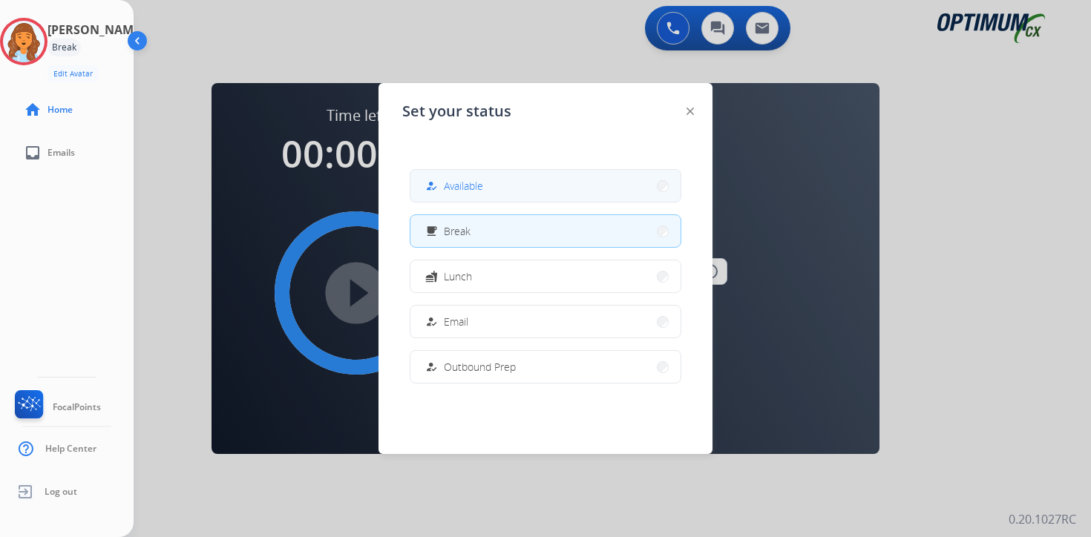
click at [501, 183] on button "how_to_reg Available" at bounding box center [545, 186] width 270 height 32
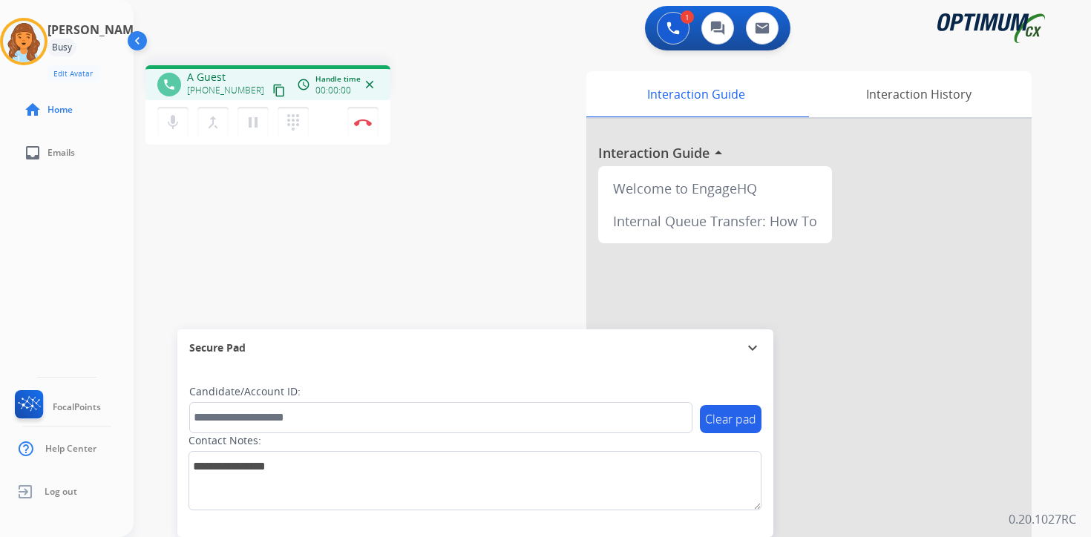
click at [1066, 367] on div "1 Voice Interactions 0 Chat Interactions 0 Email Interactions phone A Guest [PH…" at bounding box center [612, 268] width 957 height 537
click at [272, 88] on mat-icon "content_copy" at bounding box center [278, 90] width 13 height 13
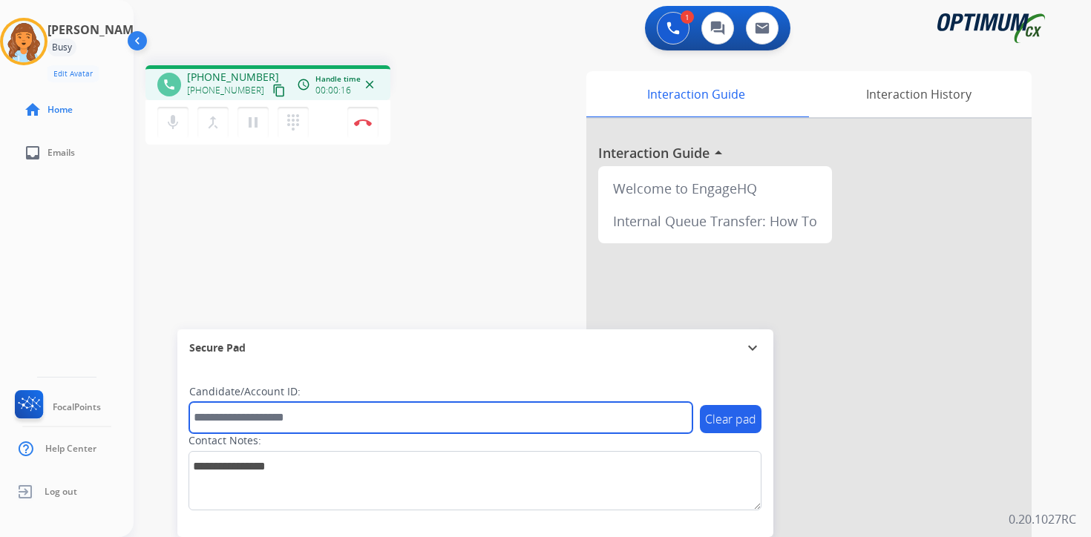
click at [291, 414] on input "text" at bounding box center [440, 417] width 503 height 31
type input "*******"
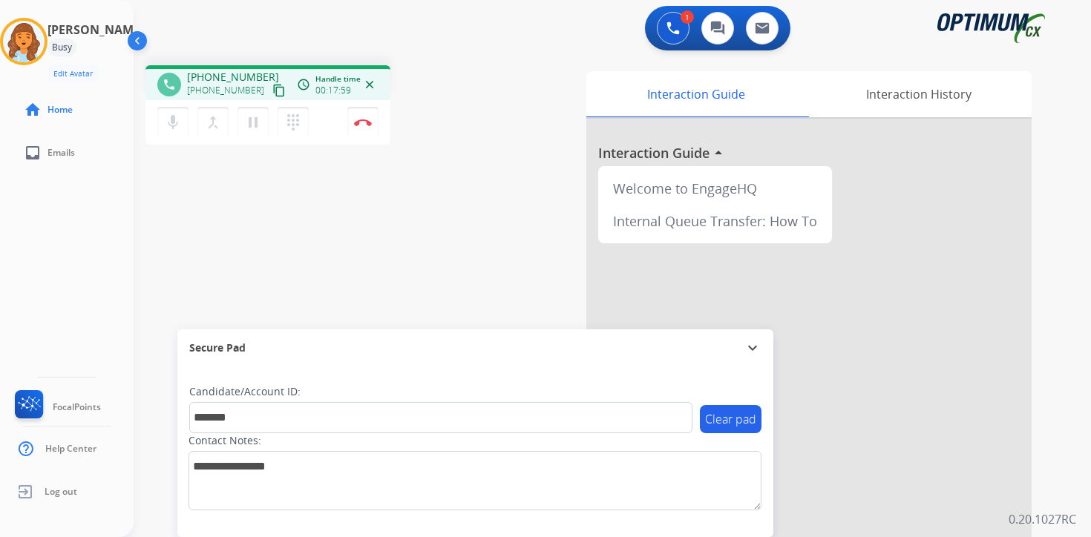
click at [1075, 367] on div "1 Voice Interactions 0 Chat Interactions 0 Email Interactions phone [PHONE_NUMB…" at bounding box center [612, 268] width 957 height 537
click at [366, 134] on button "Disconnect" at bounding box center [362, 122] width 31 height 31
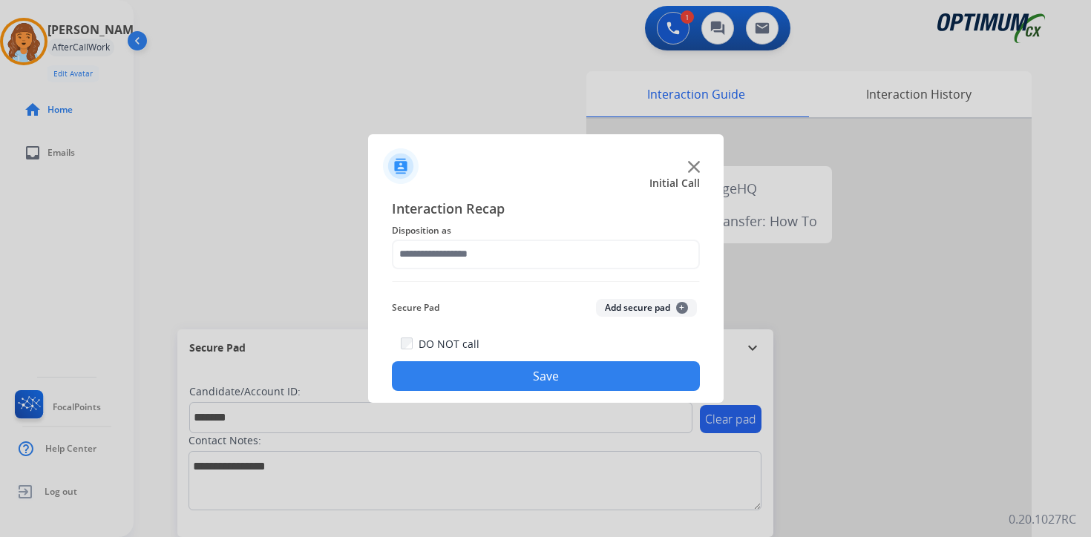
click at [698, 304] on div "Secure Pad Add secure pad +" at bounding box center [546, 308] width 308 height 30
click at [679, 298] on div "Secure Pad Add secure pad +" at bounding box center [546, 308] width 308 height 30
click at [680, 302] on span "+" at bounding box center [682, 308] width 12 height 12
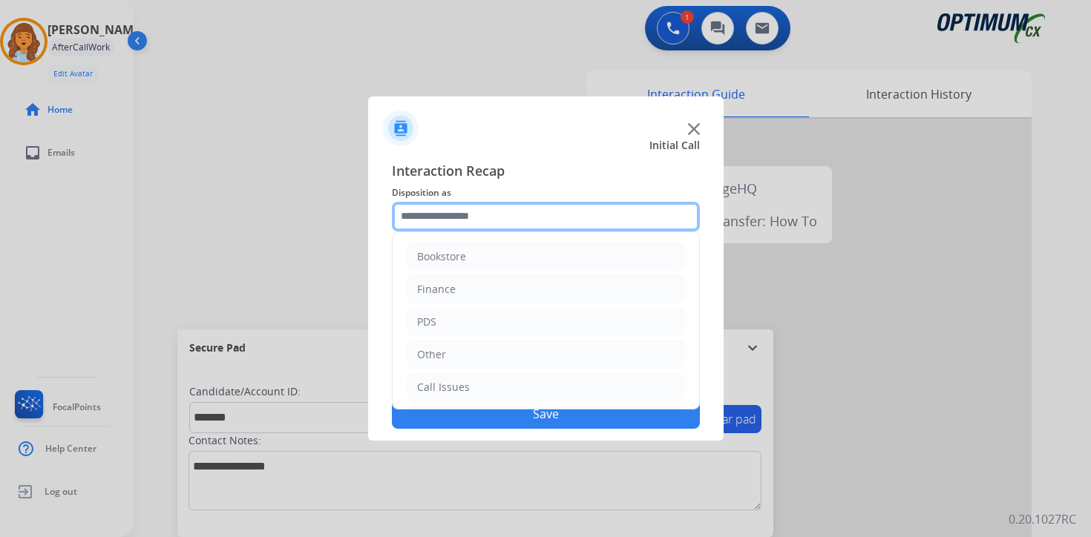
click at [470, 203] on input "text" at bounding box center [546, 217] width 308 height 30
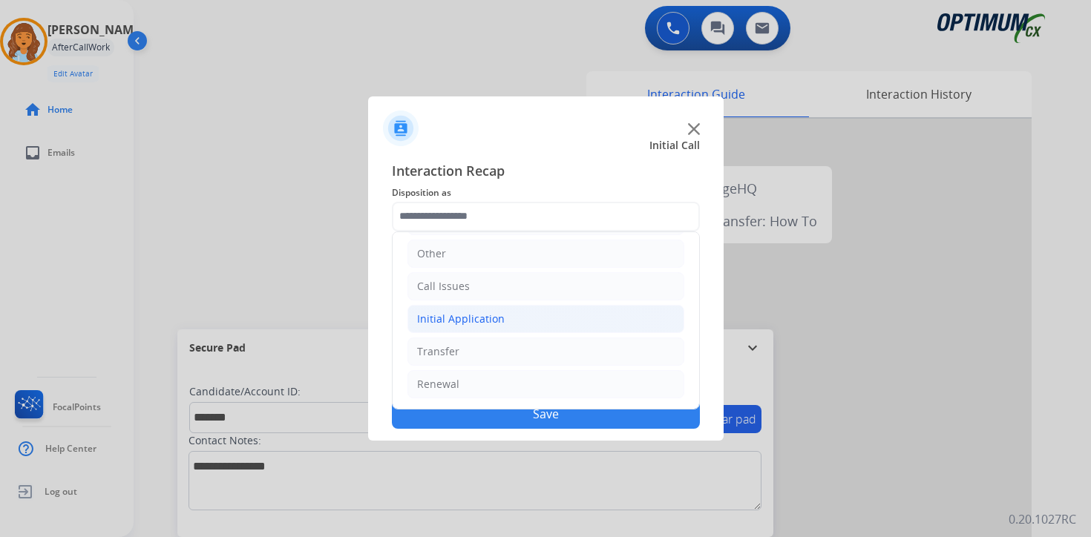
click at [455, 318] on div "Initial Application" at bounding box center [461, 319] width 88 height 15
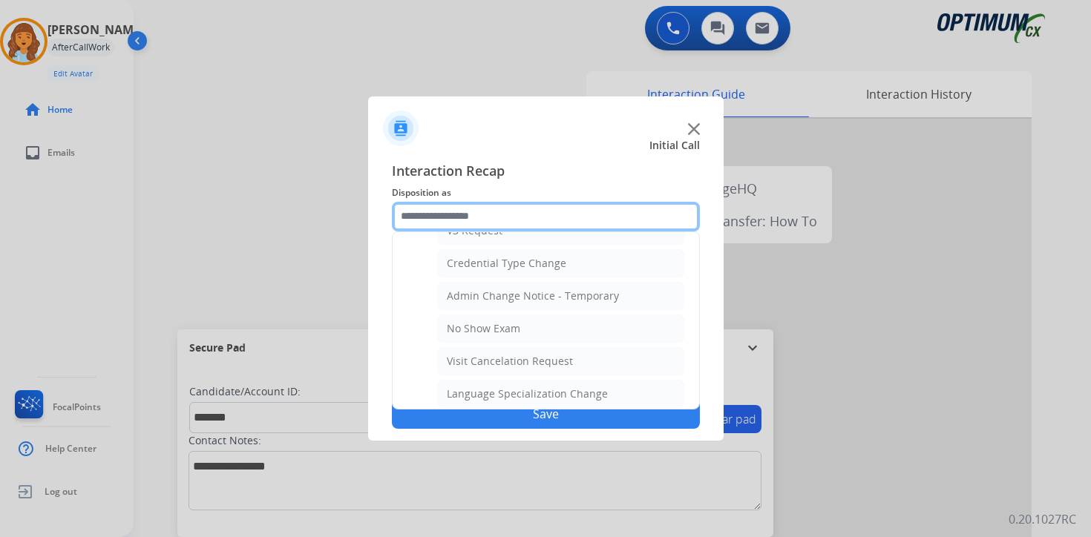
scroll to position [843, 0]
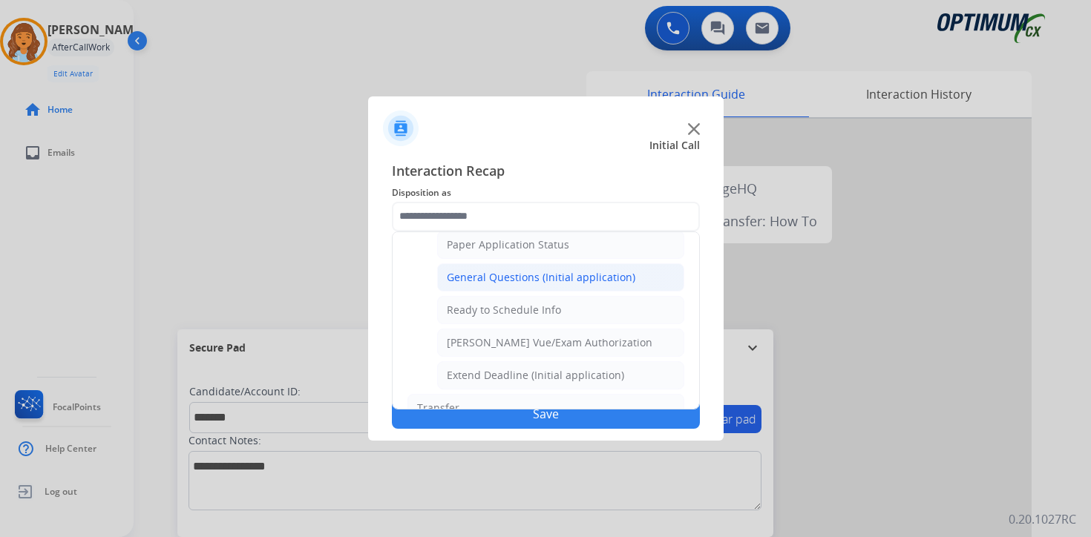
click at [459, 280] on div "General Questions (Initial application)" at bounding box center [541, 277] width 188 height 15
type input "**********"
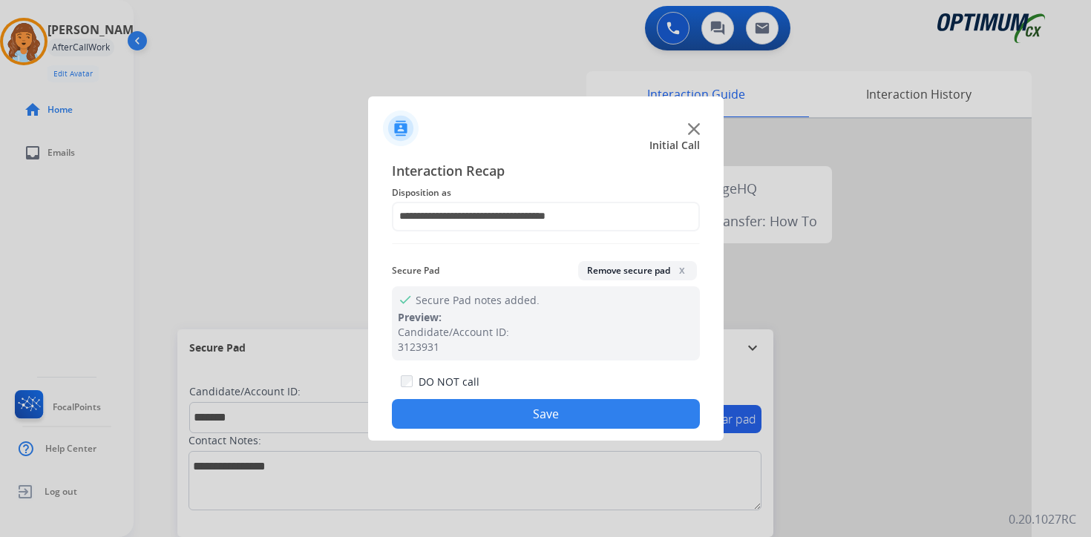
click at [606, 402] on button "Save" at bounding box center [546, 414] width 308 height 30
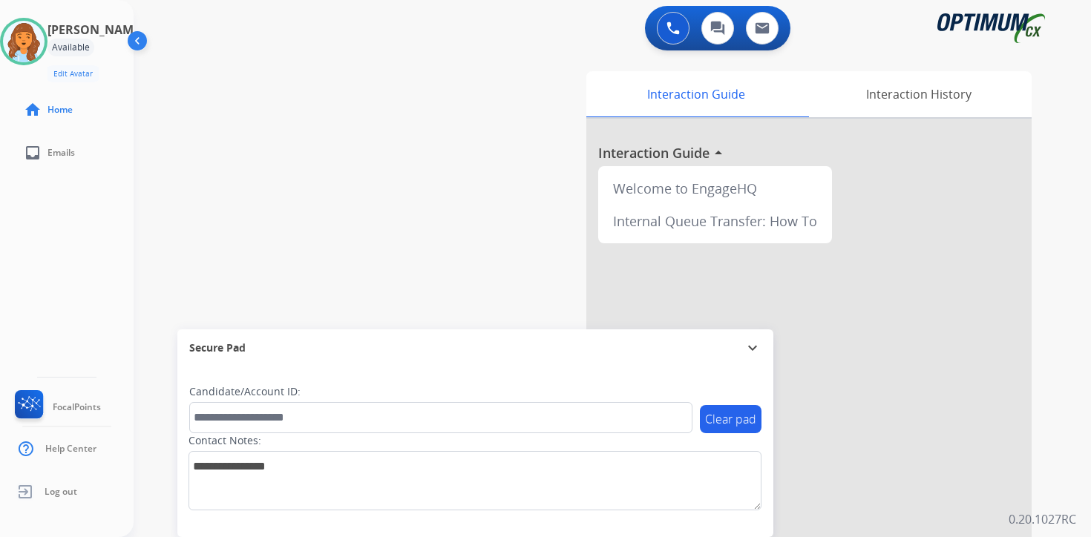
click at [1048, 312] on div "Interaction Guide Interaction History Interaction Guide arrow_drop_up Welcome t…" at bounding box center [786, 368] width 538 height 607
click at [1060, 461] on div "0 Voice Interactions 0 Chat Interactions 0 Email Interactions swap_horiz Break …" at bounding box center [612, 268] width 957 height 537
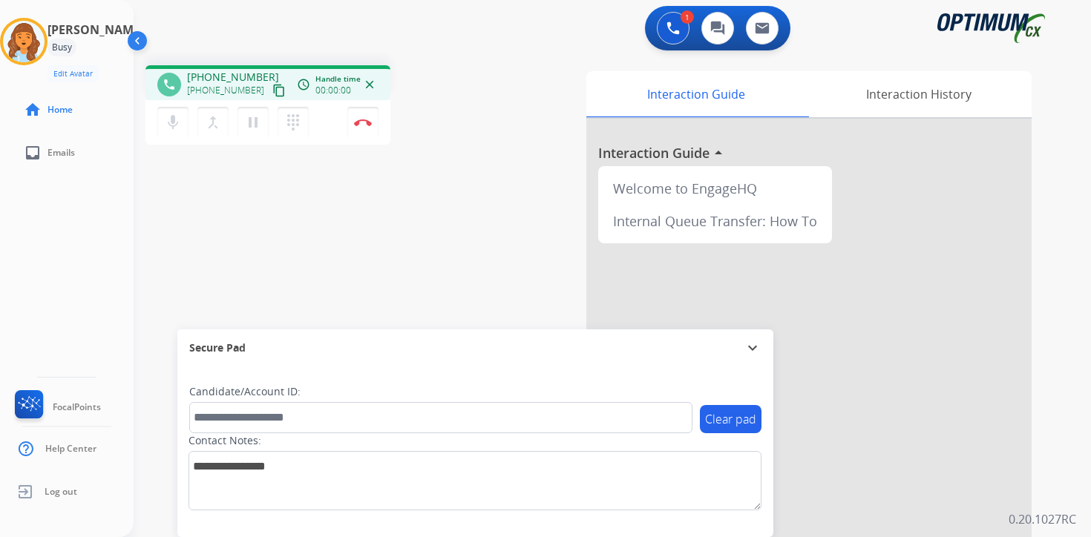
click at [1040, 369] on div "Interaction Guide Interaction History Interaction Guide arrow_drop_up Welcome t…" at bounding box center [786, 368] width 538 height 607
click at [272, 91] on mat-icon "content_copy" at bounding box center [278, 90] width 13 height 13
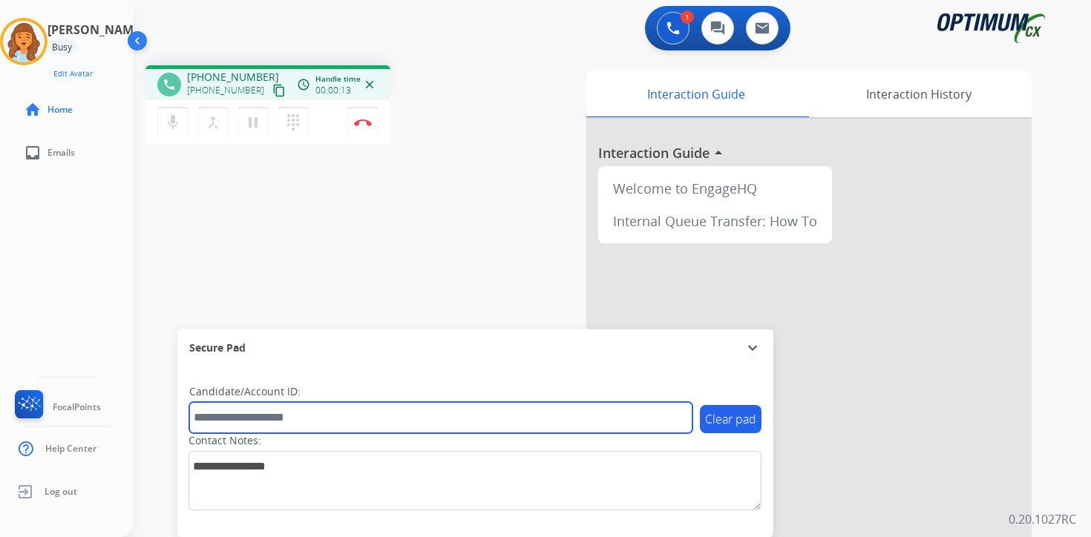
click at [352, 418] on input "text" at bounding box center [440, 417] width 503 height 31
type input "*********"
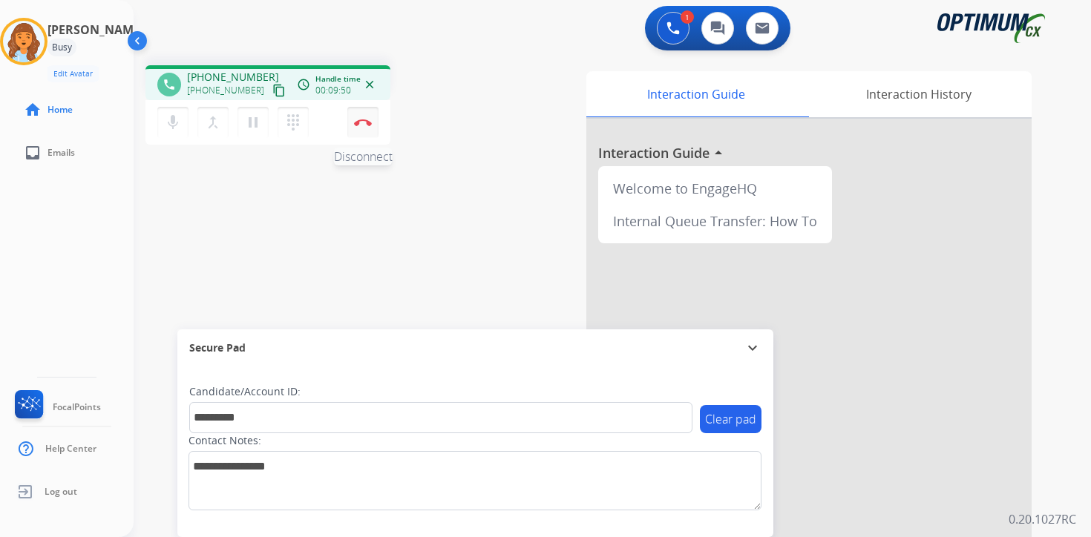
click at [364, 130] on button "Disconnect" at bounding box center [362, 122] width 31 height 31
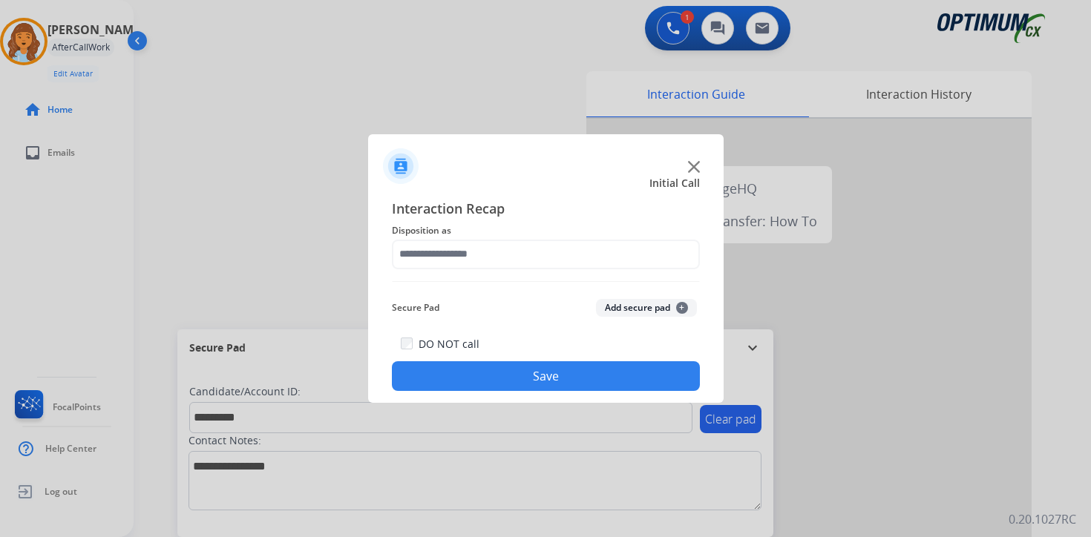
click at [672, 309] on button "Add secure pad +" at bounding box center [646, 308] width 101 height 18
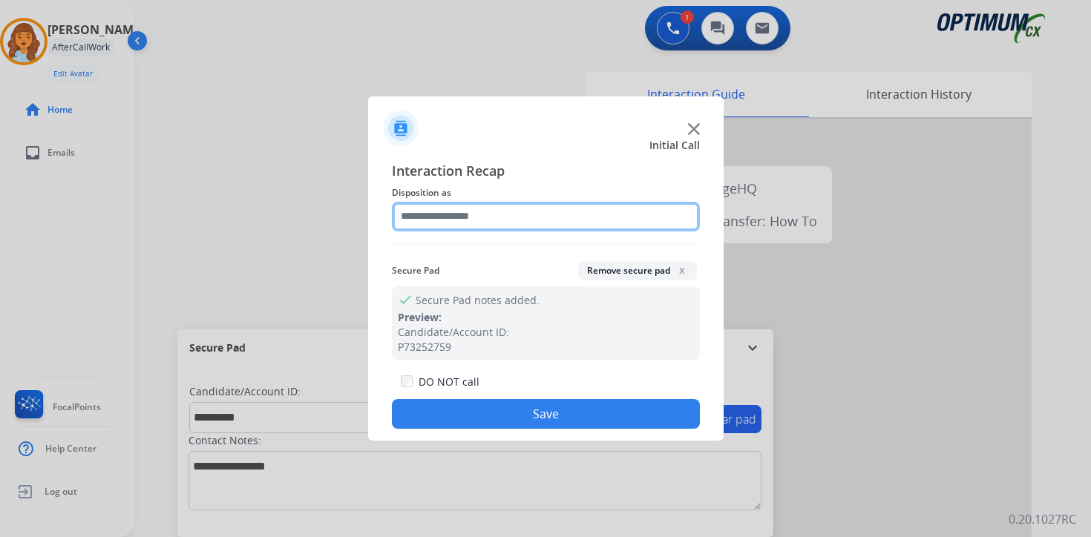
click at [447, 218] on input "text" at bounding box center [546, 217] width 308 height 30
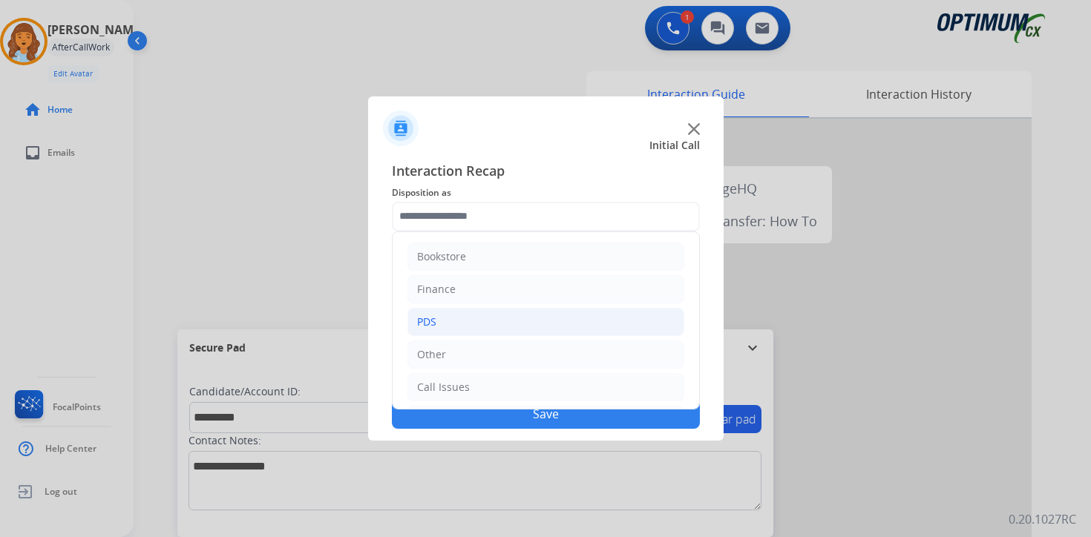
click at [467, 315] on li "PDS" at bounding box center [545, 322] width 277 height 28
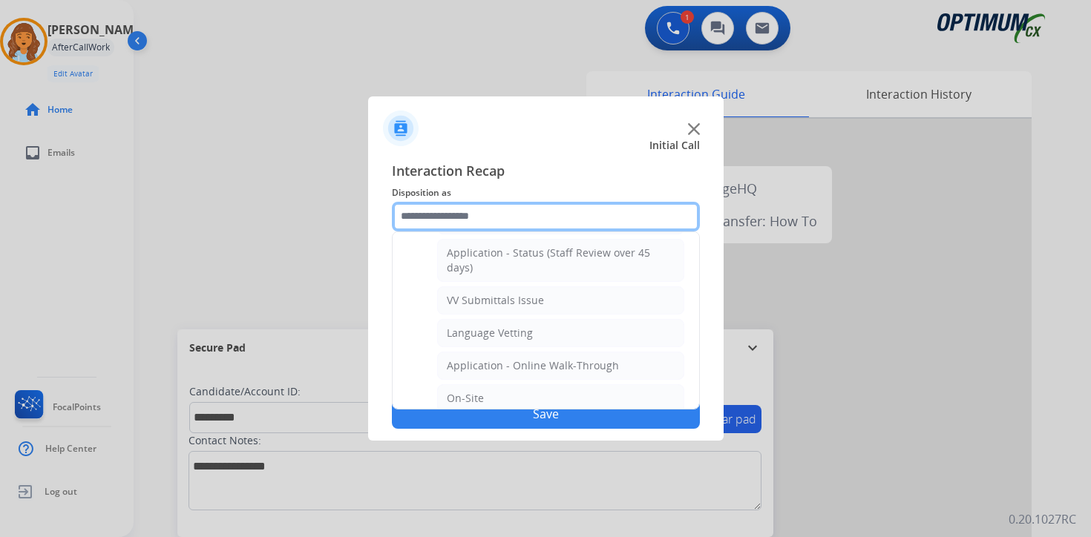
scroll to position [495, 0]
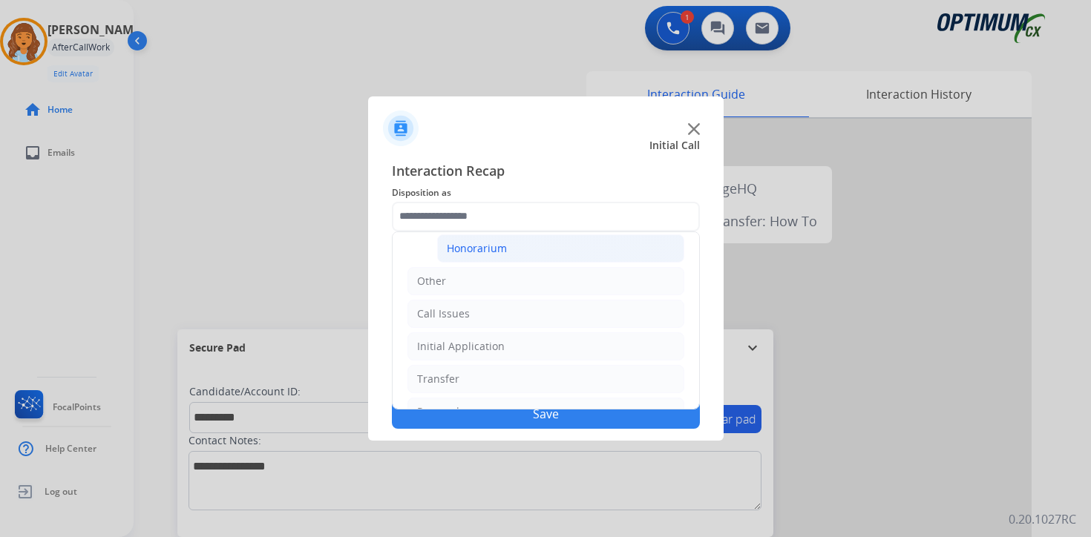
click at [518, 248] on li "Honorarium" at bounding box center [560, 248] width 247 height 28
type input "**********"
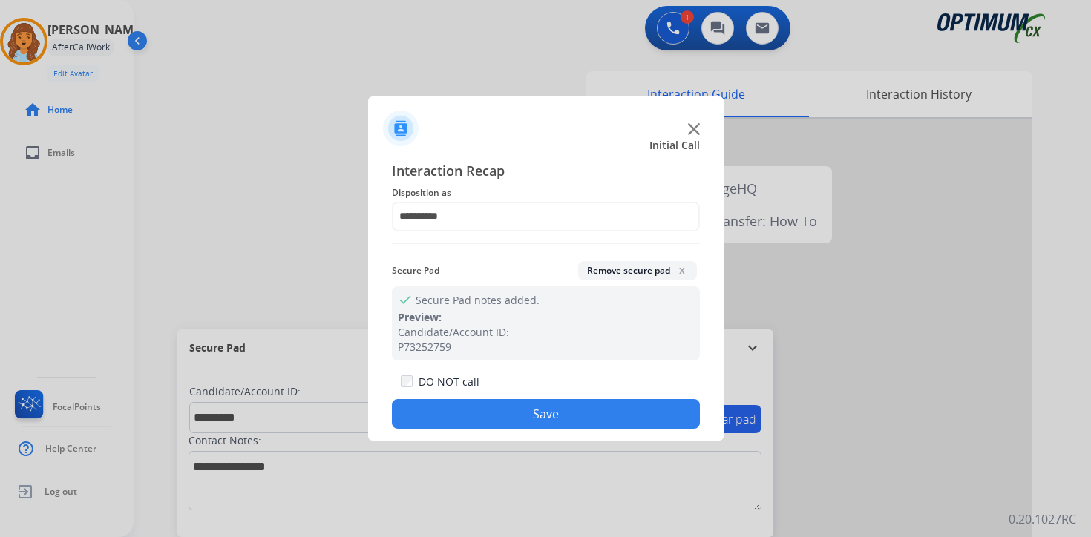
click at [569, 424] on button "Save" at bounding box center [546, 414] width 308 height 30
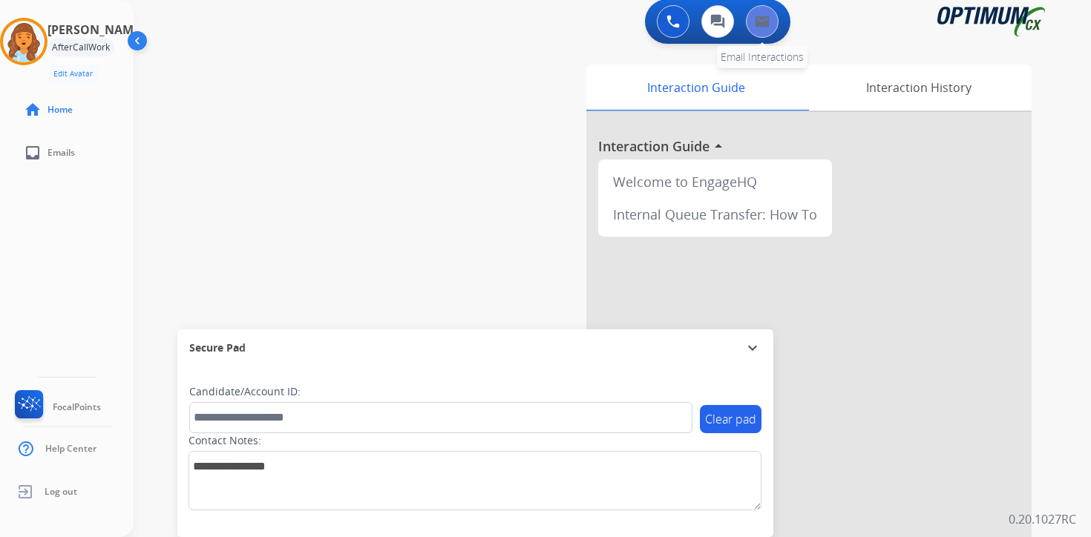
scroll to position [0, 0]
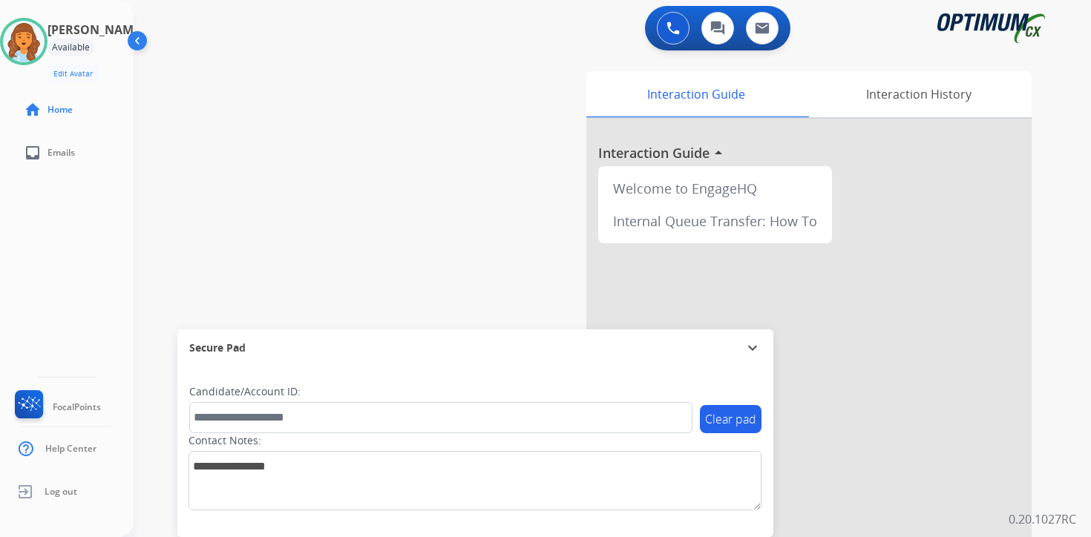
click at [1053, 403] on div "Interaction Guide Interaction History Interaction Guide arrow_drop_up Welcome t…" at bounding box center [786, 368] width 538 height 607
click at [1074, 437] on div "0 Voice Interactions 0 Chat Interactions 0 Email Interactions swap_horiz Break …" at bounding box center [612, 268] width 957 height 537
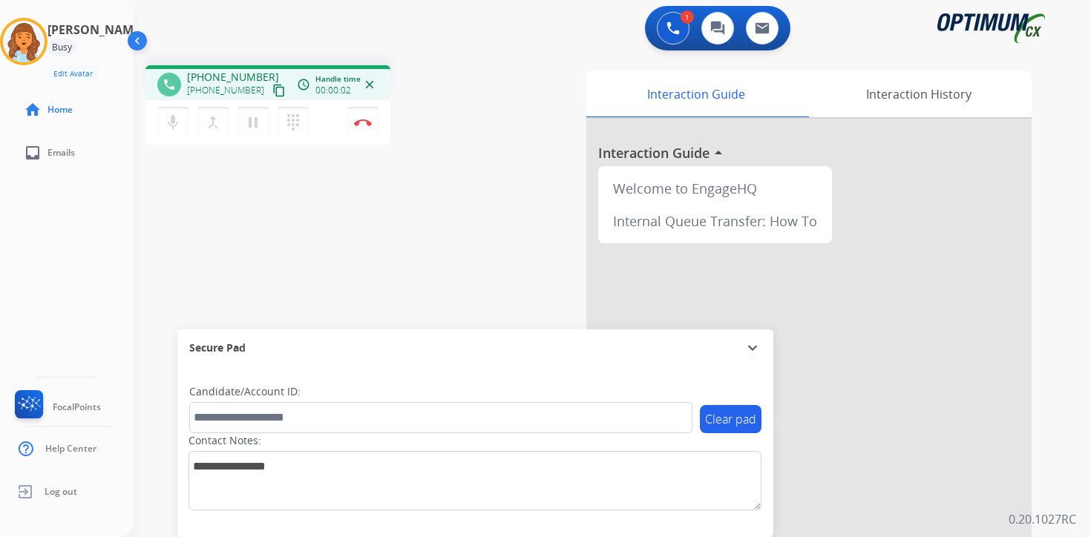
click at [272, 91] on mat-icon "content_copy" at bounding box center [278, 90] width 13 height 13
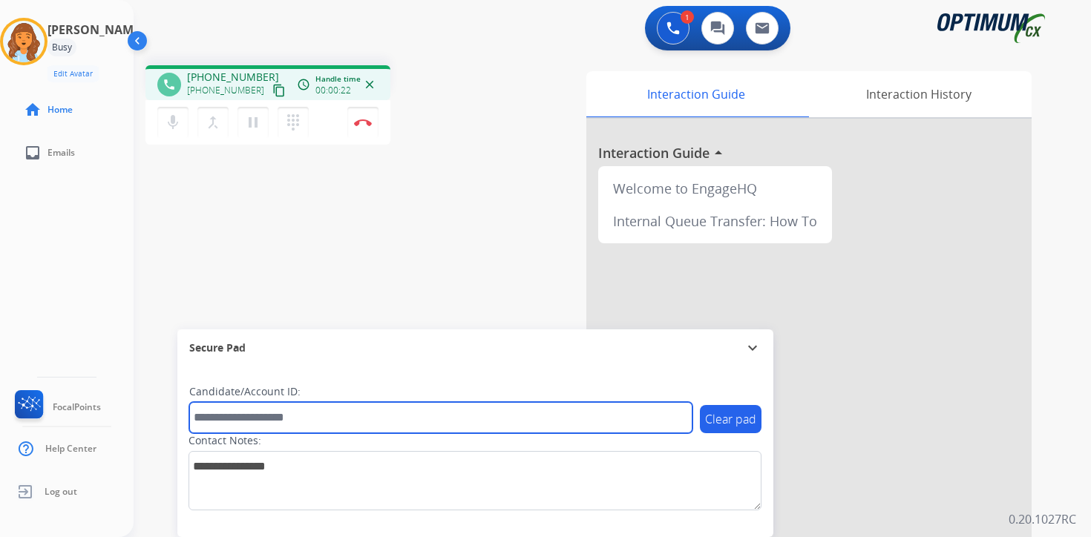
click at [312, 412] on input "text" at bounding box center [440, 417] width 503 height 31
type input "*******"
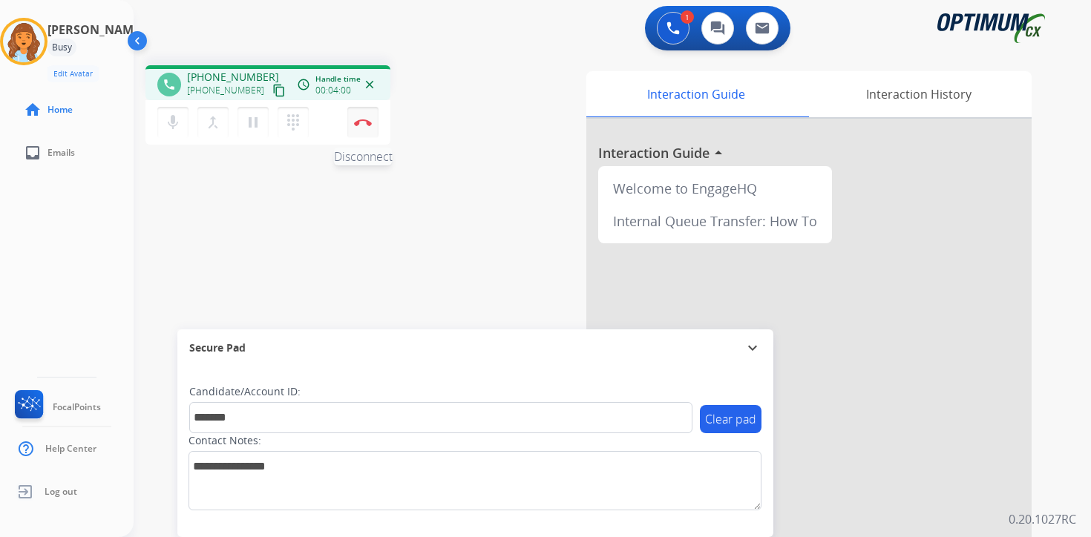
click at [368, 125] on img at bounding box center [363, 122] width 18 height 7
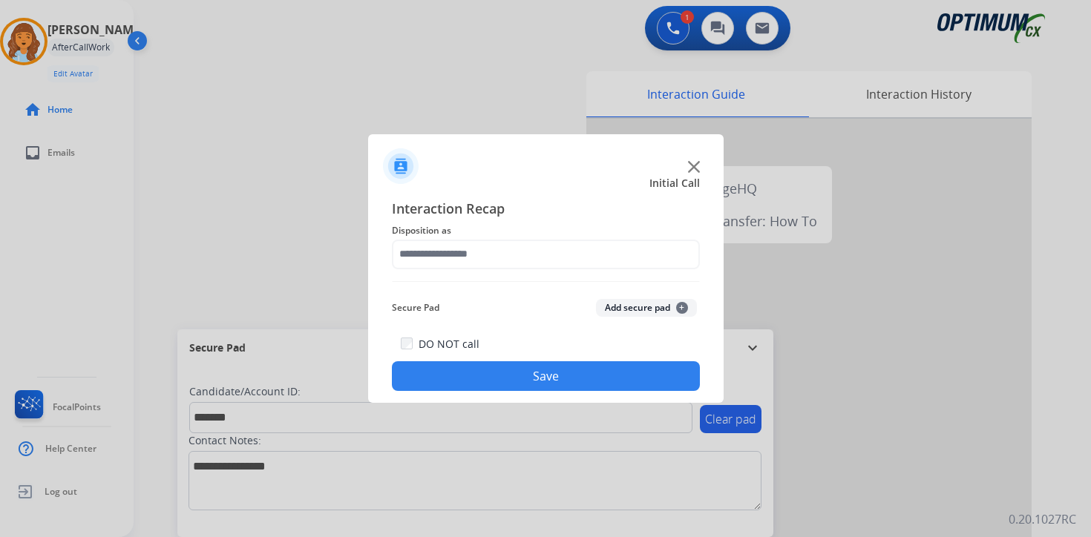
click at [688, 303] on button "Add secure pad +" at bounding box center [646, 308] width 101 height 18
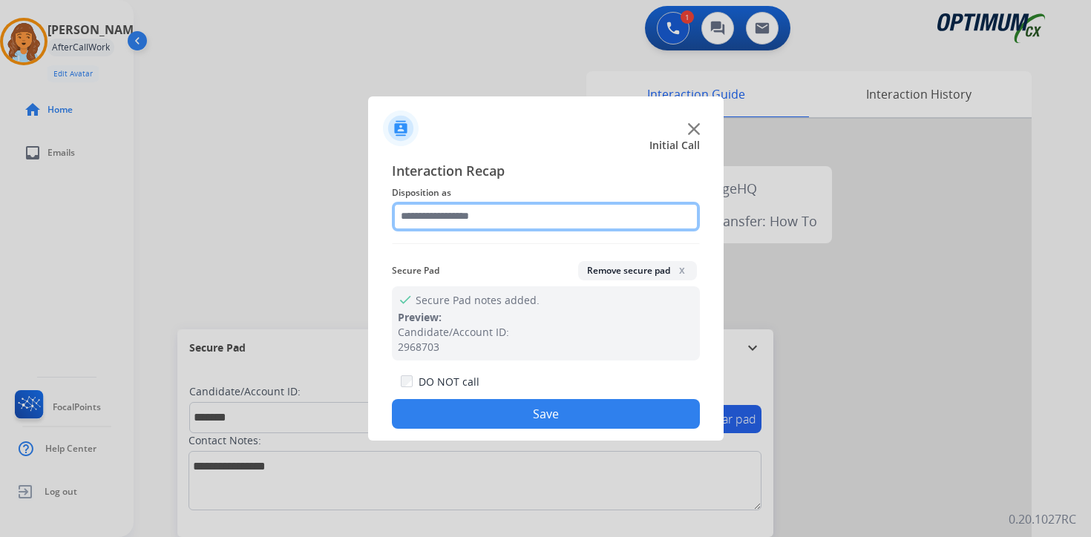
click at [454, 207] on input "text" at bounding box center [546, 217] width 308 height 30
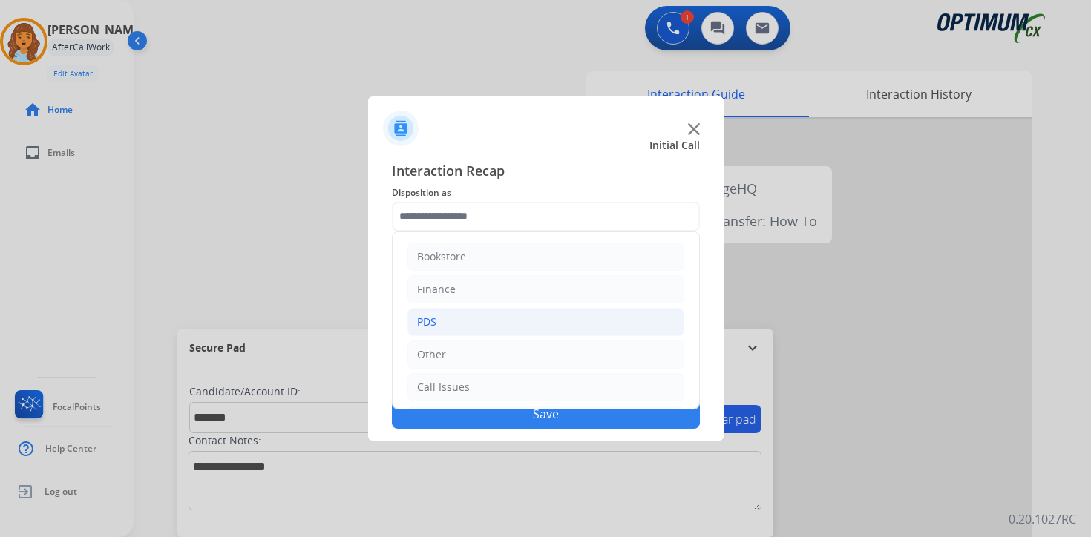
click at [444, 318] on li "PDS" at bounding box center [545, 322] width 277 height 28
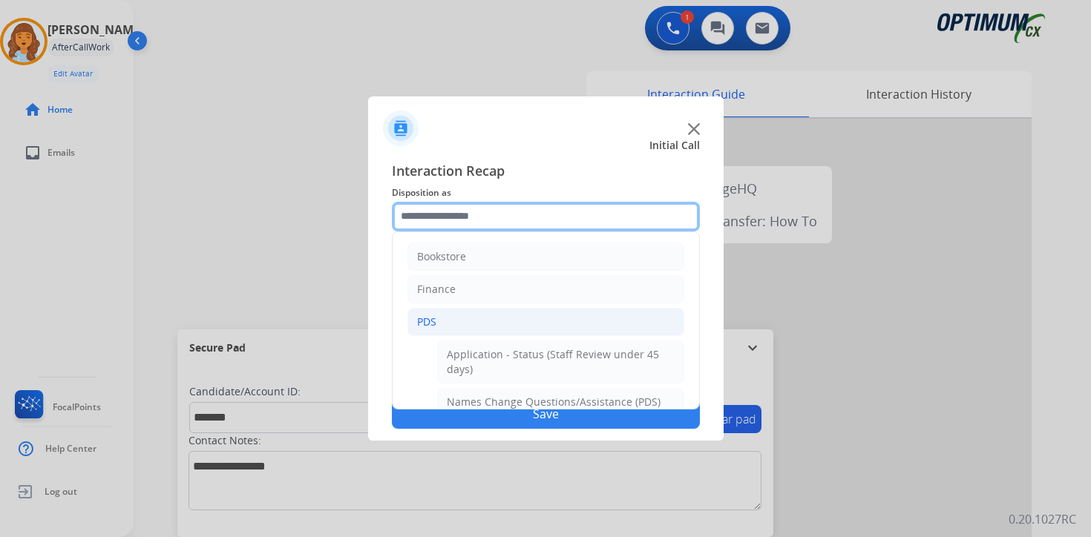
scroll to position [247, 0]
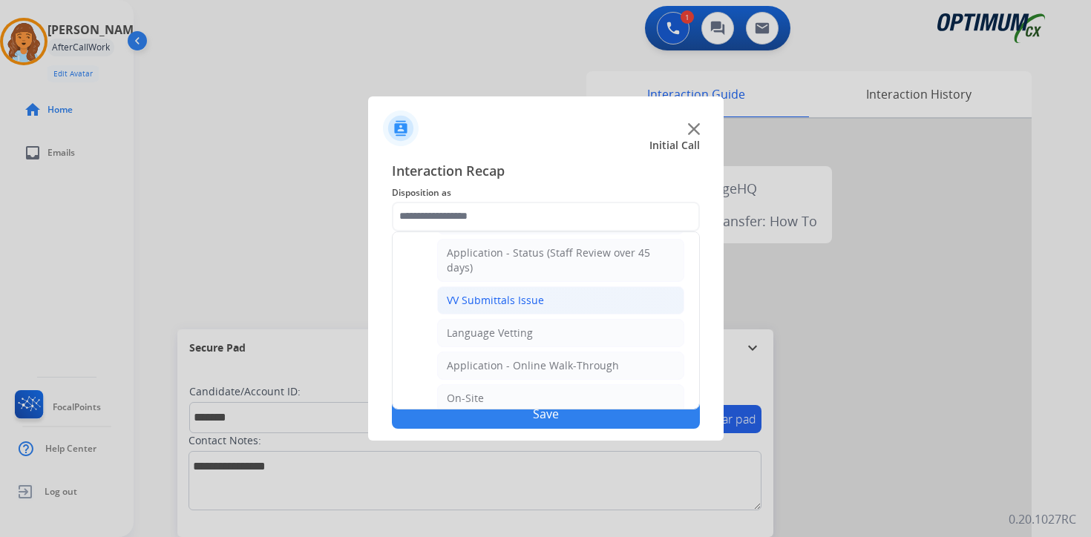
click at [461, 302] on div "VV Submittals Issue" at bounding box center [495, 300] width 97 height 15
type input "**********"
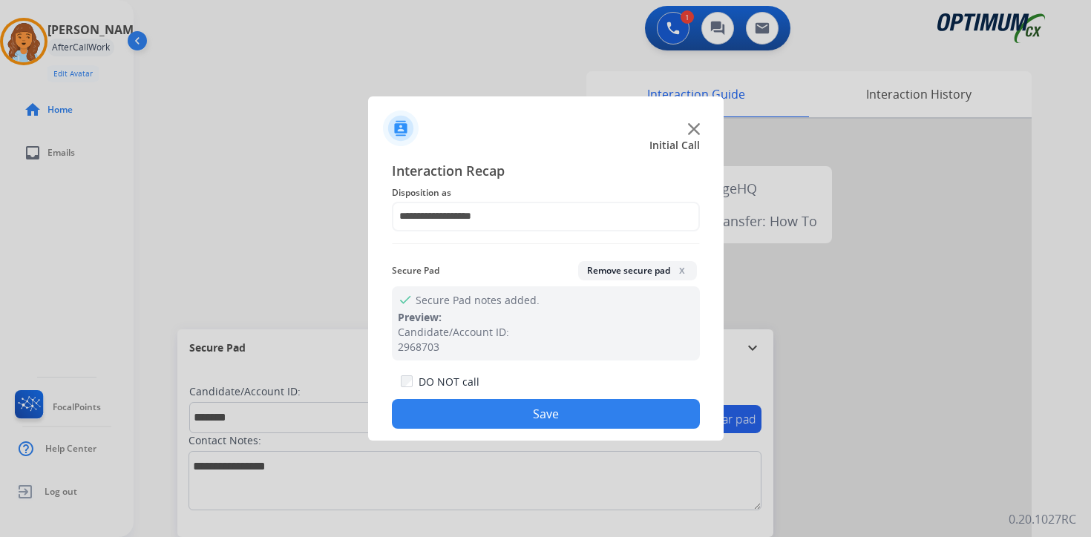
click at [484, 412] on button "Save" at bounding box center [546, 414] width 308 height 30
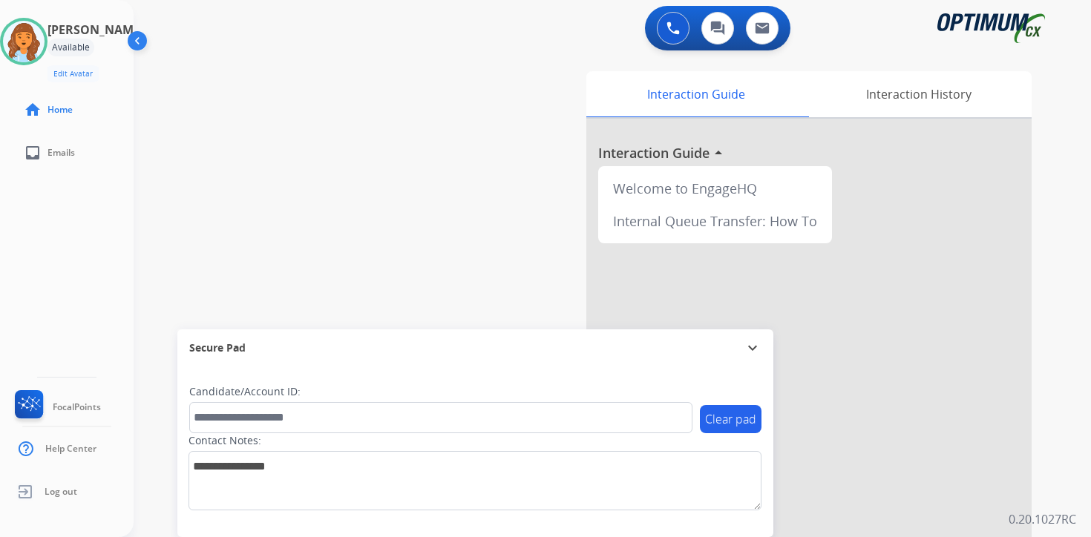
click at [1048, 448] on div "Interaction Guide Interaction History Interaction Guide arrow_drop_up Welcome t…" at bounding box center [786, 368] width 538 height 607
click at [1071, 399] on div "0 Voice Interactions 0 Chat Interactions 0 Email Interactions swap_horiz Break …" at bounding box center [612, 268] width 957 height 537
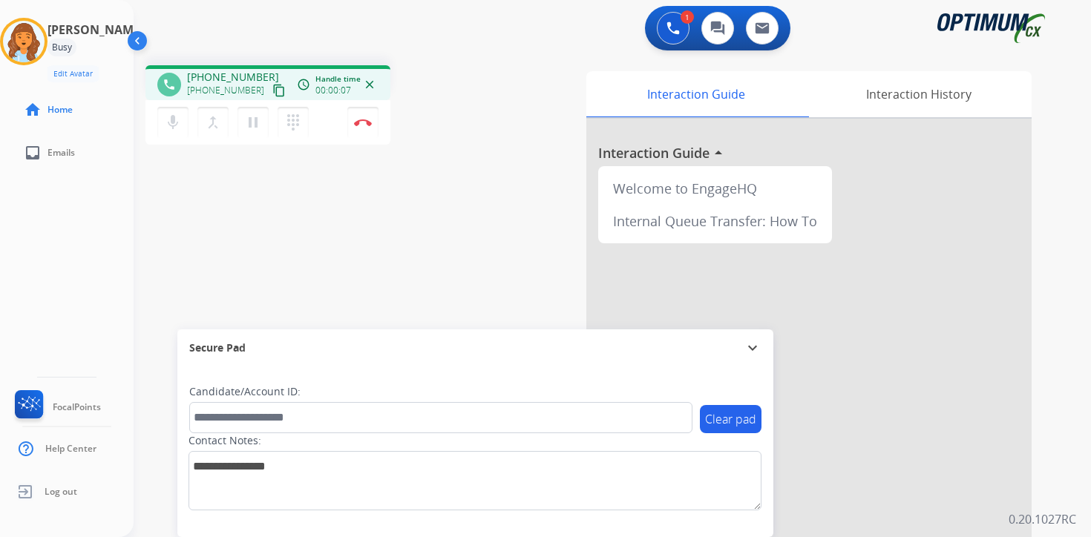
click at [272, 95] on mat-icon "content_copy" at bounding box center [278, 90] width 13 height 13
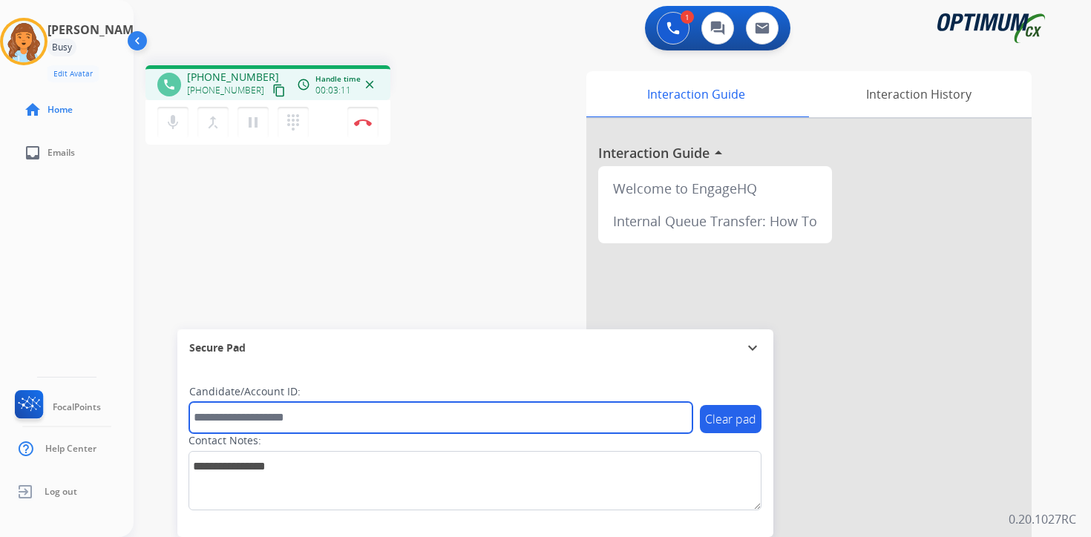
click at [356, 421] on input "text" at bounding box center [440, 417] width 503 height 31
type input "*******"
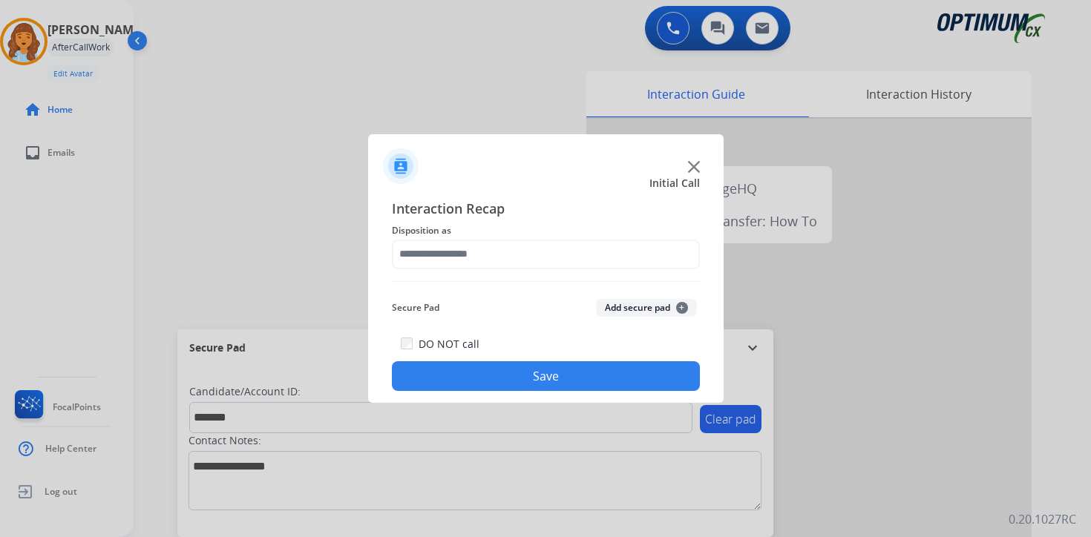
click at [1063, 303] on div at bounding box center [545, 268] width 1091 height 537
click at [688, 298] on div "Secure Pad Add secure pad +" at bounding box center [546, 308] width 308 height 30
click at [633, 308] on button "Add secure pad +" at bounding box center [646, 308] width 101 height 18
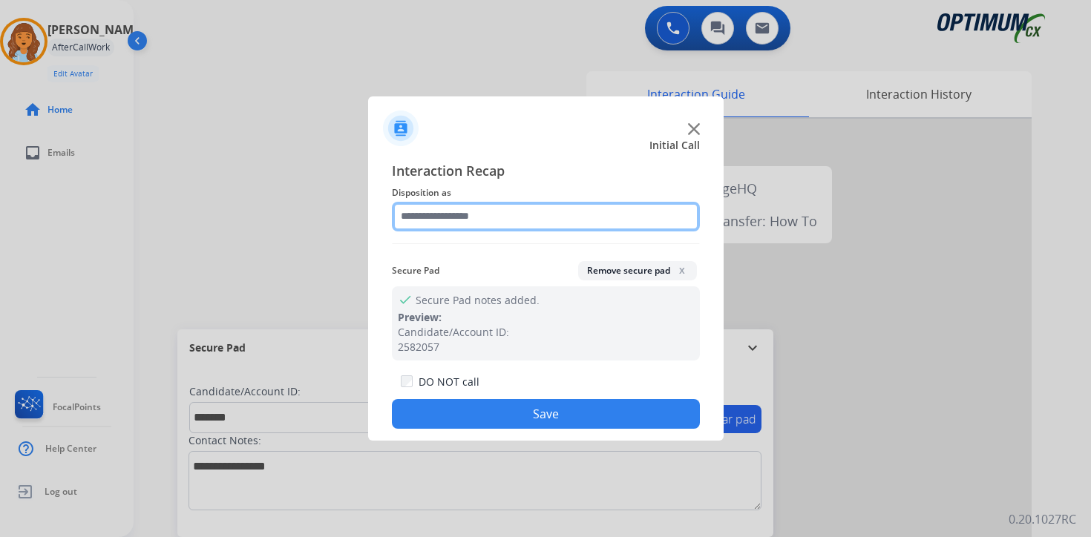
click at [442, 224] on input "text" at bounding box center [546, 217] width 308 height 30
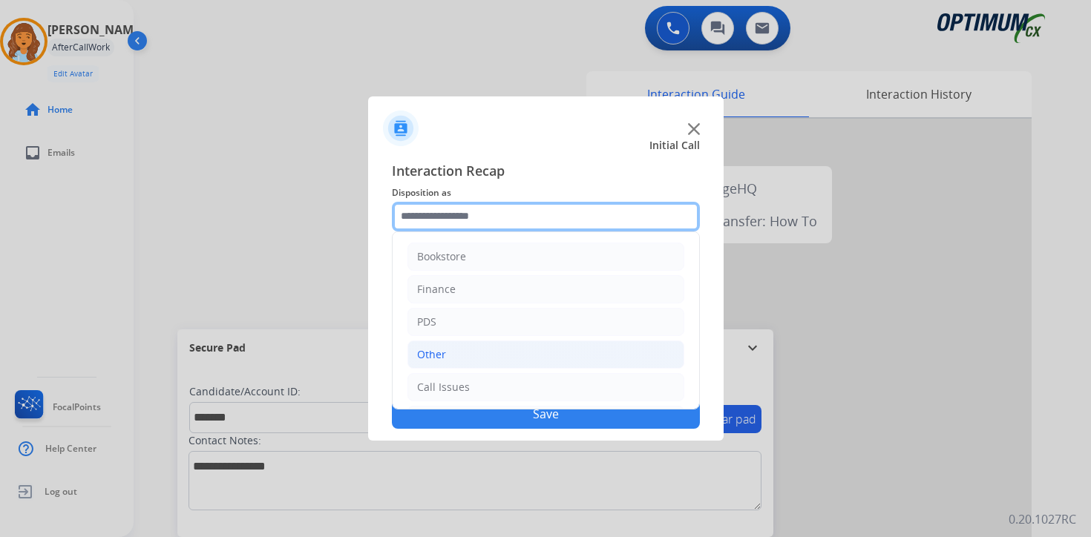
scroll to position [101, 0]
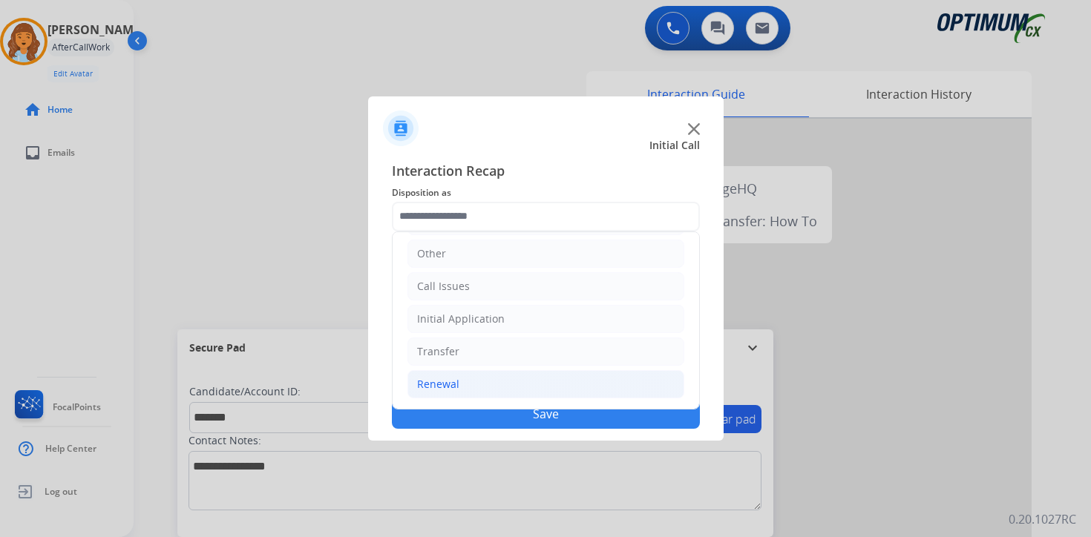
click at [457, 385] on div "Renewal" at bounding box center [438, 384] width 42 height 15
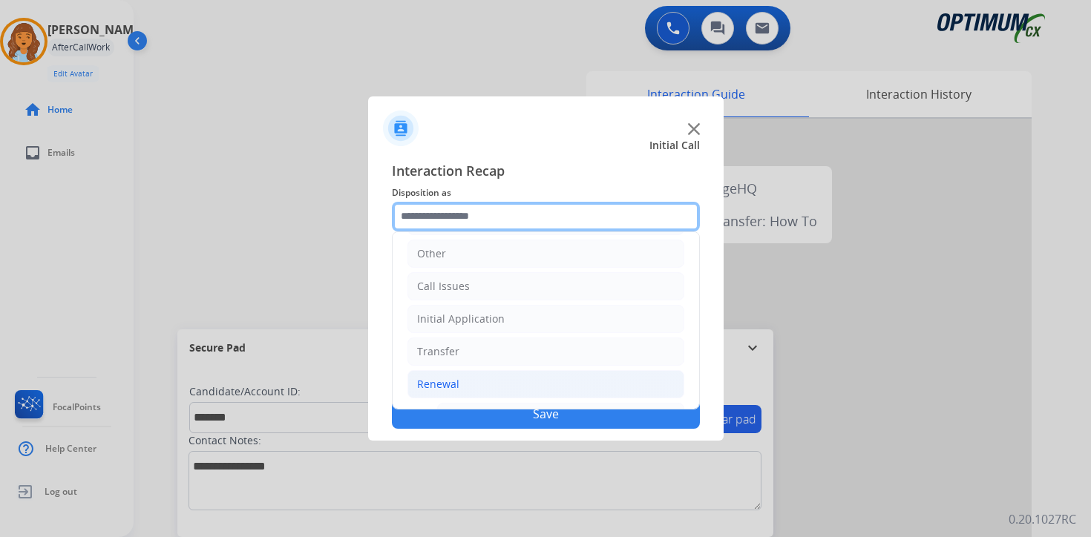
scroll to position [348, 0]
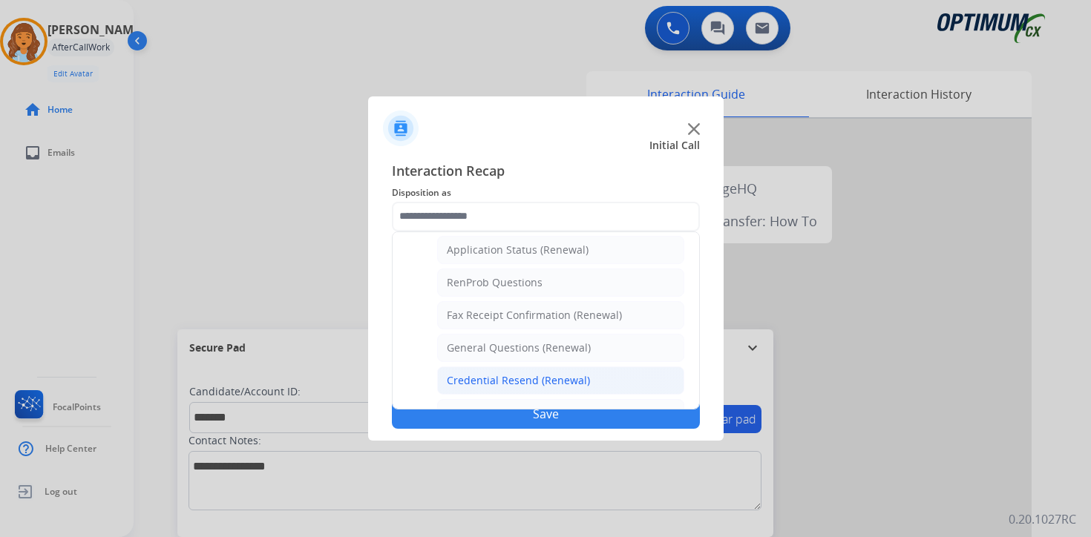
click at [485, 377] on div "Credential Resend (Renewal)" at bounding box center [518, 380] width 143 height 15
type input "**********"
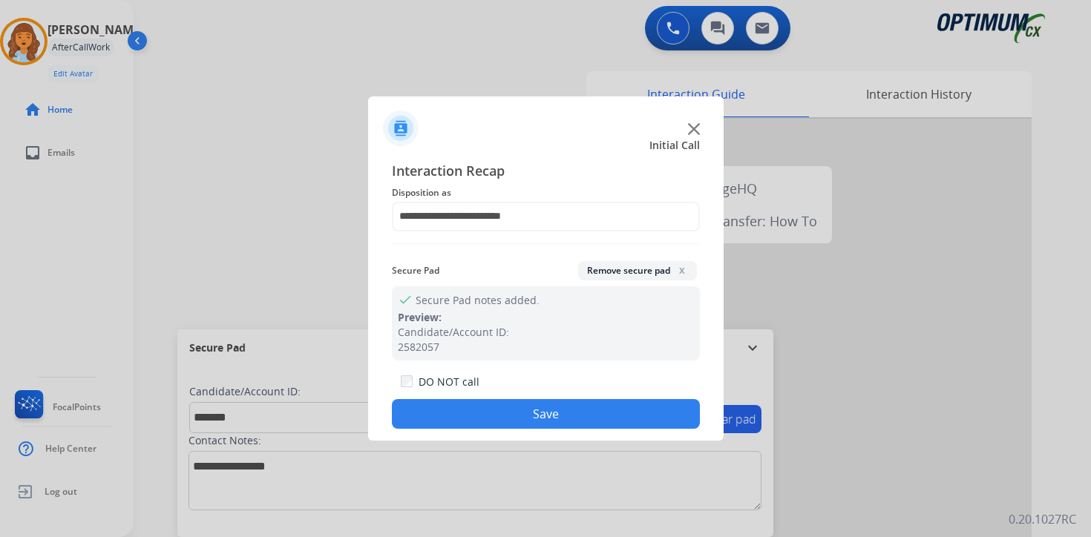
click at [479, 416] on button "Save" at bounding box center [546, 414] width 308 height 30
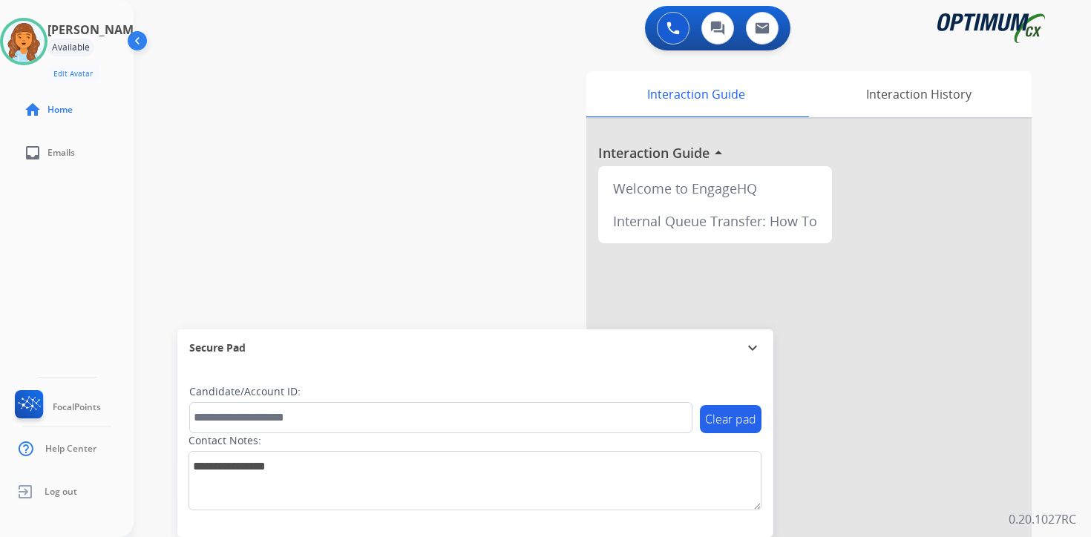
click at [1048, 441] on div "Interaction Guide Interaction History Interaction Guide arrow_drop_up Welcome t…" at bounding box center [786, 368] width 538 height 607
click at [1045, 335] on div "Interaction Guide Interaction History Interaction Guide arrow_drop_up Welcome t…" at bounding box center [786, 368] width 538 height 607
click at [45, 40] on img at bounding box center [24, 42] width 42 height 42
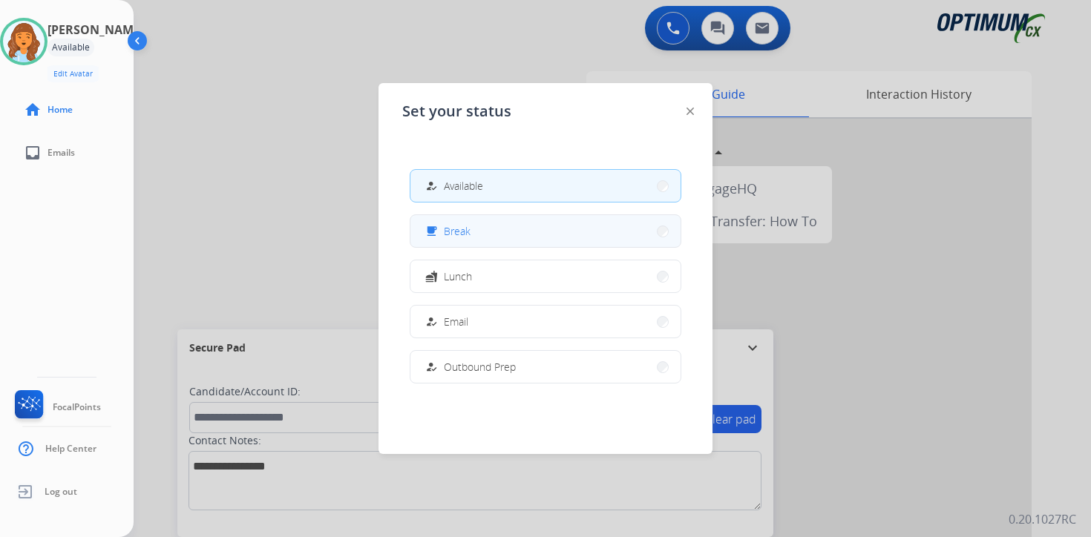
scroll to position [370, 0]
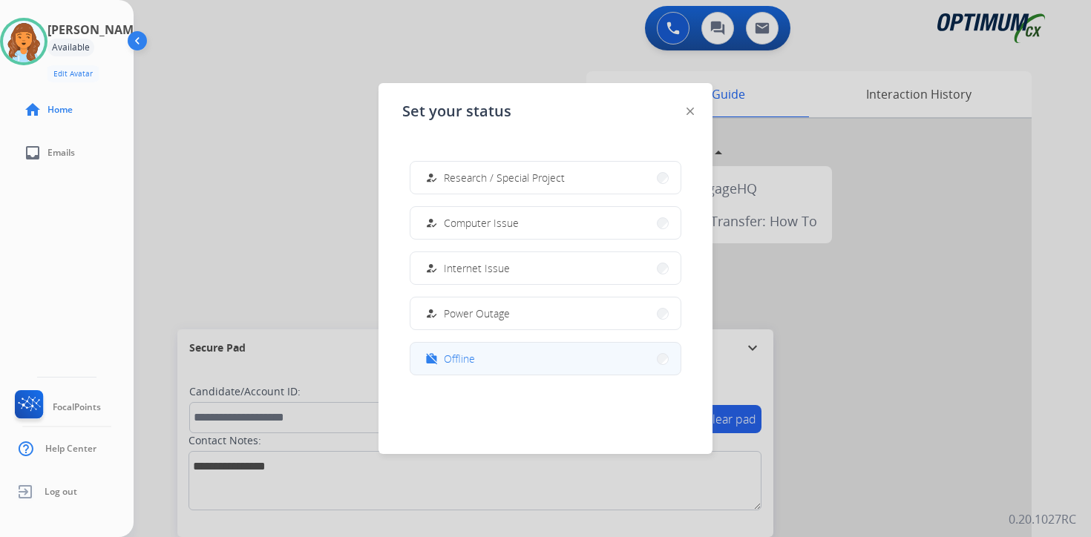
click at [470, 354] on span "Offline" at bounding box center [459, 359] width 31 height 16
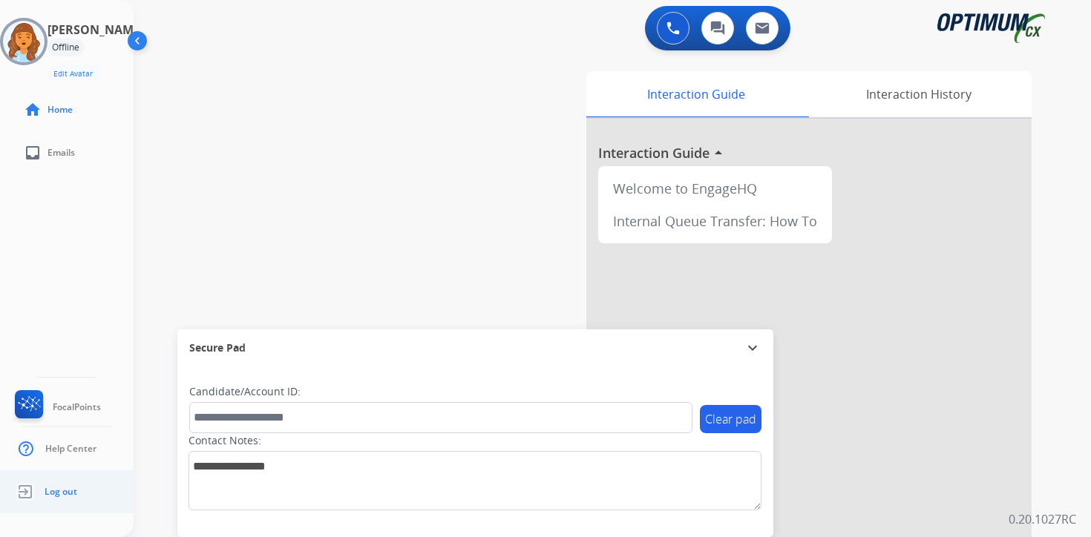
click at [62, 502] on link "Log out" at bounding box center [44, 492] width 65 height 28
